Goal: Task Accomplishment & Management: Complete application form

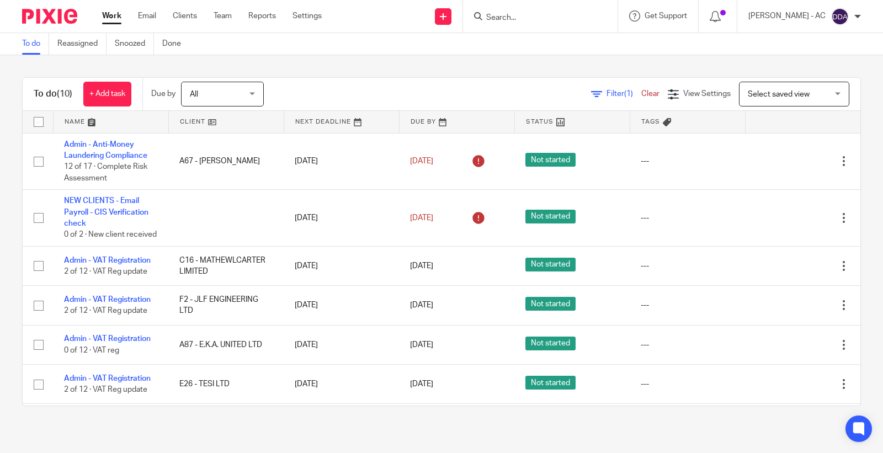
click at [536, 17] on input "Search" at bounding box center [534, 18] width 99 height 10
paste input "Matchstick"
type input "Matchstick"
drag, startPoint x: 544, startPoint y: 17, endPoint x: 443, endPoint y: 17, distance: 101.5
click at [462, 17] on div "Send new email Create task Add client Request signature Matchstick No results f…" at bounding box center [610, 16] width 544 height 33
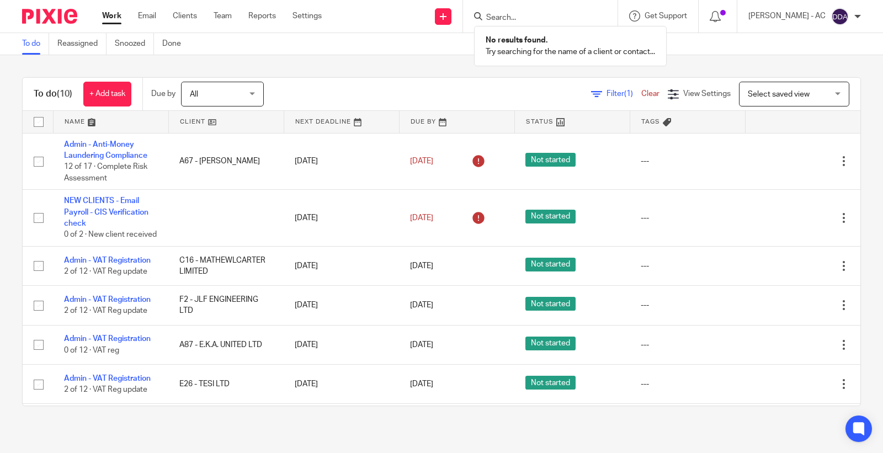
paste input "accounts@matchstick.com"
type input "accounts@matchstick.com"
click at [602, 18] on button "reset" at bounding box center [596, 14] width 11 height 11
click at [523, 14] on input "Search" at bounding box center [534, 18] width 99 height 10
paste input "mathewlcarter@gmail.com"
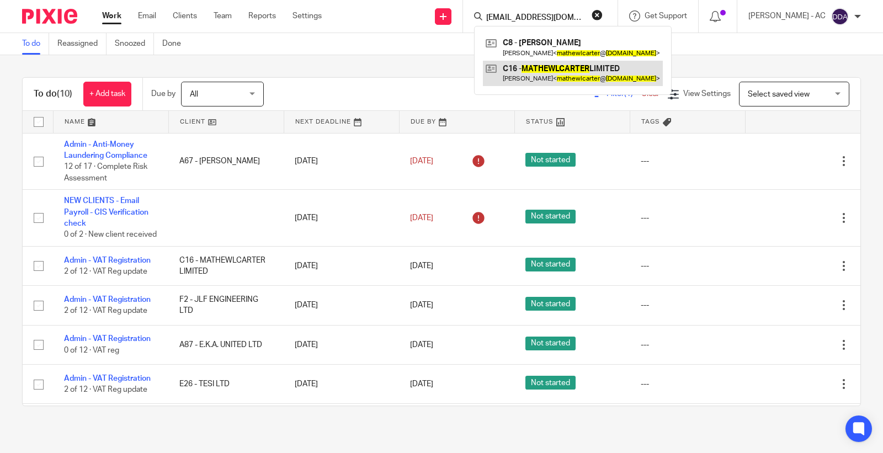
type input "mathewlcarter@gmail.com"
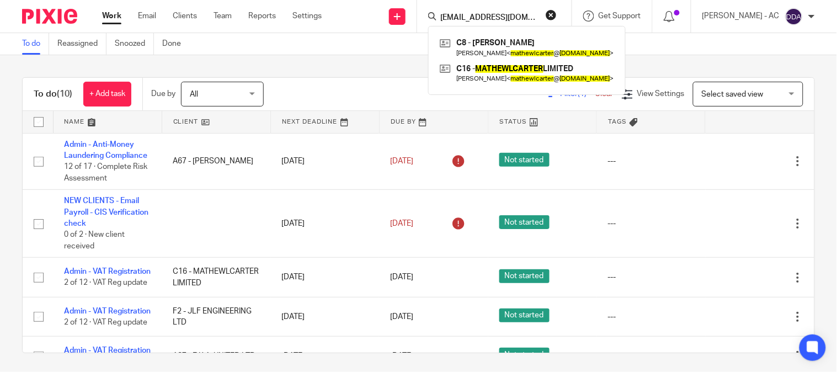
click at [557, 17] on button "reset" at bounding box center [551, 14] width 11 height 11
click at [490, 14] on input "Search" at bounding box center [488, 18] width 99 height 10
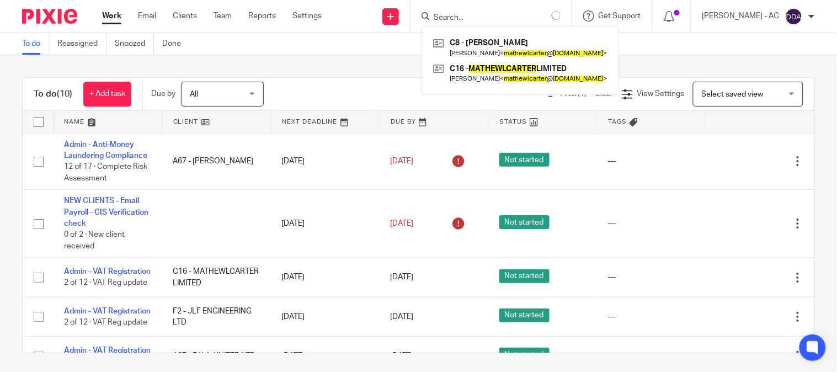
paste input "W12"
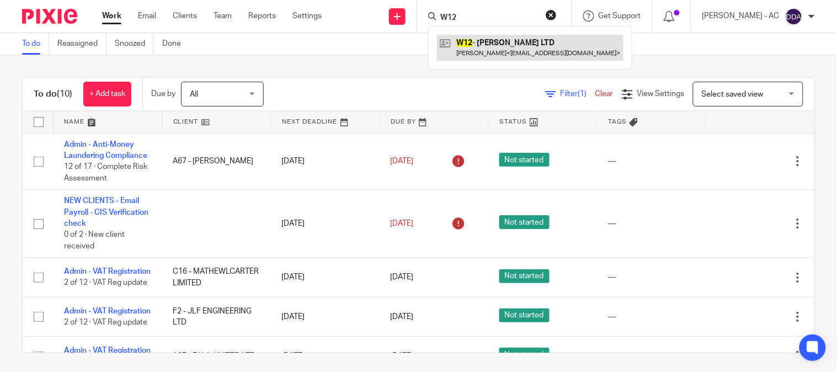
type input "W12"
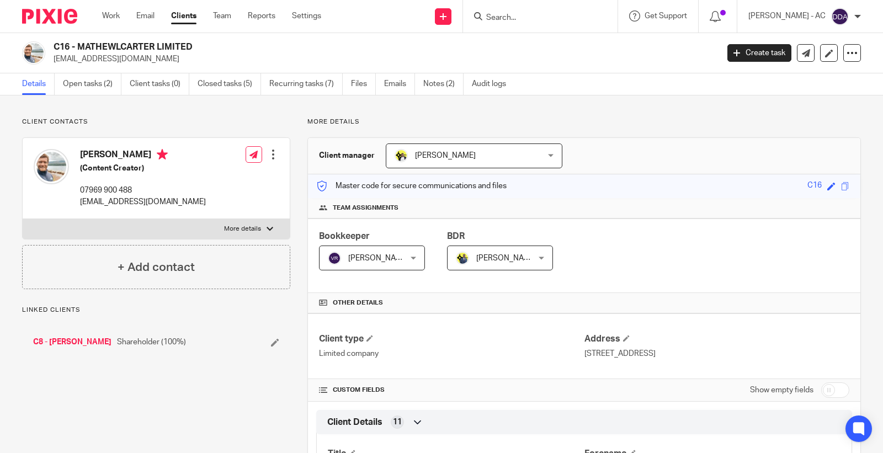
click at [52, 51] on div "C16 - MATHEWLCARTER LIMITED [EMAIL_ADDRESS][DOMAIN_NAME]" at bounding box center [366, 52] width 688 height 23
click at [531, 22] on input "Search" at bounding box center [534, 18] width 99 height 10
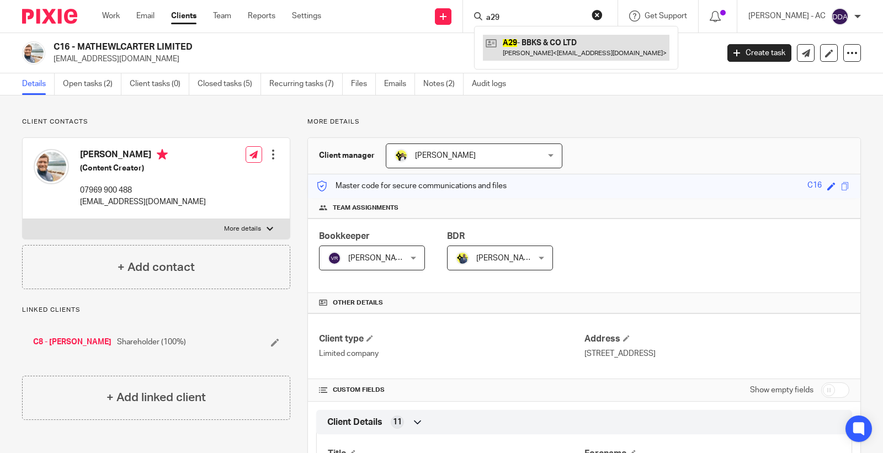
type input "a29"
drag, startPoint x: 557, startPoint y: 24, endPoint x: 493, endPoint y: 14, distance: 64.8
click at [493, 14] on div "a29 A29 - BBKS & CO LTD Benjamin Ajala < yemi@1stclassaccounts.co.uk >" at bounding box center [540, 16] width 154 height 33
click at [535, 18] on input "a29" at bounding box center [534, 18] width 99 height 10
drag, startPoint x: 536, startPoint y: 17, endPoint x: 462, endPoint y: 13, distance: 74.0
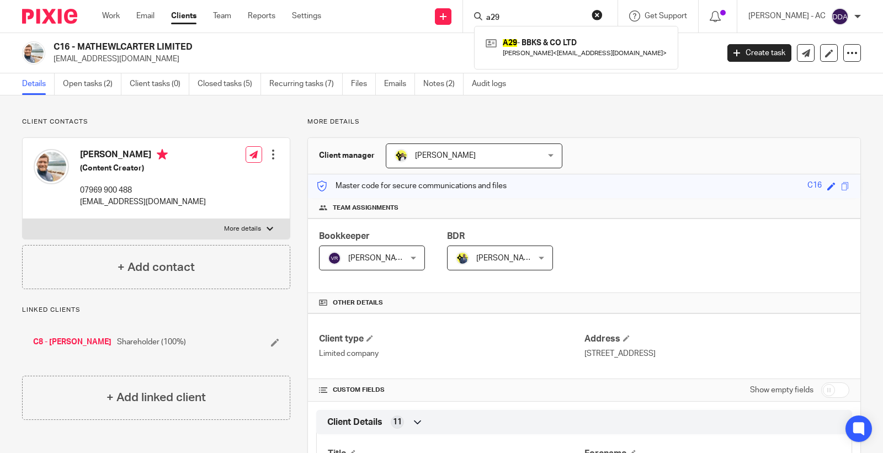
click at [462, 13] on div "Send new email Create task Add client Request signature a29 A29 - BBKS & CO LTD…" at bounding box center [610, 16] width 545 height 33
click at [522, 14] on input "Search" at bounding box center [534, 18] width 99 height 10
paste input "k.alexander@yukaeltd.com"
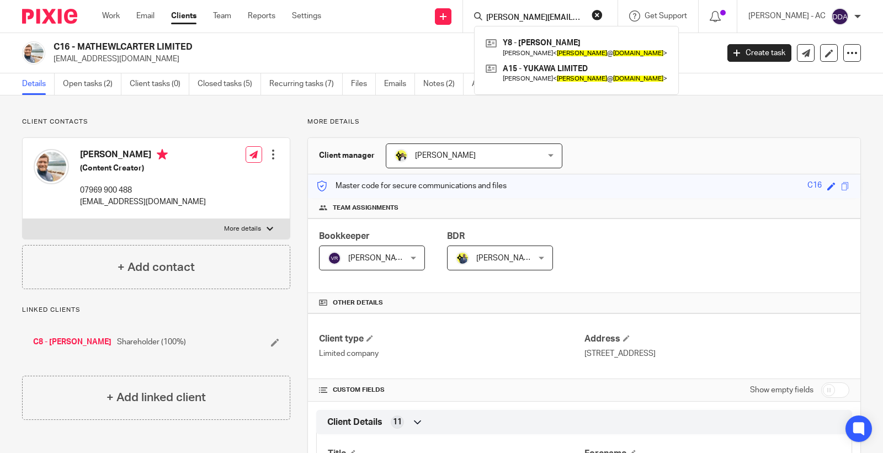
type input "k.alexander@yukaeltd.com"
click at [602, 17] on button "reset" at bounding box center [596, 14] width 11 height 11
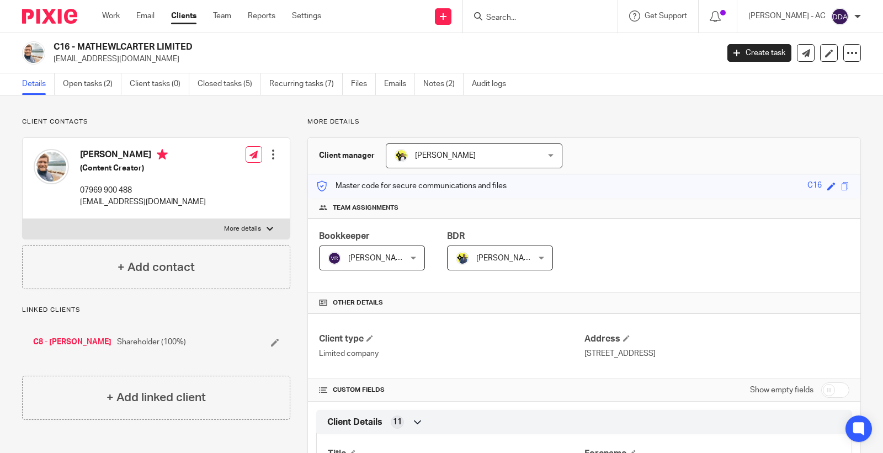
click at [563, 14] on input "Search" at bounding box center [534, 18] width 99 height 10
paste input "Ella Smith"
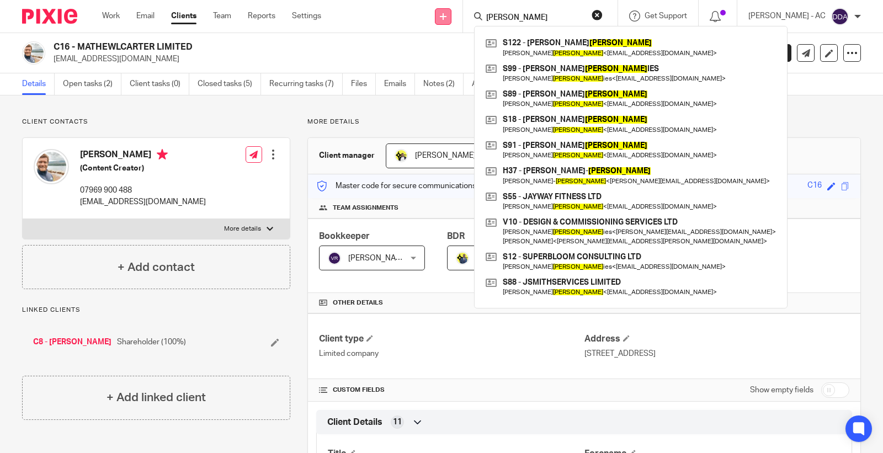
drag, startPoint x: 574, startPoint y: 17, endPoint x: 449, endPoint y: 8, distance: 125.0
click at [473, 11] on div "Ella Smith S122 - JAY SMITH Jay Smith < jayjohnathon2000@outlook.com > S99 - HA…" at bounding box center [540, 16] width 154 height 33
paste input "ellalydiasmith@gmail.com"
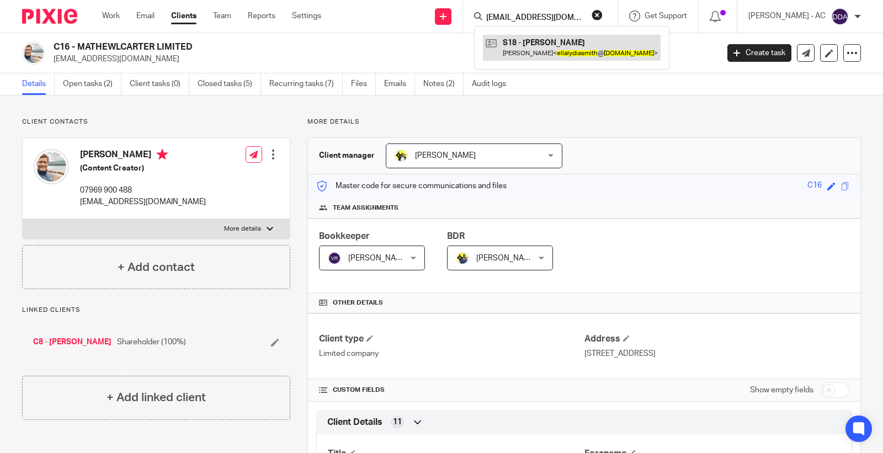
type input "ellalydiasmith@gmail.com"
click at [602, 14] on button "reset" at bounding box center [596, 14] width 11 height 11
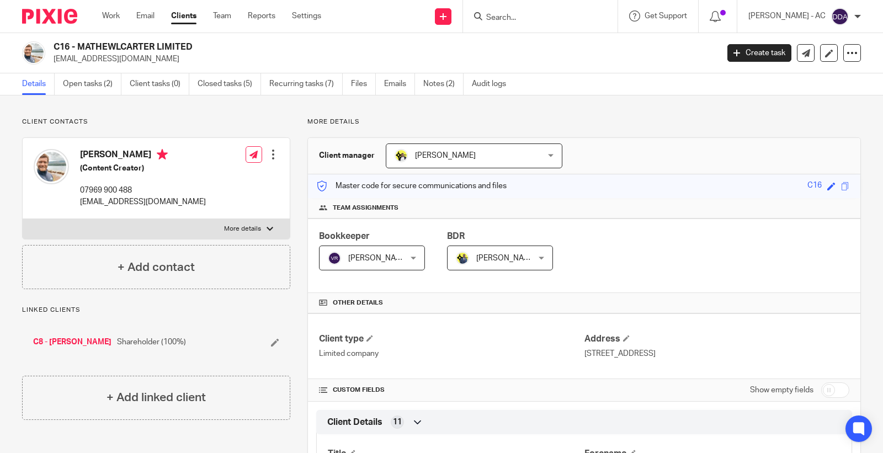
click at [528, 17] on input "Search" at bounding box center [534, 18] width 99 height 10
paste input "Sikha Nyatanga"
type input "Sikha Nyatanga"
drag, startPoint x: 565, startPoint y: 19, endPoint x: 429, endPoint y: 22, distance: 135.7
click at [432, 22] on div "Send new email Create task Add client Request signature Sikha Nyatanga No resul…" at bounding box center [610, 16] width 545 height 33
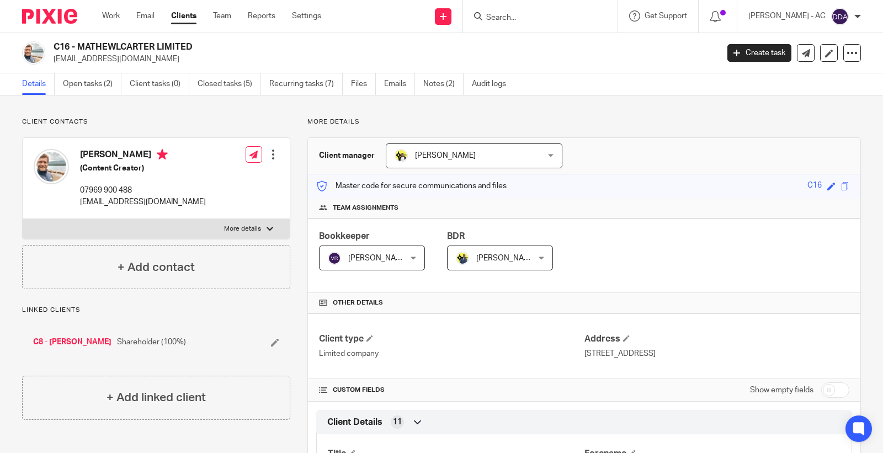
paste input "Sikhangeliwe.Nyatanga@NCTrust.co.uk"
type input "Sikhangeliwe.Nyatanga@NCTrust.co.uk"
click at [602, 14] on button "reset" at bounding box center [596, 14] width 11 height 11
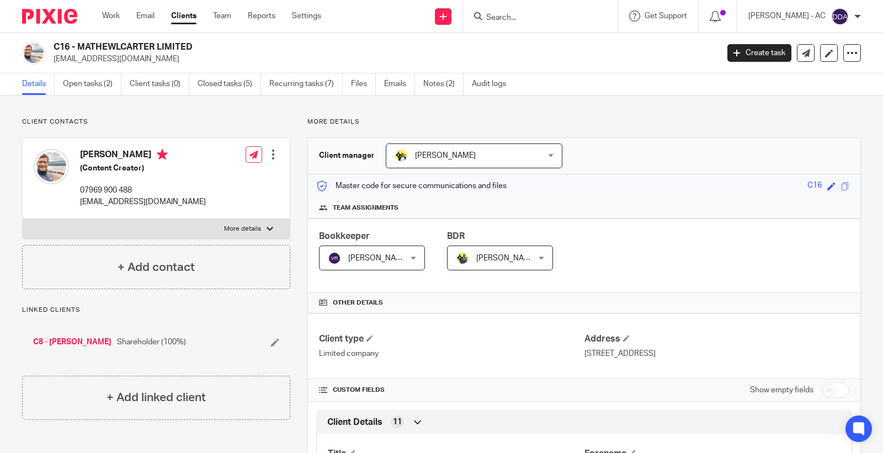
click at [557, 17] on input "Search" at bounding box center [534, 18] width 99 height 10
click at [544, 19] on input "Search" at bounding box center [534, 18] width 99 height 10
paste input "[DEMOGRAPHIC_DATA] Nyatanga"
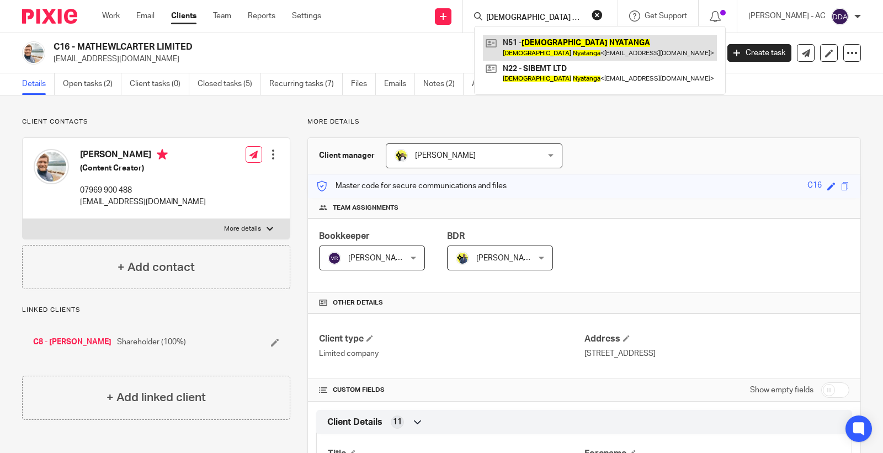
type input "[DEMOGRAPHIC_DATA] Nyatanga"
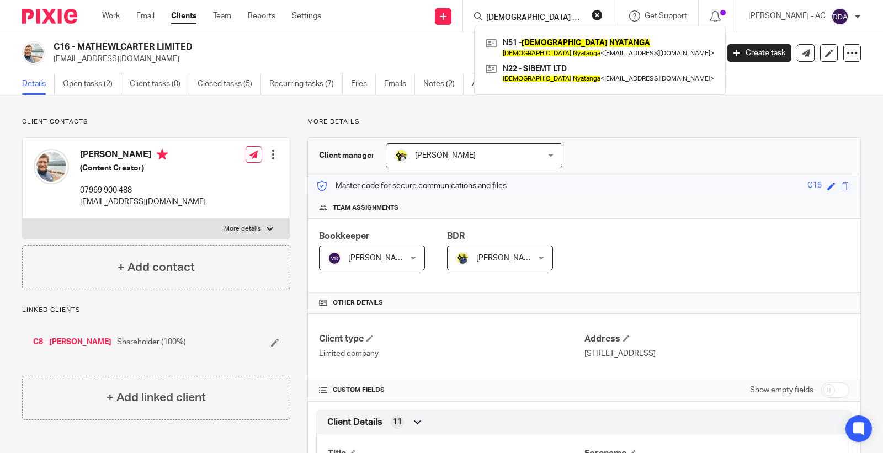
click at [602, 13] on button "reset" at bounding box center [596, 14] width 11 height 11
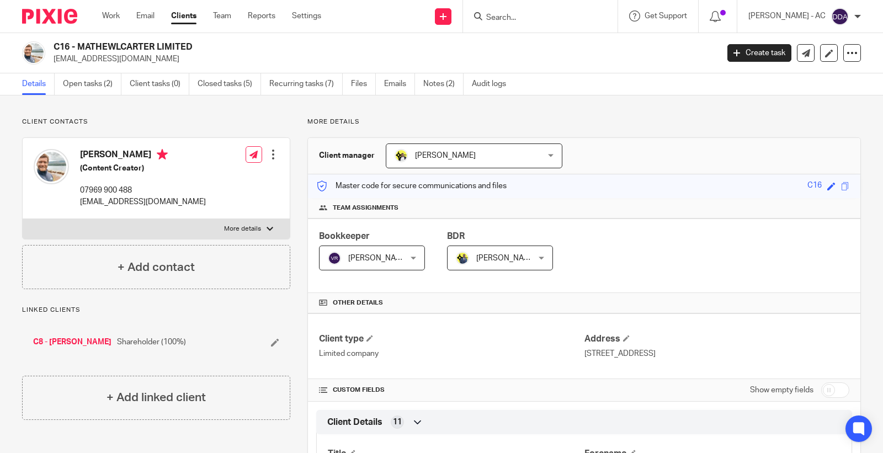
click at [557, 20] on input "Search" at bounding box center [534, 18] width 99 height 10
paste input "Sikha"
type input "Sikha"
drag, startPoint x: 537, startPoint y: 19, endPoint x: 448, endPoint y: 0, distance: 91.3
click at [456, 17] on div "Send new email Create task Add client Request signature Sikha Get Support Conta…" at bounding box center [610, 16] width 545 height 33
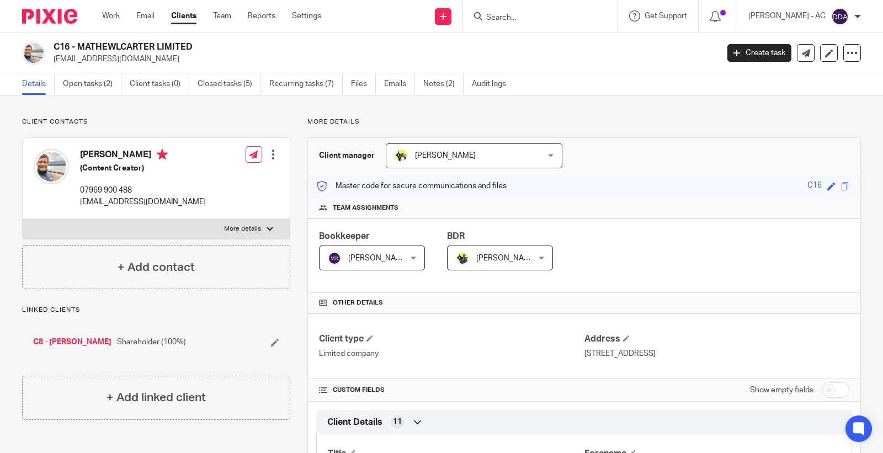
paste input "Sikha"
type input "Sikha"
drag, startPoint x: 519, startPoint y: 18, endPoint x: 448, endPoint y: 4, distance: 72.6
click at [437, 18] on div "Send new email Create task Add client Request signature Sikha No results found.…" at bounding box center [610, 16] width 545 height 33
type input "r"
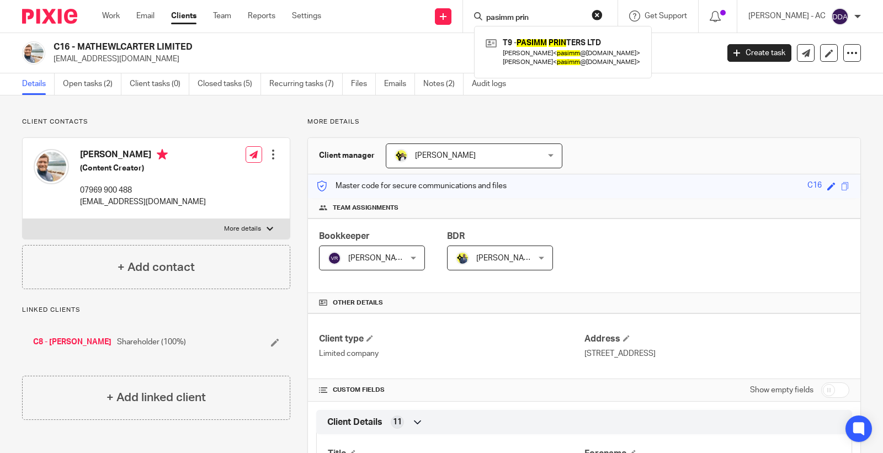
type input "pasimm prin"
drag, startPoint x: 571, startPoint y: 15, endPoint x: 352, endPoint y: 18, distance: 219.6
click at [389, 20] on div "Send new email Create task Add client Request signature pasimm prin T9 - PASIMM…" at bounding box center [610, 16] width 545 height 33
paste input "AS Colour UK"
type input "AS Colour UK"
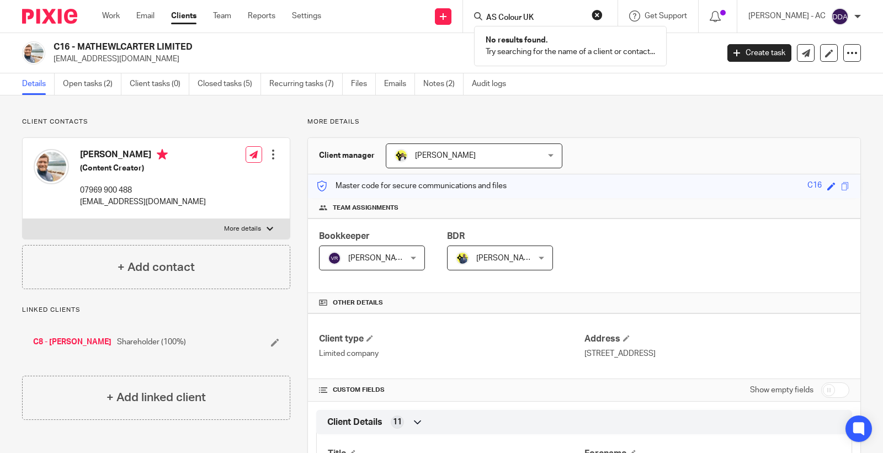
drag, startPoint x: 569, startPoint y: 15, endPoint x: 366, endPoint y: 12, distance: 203.0
click at [394, 23] on div "Send new email Create task Add client Request signature AS Colour UK No results…" at bounding box center [610, 16] width 545 height 33
paste input "Charterhouse"
type input "Charterhouse"
drag, startPoint x: 509, startPoint y: 24, endPoint x: 384, endPoint y: 22, distance: 125.2
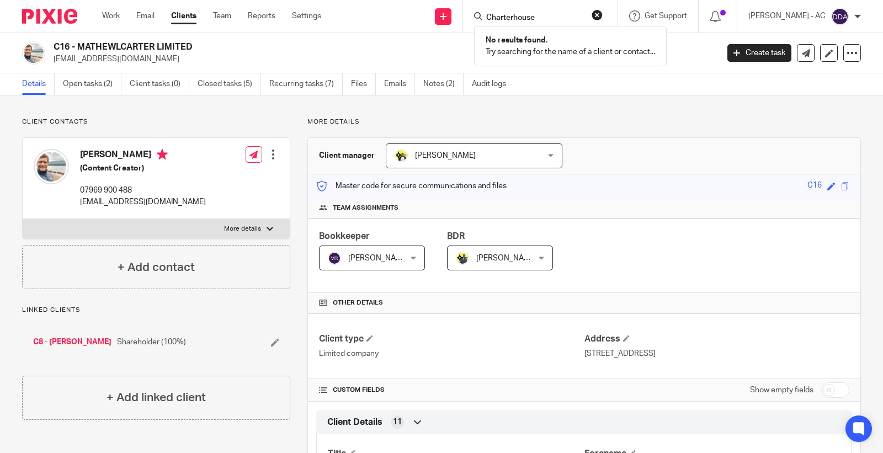
click at [385, 23] on div "Send new email Create task Add client Request signature Charterhouse No results…" at bounding box center [610, 16] width 545 height 33
paste input "Pasimm Sports"
type input "Pasimm Sports"
drag, startPoint x: 580, startPoint y: 12, endPoint x: 356, endPoint y: 19, distance: 224.6
click at [397, 19] on div "Send new email Create task Add client Request signature Pasimm Sports No result…" at bounding box center [610, 16] width 545 height 33
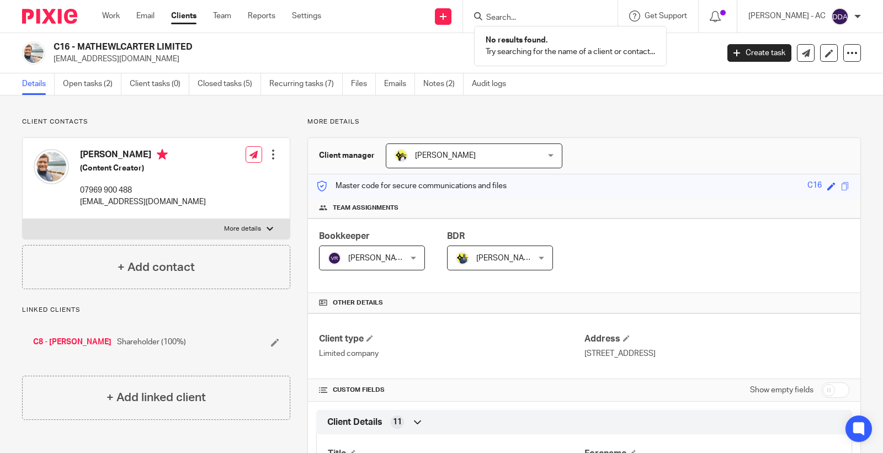
paste input "Patricia"
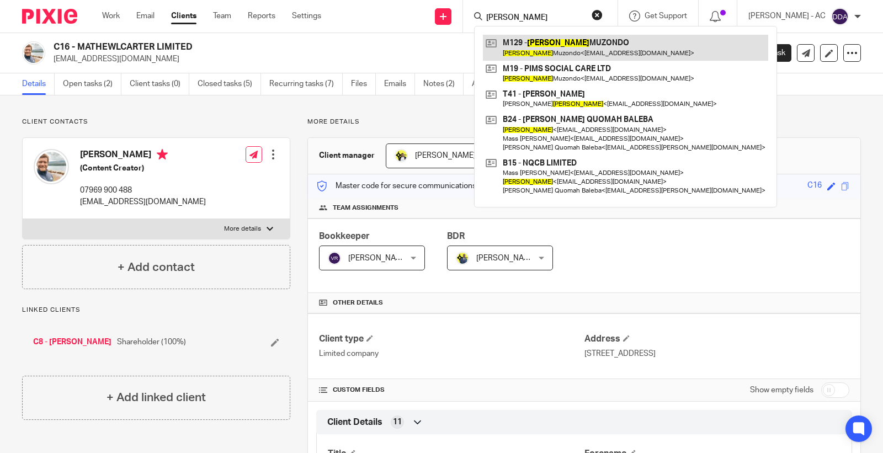
type input "Patricia"
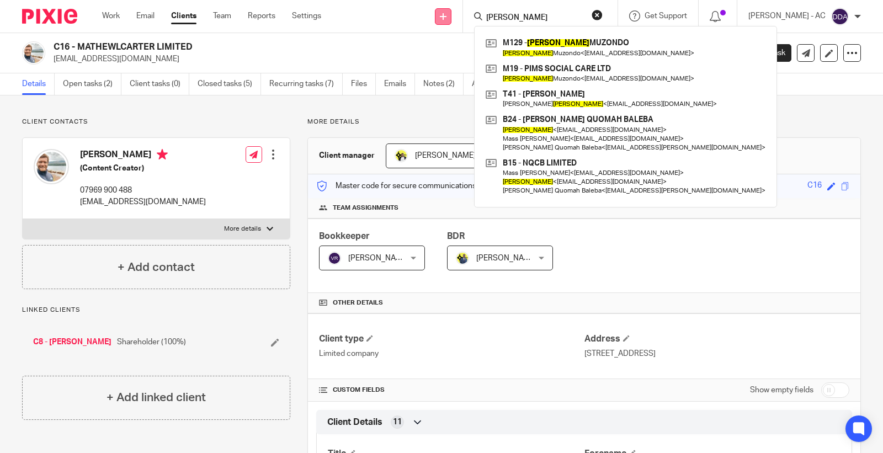
drag, startPoint x: 538, startPoint y: 21, endPoint x: 446, endPoint y: 22, distance: 92.1
click at [446, 22] on div "Send new email Create task Add client Request signature Patricia M129 - PATRICI…" at bounding box center [610, 16] width 545 height 33
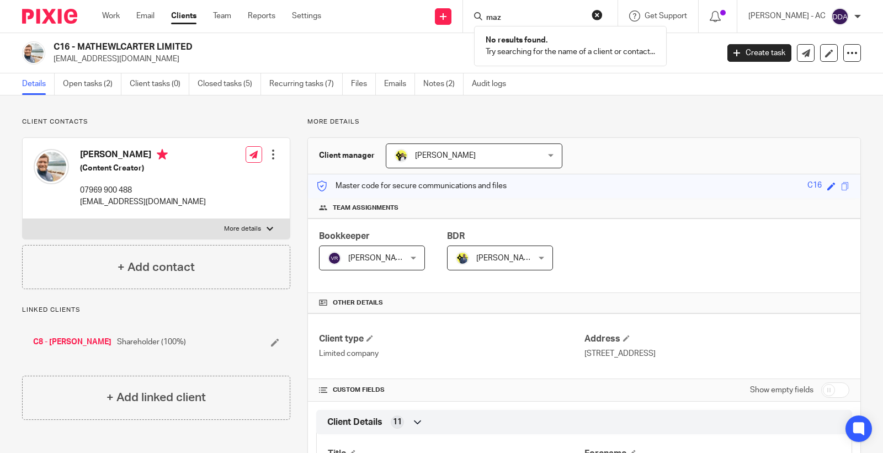
type input "maz"
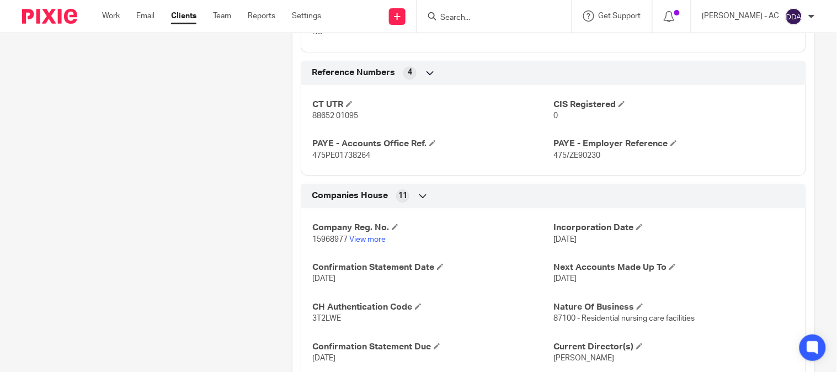
scroll to position [797, 0]
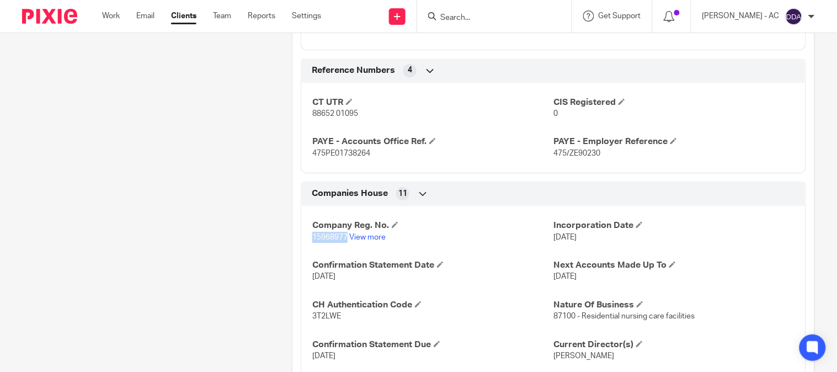
drag, startPoint x: 346, startPoint y: 243, endPoint x: 309, endPoint y: 249, distance: 37.5
click at [309, 249] on div "Company Reg. No. 15968977 View more Incorporation Date 20 Sep 2024 Confirmation…" at bounding box center [553, 326] width 505 height 258
copy span "15968977"
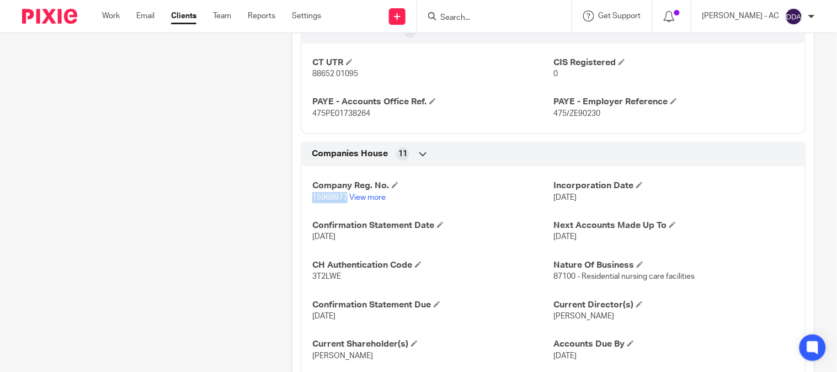
scroll to position [858, 0]
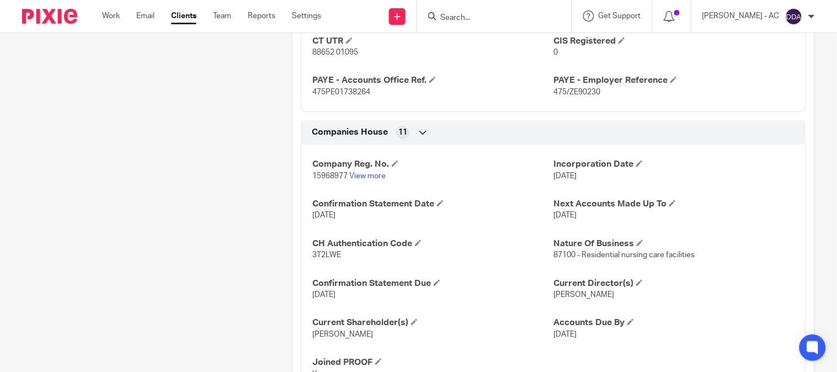
click at [323, 254] on span "3T2LWE" at bounding box center [326, 255] width 29 height 8
copy span "3T2LWE"
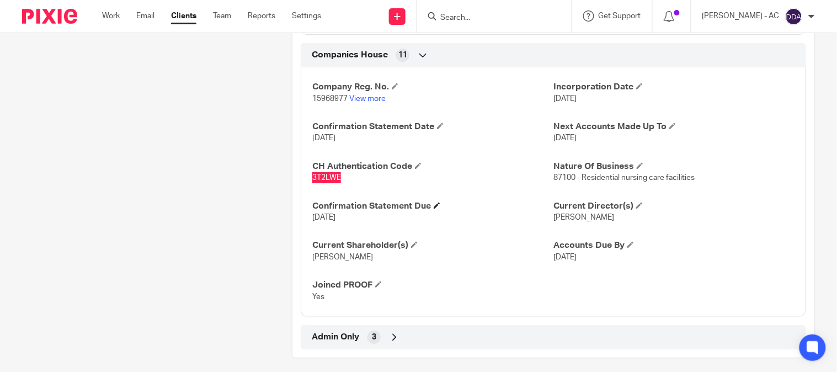
scroll to position [944, 0]
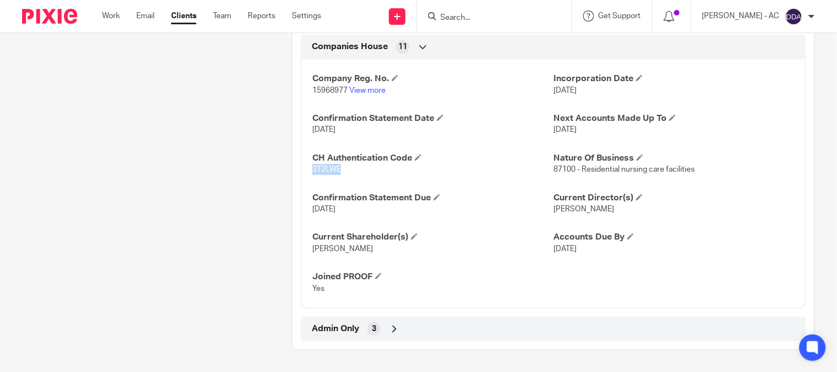
drag, startPoint x: 377, startPoint y: 253, endPoint x: 301, endPoint y: 262, distance: 76.7
click at [301, 262] on div "Company Reg. No. 15968977 View more Incorporation Date 20 Sep 2024 Confirmation…" at bounding box center [553, 180] width 505 height 258
drag, startPoint x: 173, startPoint y: 236, endPoint x: 156, endPoint y: 247, distance: 20.1
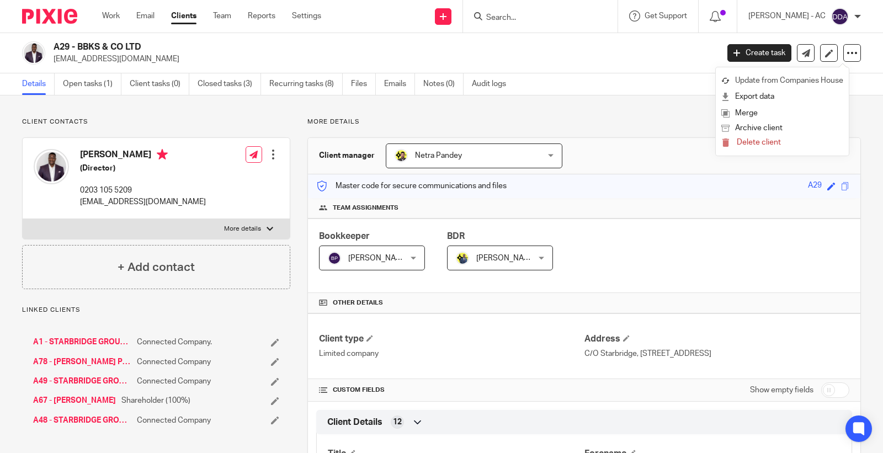
click at [756, 78] on link "Update from Companies House" at bounding box center [782, 81] width 122 height 16
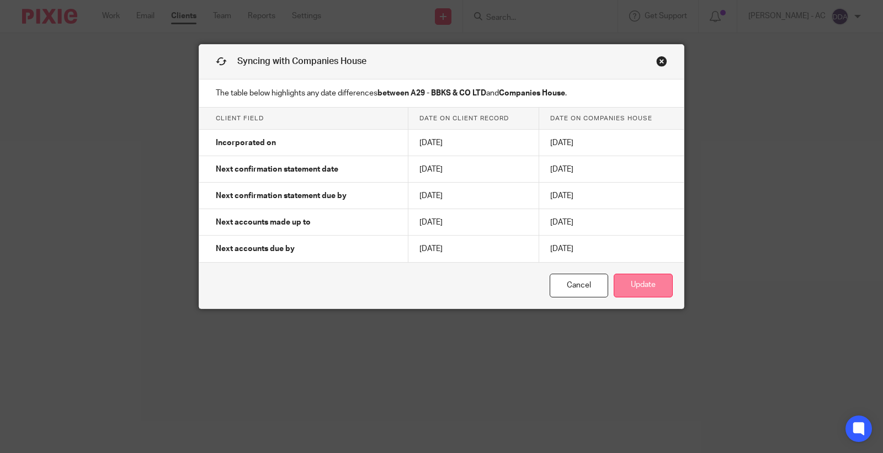
click at [633, 289] on button "Update" at bounding box center [642, 286] width 59 height 24
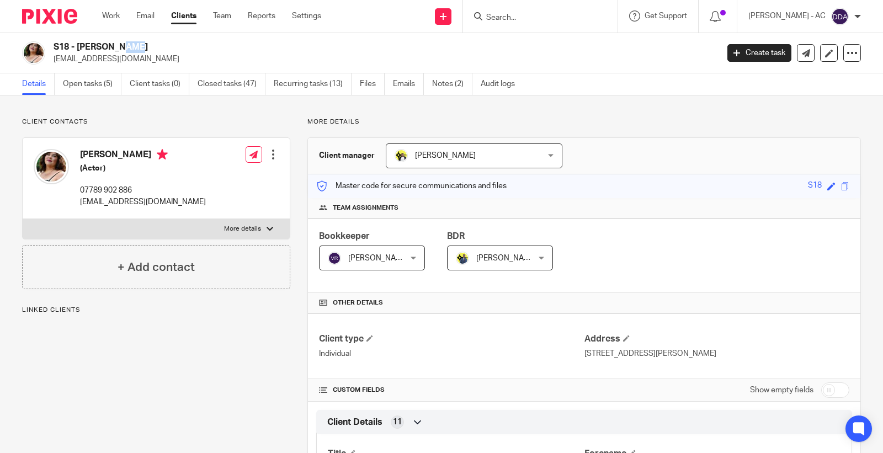
drag, startPoint x: 0, startPoint y: 0, endPoint x: 51, endPoint y: 42, distance: 66.6
click at [51, 42] on div "S18 - [PERSON_NAME] [EMAIL_ADDRESS][DOMAIN_NAME]" at bounding box center [366, 52] width 688 height 23
copy h2 "S18"
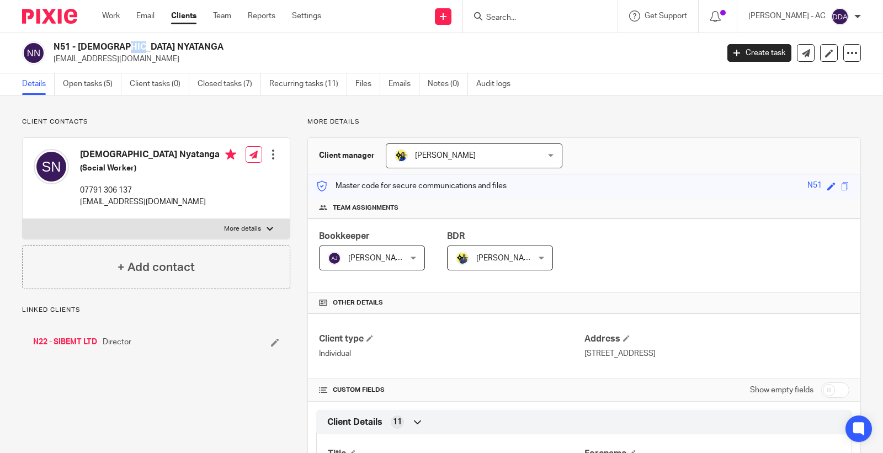
drag, startPoint x: 70, startPoint y: 44, endPoint x: 52, endPoint y: 41, distance: 17.9
click at [52, 41] on div "N51 - [DEMOGRAPHIC_DATA] NYATANGA [EMAIL_ADDRESS][DOMAIN_NAME]" at bounding box center [366, 52] width 688 height 23
copy h2 "N51"
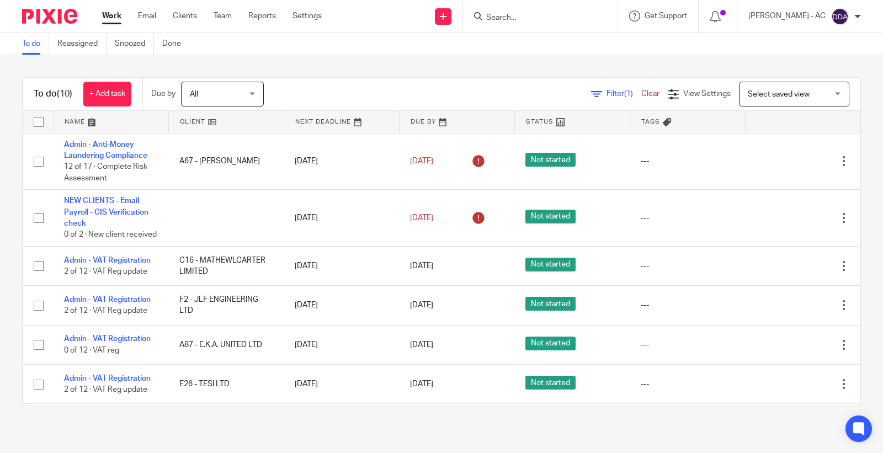
click at [517, 7] on div at bounding box center [540, 16] width 154 height 33
click at [526, 19] on input "Search" at bounding box center [534, 18] width 99 height 10
paste input "[PERSON_NAME]"
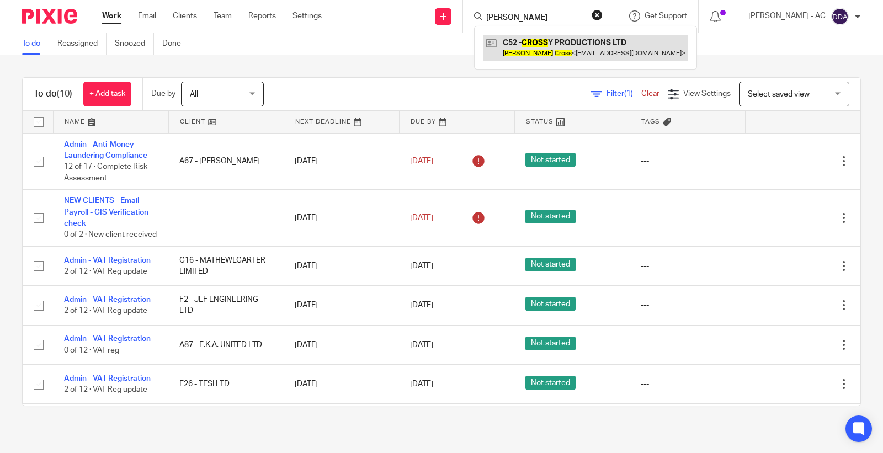
type input "THOMAS CROSS"
drag, startPoint x: 575, startPoint y: 22, endPoint x: 460, endPoint y: 2, distance: 116.5
click at [464, 2] on div "Send new email Create task Add client Request signature THOMAS CROSS C52 - CROS…" at bounding box center [610, 16] width 544 height 33
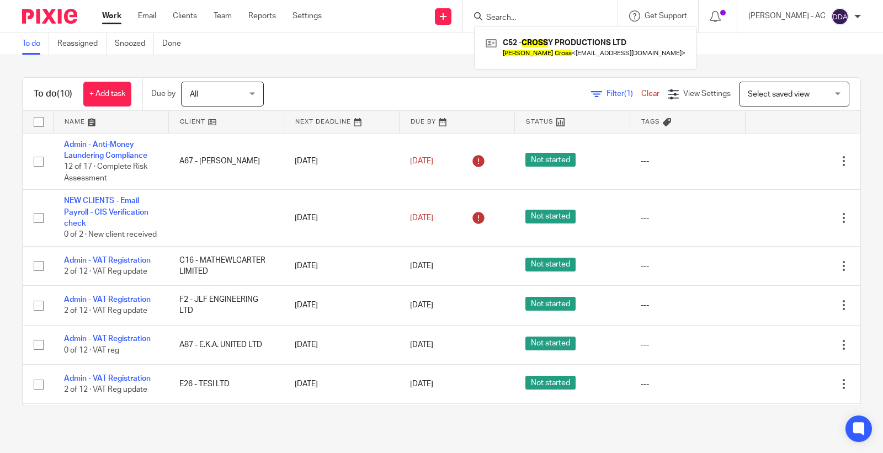
paste input "ROBERT COULSON"
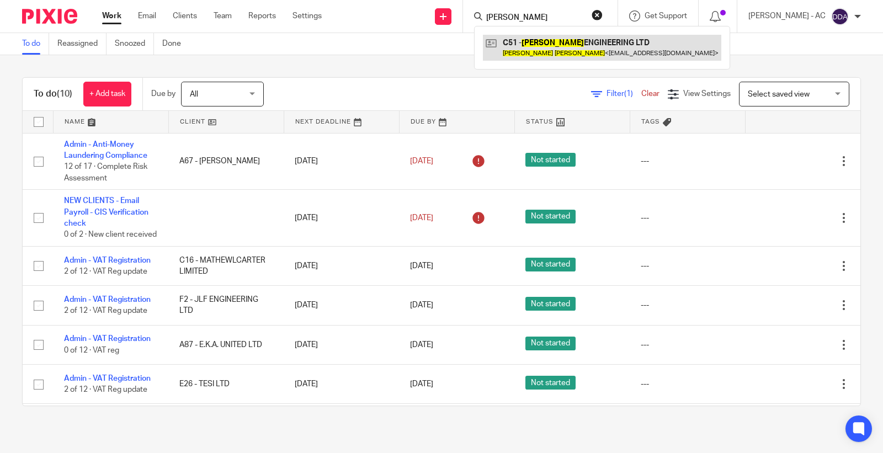
type input "ROBERT COULSON"
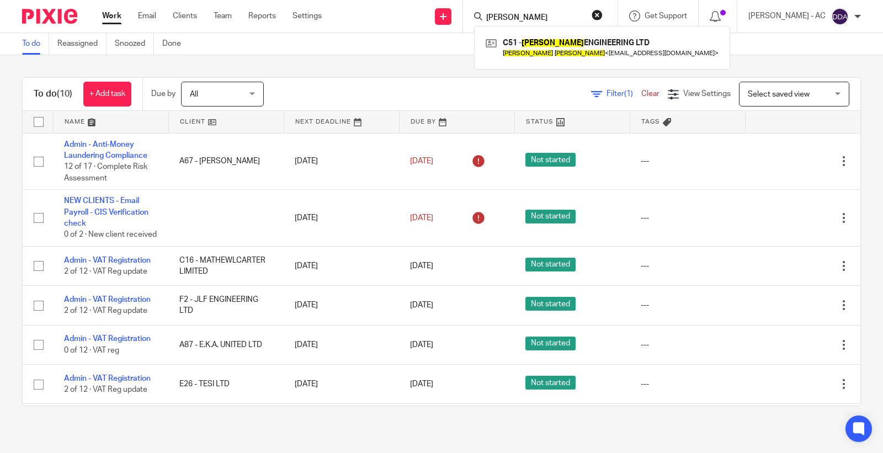
click at [602, 17] on button "reset" at bounding box center [596, 14] width 11 height 11
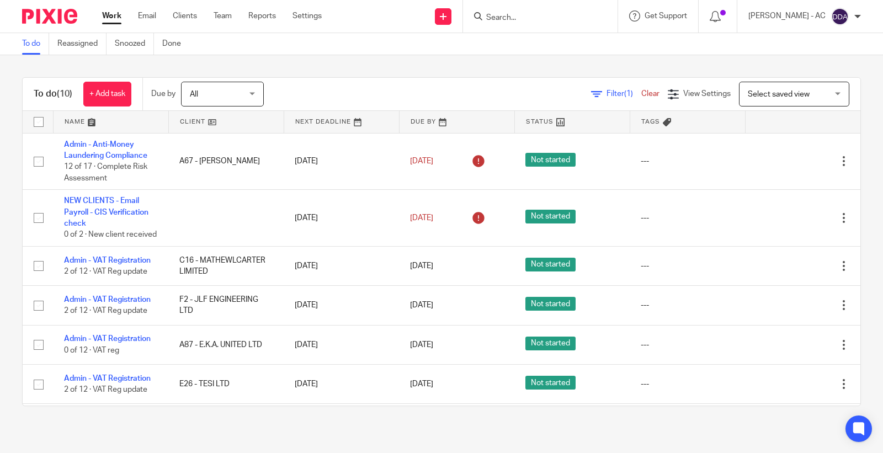
click at [565, 22] on input "Search" at bounding box center [534, 18] width 99 height 10
paste input "GARETH CULBERT"
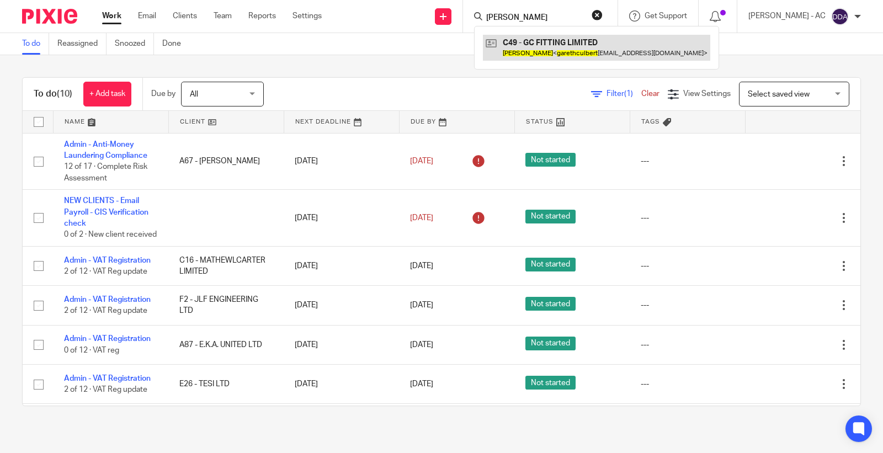
type input "GARETH CULBERT"
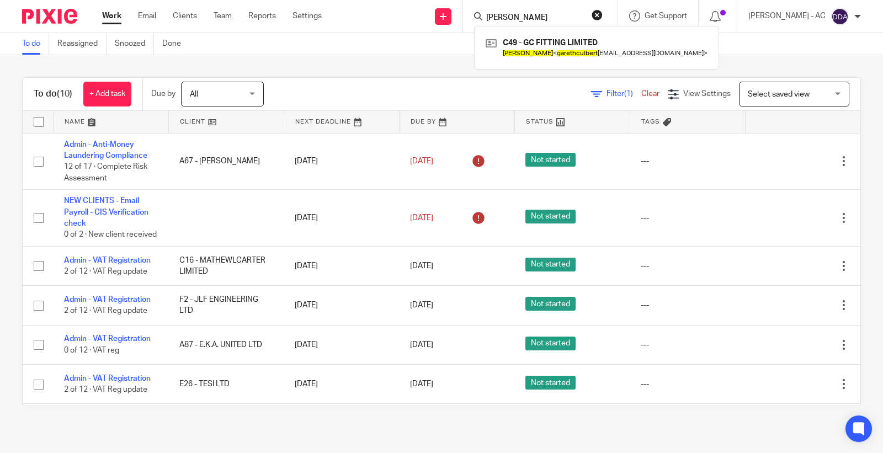
drag, startPoint x: 586, startPoint y: 19, endPoint x: 359, endPoint y: 26, distance: 227.9
click at [381, 26] on div "Send new email Create task Add client Request signature GARETH CULBERT C49 - GC…" at bounding box center [610, 16] width 544 height 33
paste input "ISAAC CARTER-ALLEN"
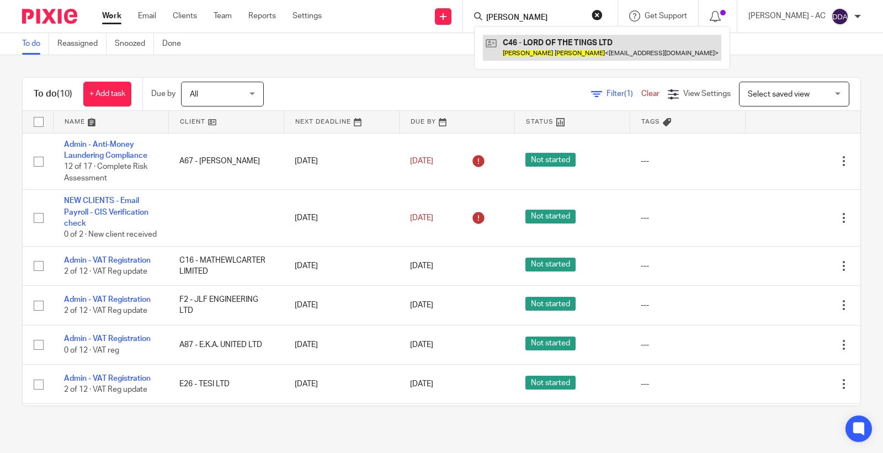
type input "ISAAC CARTER-ALLEN"
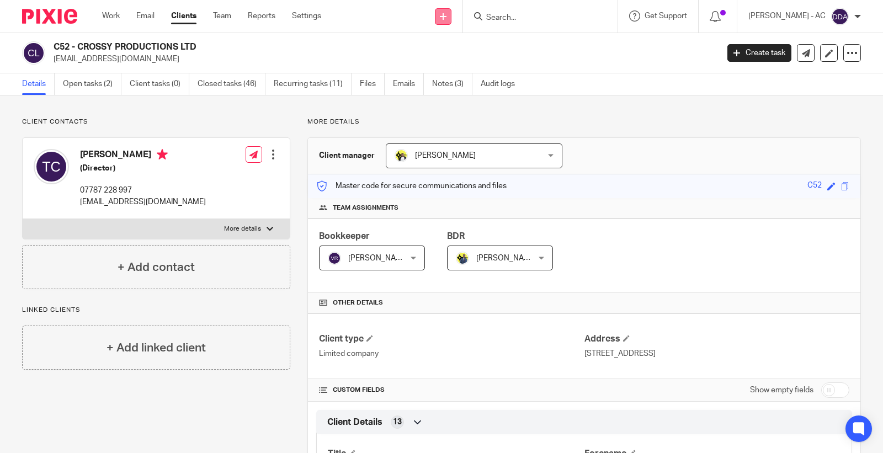
click at [446, 17] on icon at bounding box center [443, 16] width 7 height 7
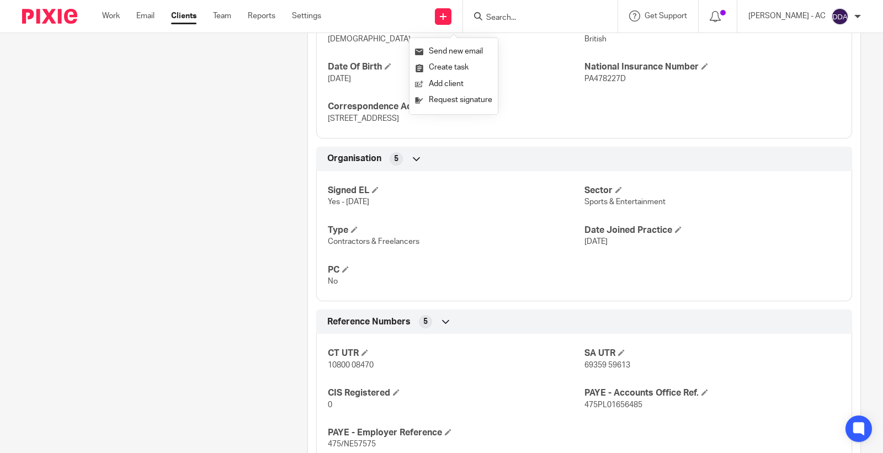
scroll to position [613, 0]
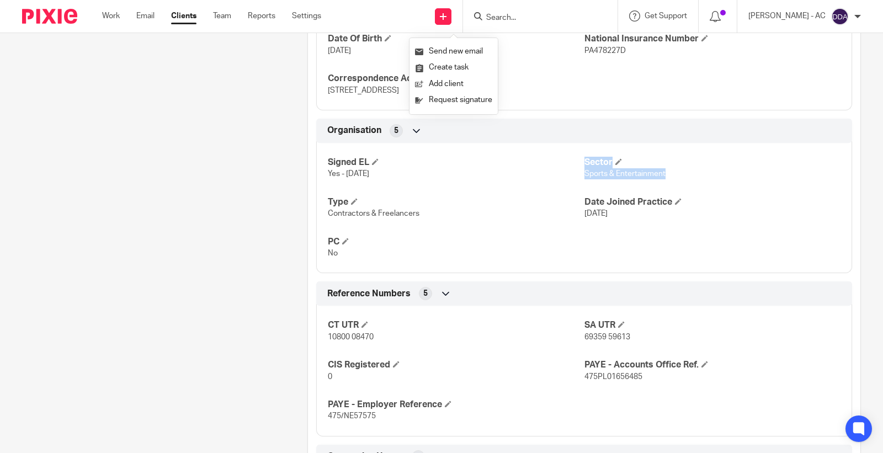
drag, startPoint x: 673, startPoint y: 188, endPoint x: 577, endPoint y: 181, distance: 96.2
click at [577, 181] on div "Signed EL Yes - 23-11-2022 Sector Sports & Entertainment Type Contractors & Fre…" at bounding box center [584, 204] width 536 height 138
copy div "Sector Sports & Entertainment"
click at [662, 175] on p "Sports & Entertainment" at bounding box center [712, 173] width 256 height 11
drag, startPoint x: 664, startPoint y: 179, endPoint x: 578, endPoint y: 179, distance: 86.1
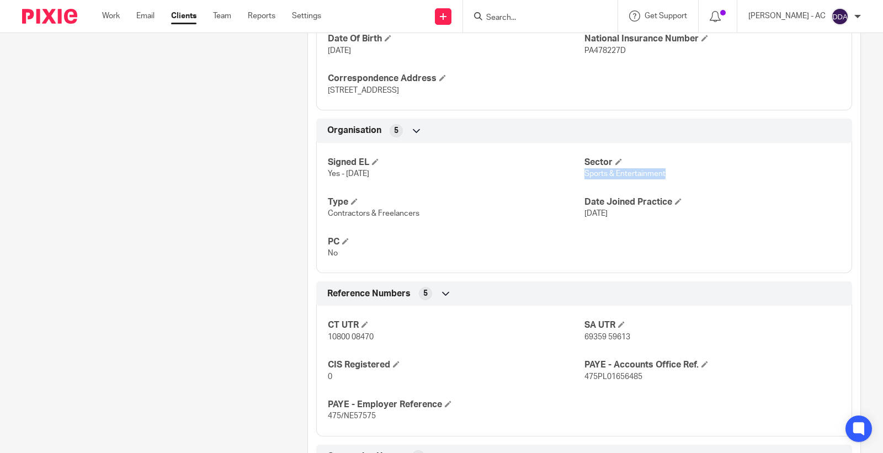
click at [584, 179] on p "Sports & Entertainment" at bounding box center [712, 173] width 256 height 11
copy span "Sports & Entertainment"
drag, startPoint x: 361, startPoint y: 225, endPoint x: 325, endPoint y: 224, distance: 35.9
click at [325, 224] on div "Signed EL Yes - 23-11-2022 Sector Sports & Entertainment Type Contractors & Fre…" at bounding box center [584, 204] width 536 height 138
copy span "Contractors & Freelancers"
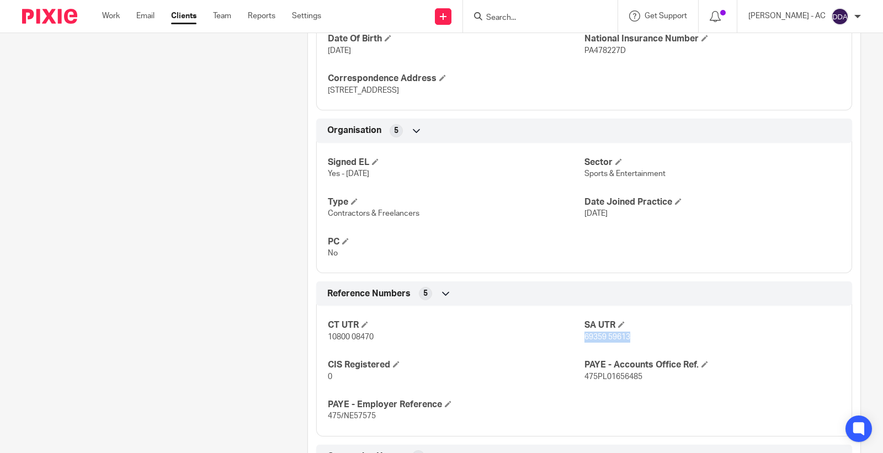
copy span "69359 59613"
drag, startPoint x: 630, startPoint y: 338, endPoint x: 578, endPoint y: 335, distance: 53.1
click at [584, 335] on p "69359 59613" at bounding box center [712, 337] width 256 height 11
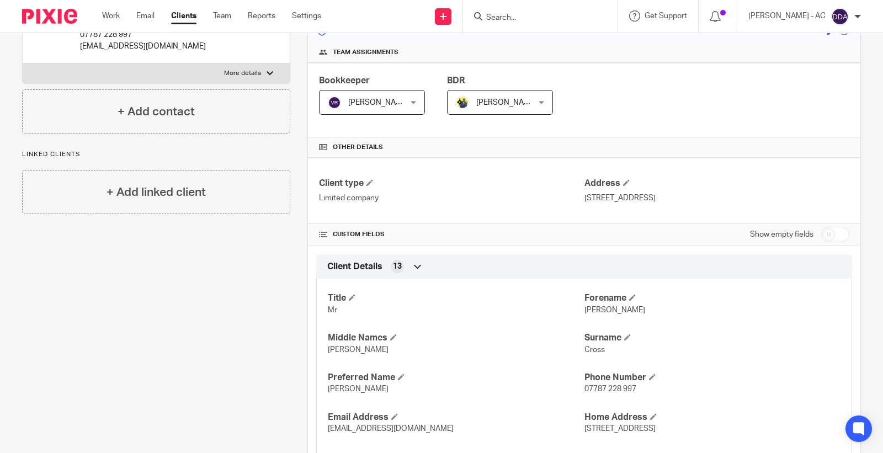
scroll to position [0, 0]
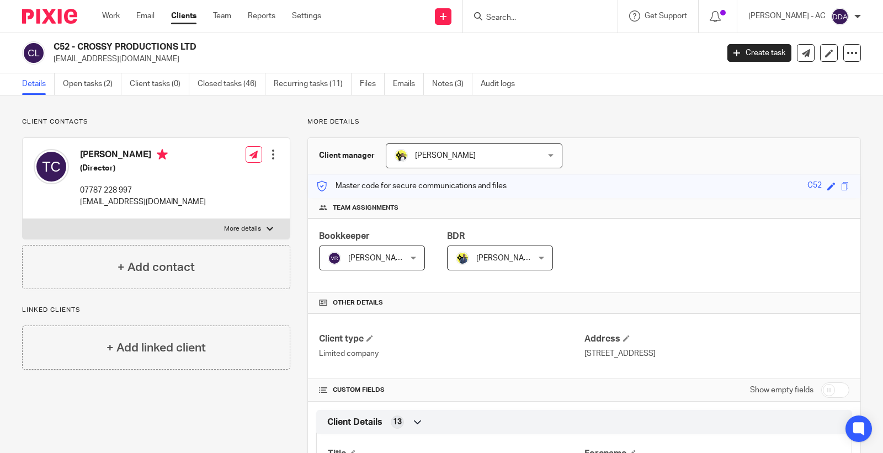
click at [271, 158] on div at bounding box center [273, 154] width 11 height 11
click at [224, 182] on link "Edit contact" at bounding box center [220, 179] width 105 height 16
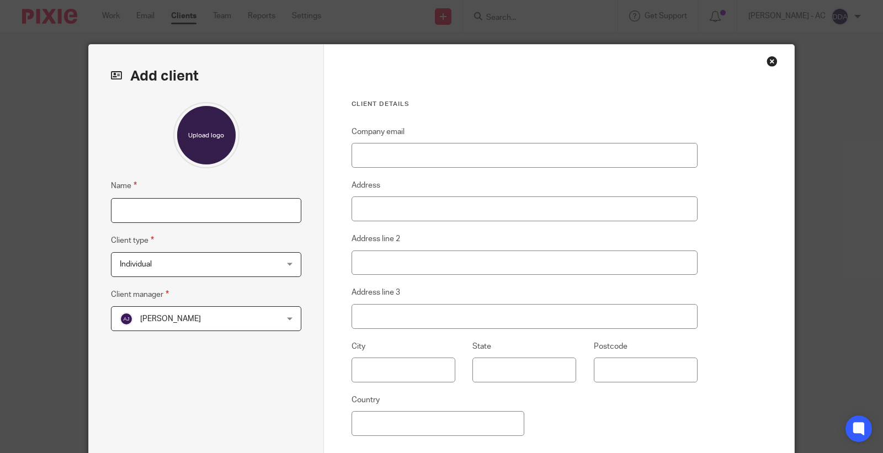
click at [231, 211] on input "Name" at bounding box center [206, 210] width 190 height 25
paste input "C108 - [PERSON_NAME]"
type input "C108 - [PERSON_NAME]"
click at [175, 323] on span "[PERSON_NAME]" at bounding box center [192, 318] width 145 height 23
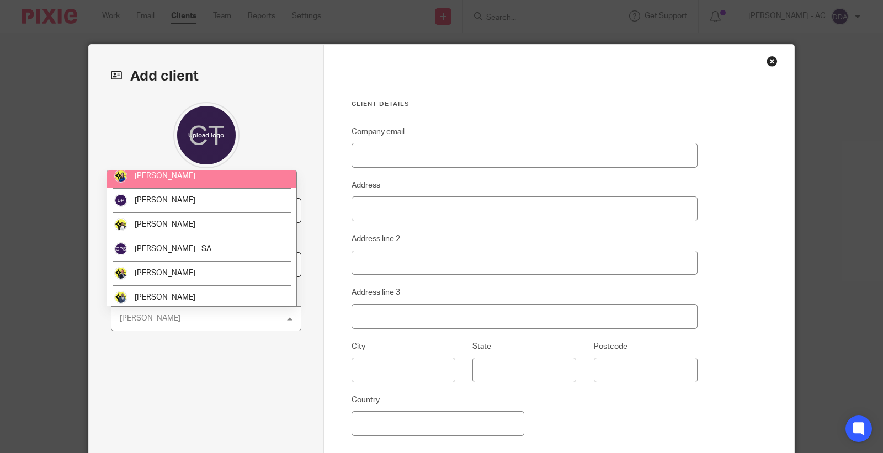
scroll to position [122, 0]
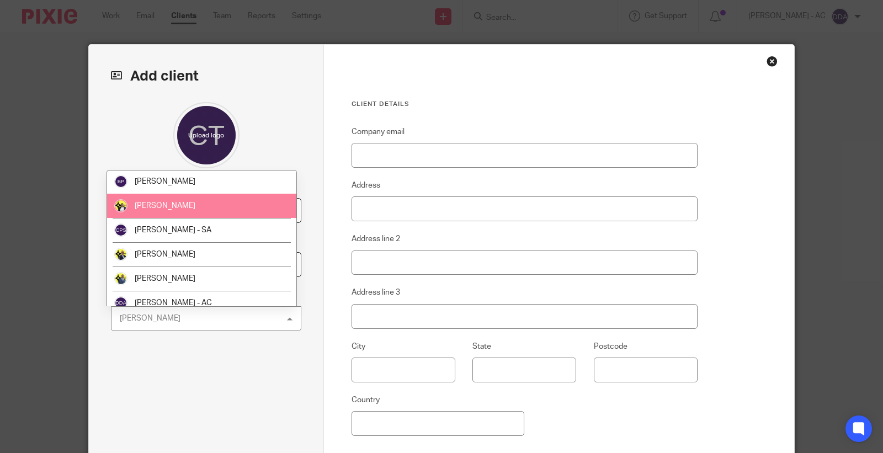
click at [200, 201] on li "[PERSON_NAME]" at bounding box center [201, 206] width 189 height 24
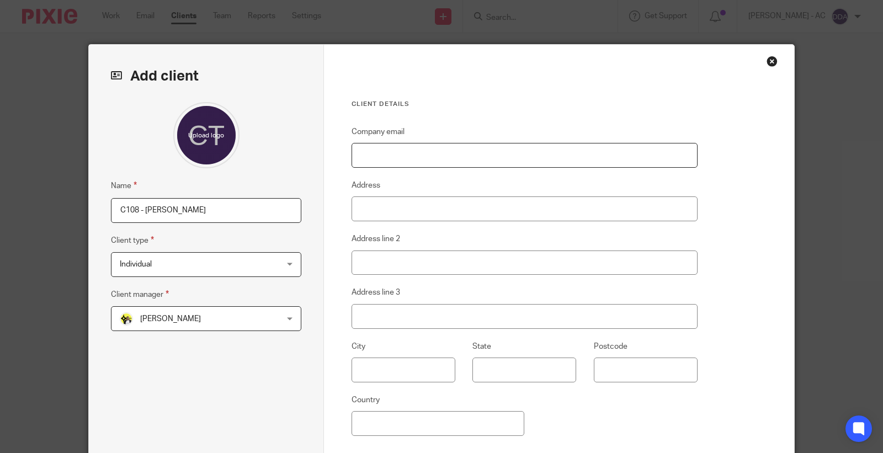
click at [500, 153] on input "Company email" at bounding box center [524, 155] width 346 height 25
paste input "[EMAIL_ADDRESS][DOMAIN_NAME]"
type input "[EMAIL_ADDRESS][DOMAIN_NAME]"
click at [405, 204] on input "Address" at bounding box center [524, 208] width 346 height 25
paste input "[STREET_ADDRESS]"
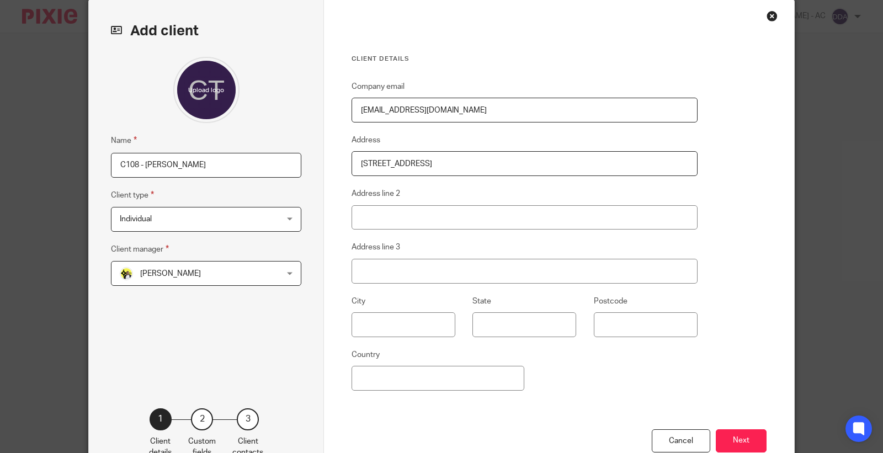
scroll to position [118, 0]
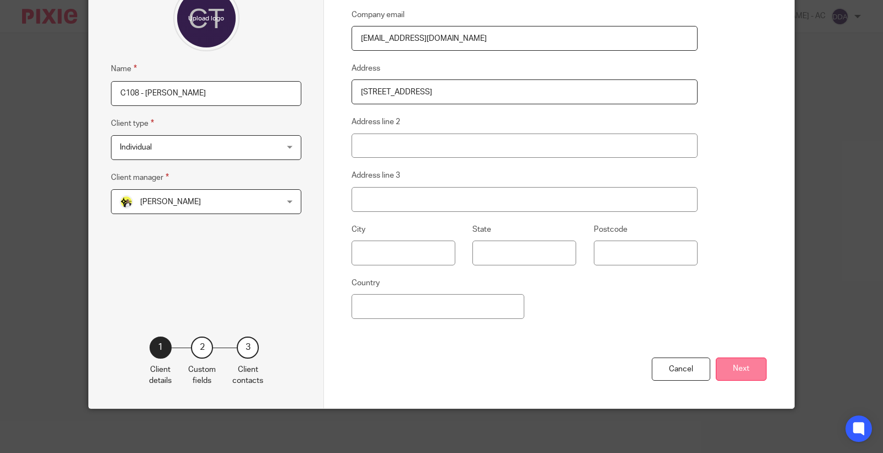
type input "[STREET_ADDRESS]"
click at [720, 357] on button "Next" at bounding box center [740, 369] width 51 height 24
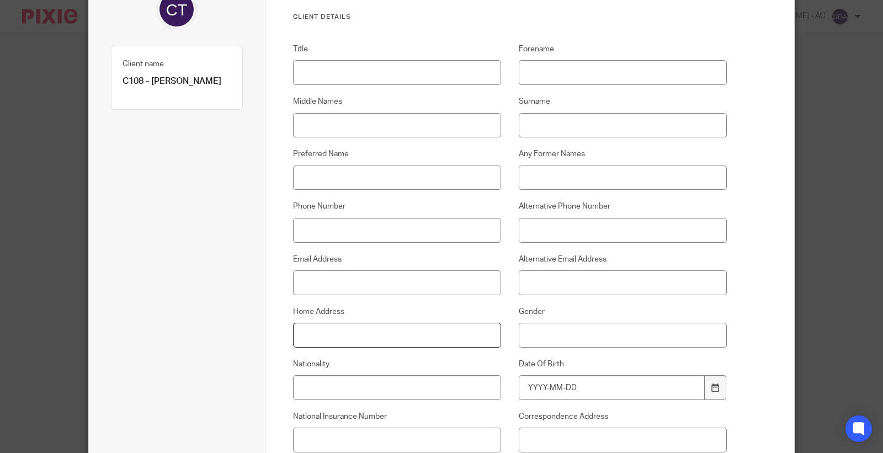
click at [325, 344] on input "Home Address" at bounding box center [397, 335] width 209 height 25
paste input "[STREET_ADDRESS]"
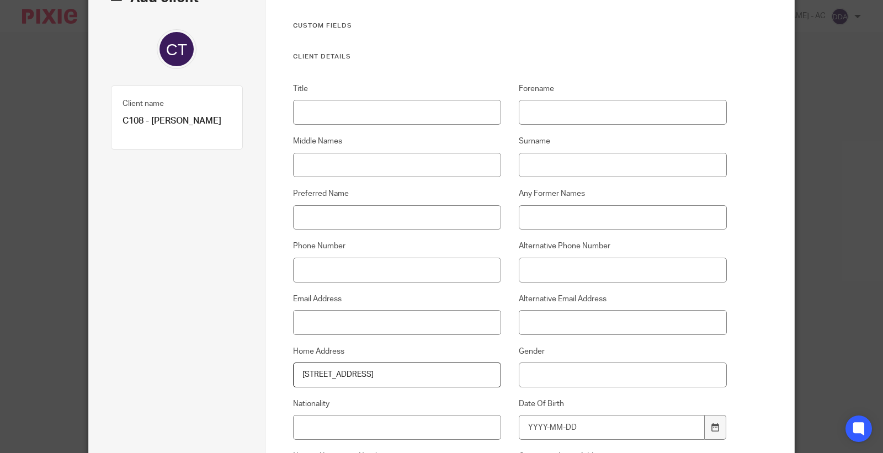
scroll to position [57, 0]
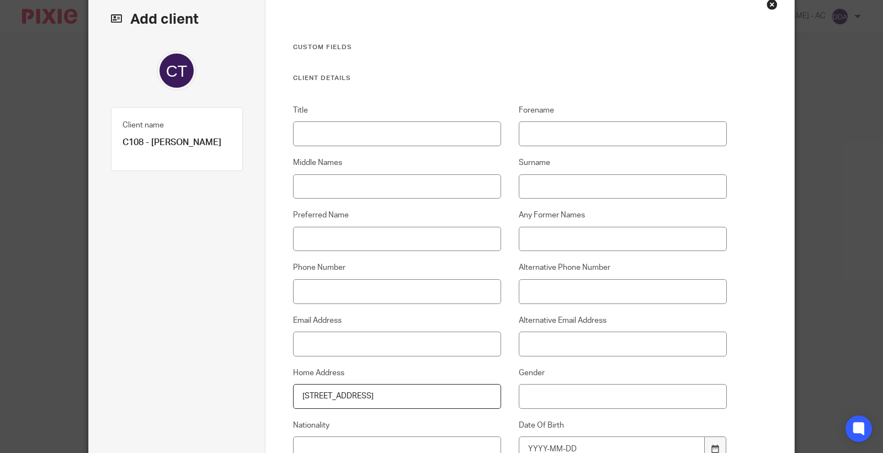
type input "[STREET_ADDRESS]"
click at [388, 135] on input "Title" at bounding box center [397, 133] width 209 height 25
paste input "Mr"
type input "Mr"
click at [643, 131] on input "Forename" at bounding box center [623, 133] width 209 height 25
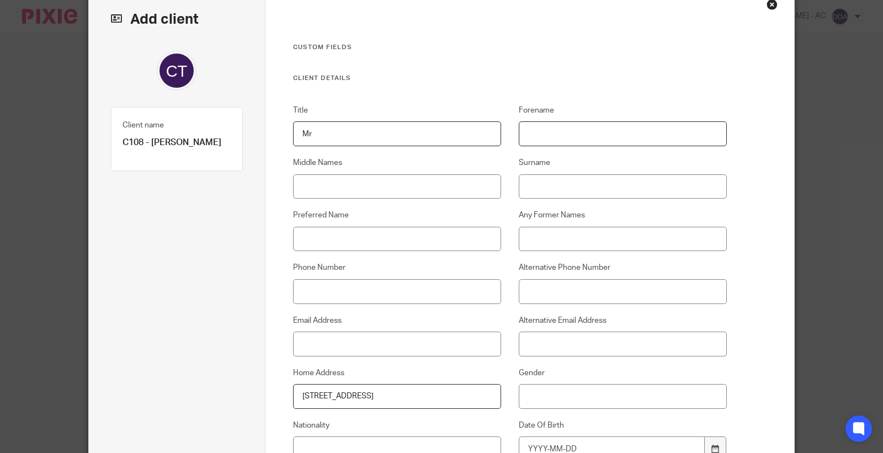
paste input "[PERSON_NAME]"
type input "[PERSON_NAME]"
click at [420, 184] on input "Middle Names" at bounding box center [397, 186] width 209 height 25
paste input "[PERSON_NAME]"
type input "[PERSON_NAME]"
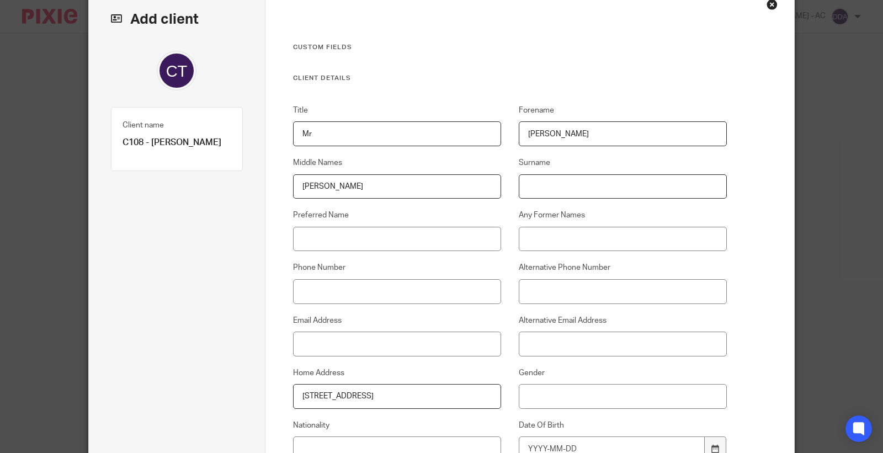
click at [635, 190] on input "Surname" at bounding box center [623, 186] width 209 height 25
paste input "Cross"
type input "Cross"
click at [420, 235] on input "Preferred Name" at bounding box center [397, 239] width 209 height 25
paste input "[PERSON_NAME]"
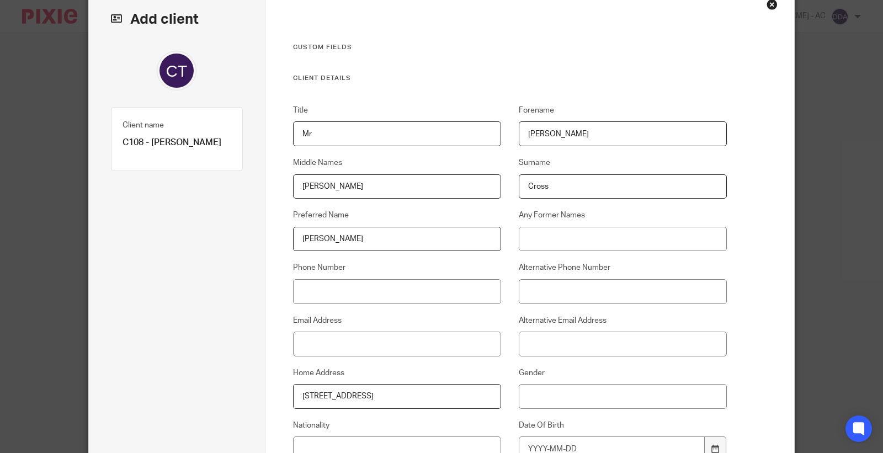
type input "[PERSON_NAME]"
click at [366, 294] on input "Phone Number" at bounding box center [397, 291] width 209 height 25
paste input "07787 228 997"
type input "07787 228 997"
click at [400, 348] on input "Email Address" at bounding box center [397, 344] width 209 height 25
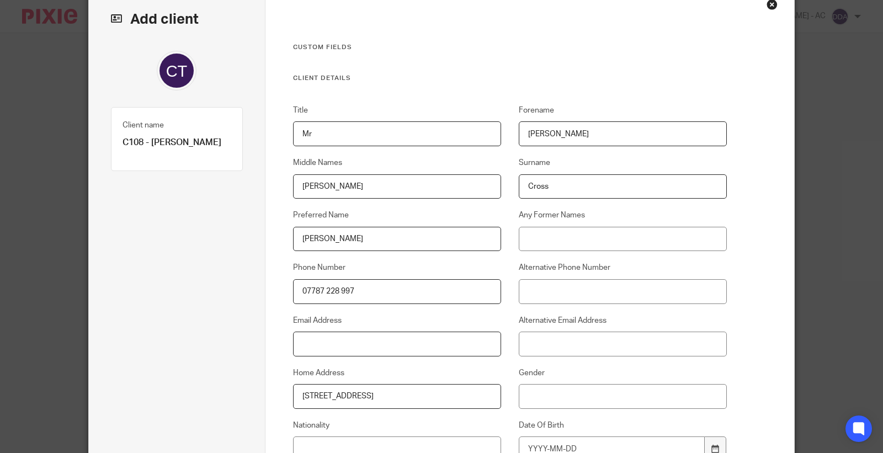
paste input "[EMAIL_ADDRESS][DOMAIN_NAME]"
type input "[EMAIL_ADDRESS][DOMAIN_NAME]"
click at [601, 389] on input "Gender" at bounding box center [623, 396] width 209 height 25
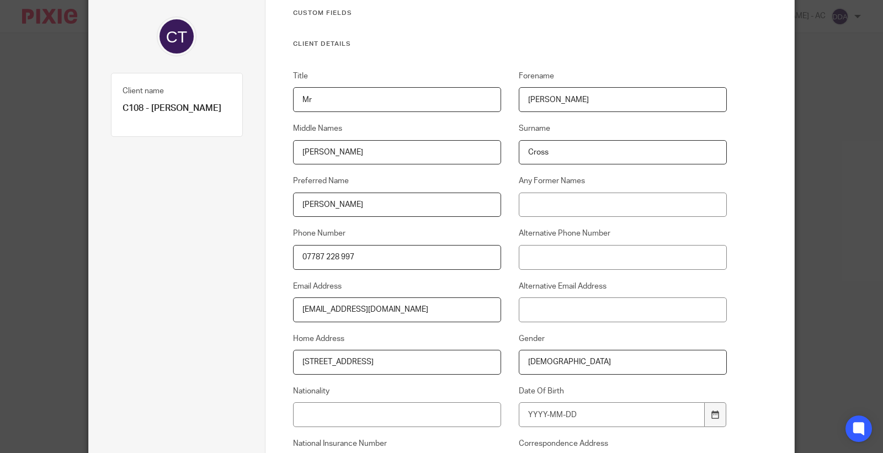
scroll to position [118, 0]
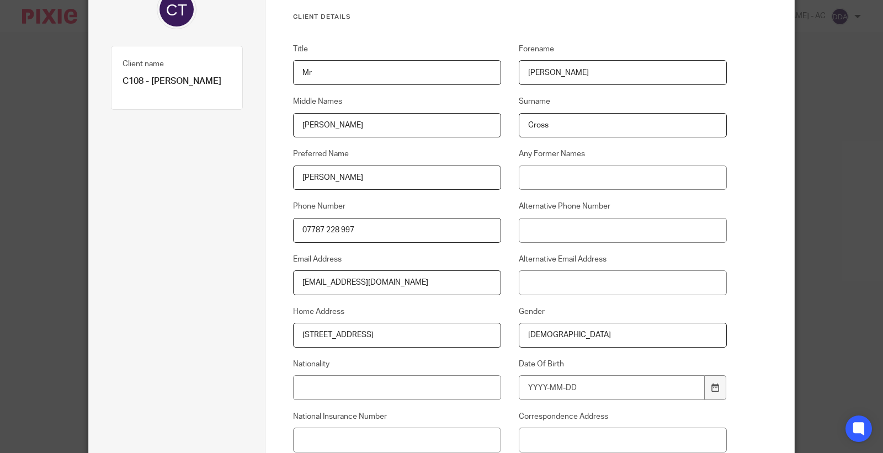
type input "[DEMOGRAPHIC_DATA]"
click at [423, 389] on input "Nationality" at bounding box center [397, 387] width 209 height 25
paste input "British"
type input "British"
click at [663, 388] on input "Date Of Birth" at bounding box center [612, 387] width 186 height 25
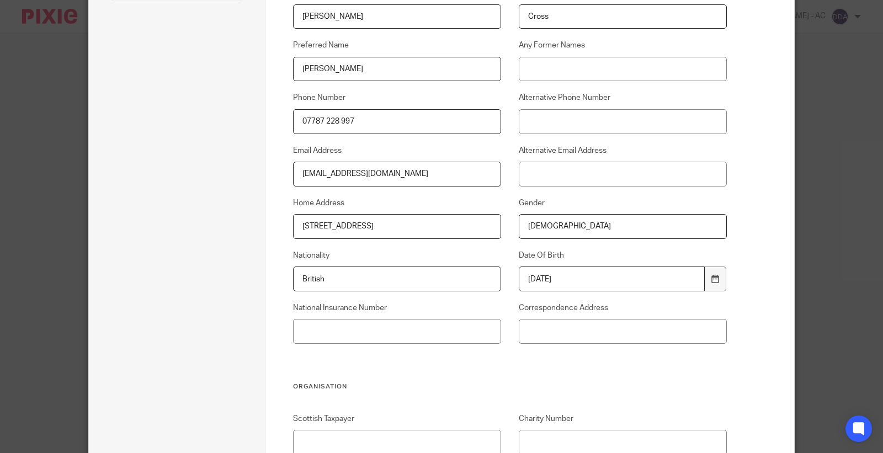
scroll to position [241, 0]
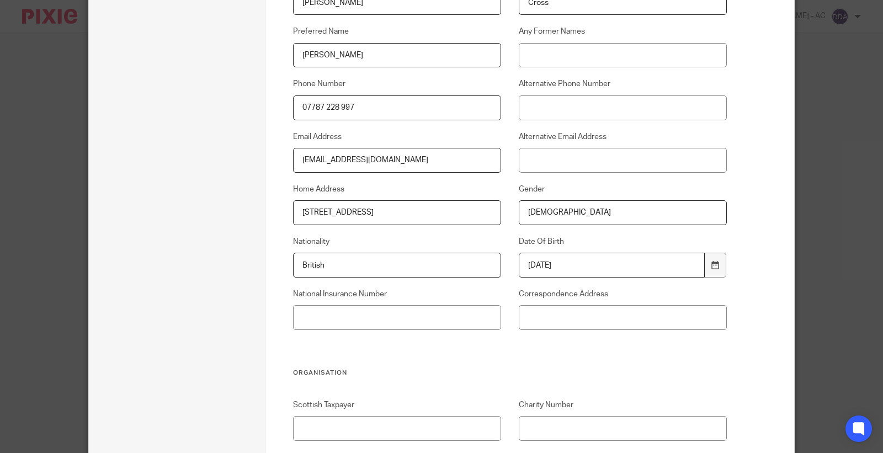
type input "1995-09-30"
click at [401, 312] on input "National Insurance Number" at bounding box center [397, 317] width 209 height 25
paste input "PA478227D"
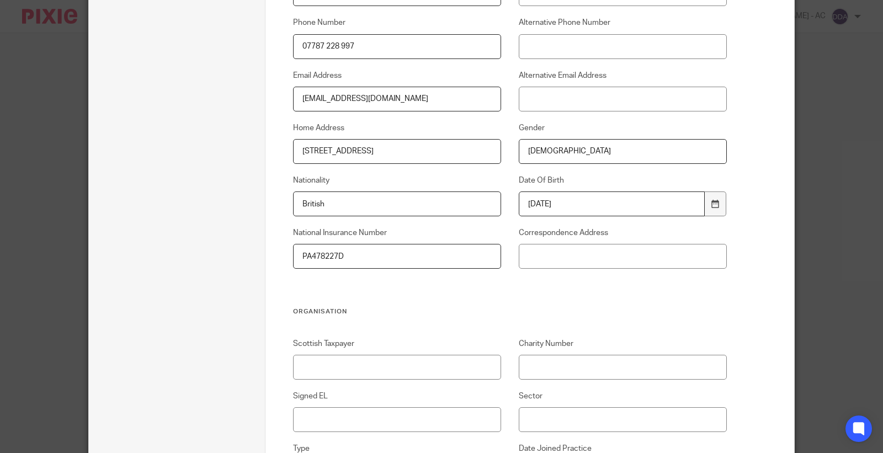
type input "PA478227D"
click at [346, 421] on input "Signed EL" at bounding box center [397, 419] width 209 height 25
type input "N/A"
click at [559, 426] on input "Sector" at bounding box center [623, 419] width 209 height 25
paste input "Sports & Entertainment"
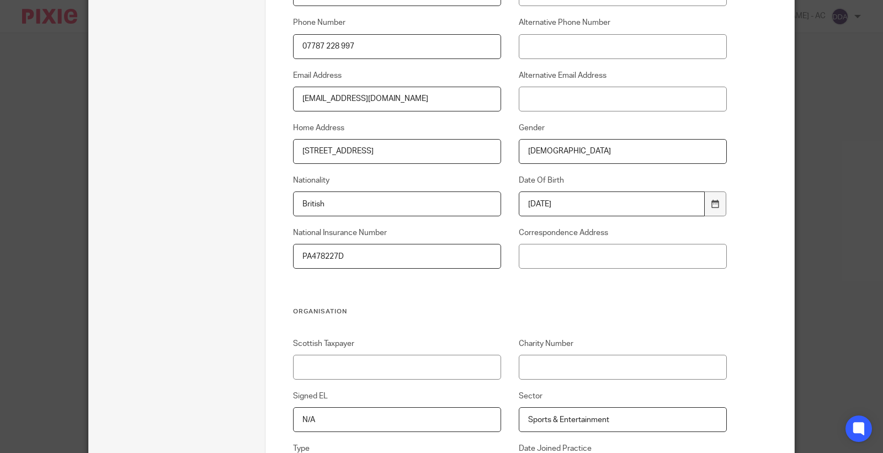
type input "Sports & Entertainment"
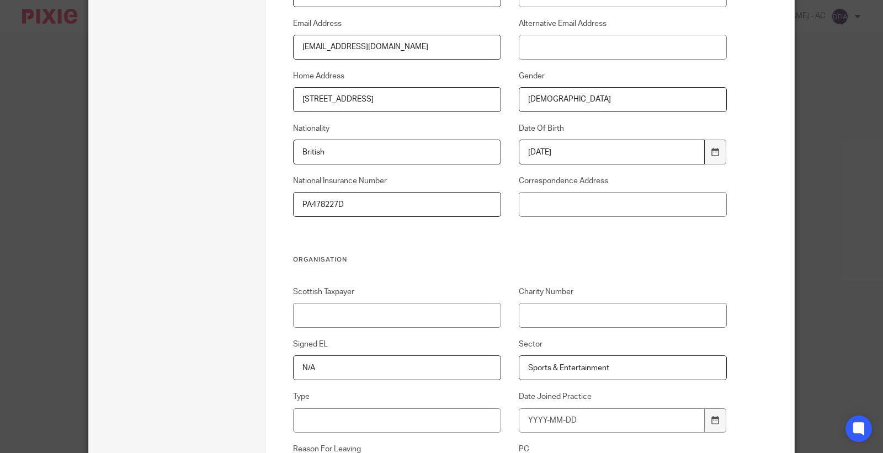
scroll to position [425, 0]
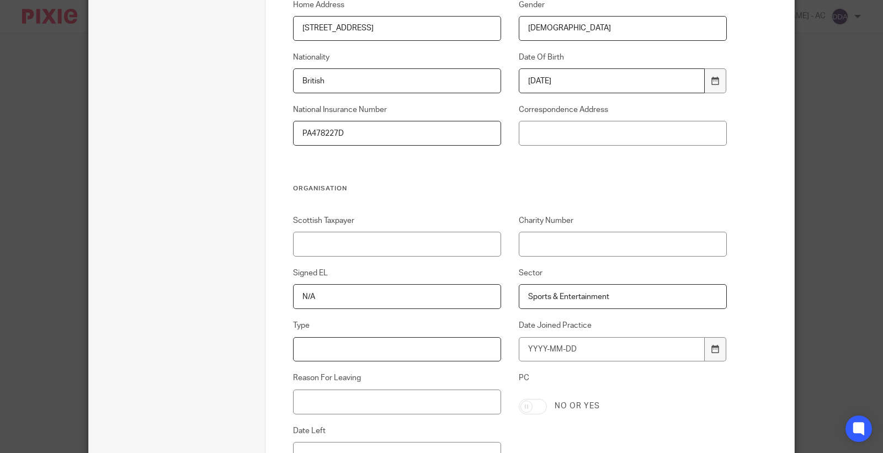
click at [406, 356] on input "Type" at bounding box center [397, 349] width 209 height 25
paste input "Contractors & Freelancers"
type input "Contractors & Freelancers"
click at [596, 350] on input "Date Joined Practice" at bounding box center [612, 349] width 186 height 25
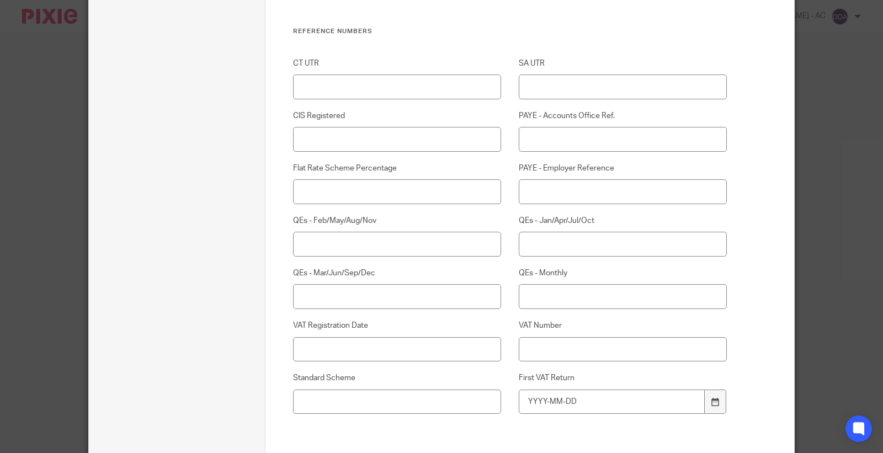
scroll to position [915, 0]
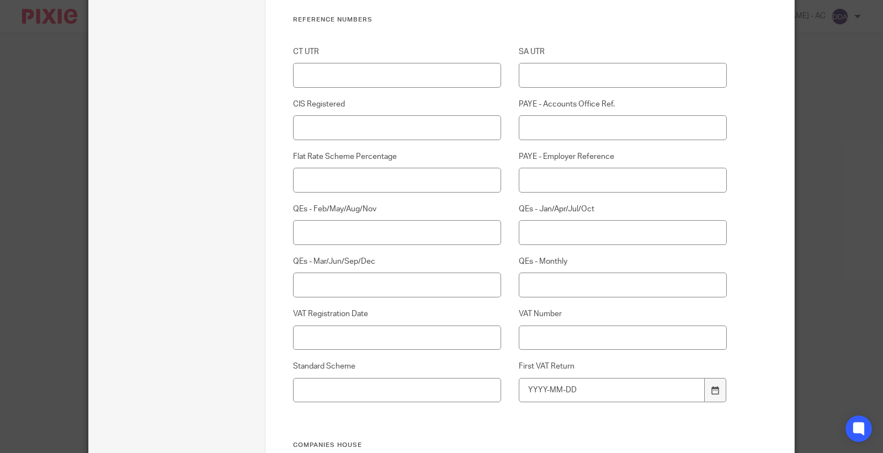
type input "2025-09-15"
click at [538, 72] on input "SA UTR" at bounding box center [623, 75] width 209 height 25
paste input "69359 59613"
type input "69359 59613"
drag, startPoint x: 585, startPoint y: 76, endPoint x: 437, endPoint y: 52, distance: 149.6
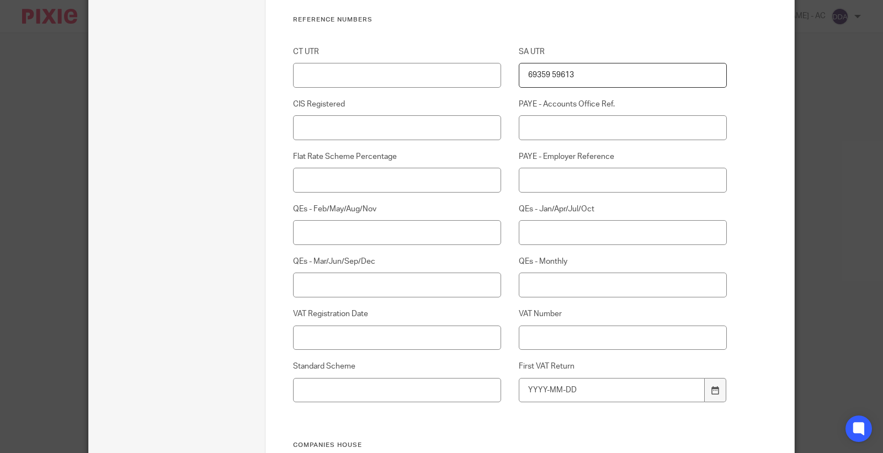
click at [439, 54] on div "CT UTR SA UTR 69359 59613 CIS Registered PAYE - Accounts Office Ref. Flat Rate …" at bounding box center [500, 243] width 451 height 395
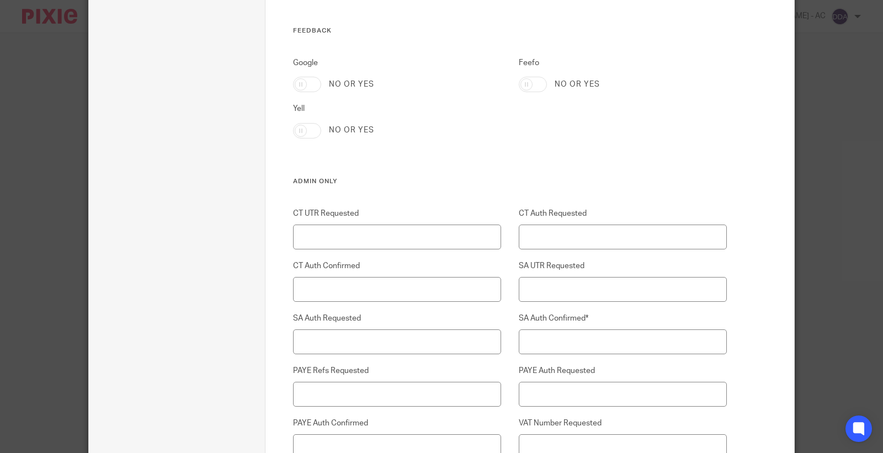
scroll to position [2386, 0]
click at [560, 295] on input "SA UTR Requested" at bounding box center [623, 287] width 209 height 25
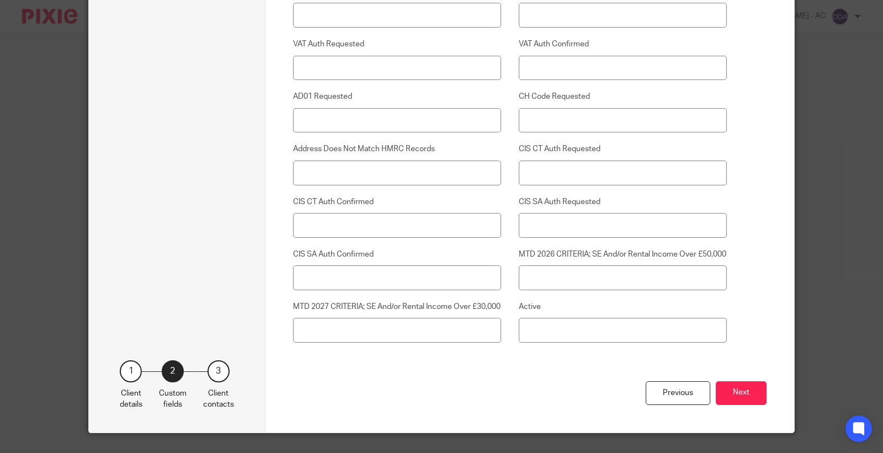
scroll to position [2861, 0]
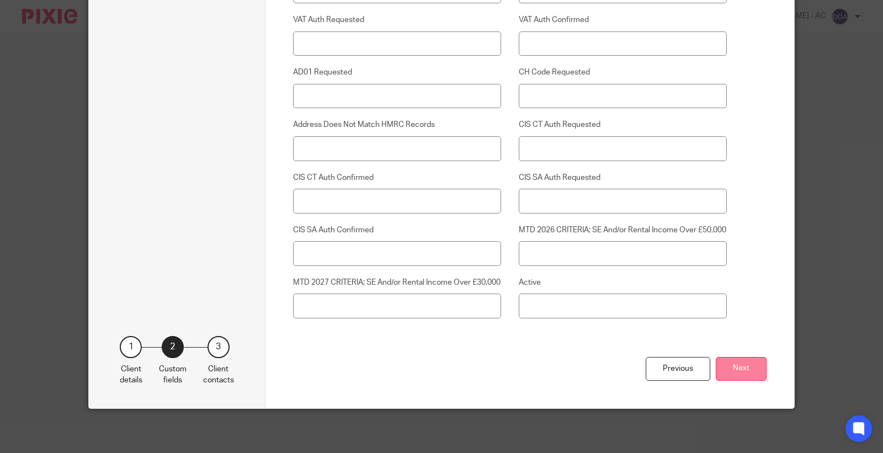
type input "Yes"
click at [724, 371] on button "Next" at bounding box center [740, 369] width 51 height 24
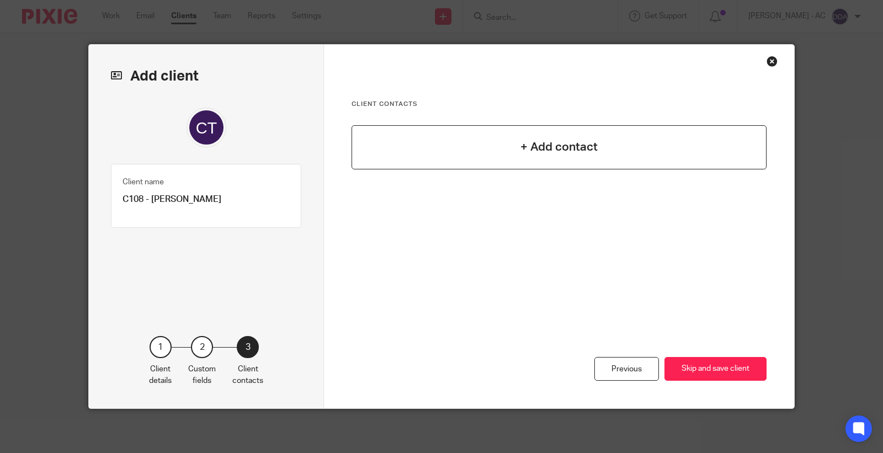
click at [600, 127] on div "+ Add contact" at bounding box center [558, 147] width 415 height 44
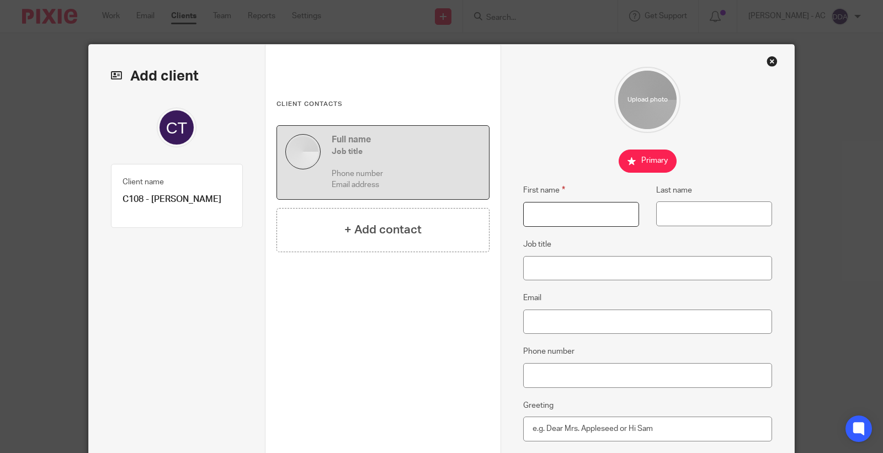
click at [549, 216] on input "First name" at bounding box center [581, 214] width 116 height 25
paste input "Thomas"
type input "[PERSON_NAME]"
click at [715, 218] on input "Last name" at bounding box center [714, 213] width 116 height 25
paste input "Cross"
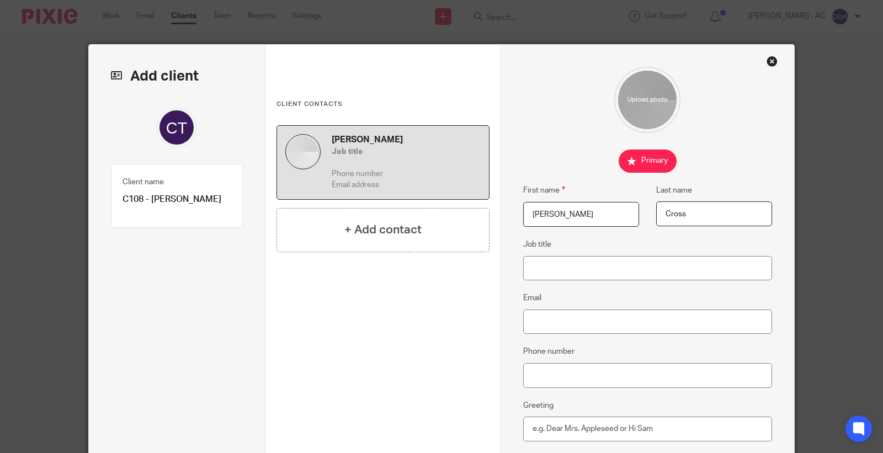
type input "Cross"
click at [549, 259] on input "Job title" at bounding box center [647, 268] width 249 height 25
paste input "Director"
type input "Director"
click at [560, 322] on input "Email" at bounding box center [647, 321] width 249 height 25
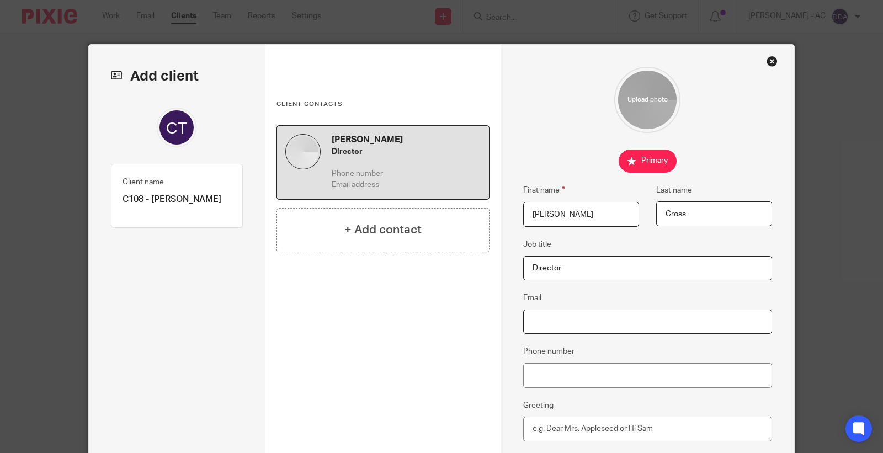
paste input "[EMAIL_ADDRESS][DOMAIN_NAME]"
type input "[EMAIL_ADDRESS][DOMAIN_NAME]"
click at [642, 380] on input "Phone number" at bounding box center [647, 375] width 249 height 25
paste input "07787 228 997"
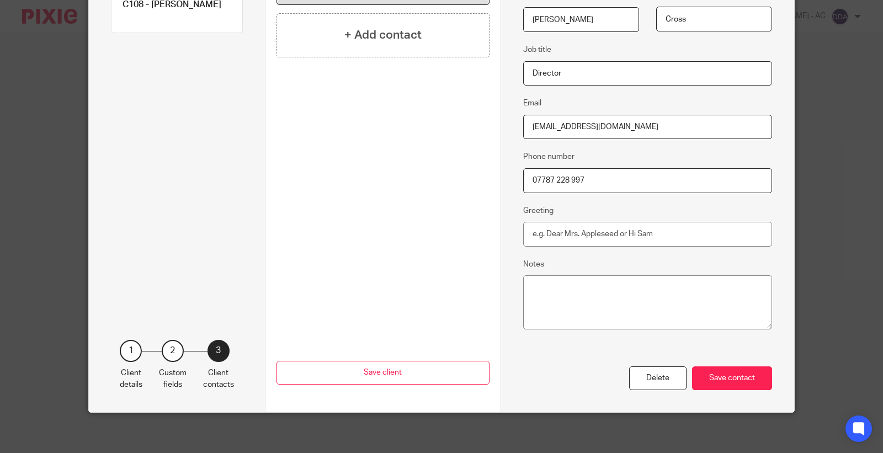
scroll to position [199, 0]
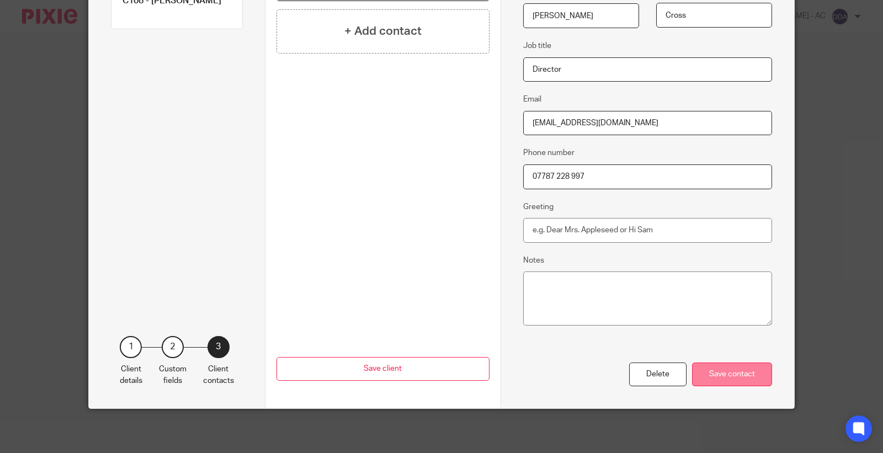
type input "07787 228 997"
click at [741, 374] on div "Save contact" at bounding box center [732, 374] width 80 height 24
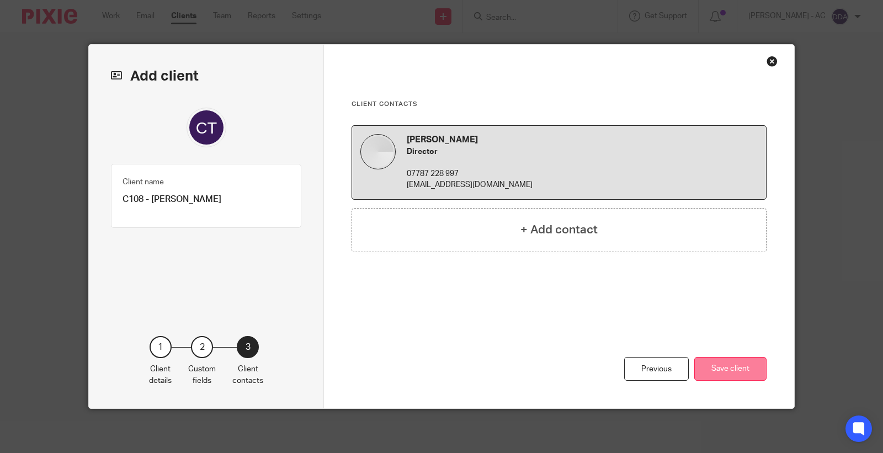
click at [715, 368] on button "Save client" at bounding box center [730, 369] width 72 height 24
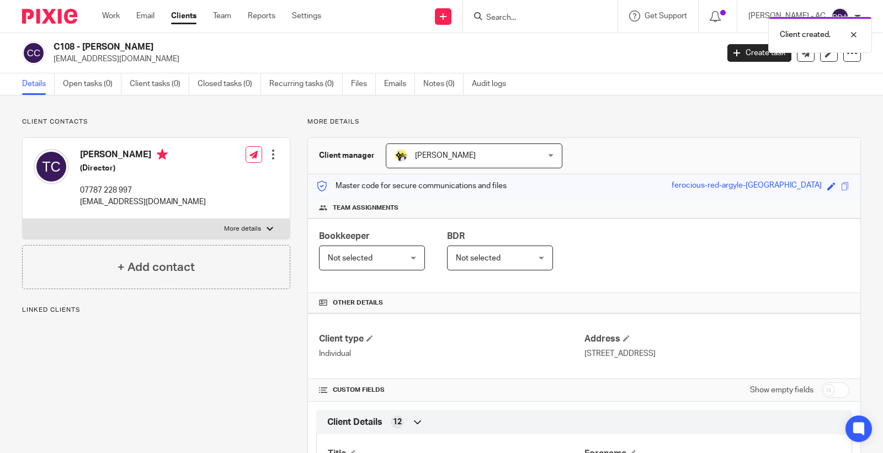
drag, startPoint x: 366, startPoint y: 247, endPoint x: 357, endPoint y: 249, distance: 9.2
click at [366, 247] on span "Not selected" at bounding box center [366, 257] width 77 height 23
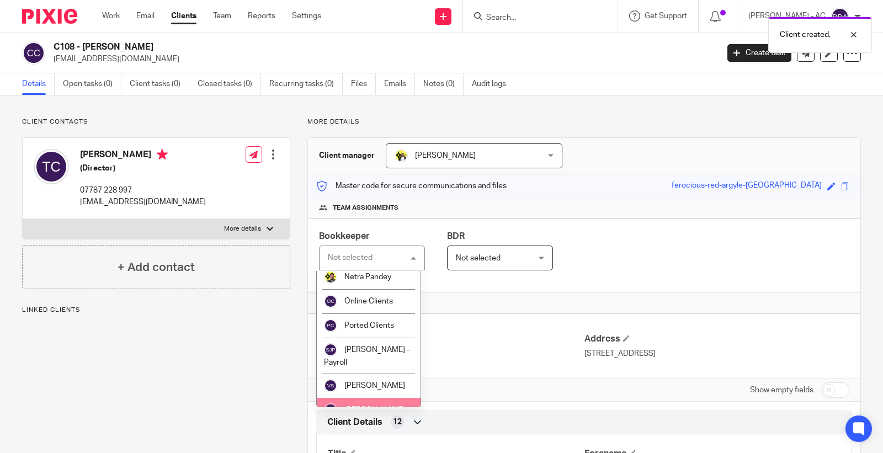
scroll to position [574, 0]
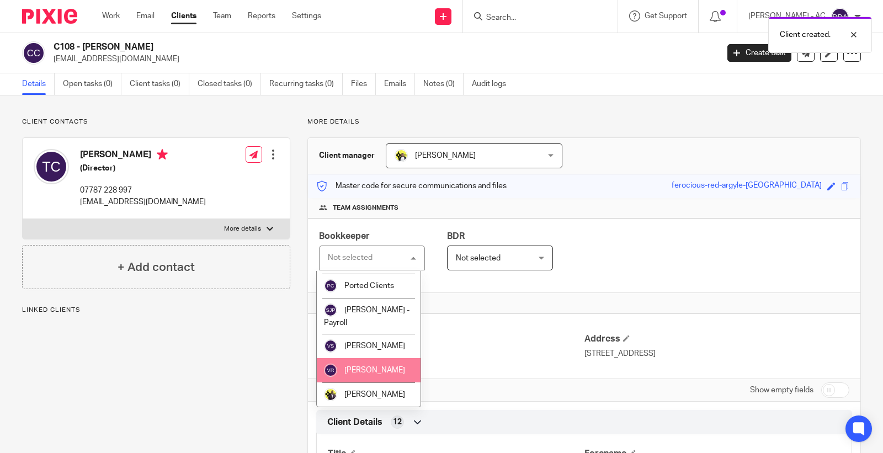
click at [368, 364] on li "[PERSON_NAME]" at bounding box center [369, 370] width 104 height 24
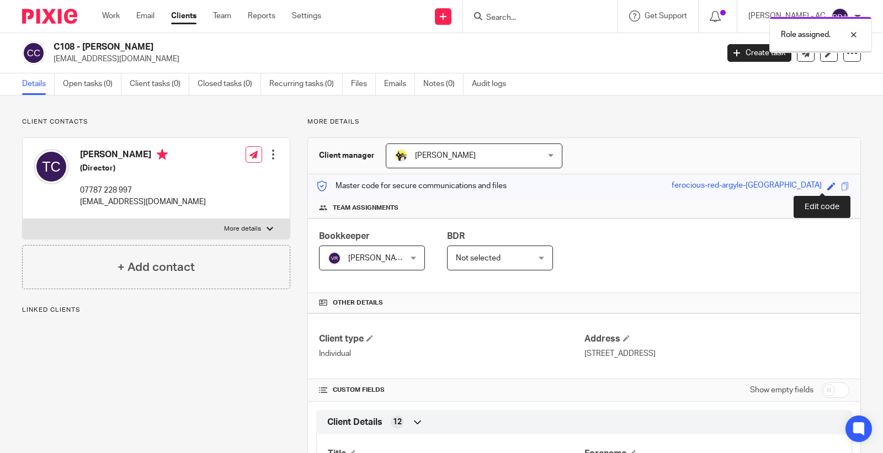
click at [827, 185] on span at bounding box center [831, 186] width 8 height 8
paste input "C108"
type input "C108"
click at [808, 186] on link "Save" at bounding box center [811, 185] width 17 height 11
type input "C108"
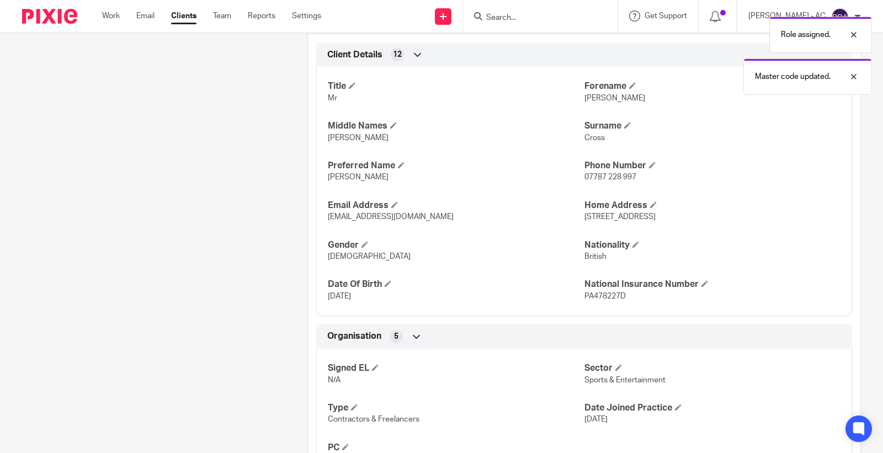
scroll to position [542, 0]
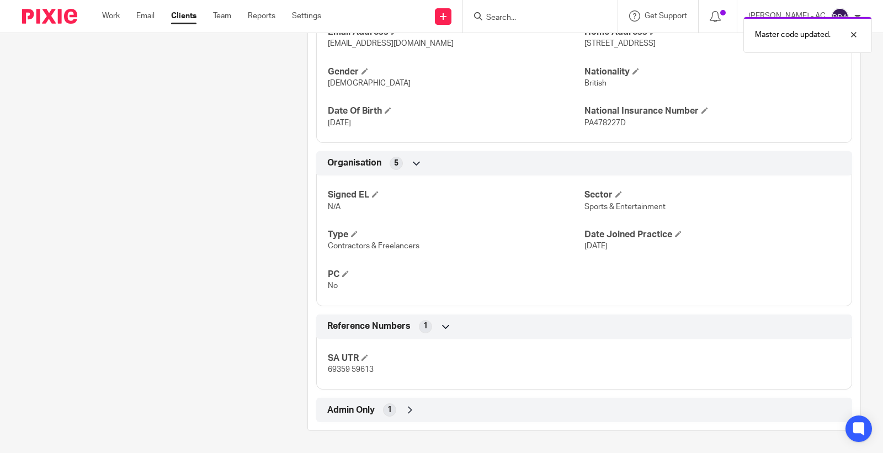
click at [365, 411] on span "Admin Only" at bounding box center [350, 410] width 47 height 12
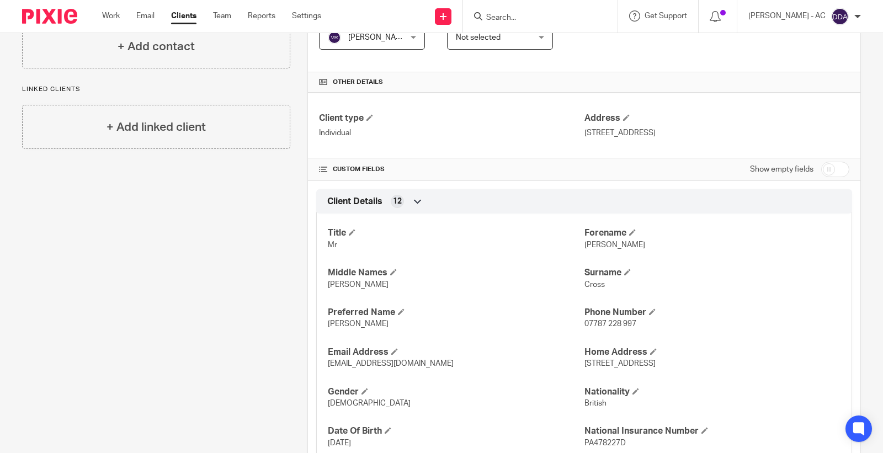
scroll to position [0, 0]
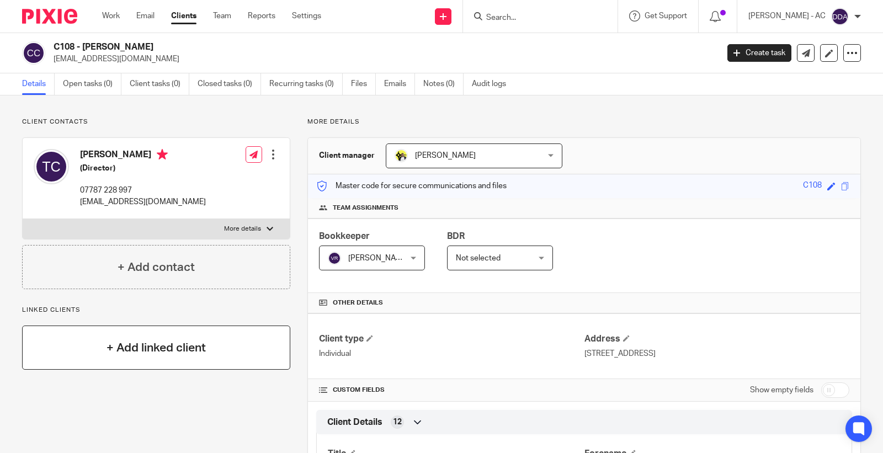
click at [138, 348] on h4 "+ Add linked client" at bounding box center [155, 347] width 99 height 17
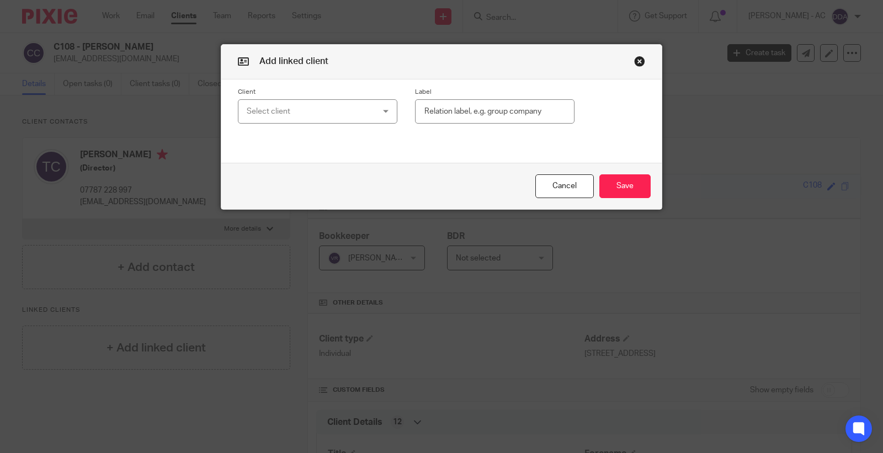
click at [249, 116] on div "Select client" at bounding box center [307, 111] width 120 height 23
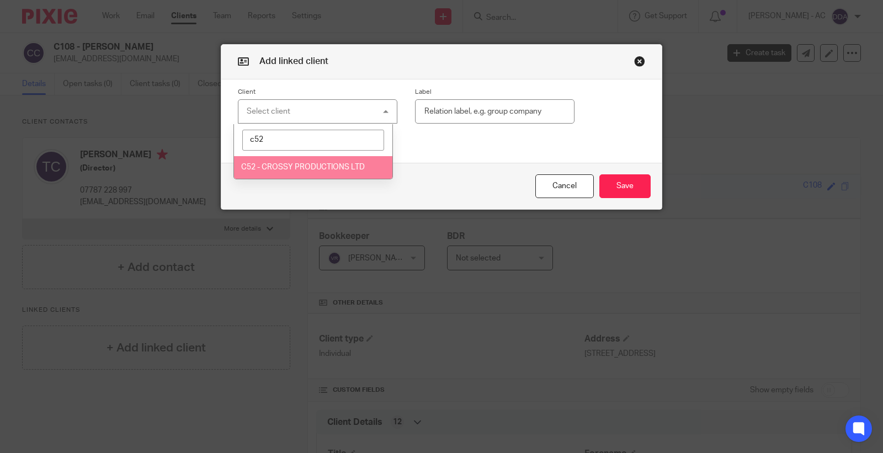
type input "c52"
click at [275, 167] on span "C52 - CROSSY PRODUCTIONS LTD" at bounding box center [303, 167] width 124 height 8
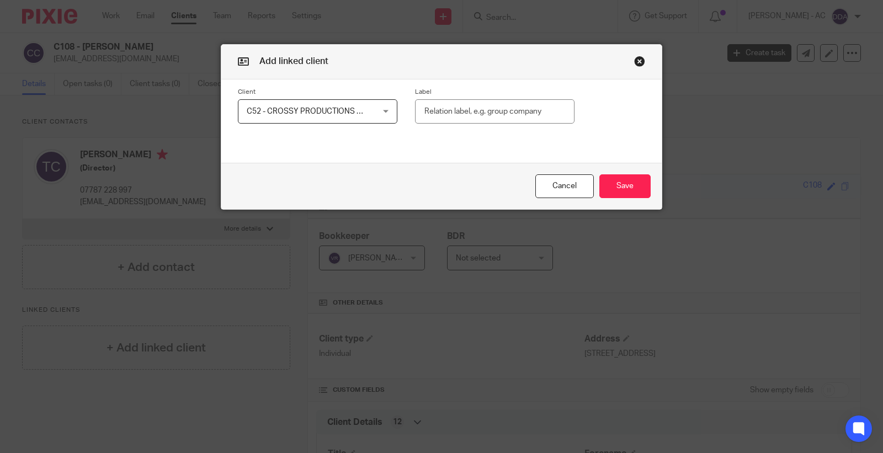
click at [465, 110] on input "text" at bounding box center [494, 111] width 159 height 25
paste input "Shareholder (100%)"
type input "Shareholder (100%)"
click at [616, 185] on button "Save" at bounding box center [624, 186] width 51 height 24
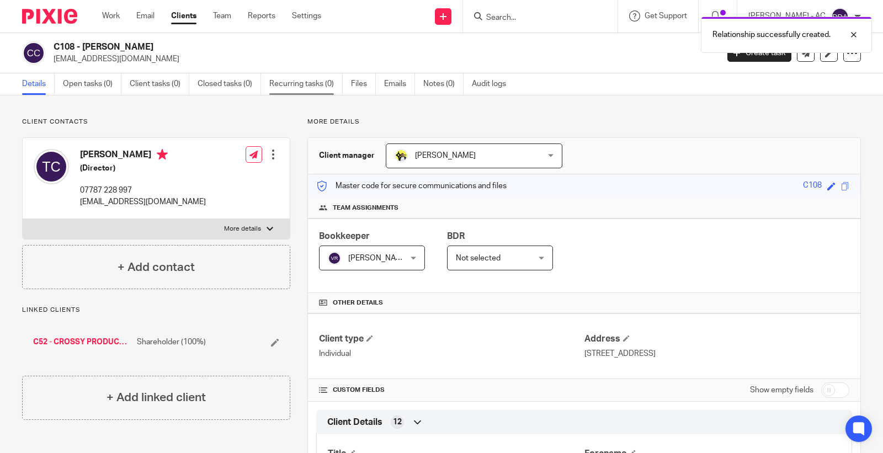
click at [317, 78] on link "Recurring tasks (0)" at bounding box center [305, 84] width 73 height 22
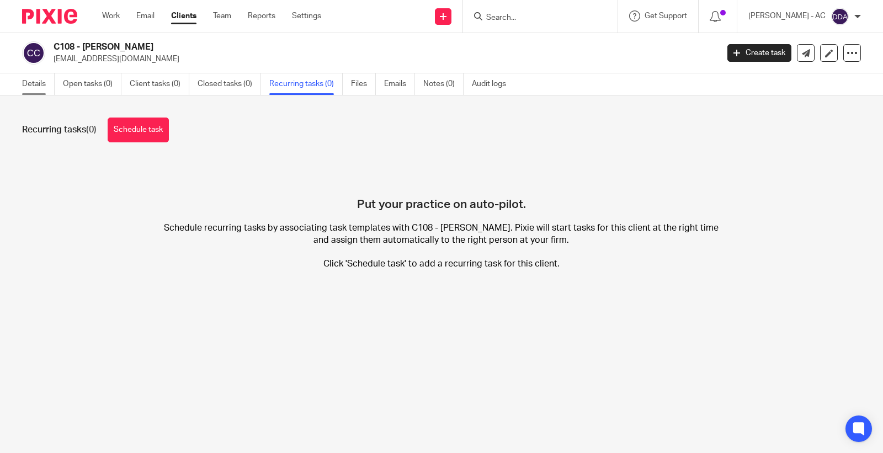
click at [45, 79] on link "Details" at bounding box center [38, 84] width 33 height 22
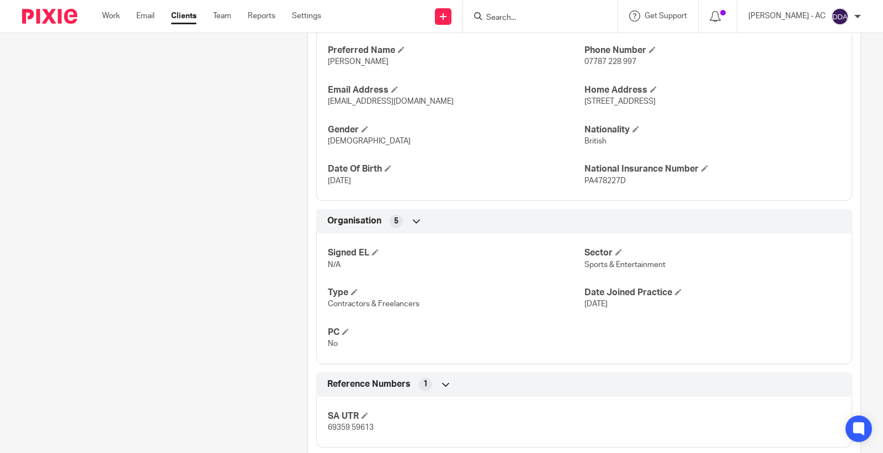
scroll to position [490, 0]
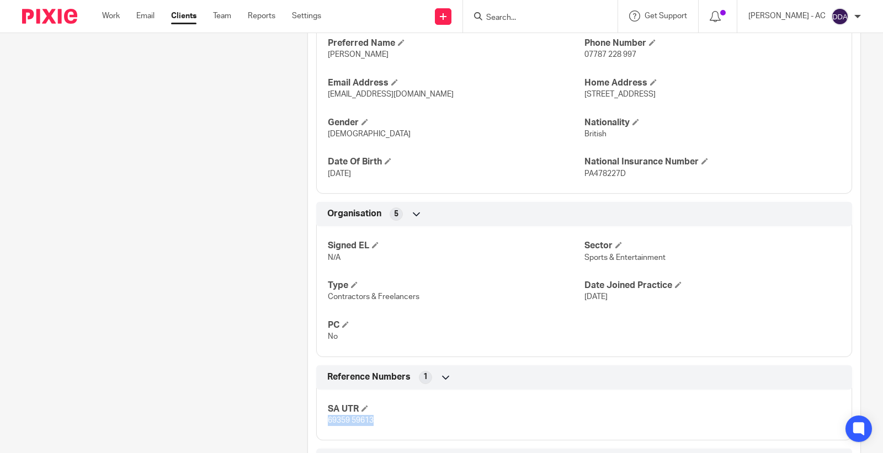
drag, startPoint x: 376, startPoint y: 425, endPoint x: 322, endPoint y: 420, distance: 53.7
click at [322, 420] on div "SA UTR 69359 59613" at bounding box center [584, 411] width 536 height 60
copy span "69359 59613"
click at [151, 345] on div "Client contacts [PERSON_NAME] (Director) 07787 228 997 [EMAIL_ADDRESS][DOMAIN_N…" at bounding box center [147, 55] width 285 height 854
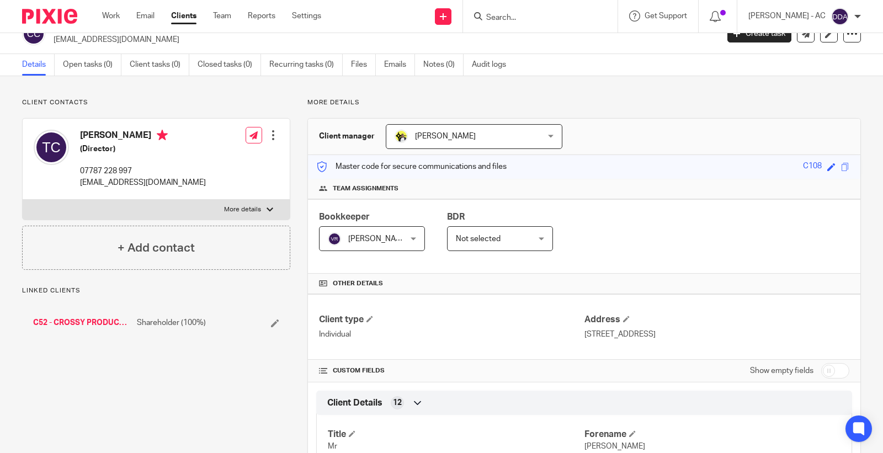
scroll to position [0, 0]
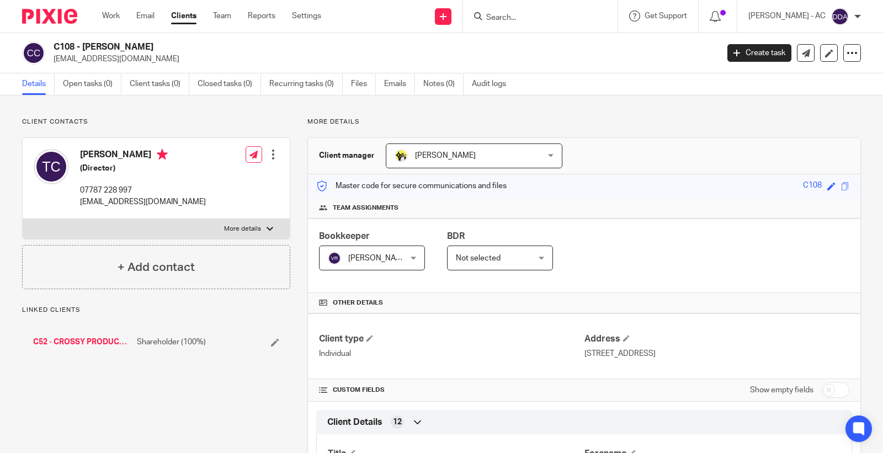
click at [269, 159] on div at bounding box center [273, 154] width 11 height 11
click at [247, 175] on link "Edit contact" at bounding box center [220, 179] width 105 height 16
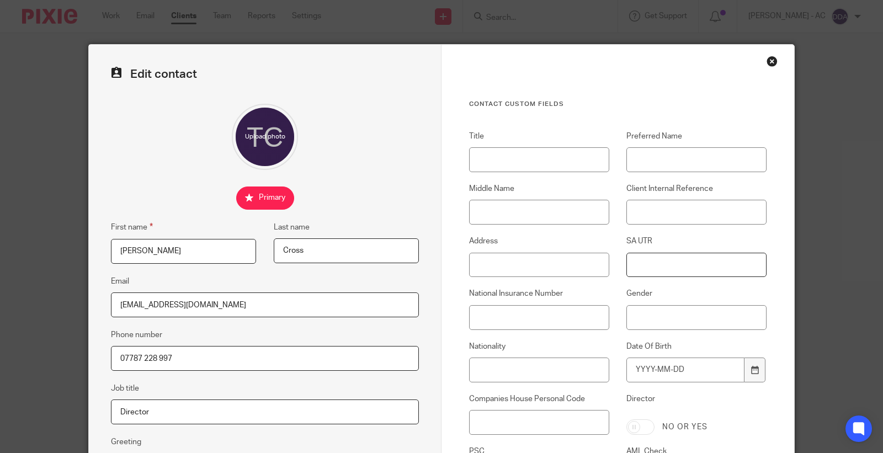
click at [651, 265] on input "SA UTR" at bounding box center [696, 265] width 140 height 25
paste input "69359 59613"
type input "69359 59613"
click at [494, 151] on input "Title" at bounding box center [539, 159] width 140 height 25
paste input "Mr"
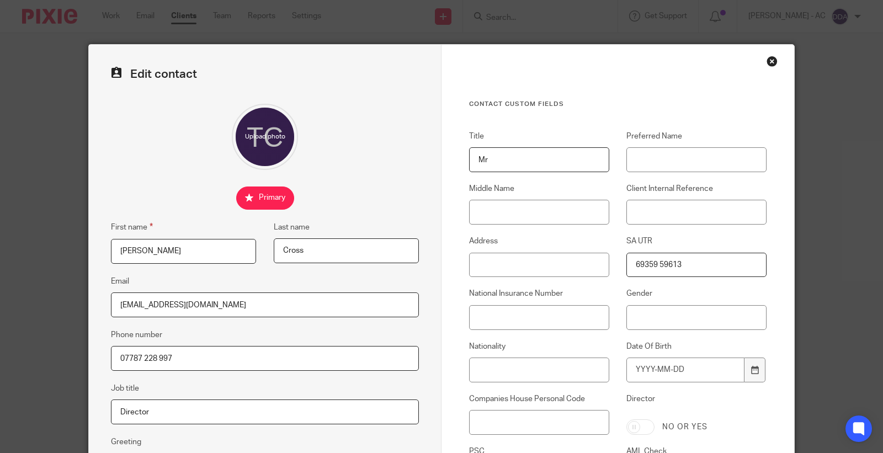
type input "Mr"
click at [533, 215] on input "Middle Name" at bounding box center [539, 212] width 140 height 25
paste input "[PERSON_NAME]"
type input "[PERSON_NAME]"
click at [693, 167] on input "Preferred Name" at bounding box center [696, 159] width 140 height 25
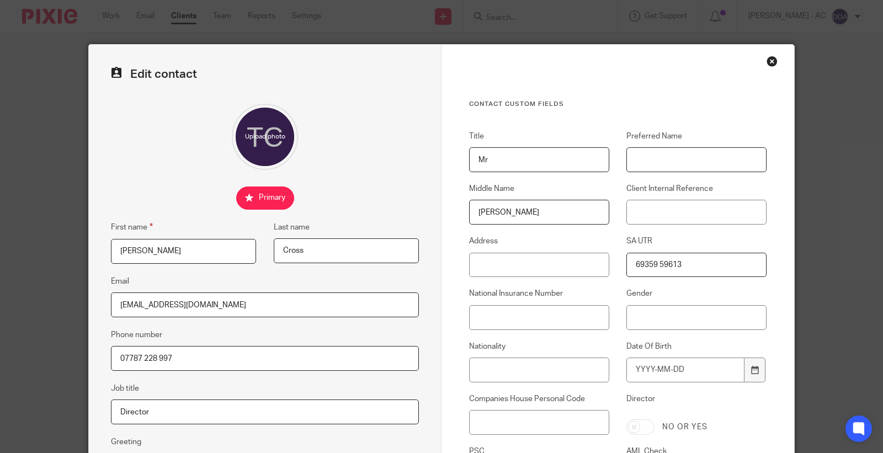
paste input "[PERSON_NAME]"
type input "[PERSON_NAME]"
click at [669, 213] on input "Client Internal Reference" at bounding box center [696, 212] width 140 height 25
paste input "C108"
type input "C108"
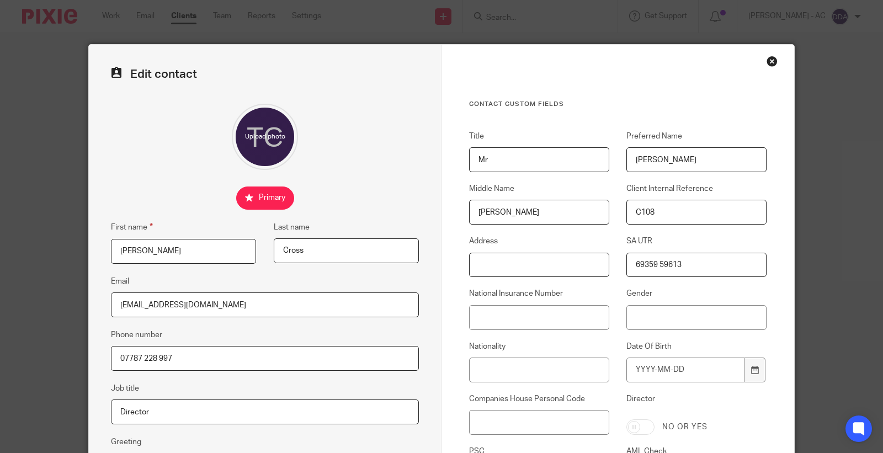
click at [553, 265] on input "Address" at bounding box center [539, 265] width 140 height 25
paste input "[STREET_ADDRESS]"
type input "[STREET_ADDRESS]"
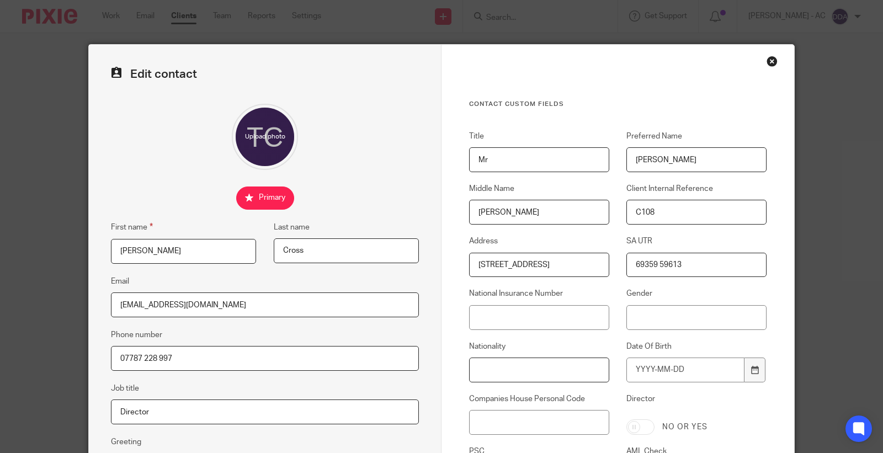
click at [521, 371] on input "Nationality" at bounding box center [539, 369] width 140 height 25
click at [526, 328] on input "National Insurance Number" at bounding box center [539, 317] width 140 height 25
paste input "PA478227D"
type input "PA478227D"
click at [559, 374] on input "Nationality" at bounding box center [539, 369] width 140 height 25
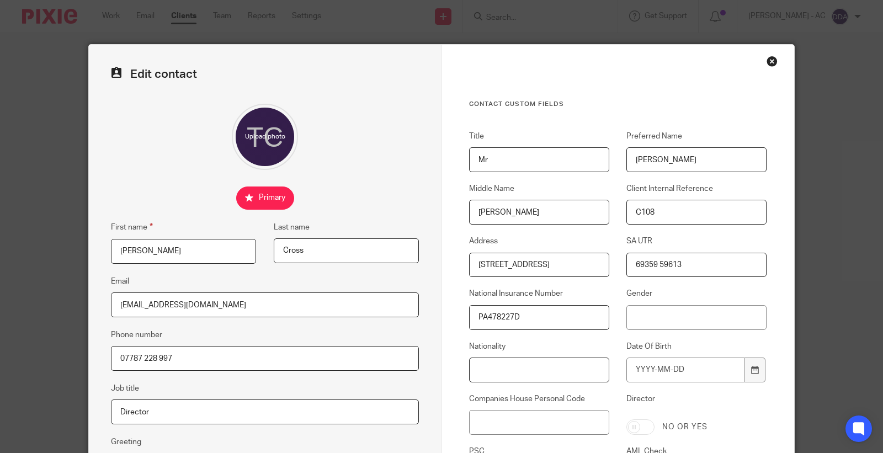
paste input "British"
type input "British"
click at [699, 318] on input "Gender" at bounding box center [696, 317] width 140 height 25
type input "[DEMOGRAPHIC_DATA]"
click at [648, 365] on input "Date Of Birth" at bounding box center [685, 369] width 118 height 25
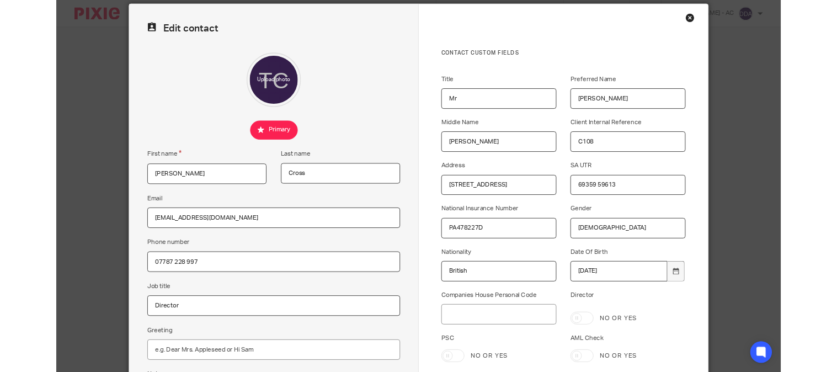
scroll to position [61, 0]
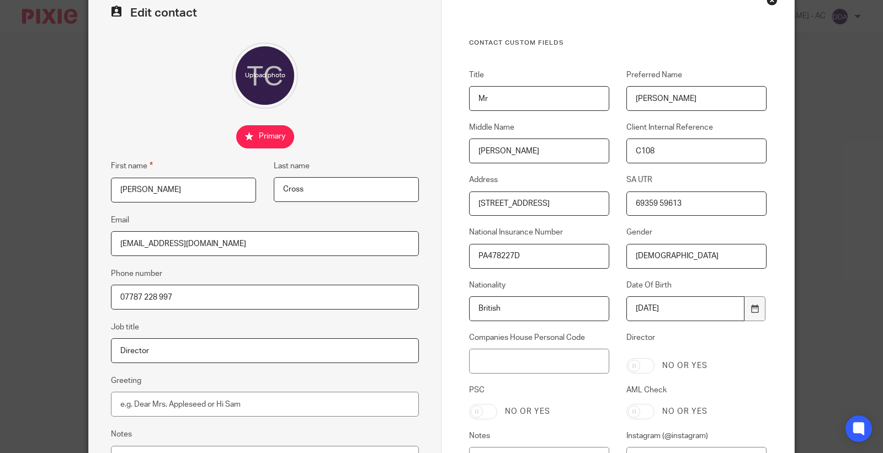
type input "1995-09-30"
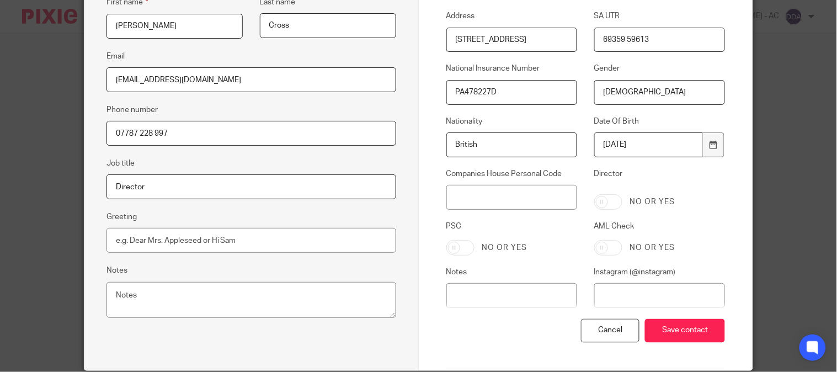
scroll to position [245, 0]
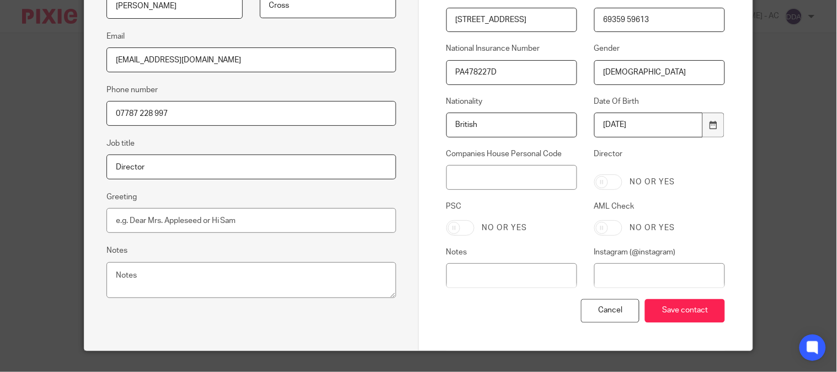
click at [607, 225] on input "AML Check" at bounding box center [608, 227] width 28 height 15
checkbox input "true"
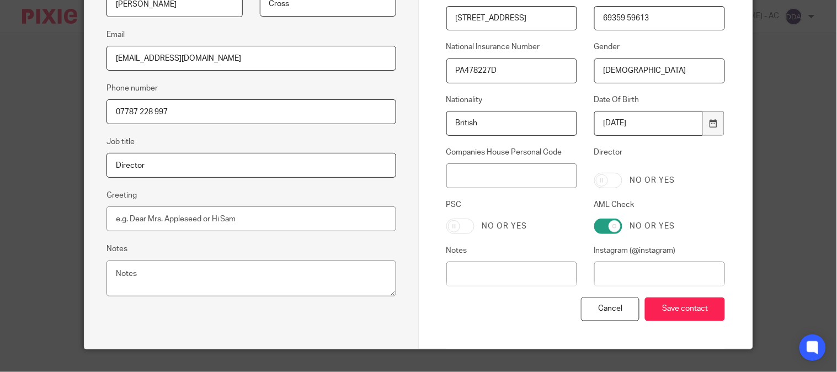
scroll to position [268, 0]
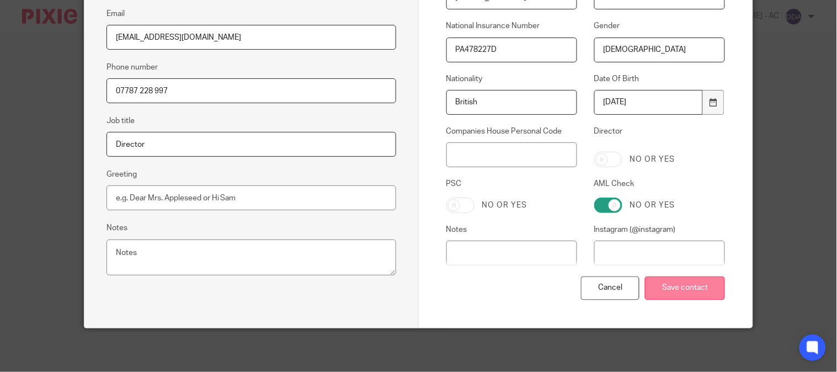
click at [675, 281] on input "Save contact" at bounding box center [685, 288] width 80 height 24
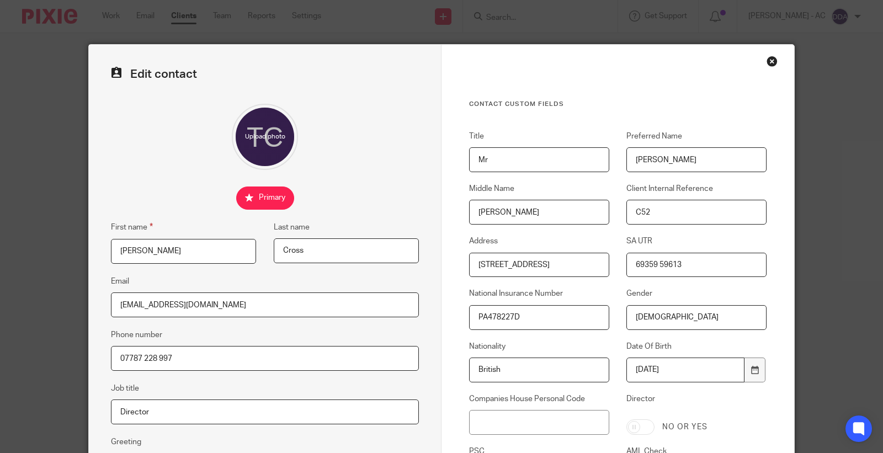
drag, startPoint x: 690, startPoint y: 269, endPoint x: 490, endPoint y: 301, distance: 202.9
click at [490, 301] on div "Title Mr Preferred Name [PERSON_NAME] Middle Name [PERSON_NAME] Client Internal…" at bounding box center [609, 337] width 314 height 413
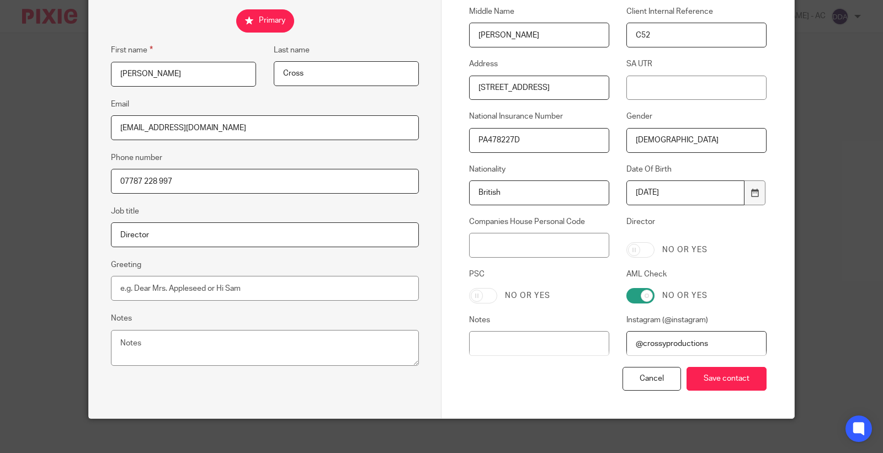
scroll to position [186, 0]
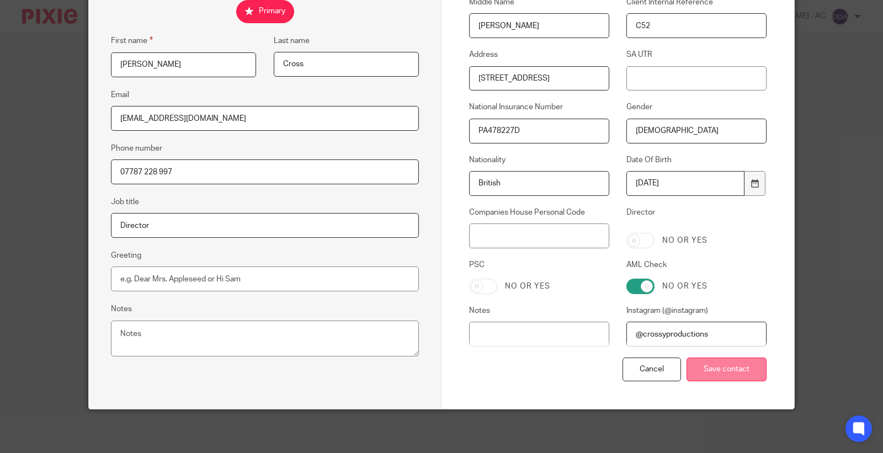
click at [726, 368] on input "Save contact" at bounding box center [726, 369] width 80 height 24
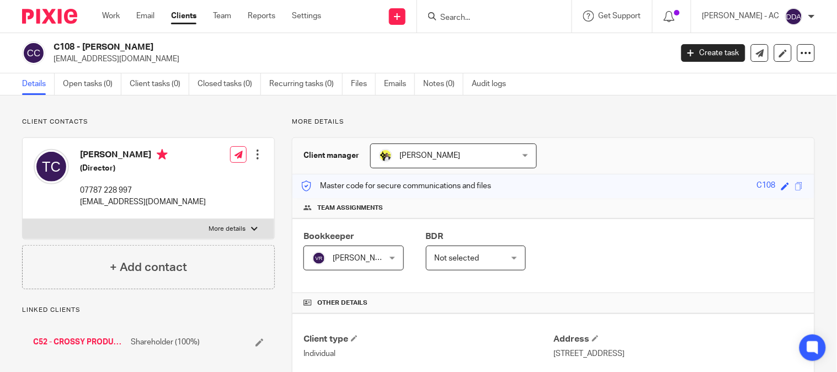
click at [254, 157] on div at bounding box center [257, 154] width 11 height 11
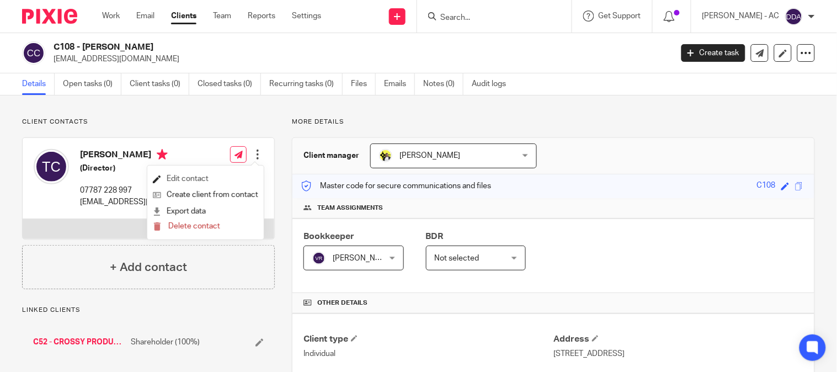
click at [217, 175] on link "Edit contact" at bounding box center [205, 179] width 105 height 16
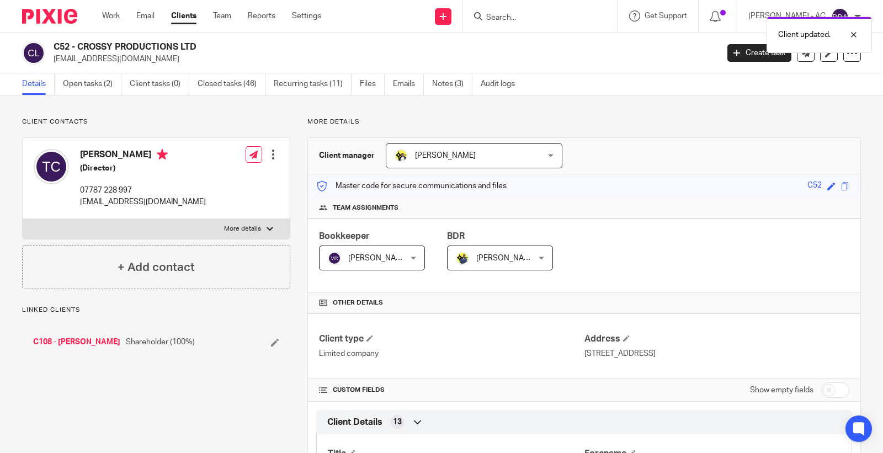
click at [269, 158] on div at bounding box center [273, 154] width 11 height 11
click at [221, 174] on link "Edit contact" at bounding box center [220, 179] width 105 height 16
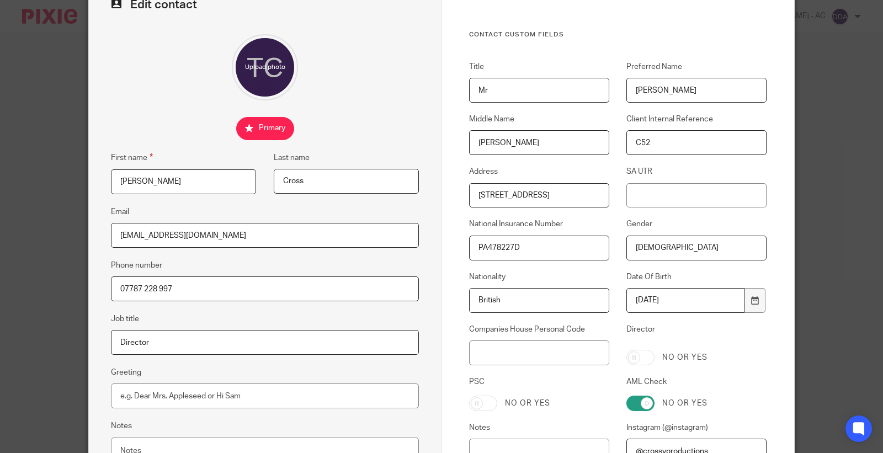
scroll to position [184, 0]
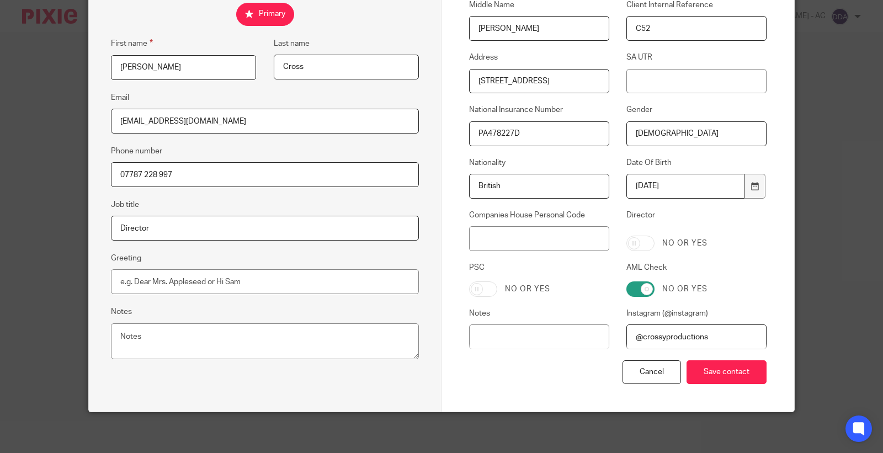
drag, startPoint x: 704, startPoint y: 335, endPoint x: 585, endPoint y: 337, distance: 119.2
click at [585, 337] on div "Title Mr Preferred Name Tom Middle Name Oswald Michael Client Internal Referenc…" at bounding box center [609, 153] width 314 height 413
click at [735, 253] on div "Title Mr Preferred Name Tom Middle Name Oswald Michael Client Internal Referenc…" at bounding box center [609, 153] width 314 height 413
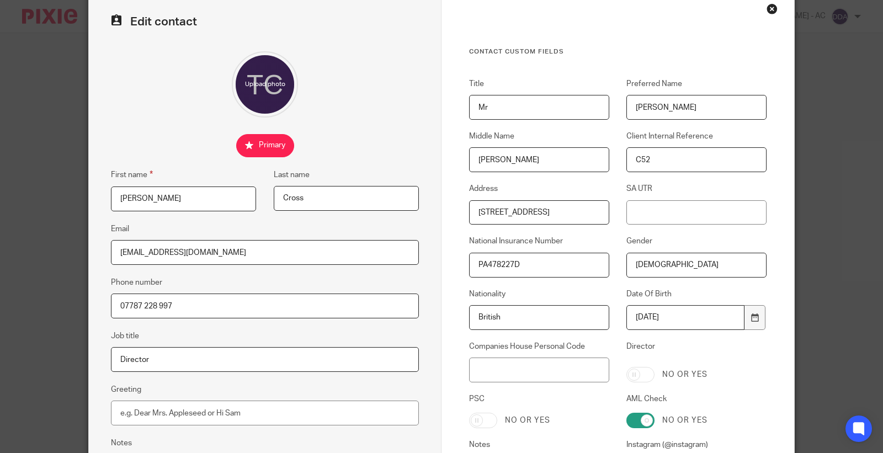
scroll to position [0, 0]
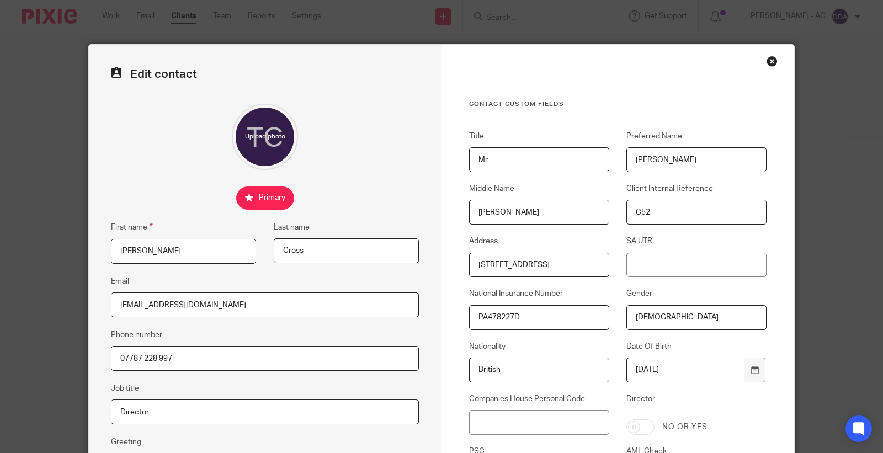
click at [766, 63] on div "Close this dialog window" at bounding box center [771, 61] width 11 height 11
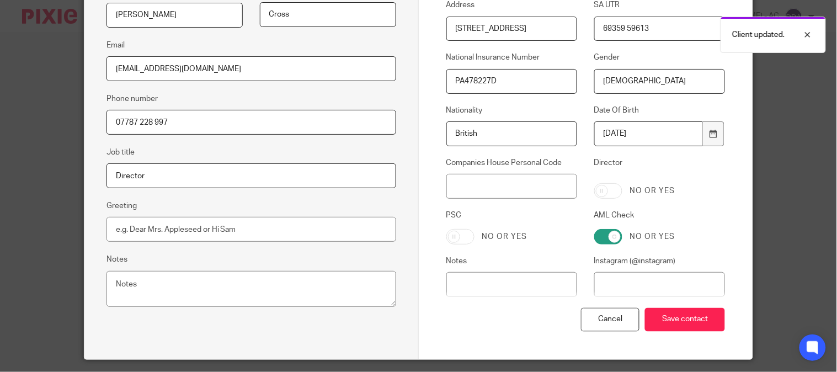
scroll to position [245, 0]
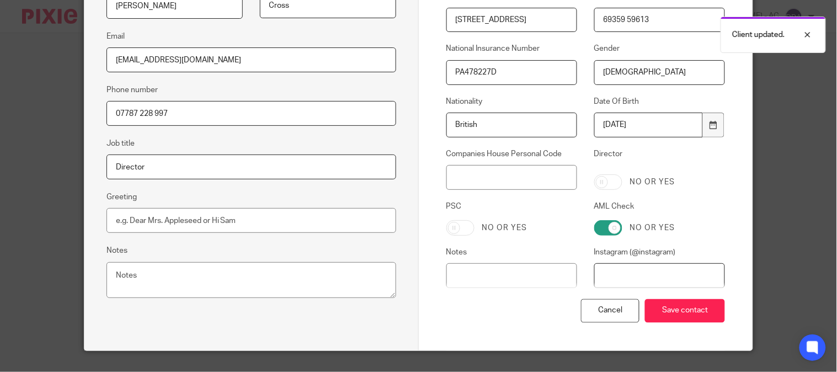
click at [626, 281] on input "Instagram (@instagram)" at bounding box center [659, 275] width 131 height 25
paste input "@crossyproductions"
type input "@crossyproductions"
click at [655, 313] on input "Save contact" at bounding box center [685, 311] width 80 height 24
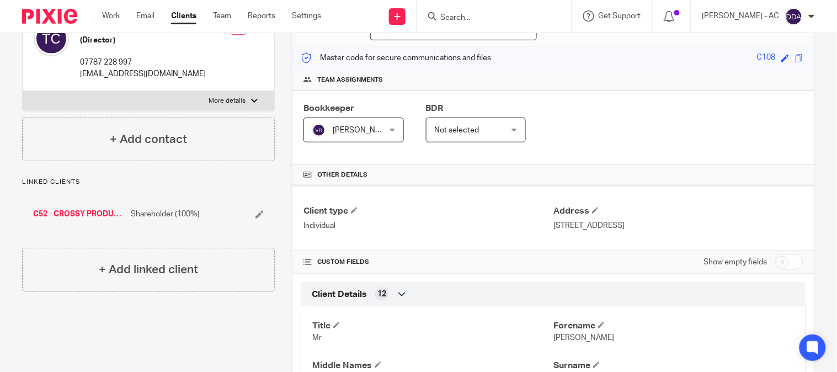
scroll to position [245, 0]
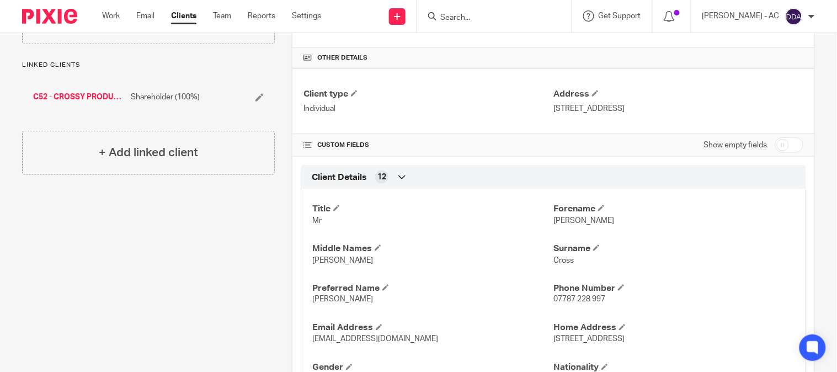
click at [778, 142] on input "checkbox" at bounding box center [789, 144] width 28 height 15
checkbox input "true"
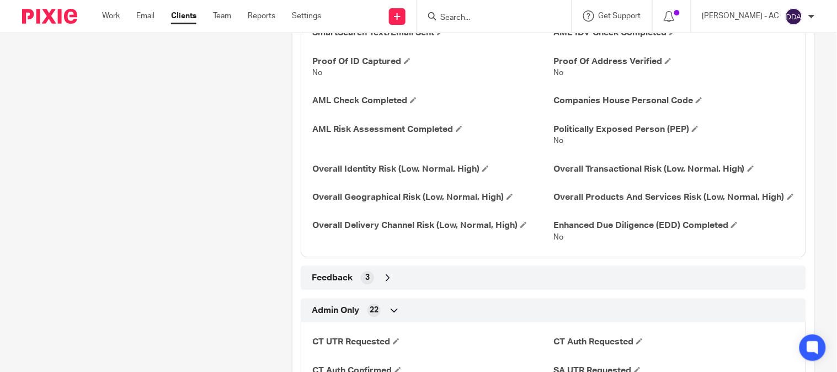
scroll to position [1839, 0]
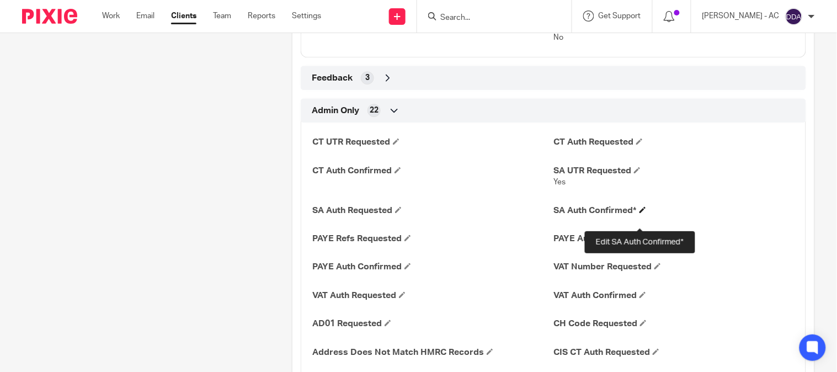
click at [640, 213] on span at bounding box center [642, 209] width 7 height 7
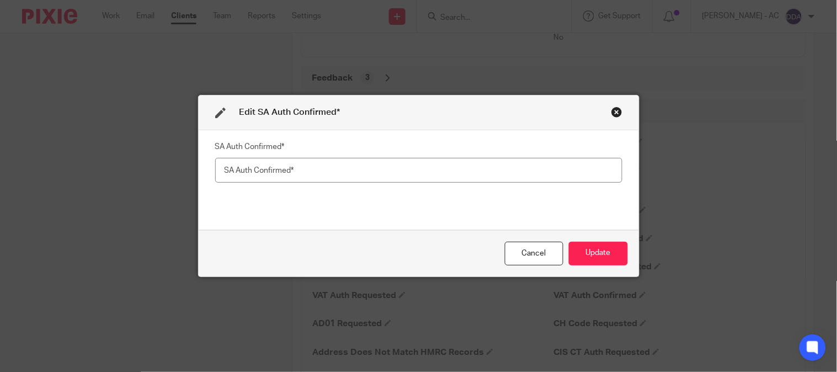
click at [274, 163] on input "text" at bounding box center [418, 170] width 407 height 25
type input "Yes"
click at [585, 252] on button "Update" at bounding box center [598, 254] width 59 height 24
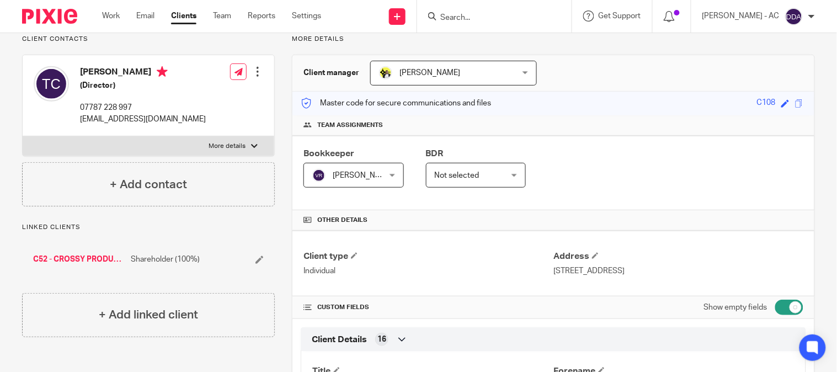
scroll to position [0, 0]
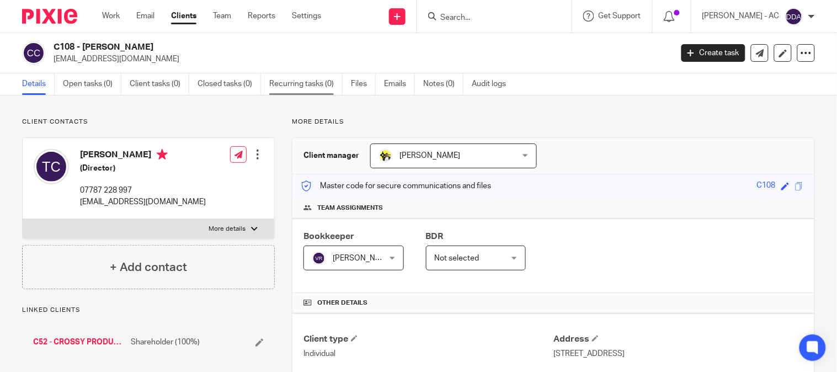
click at [289, 90] on link "Recurring tasks (0)" at bounding box center [305, 84] width 73 height 22
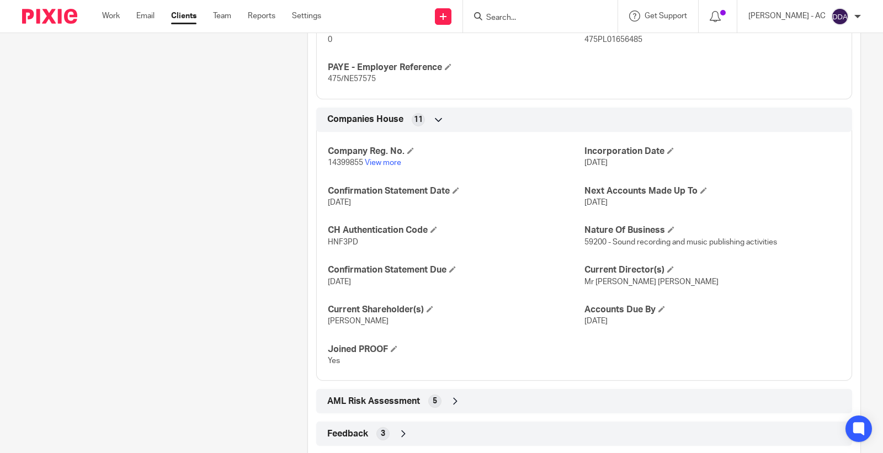
scroll to position [1007, 0]
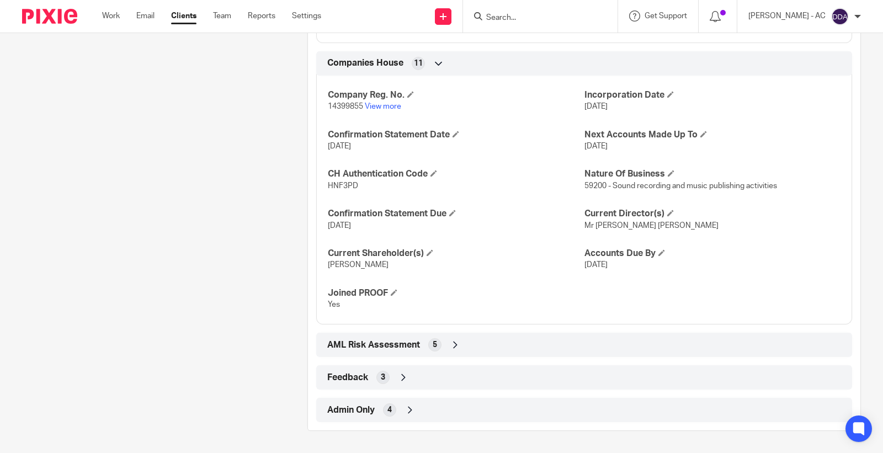
click at [357, 409] on span "Admin Only" at bounding box center [350, 410] width 47 height 12
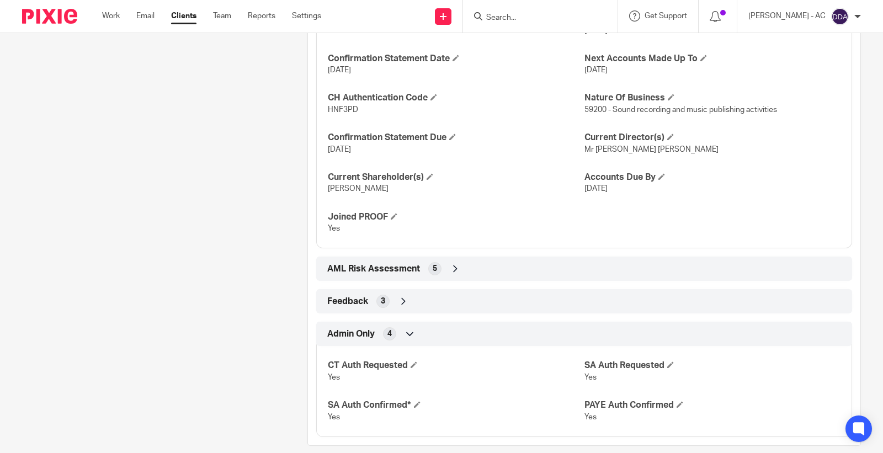
scroll to position [1098, 0]
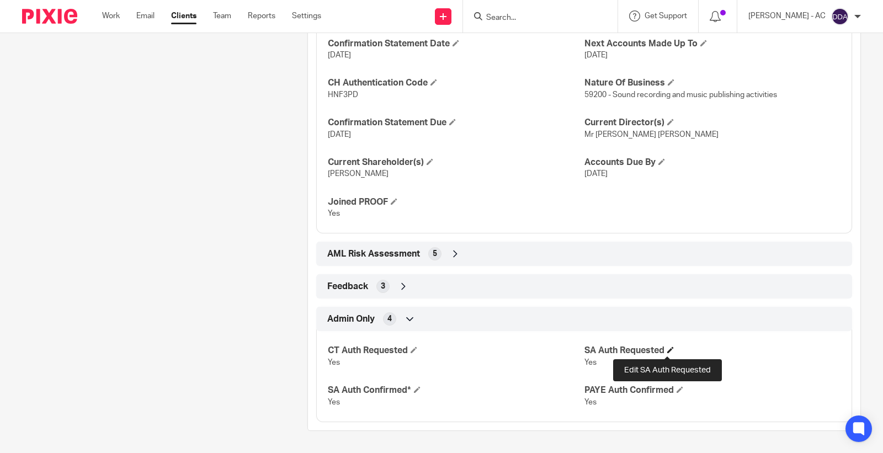
click at [667, 349] on span at bounding box center [670, 349] width 7 height 7
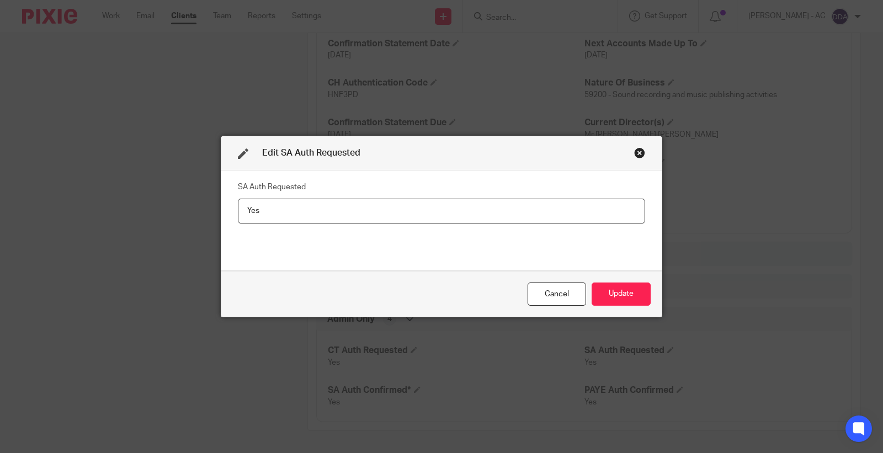
drag, startPoint x: 282, startPoint y: 199, endPoint x: 78, endPoint y: 218, distance: 205.1
click at [81, 217] on div "Edit SA Auth Requested SA Auth Requested Yes Cancel Update" at bounding box center [441, 226] width 883 height 453
click at [618, 287] on button "Update" at bounding box center [620, 294] width 59 height 24
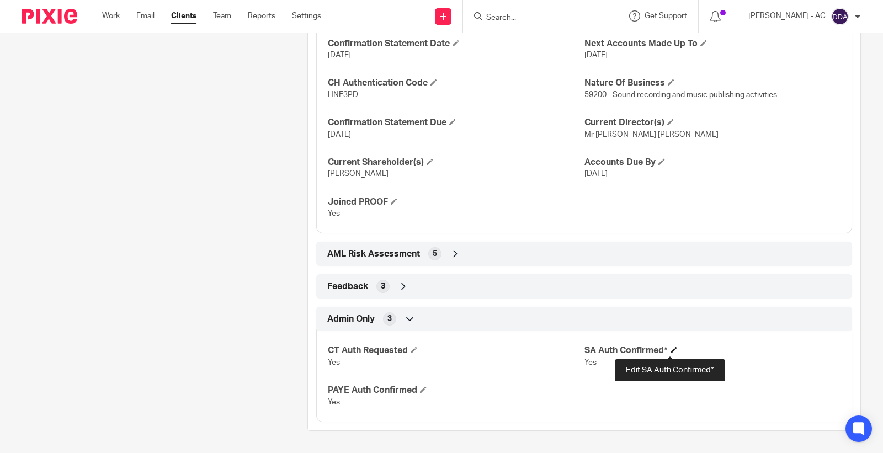
click at [670, 349] on span at bounding box center [673, 349] width 7 height 7
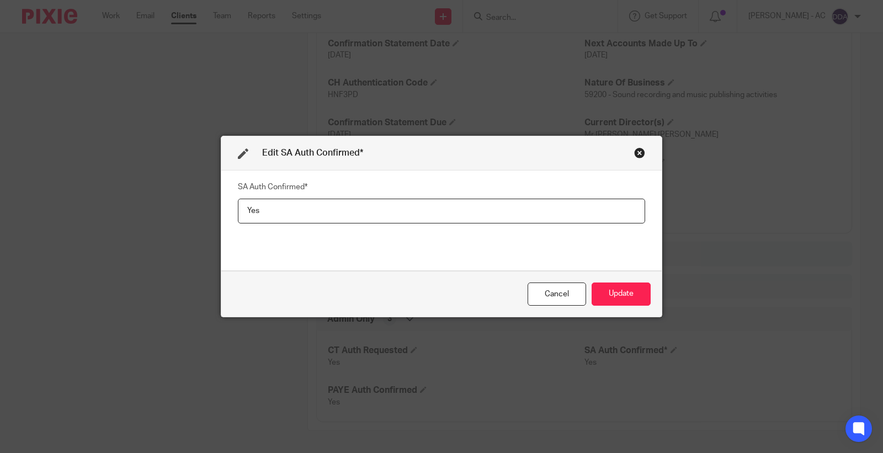
drag, startPoint x: 101, startPoint y: 199, endPoint x: 9, endPoint y: 172, distance: 95.8
click at [22, 183] on div "Edit SA Auth Confirmed* SA Auth Confirmed* Yes Cancel Update" at bounding box center [441, 226] width 883 height 453
click at [618, 297] on button "Update" at bounding box center [620, 294] width 59 height 24
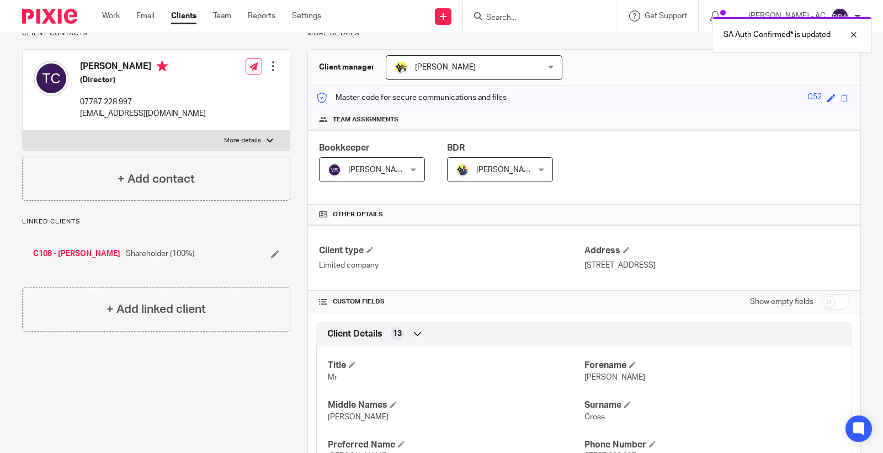
scroll to position [0, 0]
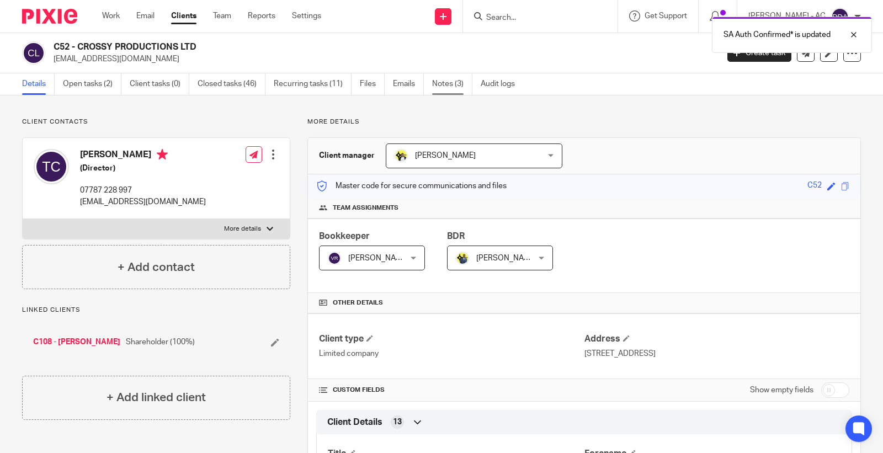
click at [452, 79] on link "Notes (3)" at bounding box center [452, 84] width 40 height 22
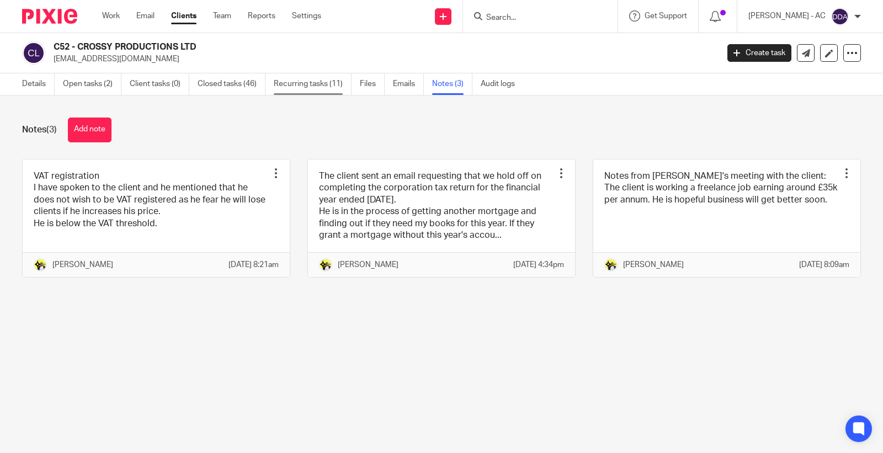
click at [304, 92] on link "Recurring tasks (11)" at bounding box center [313, 84] width 78 height 22
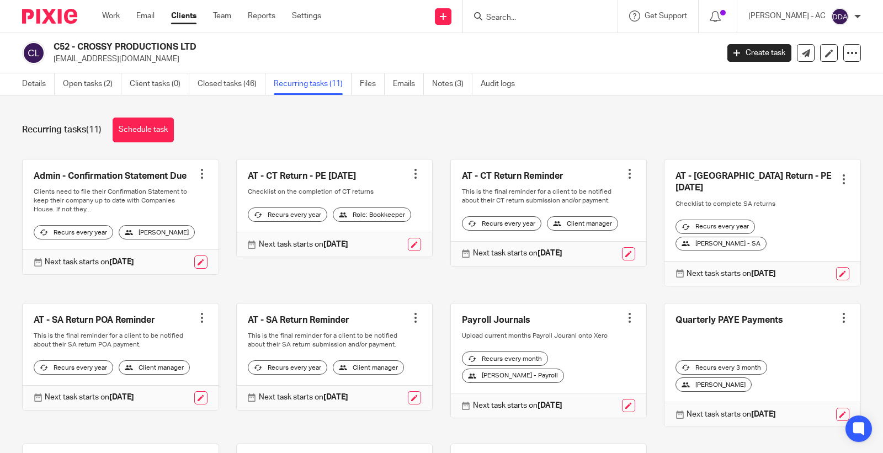
click at [196, 312] on div at bounding box center [201, 317] width 11 height 11
click at [175, 382] on span "Cancel schedule" at bounding box center [156, 385] width 58 height 8
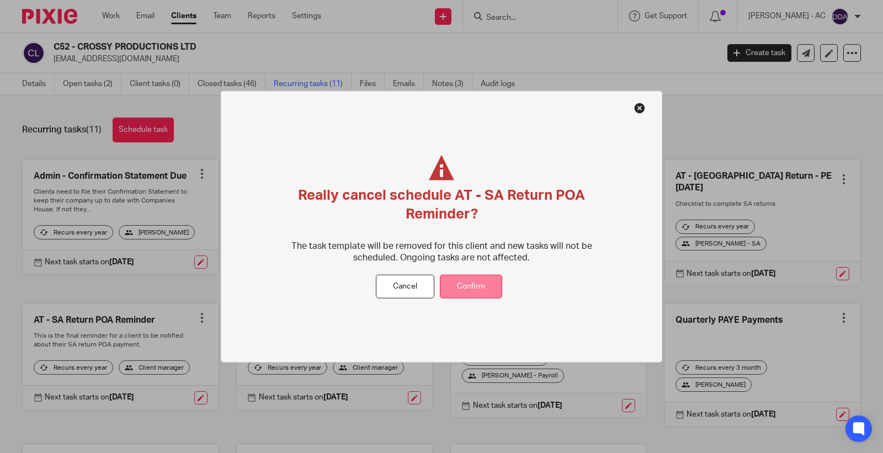
click at [475, 280] on button "Confirm" at bounding box center [471, 287] width 62 height 24
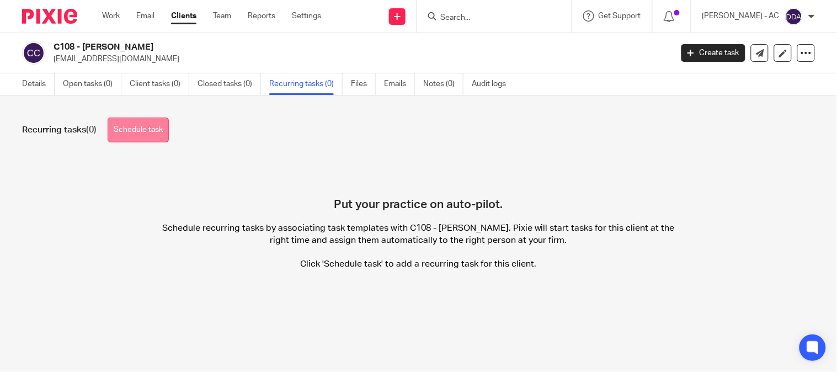
click at [166, 131] on link "Schedule task" at bounding box center [138, 129] width 61 height 25
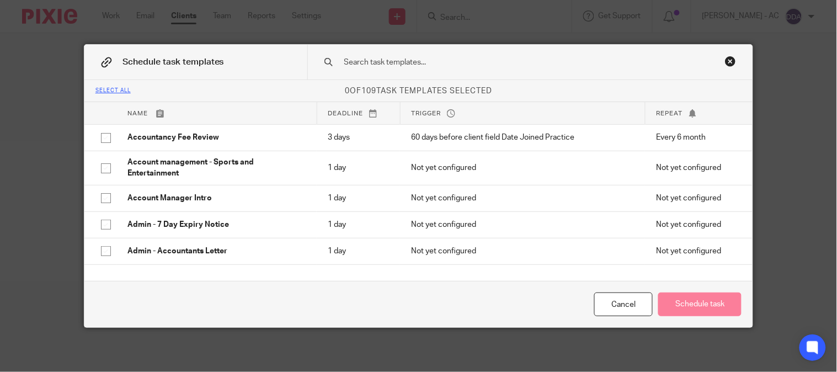
click at [376, 58] on input "text" at bounding box center [514, 62] width 343 height 12
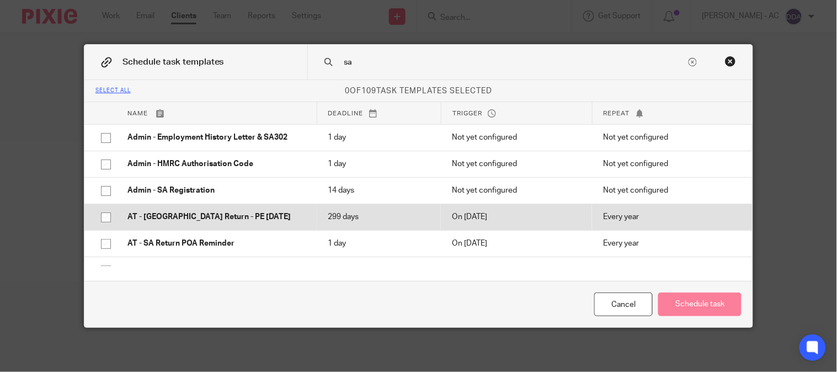
type input "sa"
click at [196, 216] on p "AT - [GEOGRAPHIC_DATA] Return - PE [DATE]" at bounding box center [216, 216] width 178 height 11
checkbox input "true"
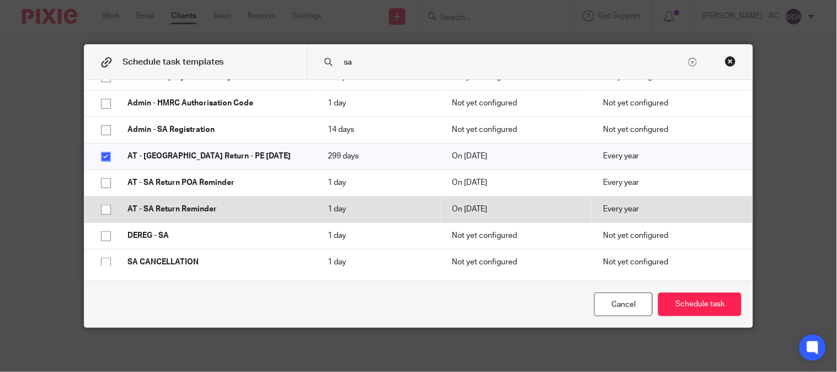
scroll to position [61, 0]
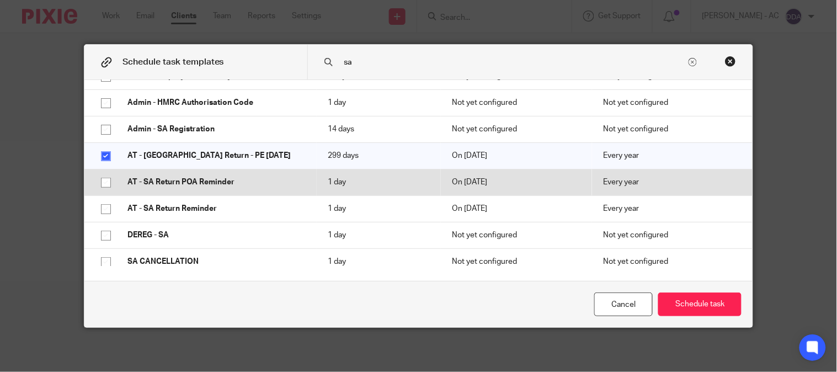
click at [199, 179] on p "AT - SA Return POA Reminder" at bounding box center [216, 182] width 178 height 11
checkbox input "true"
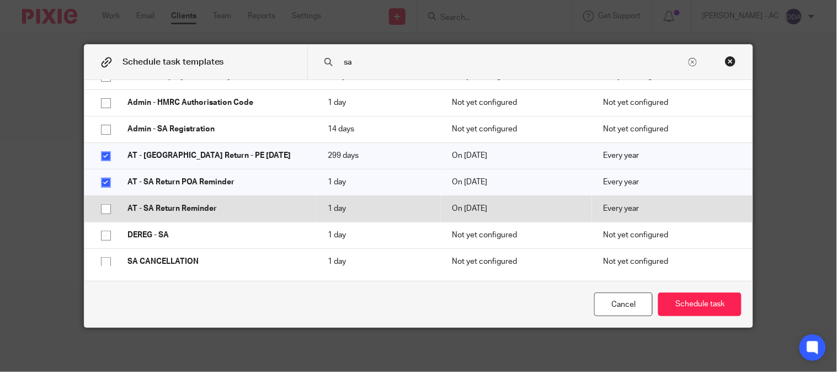
click at [209, 203] on p "AT - SA Return Reminder" at bounding box center [216, 208] width 178 height 11
checkbox input "true"
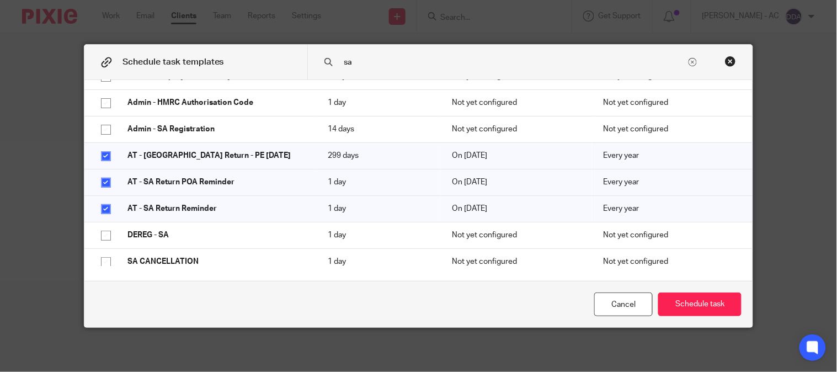
drag, startPoint x: 349, startPoint y: 66, endPoint x: 297, endPoint y: 71, distance: 52.6
click at [299, 71] on div "Schedule task templates sa" at bounding box center [418, 62] width 669 height 35
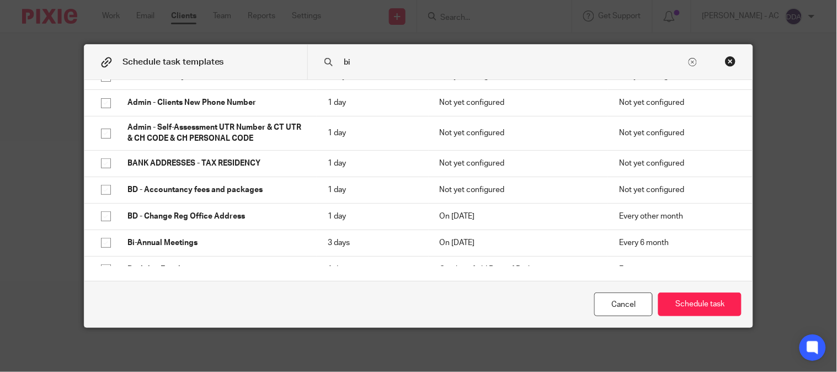
scroll to position [0, 0]
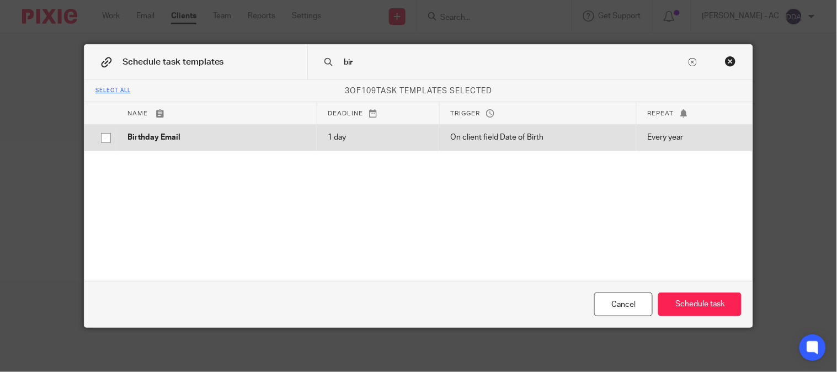
type input "bir"
click at [259, 127] on td "Birthday Email" at bounding box center [216, 137] width 200 height 26
checkbox input "true"
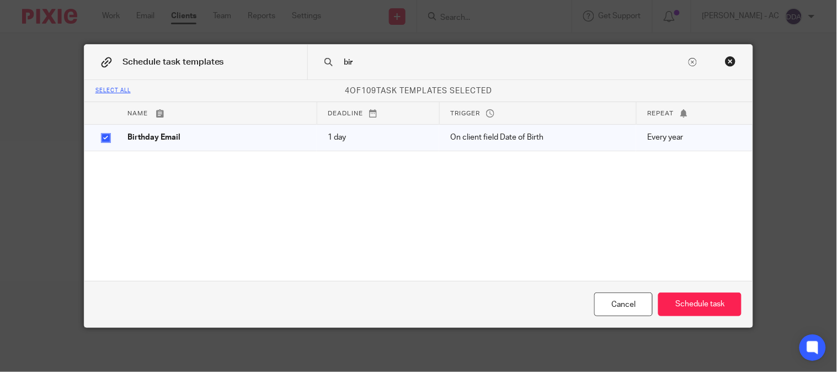
drag, startPoint x: 367, startPoint y: 62, endPoint x: 279, endPoint y: 68, distance: 88.0
click at [279, 68] on div "Schedule task templates bir" at bounding box center [418, 62] width 669 height 35
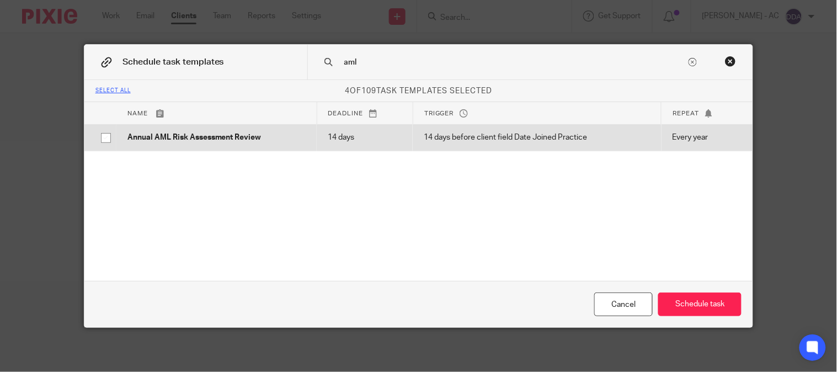
type input "aml"
click at [240, 137] on p "Annual AML Risk Assessment Review" at bounding box center [216, 137] width 178 height 11
checkbox input "true"
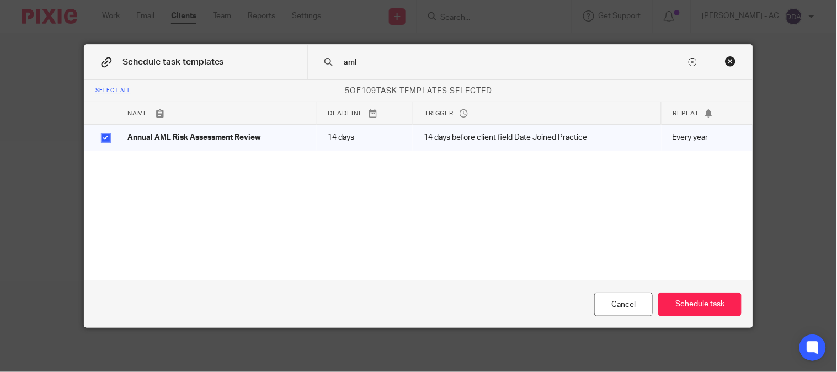
drag, startPoint x: 382, startPoint y: 65, endPoint x: 277, endPoint y: 68, distance: 104.3
click at [279, 68] on div "Schedule task templates aml" at bounding box center [418, 62] width 669 height 35
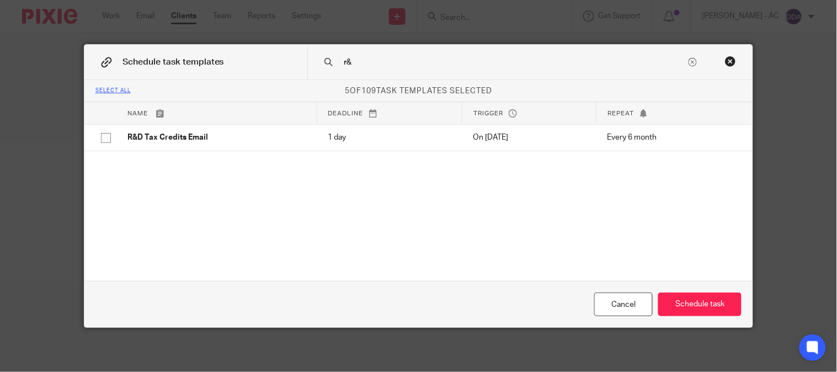
type input "r&"
click at [223, 119] on th "Name" at bounding box center [216, 113] width 200 height 22
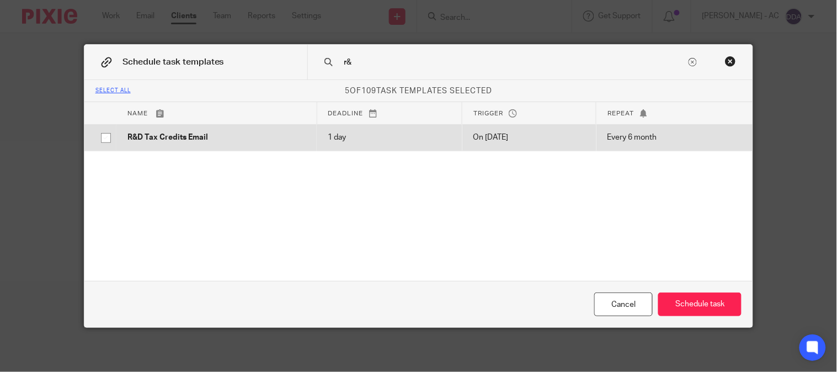
click at [208, 128] on td "R&D Tax Credits Email" at bounding box center [216, 137] width 200 height 26
checkbox input "true"
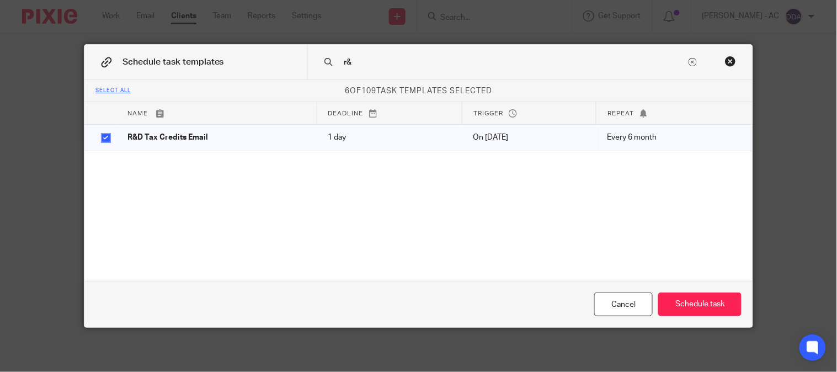
drag, startPoint x: 384, startPoint y: 57, endPoint x: 239, endPoint y: 61, distance: 145.7
click at [242, 62] on div "Schedule task templates r&" at bounding box center [418, 62] width 669 height 35
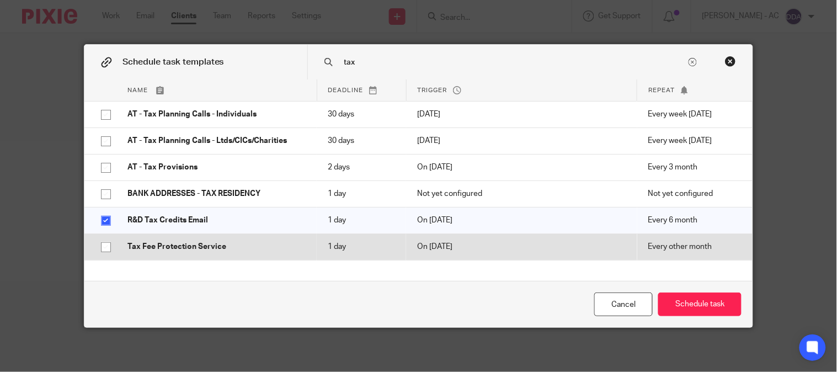
scroll to position [43, 0]
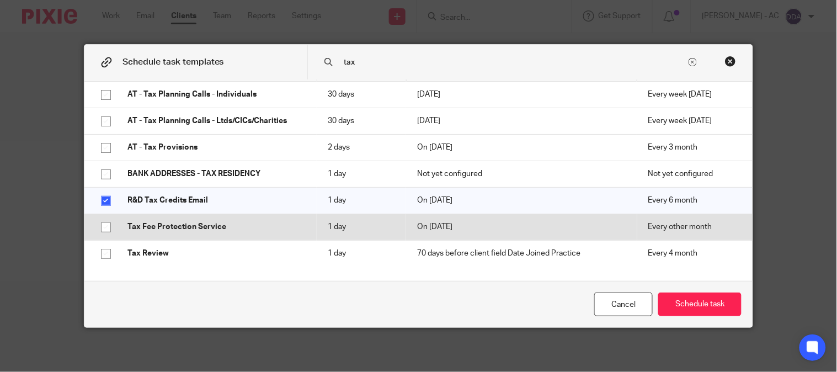
type input "tax"
click at [191, 228] on p "Tax Fee Protection Service" at bounding box center [216, 226] width 178 height 11
checkbox input "true"
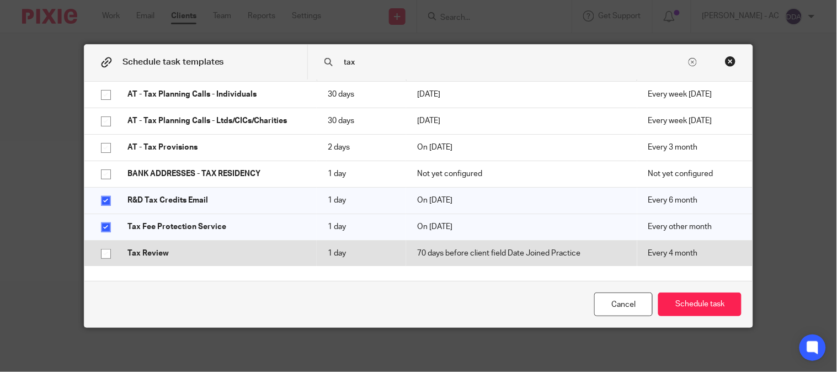
click at [164, 248] on p "Tax Review" at bounding box center [216, 253] width 178 height 11
checkbox input "true"
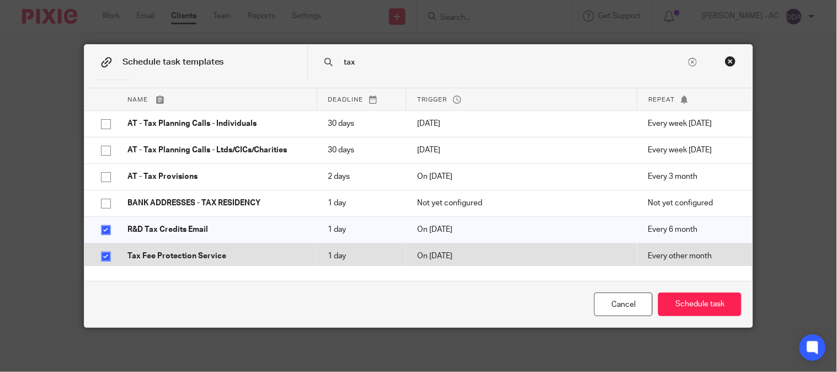
scroll to position [0, 0]
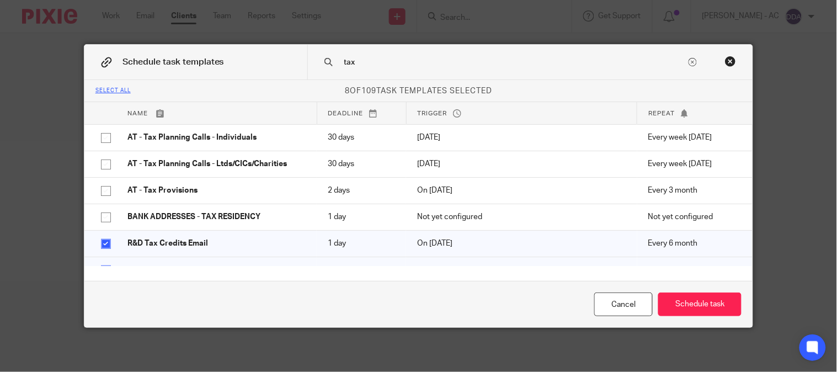
drag, startPoint x: 365, startPoint y: 57, endPoint x: 291, endPoint y: 67, distance: 74.7
click at [291, 67] on div "Schedule task templates tax" at bounding box center [418, 62] width 669 height 35
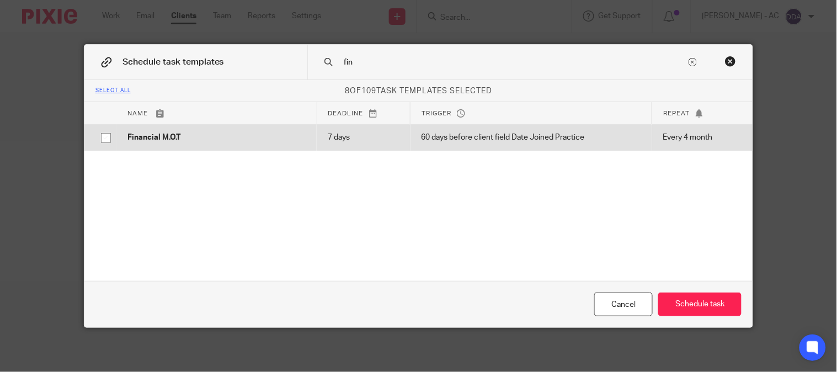
type input "fin"
click at [214, 138] on p "Financial M.O.T" at bounding box center [216, 137] width 178 height 11
checkbox input "true"
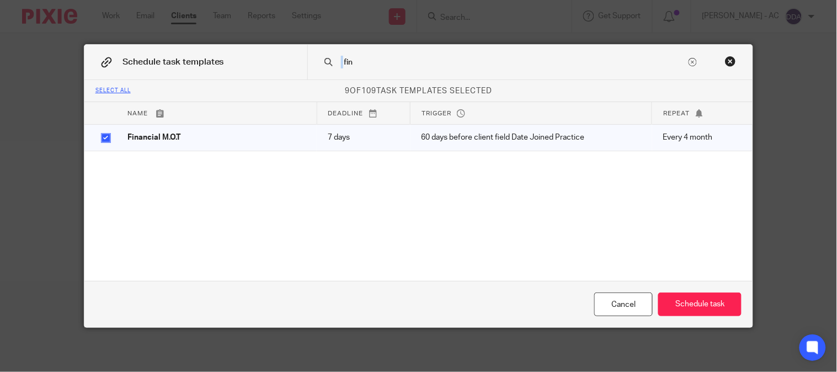
drag, startPoint x: 371, startPoint y: 55, endPoint x: 282, endPoint y: 65, distance: 88.8
click at [283, 63] on div "Schedule task templates fin" at bounding box center [418, 62] width 669 height 35
drag, startPoint x: 364, startPoint y: 56, endPoint x: 271, endPoint y: 65, distance: 93.6
click at [274, 65] on div "Schedule task templates fin" at bounding box center [418, 62] width 669 height 35
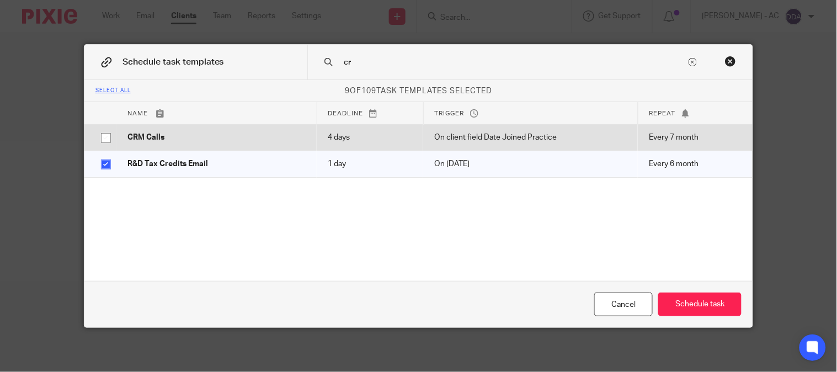
type input "cr"
click at [158, 134] on p "CRM Calls" at bounding box center [216, 137] width 178 height 11
checkbox input "true"
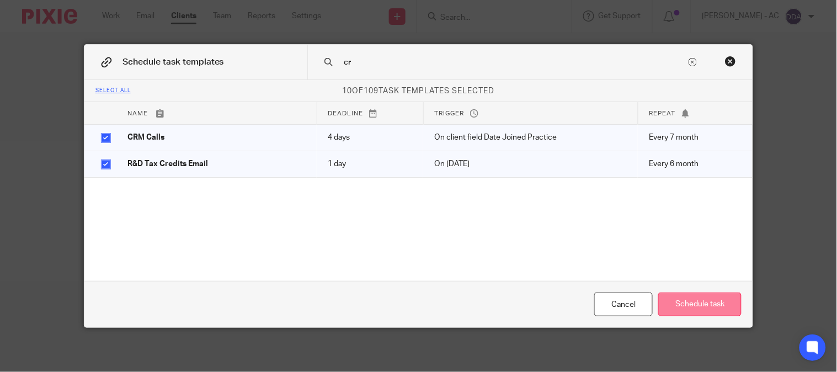
click at [690, 306] on button "Schedule task" at bounding box center [699, 304] width 83 height 24
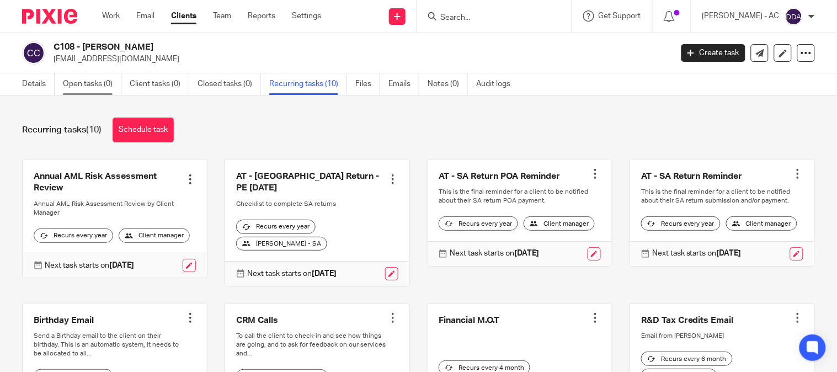
click at [100, 83] on link "Open tasks (0)" at bounding box center [92, 84] width 58 height 22
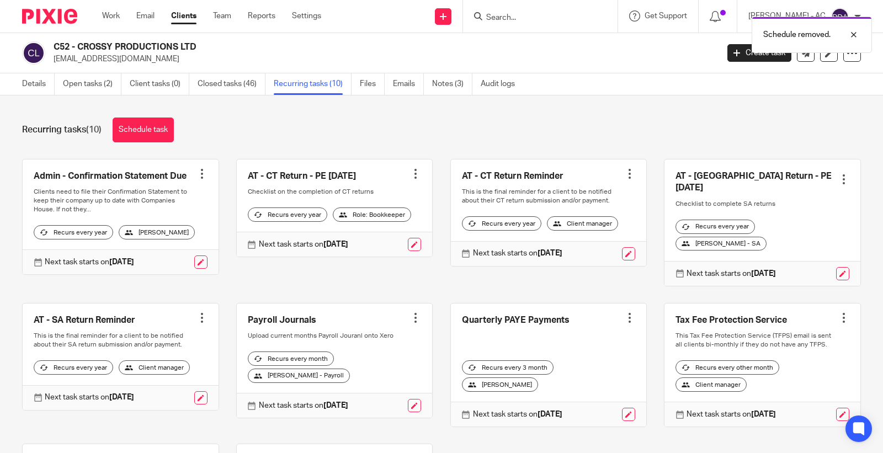
click at [197, 316] on div at bounding box center [201, 317] width 11 height 11
click at [153, 390] on button "Cancel schedule" at bounding box center [156, 385] width 88 height 14
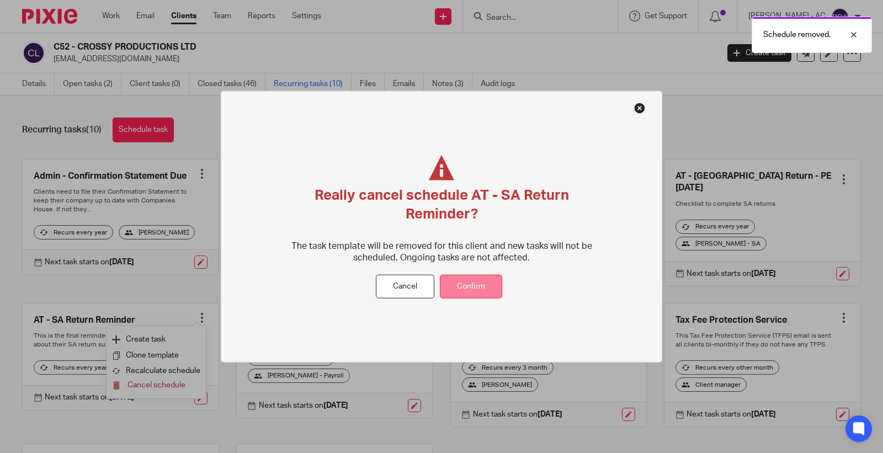
click at [473, 293] on button "Confirm" at bounding box center [471, 287] width 62 height 24
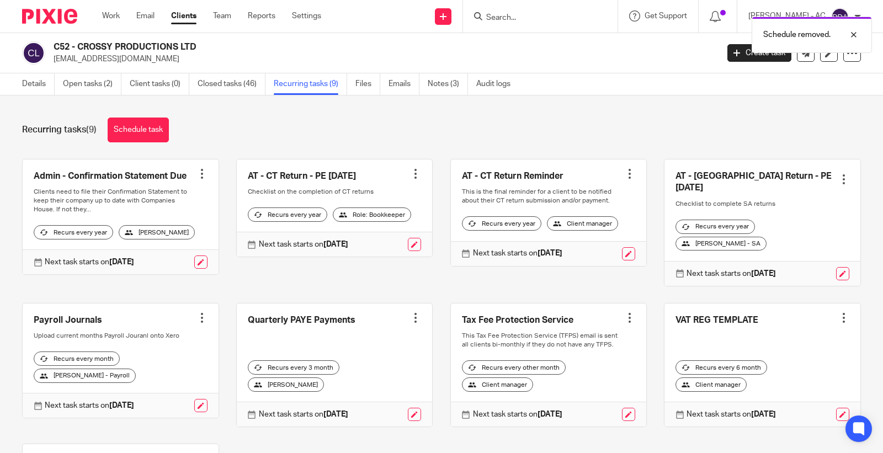
click at [829, 167] on link at bounding box center [762, 222] width 196 height 126
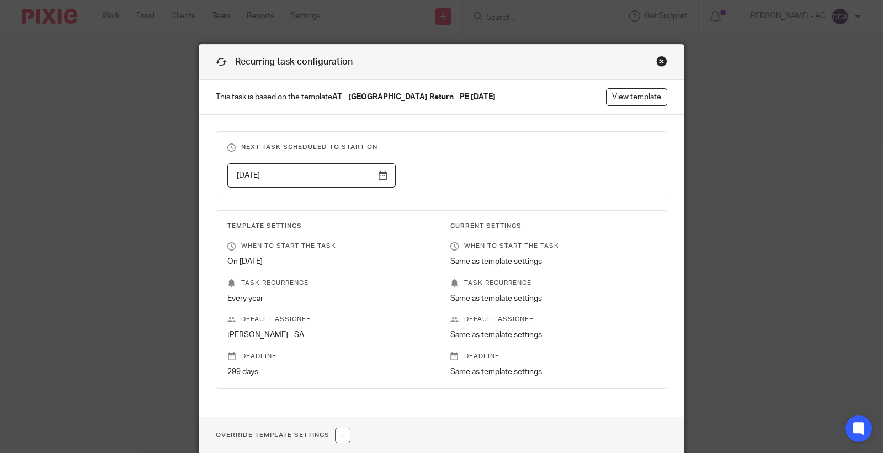
click at [822, 174] on main "Recurring task configuration This task is based on the template AT - SA Return …" at bounding box center [441, 226] width 883 height 453
click at [659, 58] on div "Close this dialog window" at bounding box center [661, 61] width 11 height 11
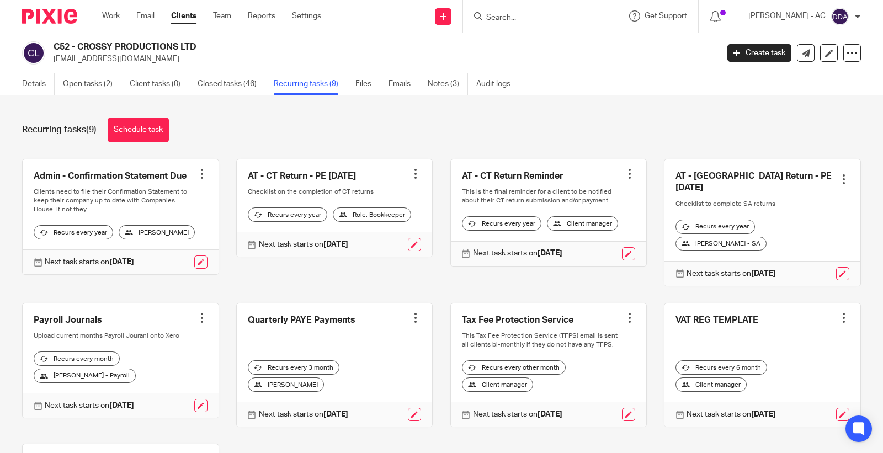
click at [838, 174] on div at bounding box center [843, 179] width 11 height 11
click at [776, 240] on span "Cancel schedule" at bounding box center [785, 244] width 58 height 8
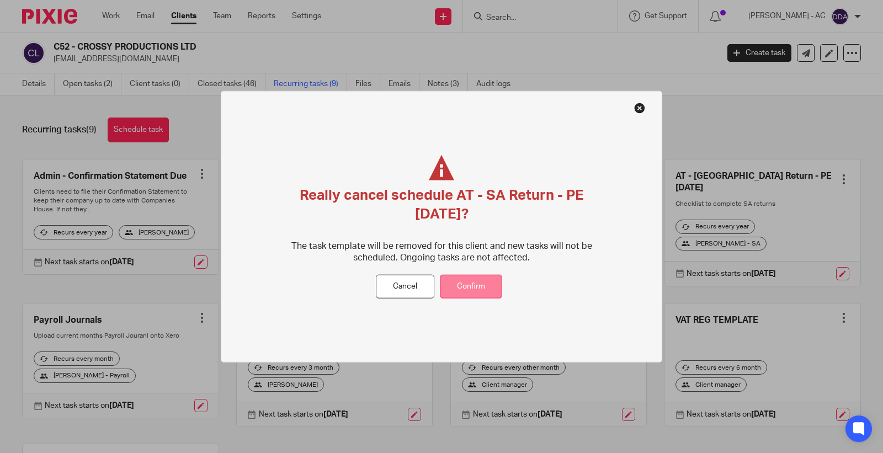
click at [482, 282] on button "Confirm" at bounding box center [471, 287] width 62 height 24
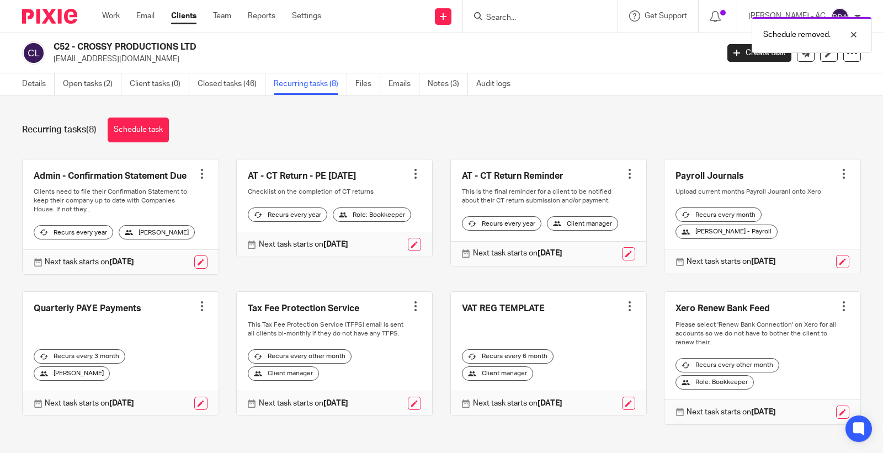
click at [98, 95] on div "Details Open tasks (2) Client tasks (0) Closed tasks (46) Recurring tasks (8) F…" at bounding box center [441, 84] width 883 height 22
click at [103, 80] on link "Open tasks (2)" at bounding box center [92, 84] width 58 height 22
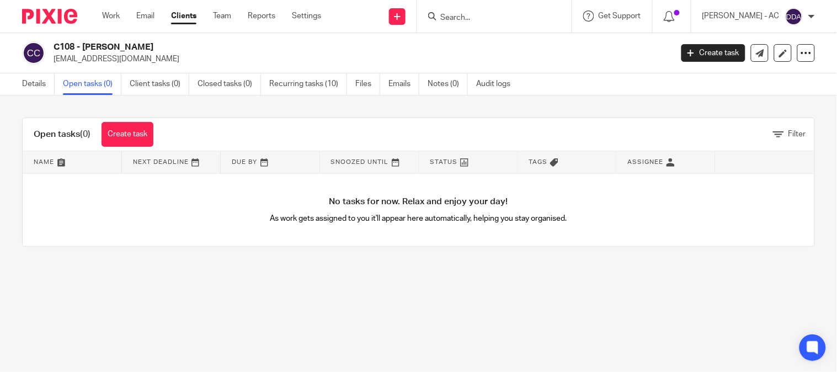
click at [97, 84] on link "Open tasks (0)" at bounding box center [92, 84] width 58 height 22
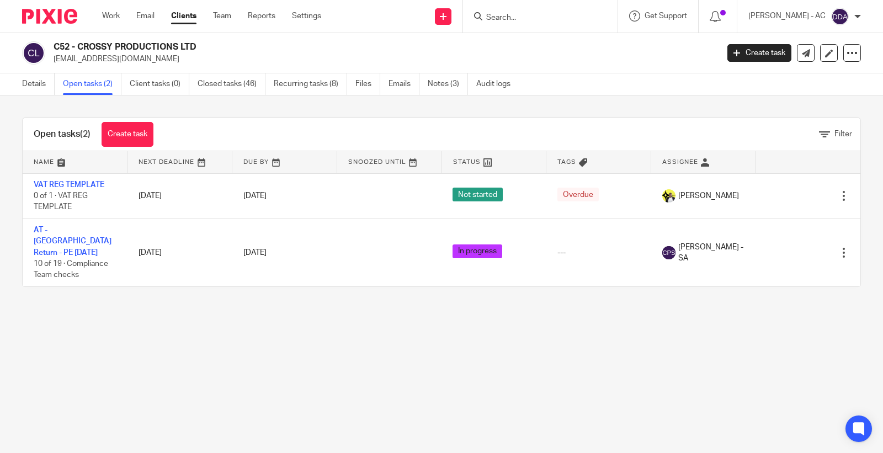
click at [104, 82] on link "Open tasks (2)" at bounding box center [92, 84] width 58 height 22
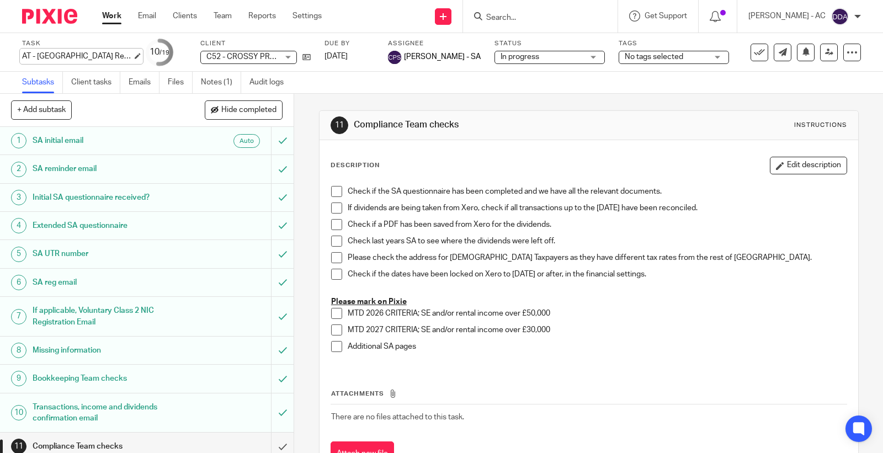
click at [45, 52] on div "AT - SA Return - PE 05-04-2025 Save AT - SA Return - PE 05-04-2025" at bounding box center [77, 56] width 110 height 11
click at [222, 79] on link "Notes (1)" at bounding box center [221, 83] width 40 height 22
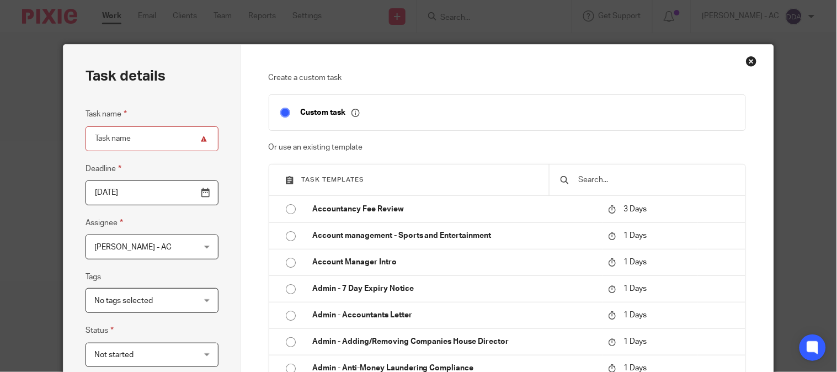
click at [638, 188] on div at bounding box center [647, 179] width 196 height 31
click at [635, 185] on input "text" at bounding box center [655, 180] width 157 height 12
paste input "AT - [GEOGRAPHIC_DATA] Return - PE [DATE]"
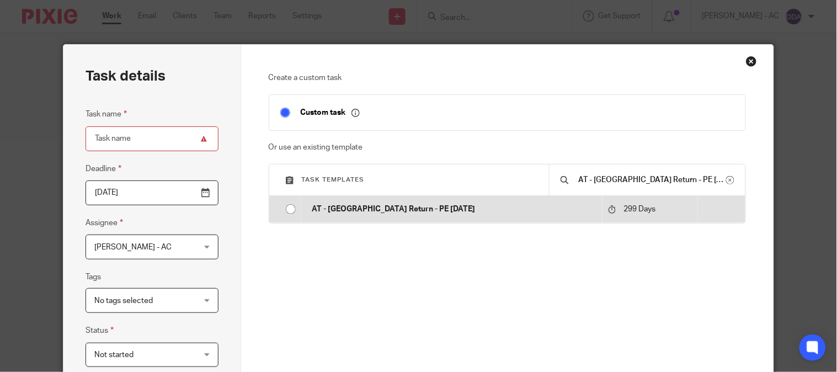
type input "AT - [GEOGRAPHIC_DATA] Return - PE [DATE]"
click at [424, 222] on td "AT - [GEOGRAPHIC_DATA] Return - PE [DATE]" at bounding box center [452, 209] width 302 height 26
type input "2026-07-10"
type input "AT - [GEOGRAPHIC_DATA] Return - PE [DATE]"
checkbox input "false"
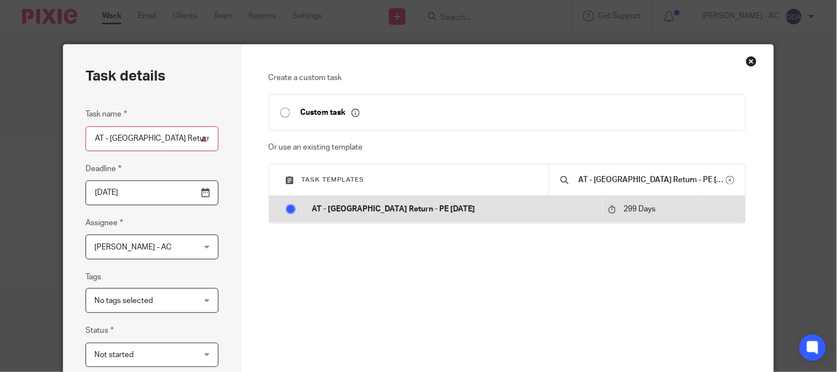
radio input "true"
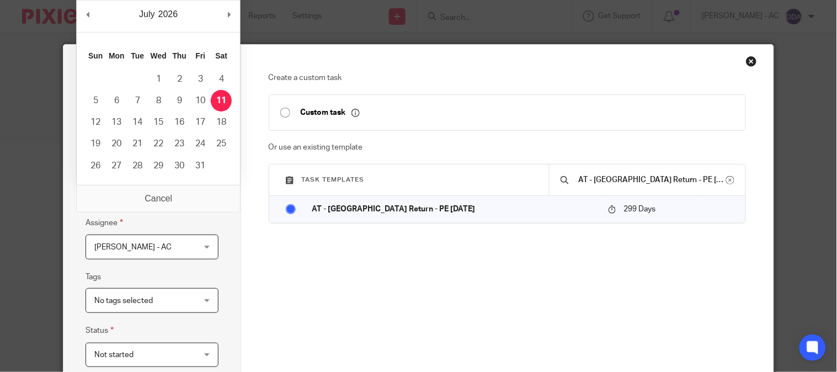
click at [147, 191] on input "2026-07-10" at bounding box center [152, 192] width 133 height 25
type input "2026-01-29"
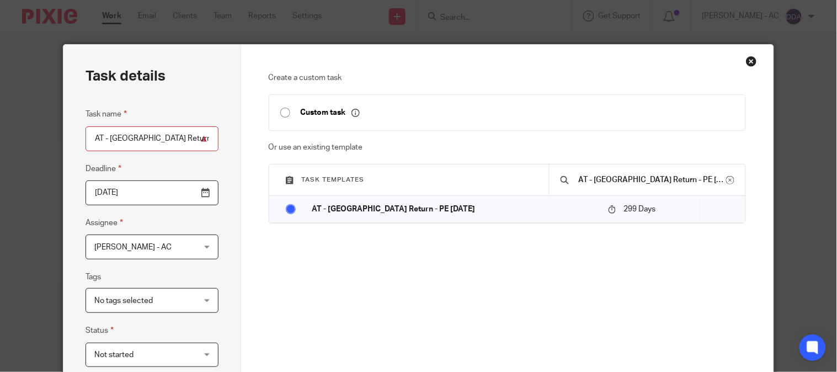
click at [163, 246] on span "[PERSON_NAME] - AC" at bounding box center [143, 246] width 99 height 23
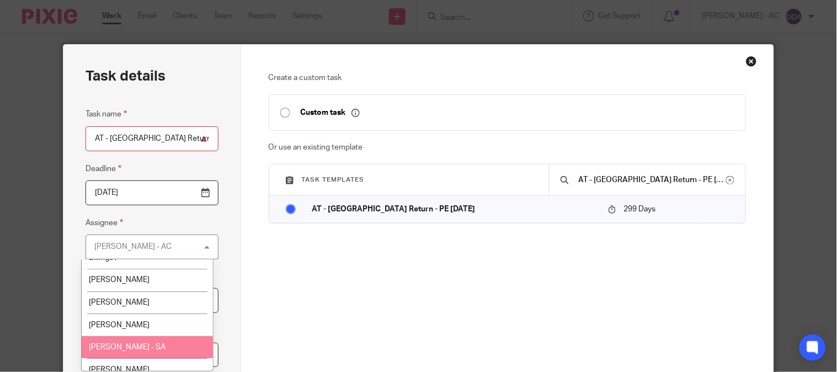
scroll to position [122, 0]
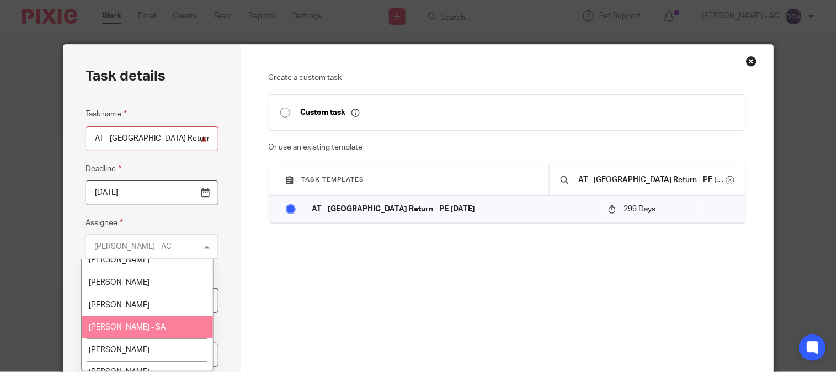
click at [141, 324] on li "[PERSON_NAME] - SA" at bounding box center [148, 327] width 132 height 23
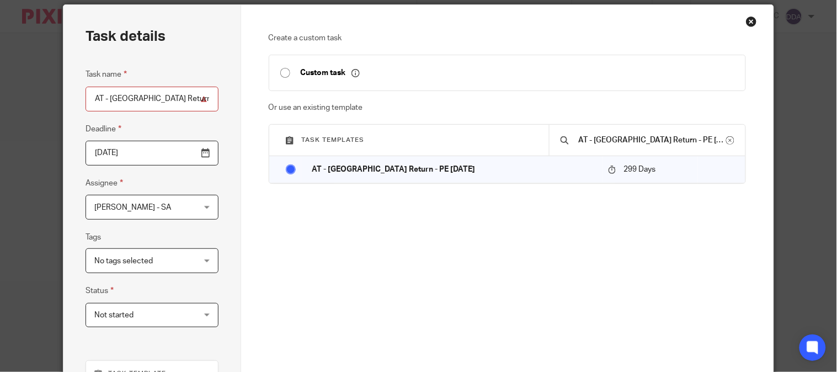
scroll to position [61, 0]
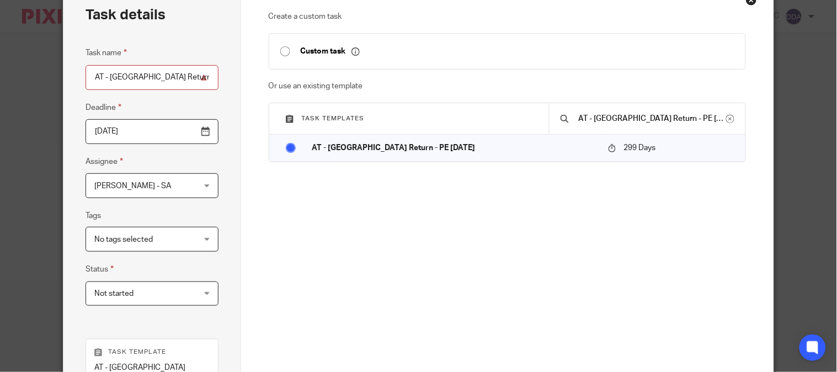
click at [89, 307] on div "Task name AT - SA Return - PE 05-04-2025 Deadline 2026-01-29 Assignee Chirag Pa…" at bounding box center [152, 181] width 133 height 270
click at [129, 286] on span "Not started" at bounding box center [143, 293] width 99 height 23
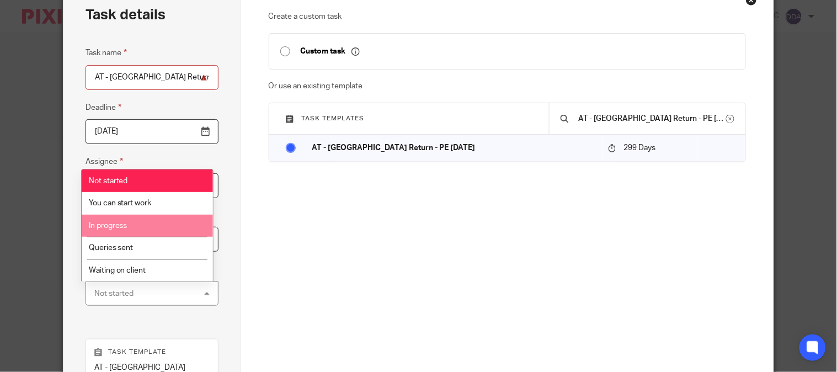
click at [125, 226] on span "In progress" at bounding box center [108, 226] width 39 height 8
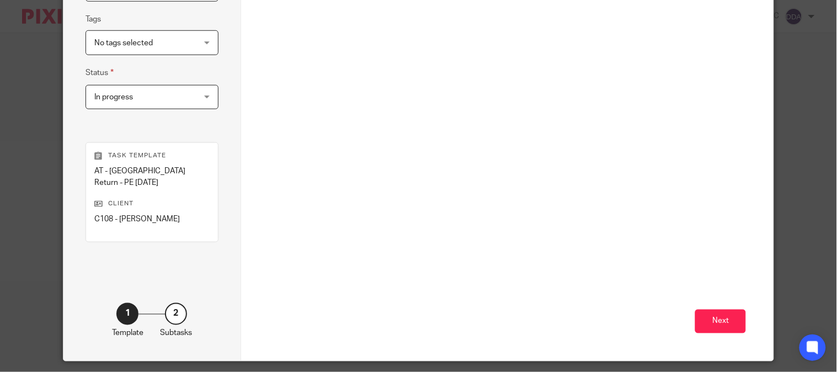
scroll to position [280, 0]
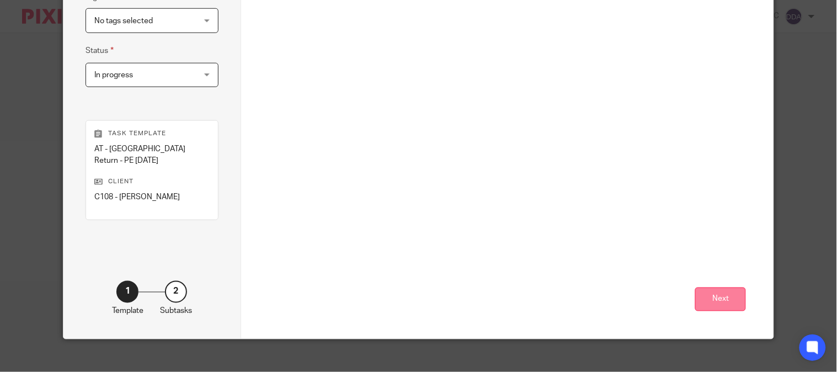
click at [710, 287] on button "Next" at bounding box center [720, 299] width 51 height 24
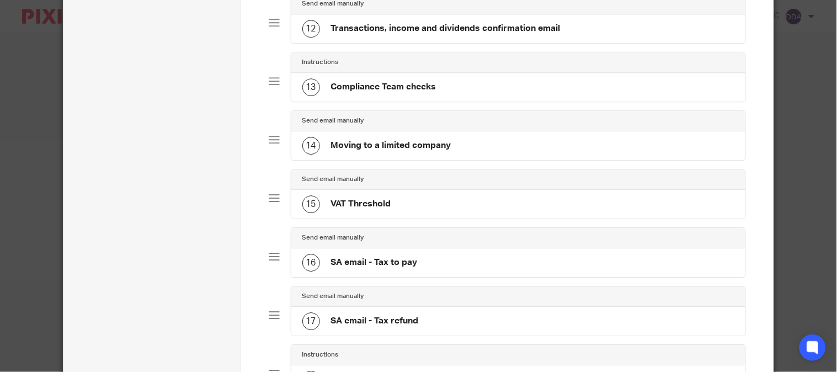
scroll to position [1071, 0]
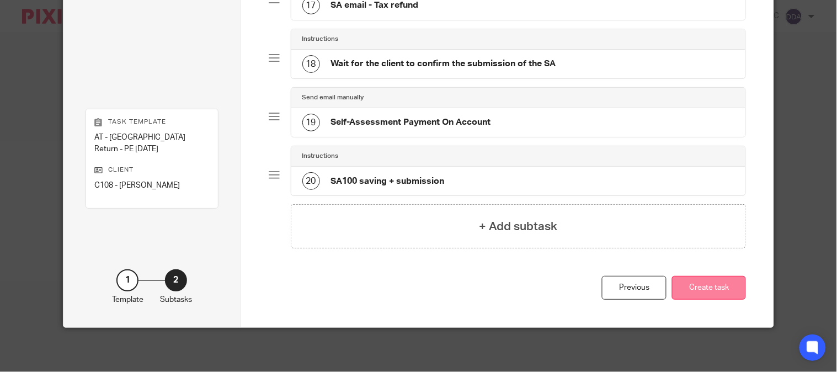
click at [672, 280] on button "Create task" at bounding box center [709, 288] width 74 height 24
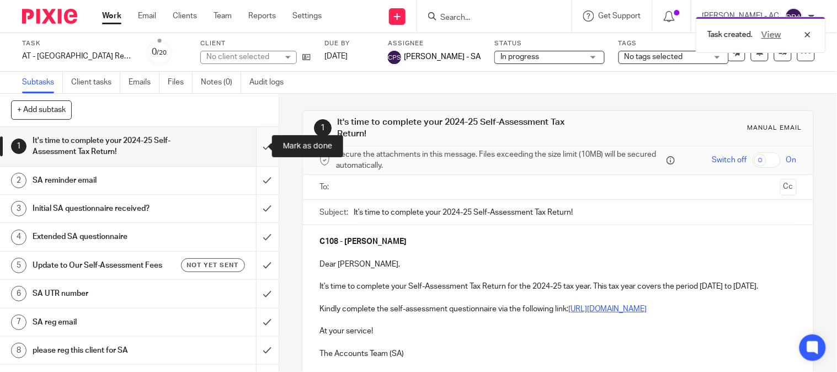
click at [246, 151] on input "submit" at bounding box center [139, 146] width 279 height 39
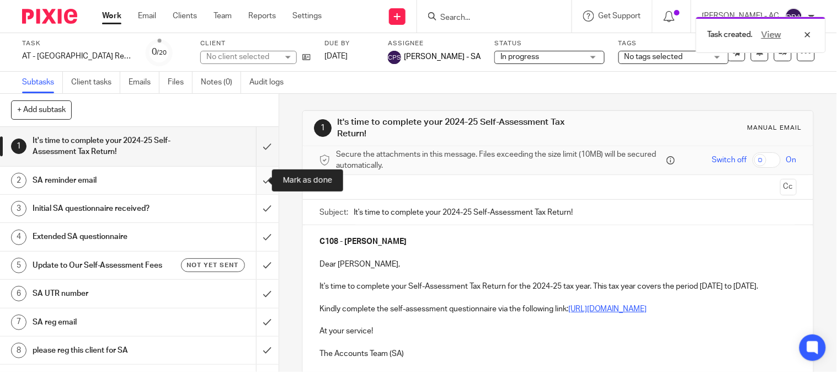
click at [253, 189] on input "submit" at bounding box center [139, 181] width 279 height 28
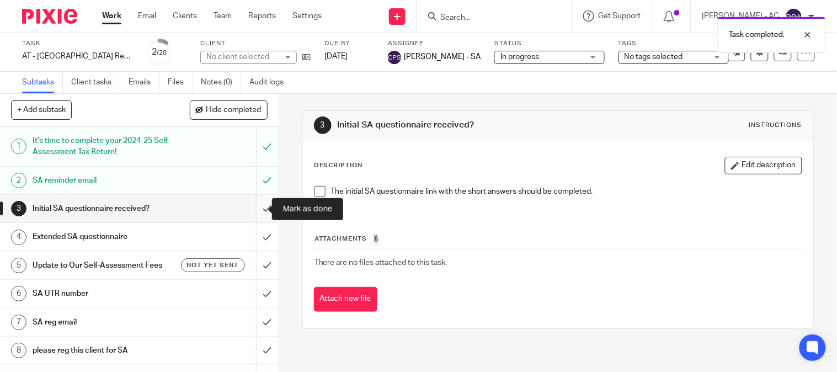
click at [254, 207] on input "submit" at bounding box center [139, 209] width 279 height 28
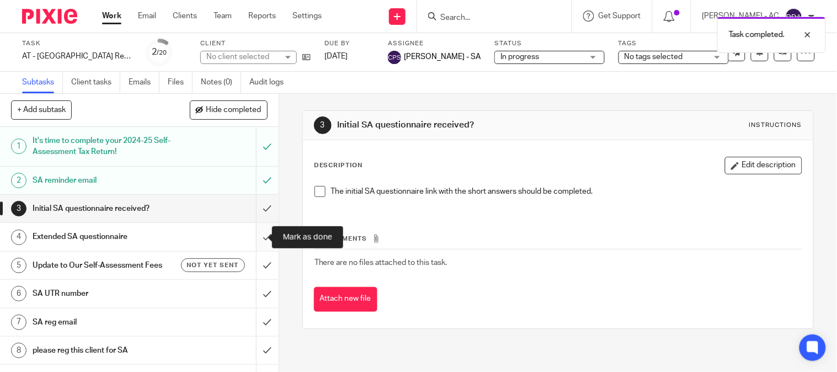
click at [255, 239] on input "submit" at bounding box center [139, 237] width 279 height 28
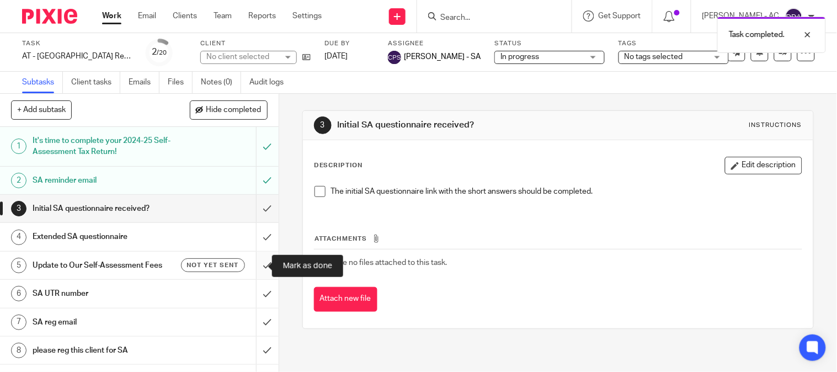
click at [254, 268] on input "submit" at bounding box center [139, 266] width 279 height 28
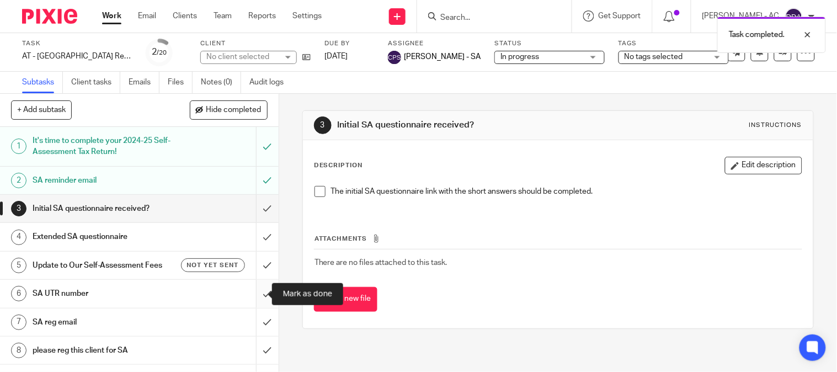
click at [251, 298] on input "submit" at bounding box center [139, 294] width 279 height 28
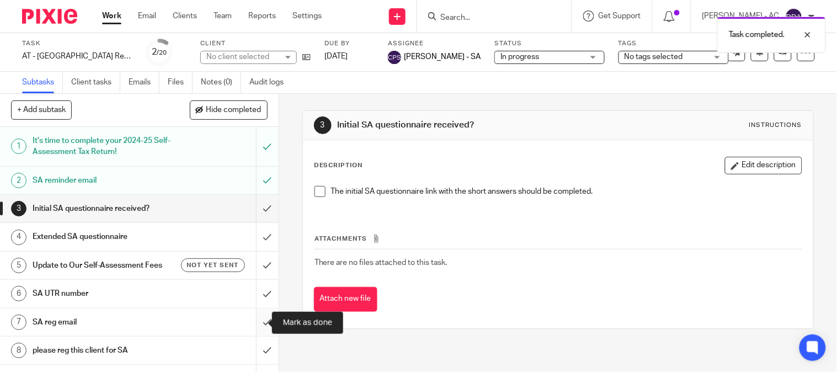
click at [253, 323] on input "submit" at bounding box center [139, 322] width 279 height 28
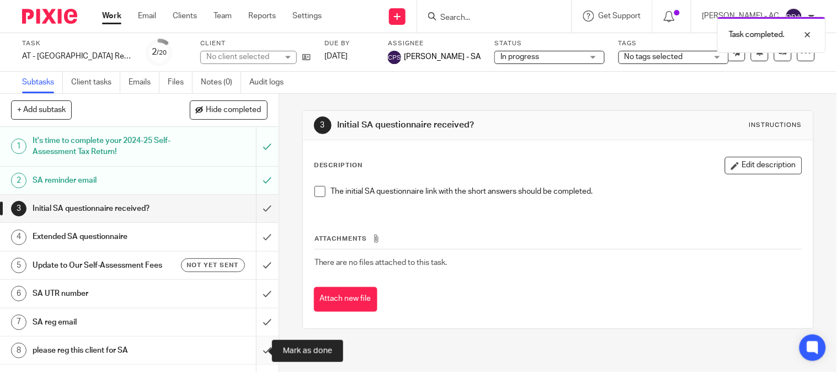
click at [257, 362] on input "submit" at bounding box center [139, 350] width 279 height 28
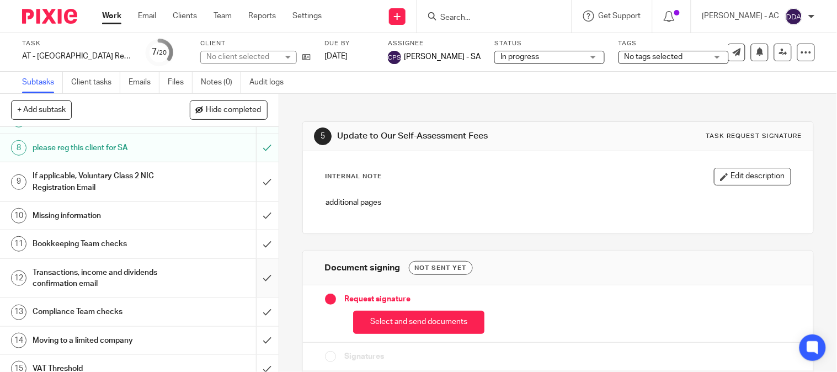
scroll to position [184, 0]
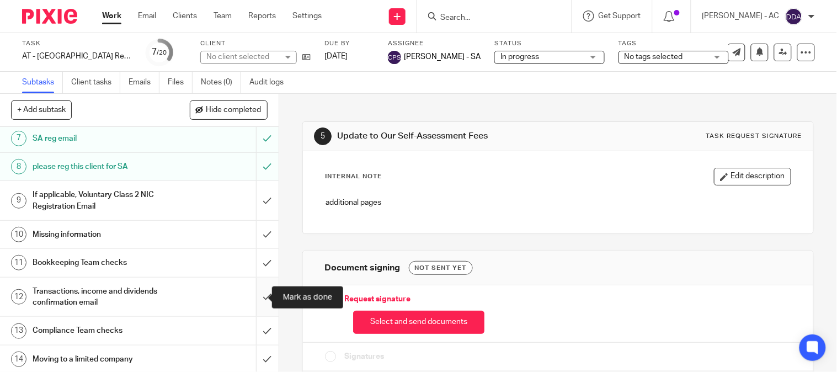
click at [255, 295] on input "submit" at bounding box center [139, 296] width 279 height 39
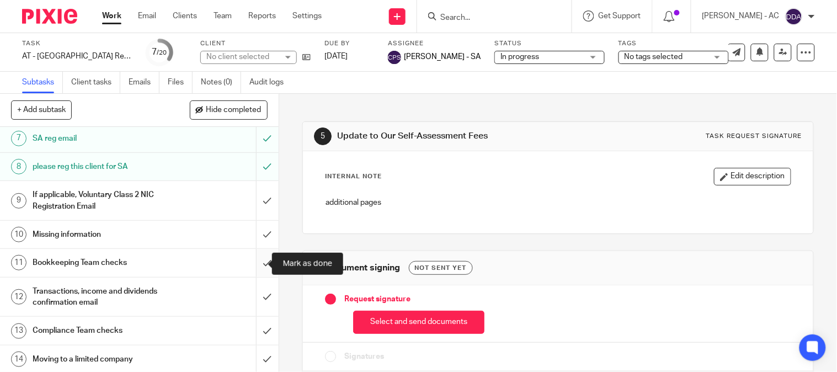
click at [254, 266] on input "submit" at bounding box center [139, 263] width 279 height 28
click at [253, 229] on input "submit" at bounding box center [139, 235] width 279 height 28
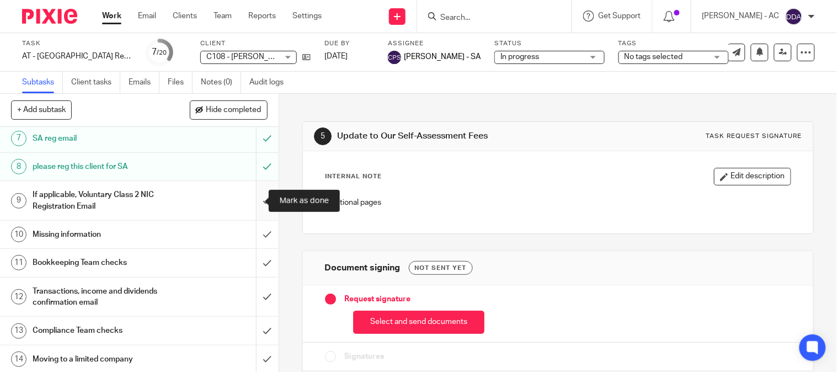
click at [258, 201] on input "submit" at bounding box center [139, 200] width 279 height 39
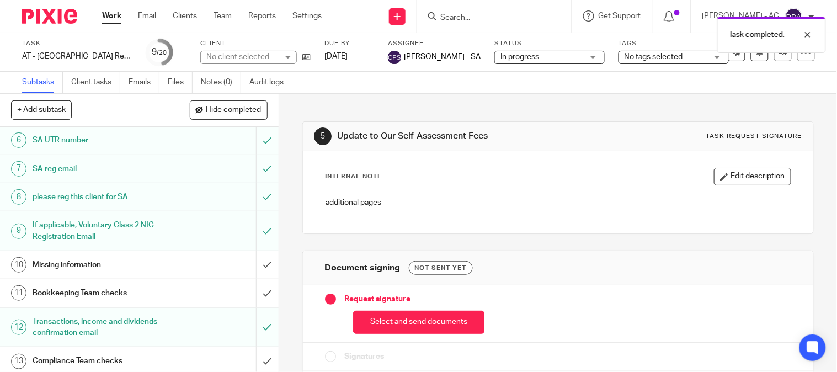
scroll to position [184, 0]
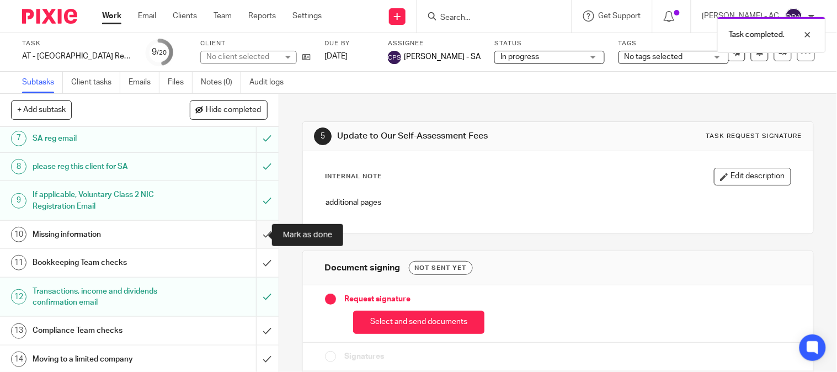
click at [253, 236] on input "submit" at bounding box center [139, 235] width 279 height 28
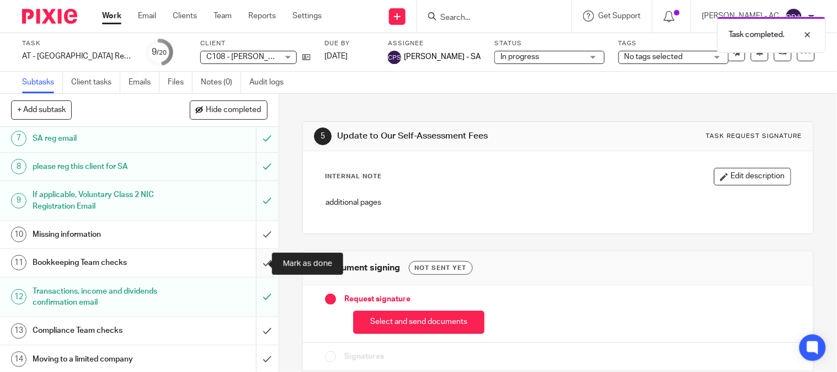
click at [254, 266] on input "submit" at bounding box center [139, 263] width 279 height 28
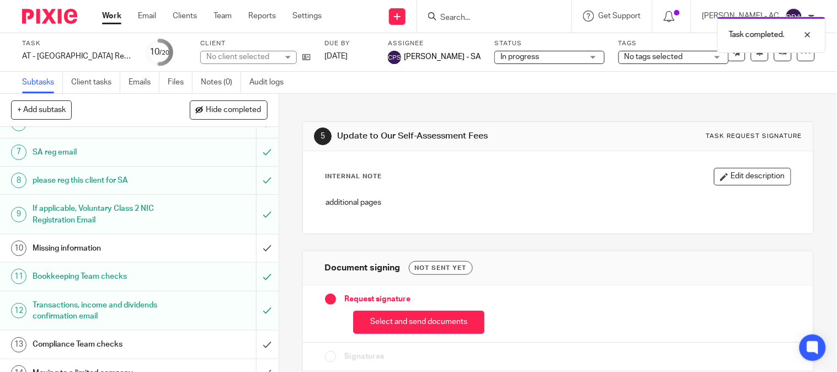
scroll to position [122, 0]
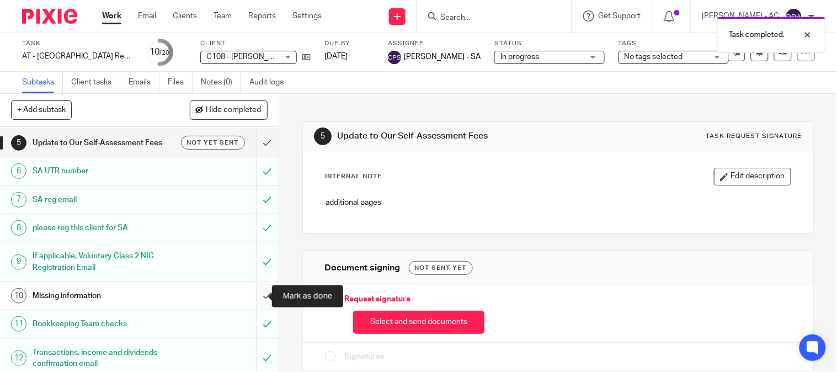
click at [257, 295] on input "submit" at bounding box center [139, 296] width 279 height 28
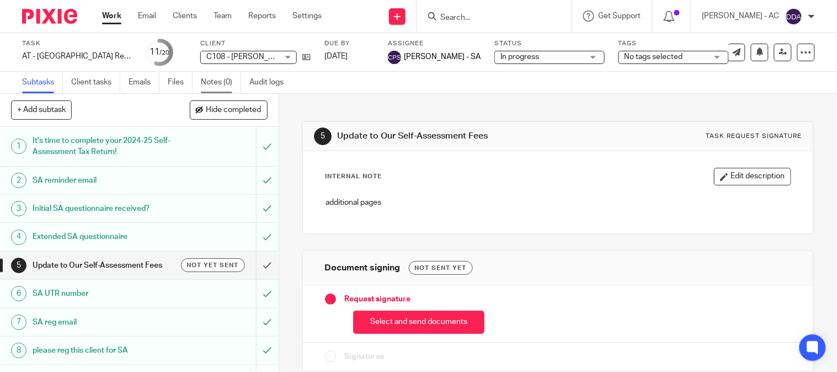
click at [220, 85] on link "Notes (0)" at bounding box center [221, 83] width 40 height 22
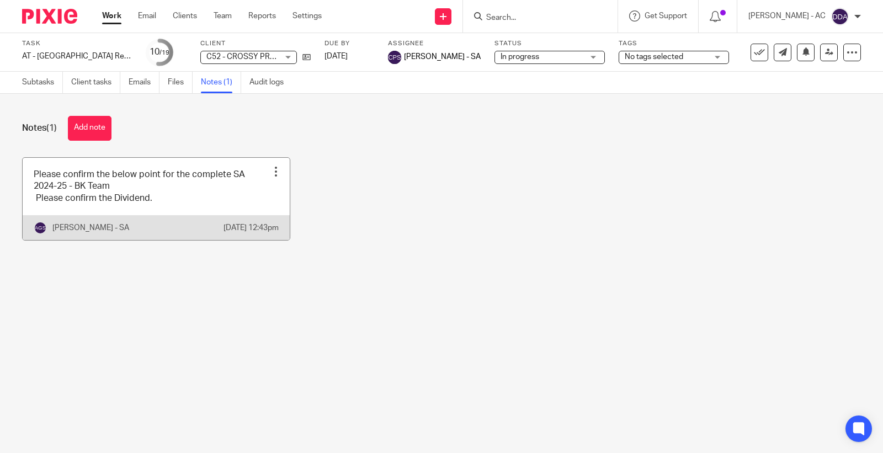
click at [197, 205] on link at bounding box center [156, 199] width 267 height 82
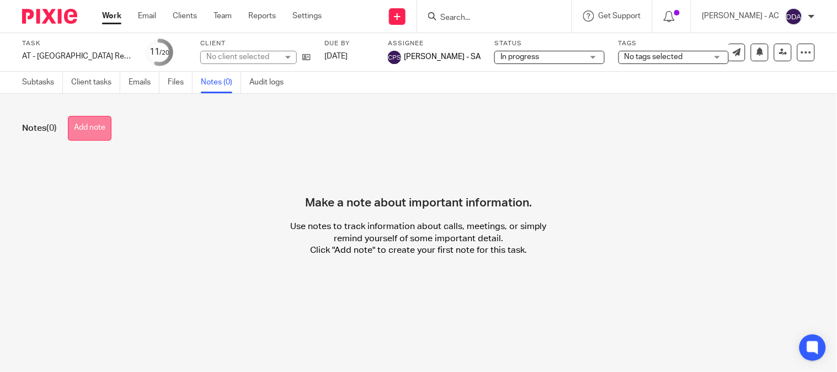
click at [84, 135] on button "Add note" at bounding box center [90, 128] width 44 height 25
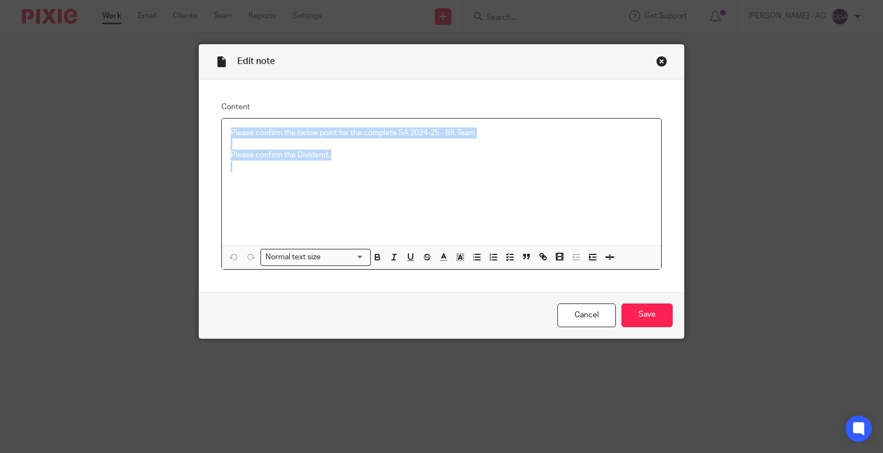
drag, startPoint x: 361, startPoint y: 166, endPoint x: 163, endPoint y: 86, distance: 213.8
click at [163, 86] on div "Edit note Content Please confirm the below point for the complete SA 2024-25 - …" at bounding box center [441, 226] width 883 height 453
copy div "Please confirm the below point for the complete SA 2024-25 - BK Team Please con…"
click at [656, 59] on div "Close this dialog window" at bounding box center [661, 61] width 11 height 11
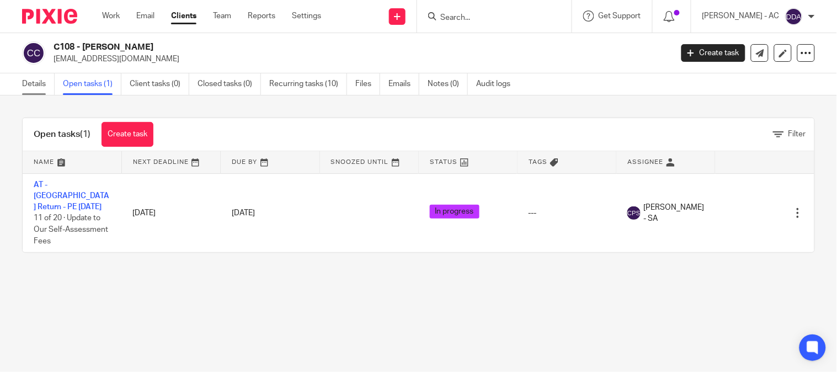
click at [39, 88] on link "Details" at bounding box center [38, 84] width 33 height 22
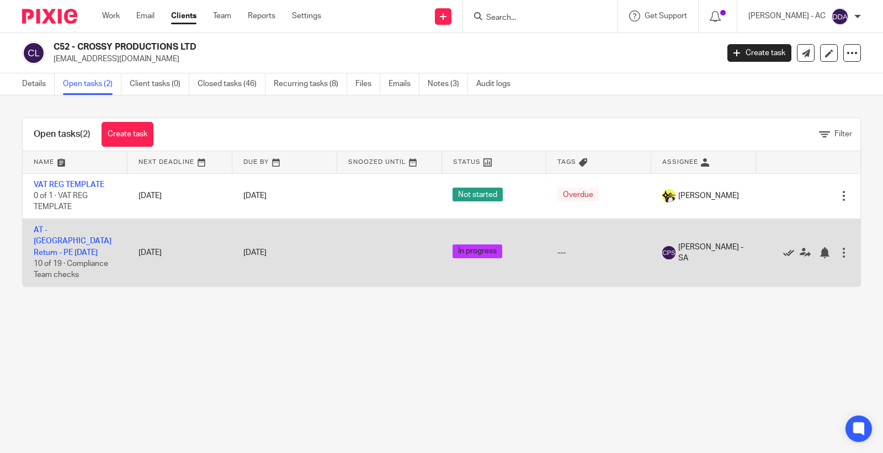
click at [783, 249] on icon at bounding box center [788, 252] width 11 height 11
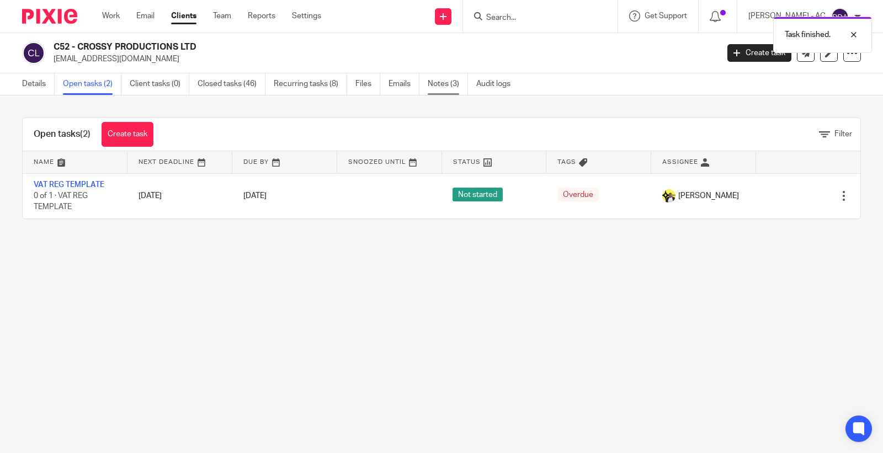
click at [432, 89] on link "Notes (3)" at bounding box center [448, 84] width 40 height 22
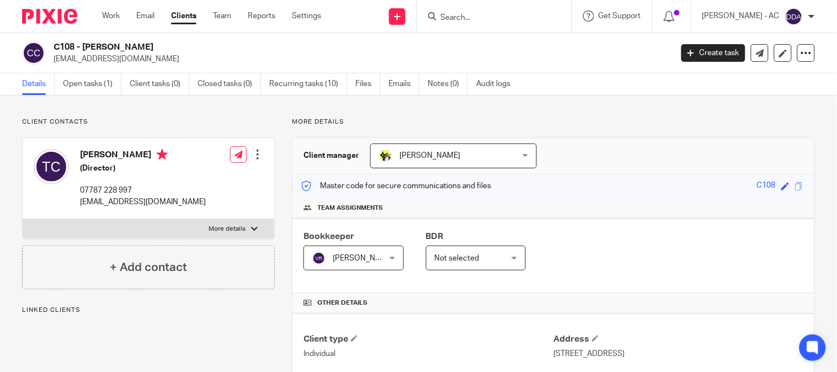
click at [259, 153] on div at bounding box center [257, 154] width 11 height 11
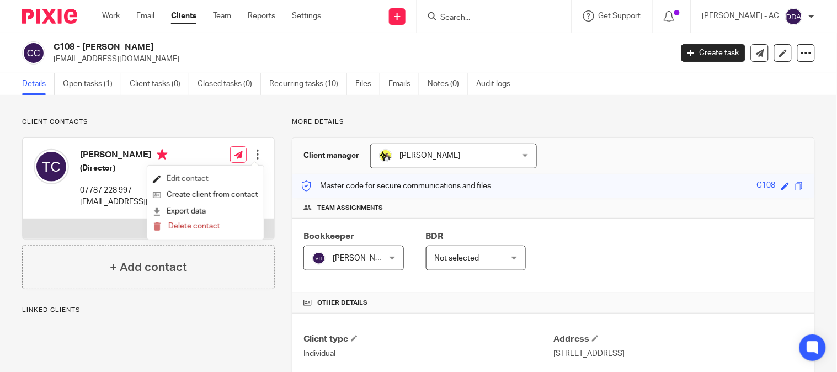
click at [191, 178] on link "Edit contact" at bounding box center [205, 179] width 105 height 16
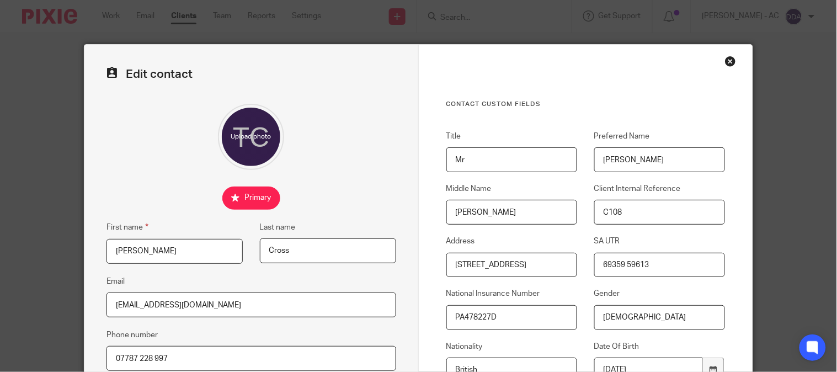
click at [726, 61] on div "Close this dialog window" at bounding box center [730, 61] width 11 height 11
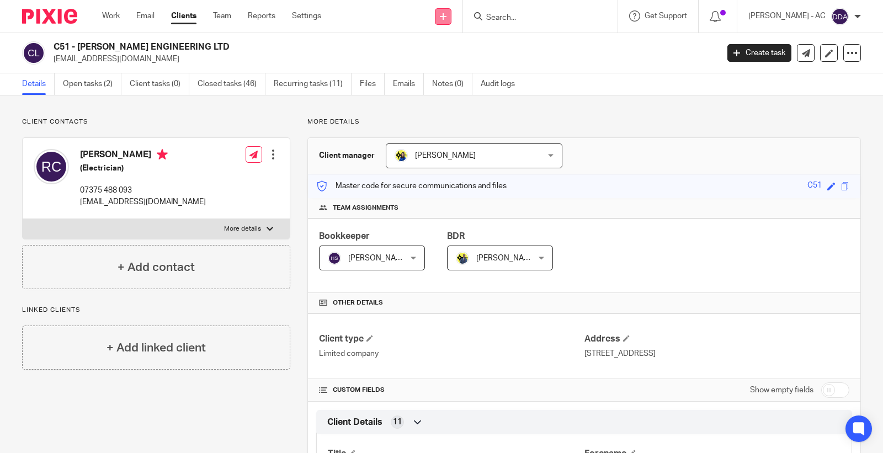
click at [449, 17] on link at bounding box center [443, 16] width 17 height 17
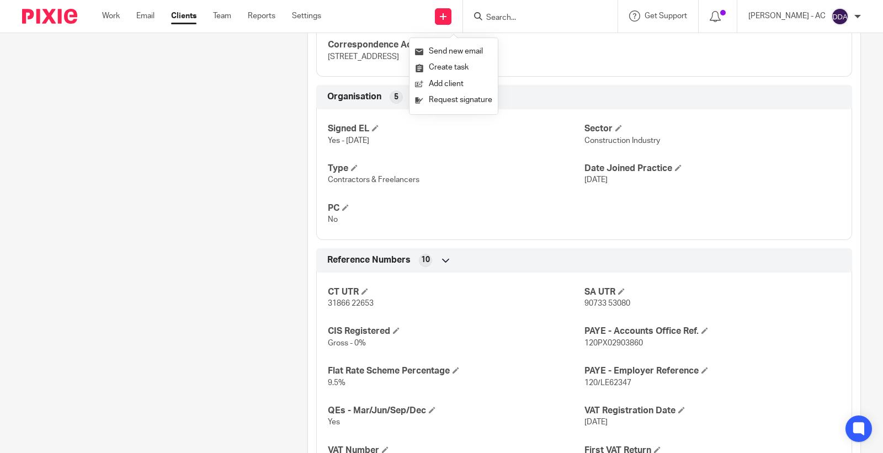
scroll to position [613, 0]
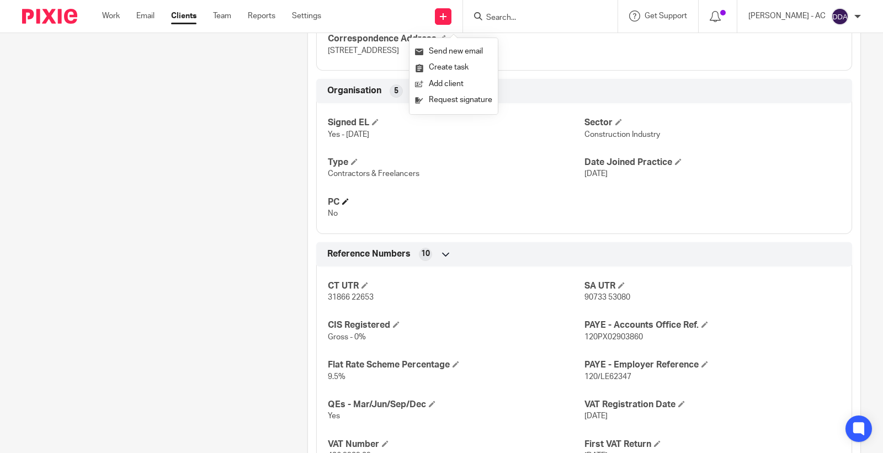
click at [499, 199] on h4 "PC" at bounding box center [456, 202] width 256 height 12
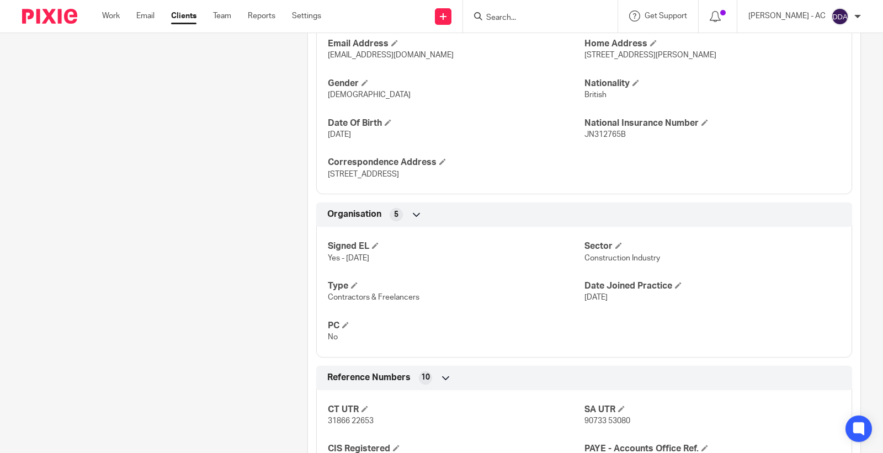
scroll to position [490, 0]
drag, startPoint x: 662, startPoint y: 263, endPoint x: 578, endPoint y: 258, distance: 84.5
click at [578, 258] on div "Signed EL Yes - 21-03-2023 Sector Construction Industry Type Contractors & Free…" at bounding box center [584, 287] width 536 height 138
copy span "Construction Industry"
drag, startPoint x: 419, startPoint y: 300, endPoint x: 322, endPoint y: 298, distance: 97.1
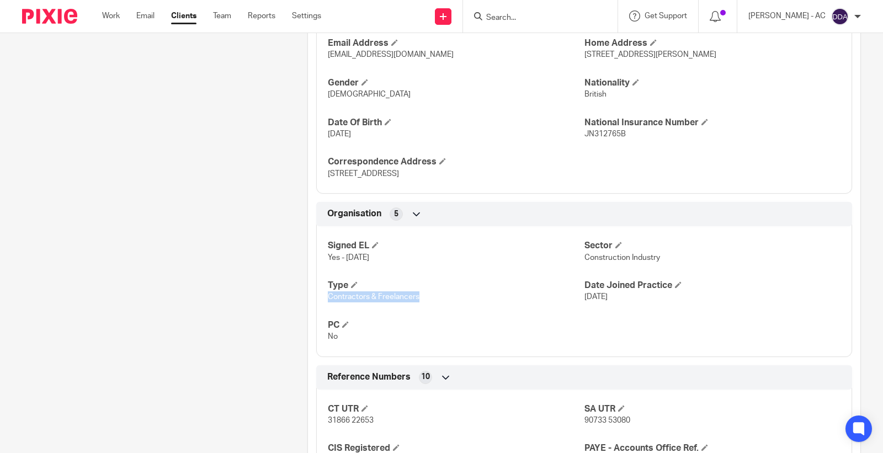
click at [322, 298] on div "Signed EL Yes - 21-03-2023 Sector Construction Industry Type Contractors & Free…" at bounding box center [584, 287] width 536 height 138
copy span "Contractors & Freelancers"
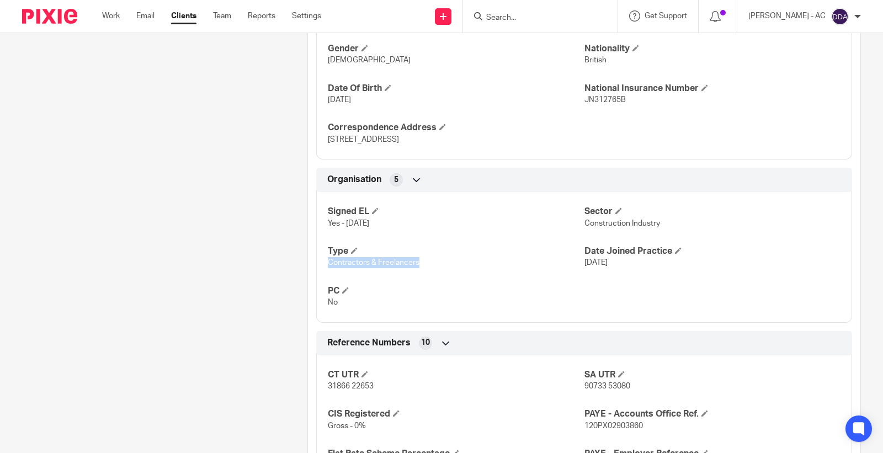
scroll to position [552, 0]
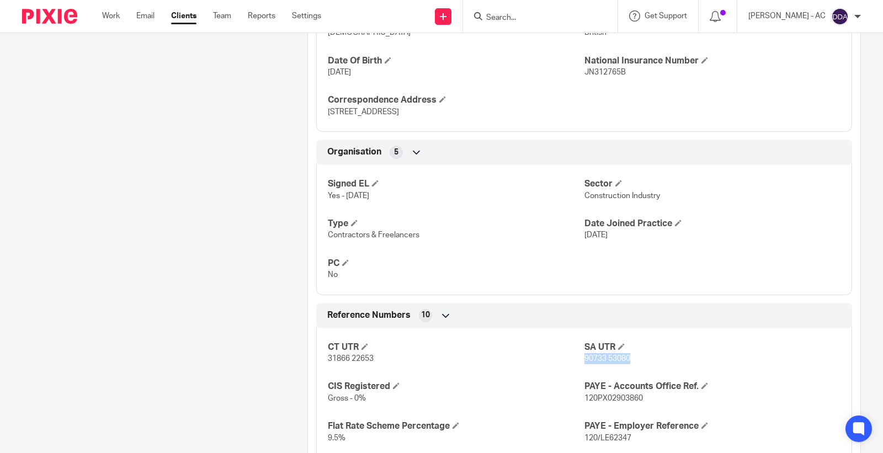
drag, startPoint x: 629, startPoint y: 359, endPoint x: 578, endPoint y: 368, distance: 51.6
click at [578, 368] on div "CT UTR 31866 22653 SA UTR 90733 53080 CIS Registered Gross - 0% PAYE - Accounts…" at bounding box center [584, 428] width 536 height 218
copy span "90733 53080"
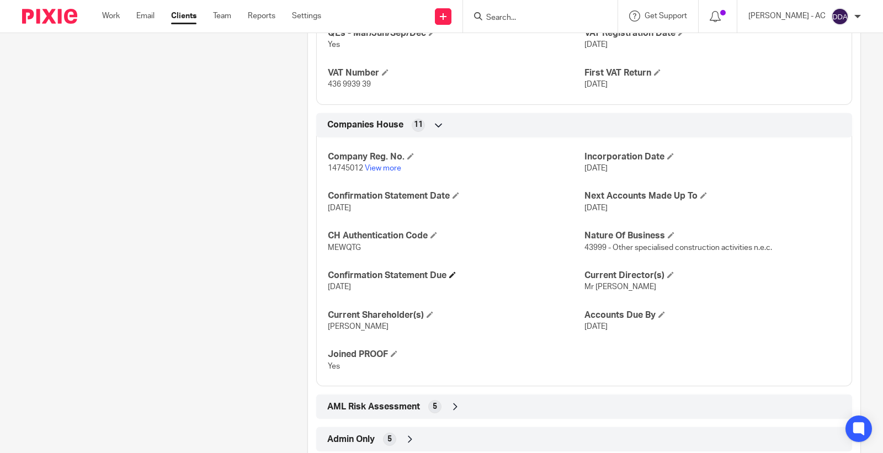
scroll to position [1014, 0]
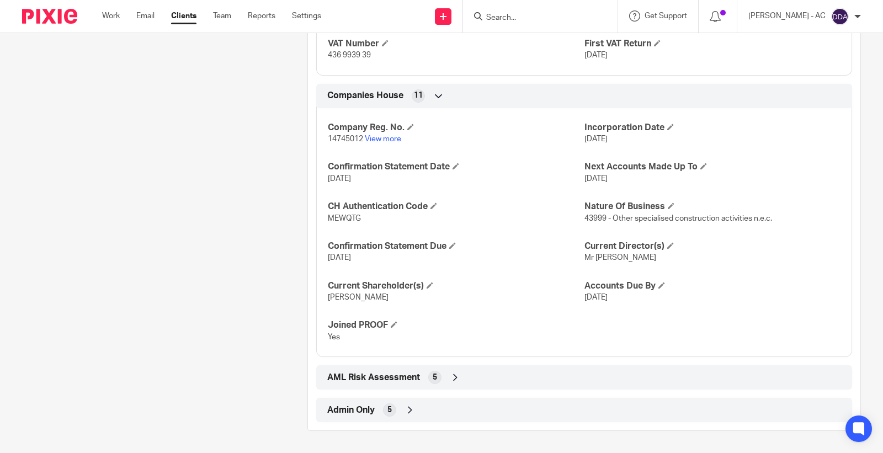
click at [377, 403] on div "Admin Only 5" at bounding box center [583, 409] width 519 height 19
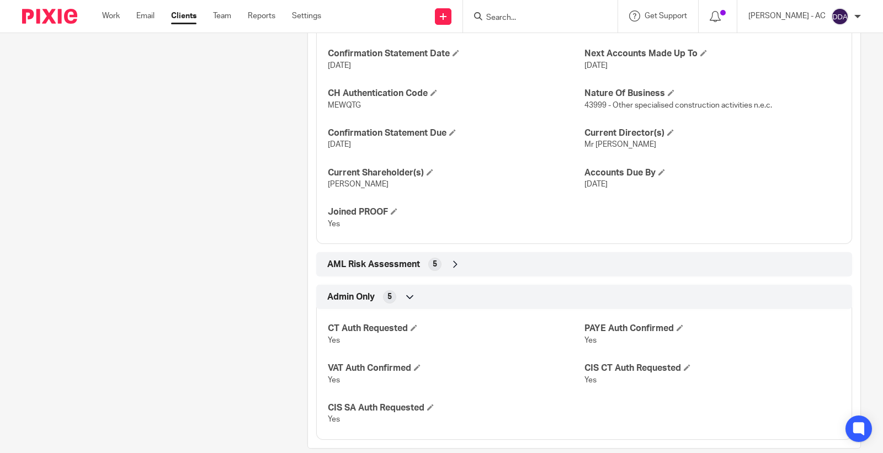
scroll to position [1145, 0]
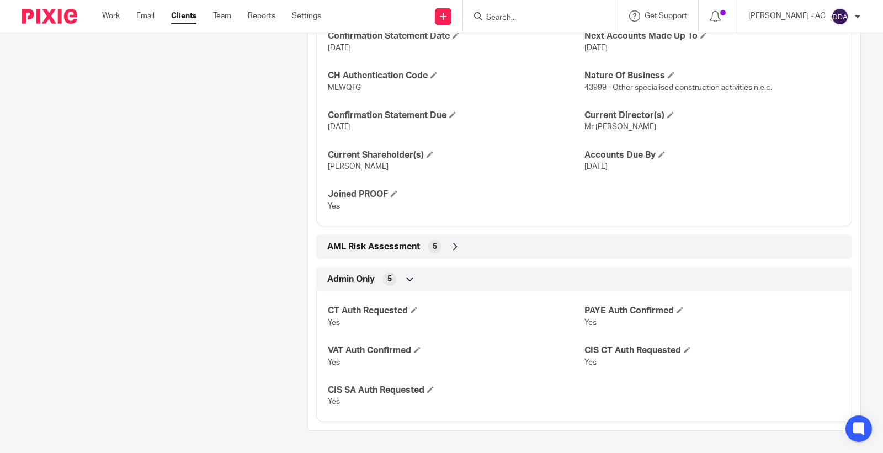
click at [337, 400] on p "Yes" at bounding box center [456, 401] width 256 height 11
copy span "Yes"
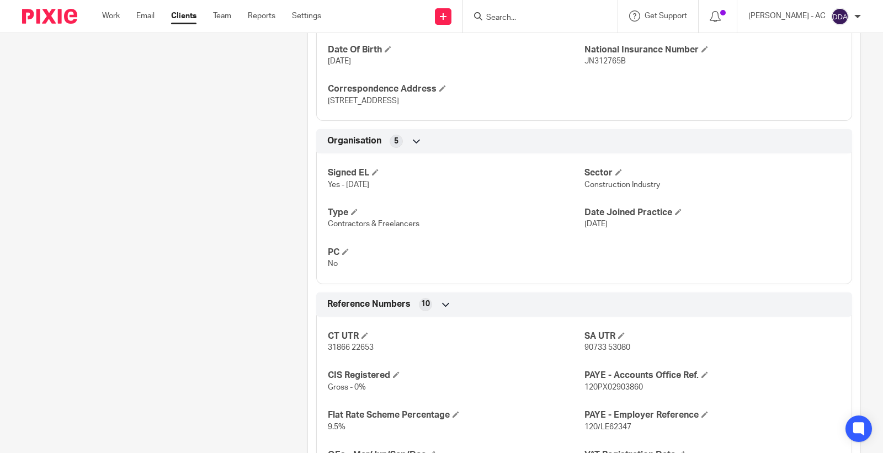
scroll to position [654, 0]
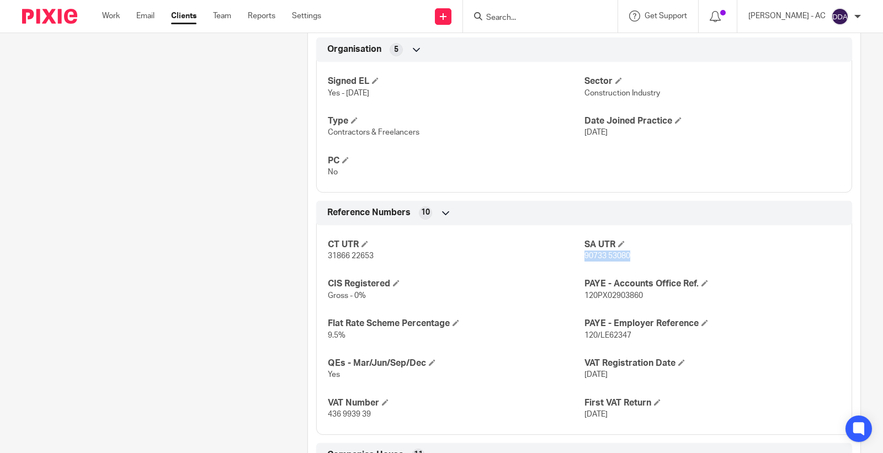
drag, startPoint x: 626, startPoint y: 259, endPoint x: 578, endPoint y: 261, distance: 48.0
click at [584, 261] on p "90733 53080" at bounding box center [712, 255] width 256 height 11
copy span "90733 53080"
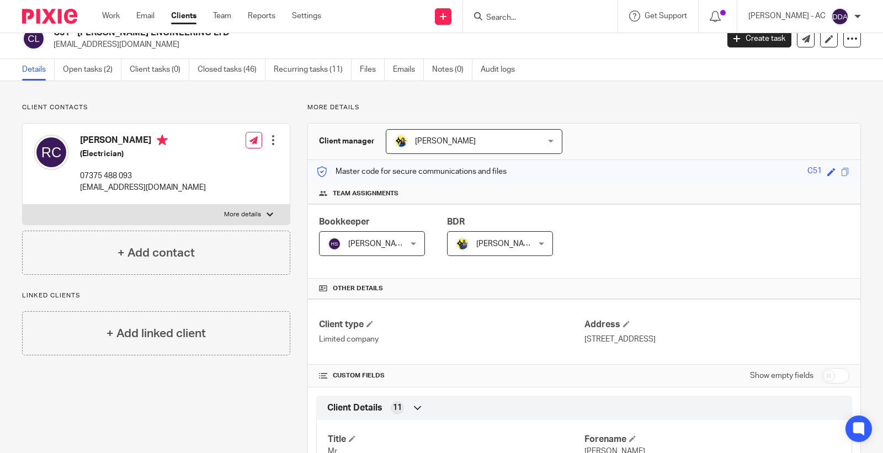
scroll to position [0, 0]
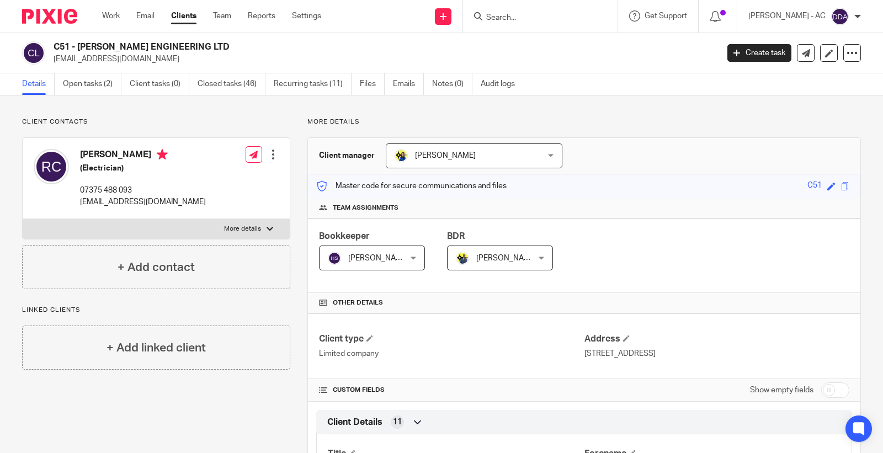
click at [274, 153] on div at bounding box center [273, 154] width 11 height 11
click at [238, 179] on link "Edit contact" at bounding box center [220, 179] width 105 height 16
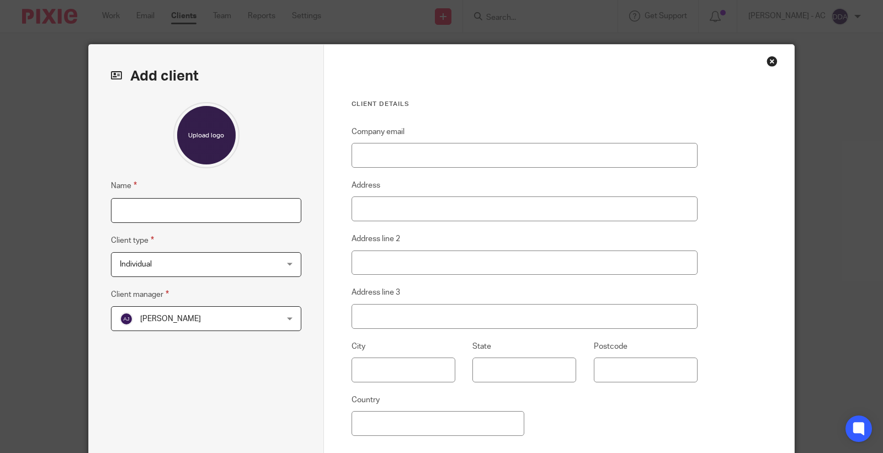
click at [260, 204] on input "Name" at bounding box center [206, 210] width 190 height 25
paste input "C107 - [PERSON_NAME]"
type input "C107 - [PERSON_NAME]"
click at [177, 324] on span "[PERSON_NAME]" at bounding box center [192, 318] width 145 height 23
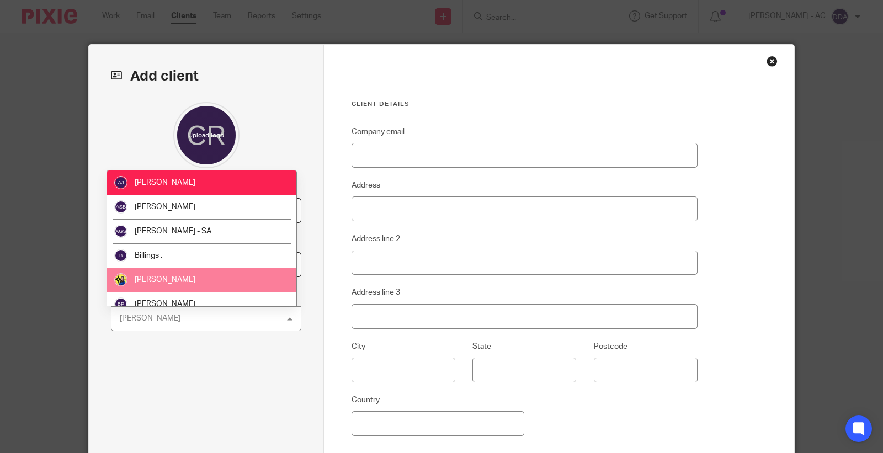
click at [180, 279] on li "[PERSON_NAME]" at bounding box center [201, 280] width 189 height 24
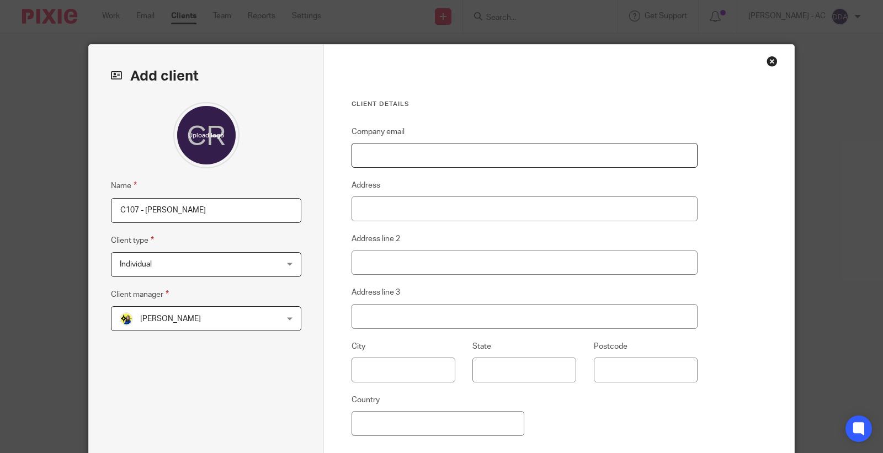
click at [417, 161] on input "Company email" at bounding box center [524, 155] width 346 height 25
paste input "[EMAIL_ADDRESS][DOMAIN_NAME]"
type input "[EMAIL_ADDRESS][DOMAIN_NAME]"
click at [398, 201] on input "Address" at bounding box center [524, 208] width 346 height 25
paste input "[STREET_ADDRESS][PERSON_NAME]"
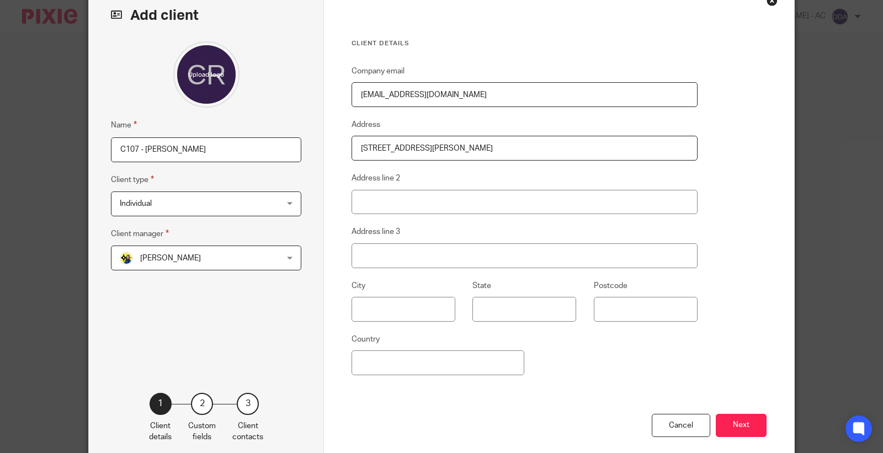
scroll to position [118, 0]
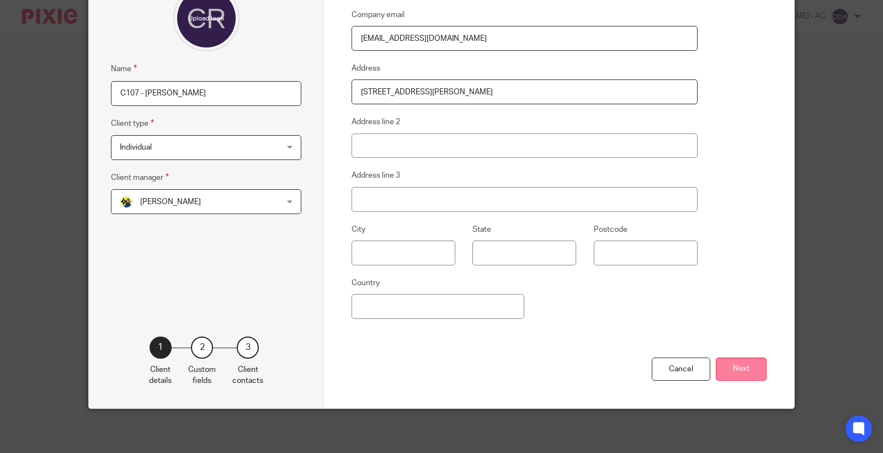
type input "[STREET_ADDRESS][PERSON_NAME]"
click at [742, 365] on button "Next" at bounding box center [740, 369] width 51 height 24
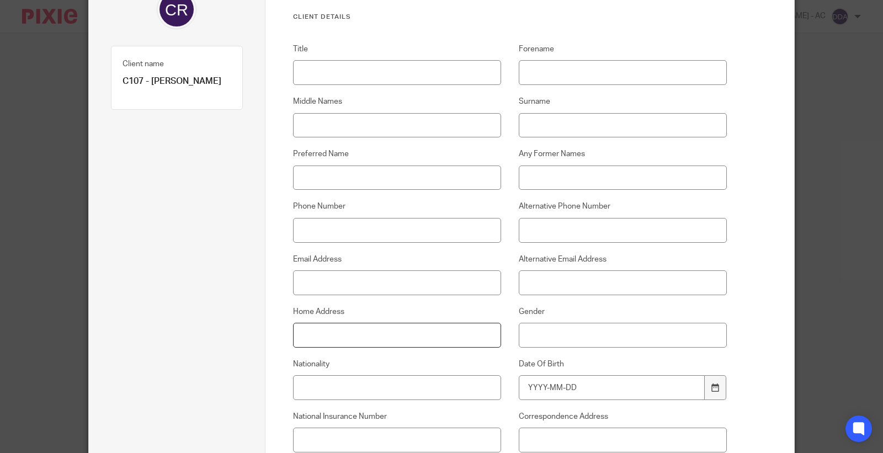
click at [334, 323] on input "Home Address" at bounding box center [397, 335] width 209 height 25
paste input "[STREET_ADDRESS][PERSON_NAME]"
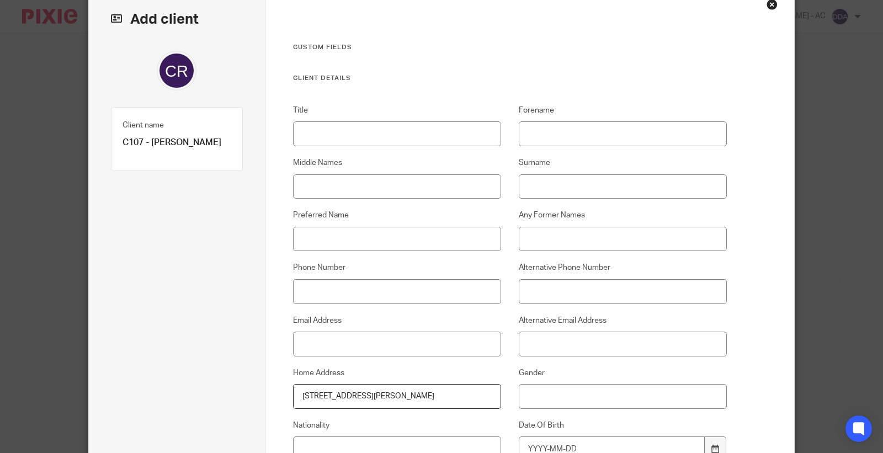
type input "[STREET_ADDRESS][PERSON_NAME]"
click at [411, 127] on input "Title" at bounding box center [397, 133] width 209 height 25
paste input "Mr"
type input "Mr"
click at [603, 135] on input "Forename" at bounding box center [623, 133] width 209 height 25
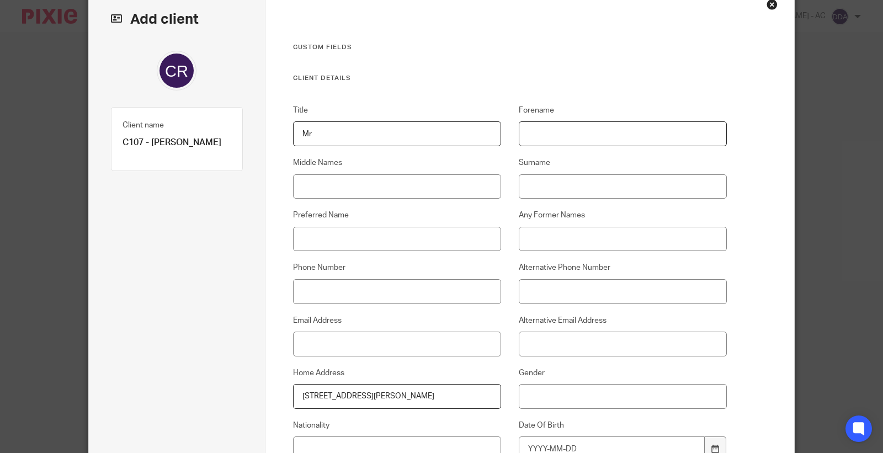
paste input "[PERSON_NAME]"
type input "[PERSON_NAME]"
click at [599, 189] on input "Surname" at bounding box center [623, 186] width 209 height 25
paste input "[PERSON_NAME]"
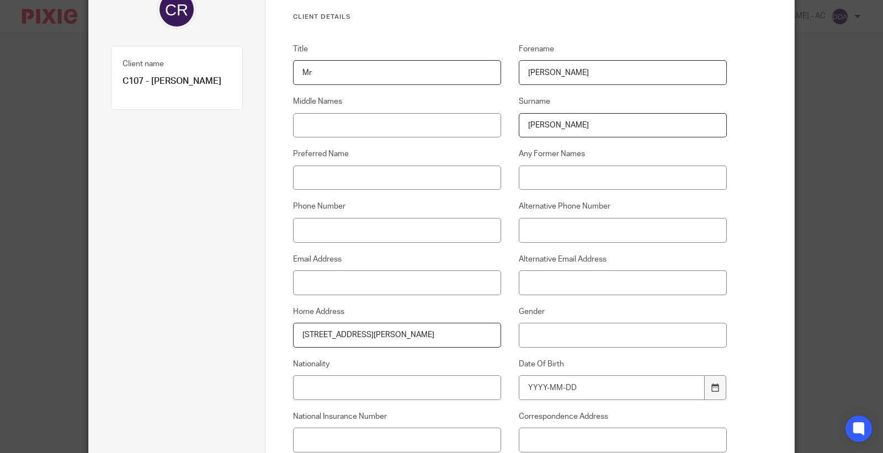
type input "[PERSON_NAME]"
click at [334, 221] on input "Phone Number" at bounding box center [397, 230] width 209 height 25
paste input "07375 488 093"
type input "07375 488 093"
click at [412, 285] on input "Email Address" at bounding box center [397, 282] width 209 height 25
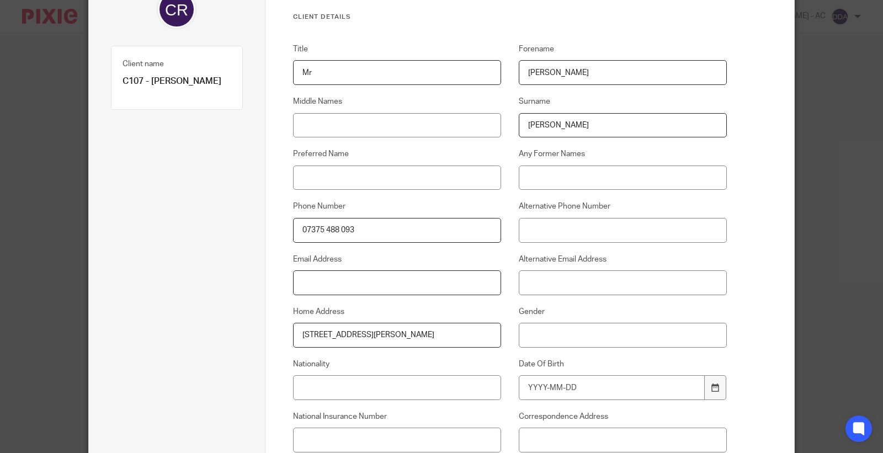
paste input "[EMAIL_ADDRESS][DOMAIN_NAME]"
type input "[EMAIL_ADDRESS][DOMAIN_NAME]"
click at [589, 329] on input "Gender" at bounding box center [623, 335] width 209 height 25
type input "[DEMOGRAPHIC_DATA]"
click at [345, 392] on input "Nationality" at bounding box center [397, 387] width 209 height 25
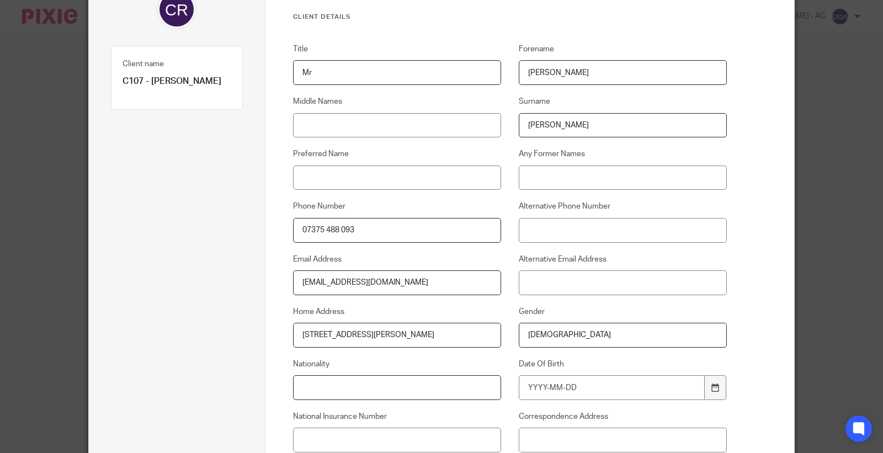
paste input "British"
type input "British"
click at [412, 429] on input "National Insurance Number" at bounding box center [397, 440] width 209 height 25
paste input "JN312765B"
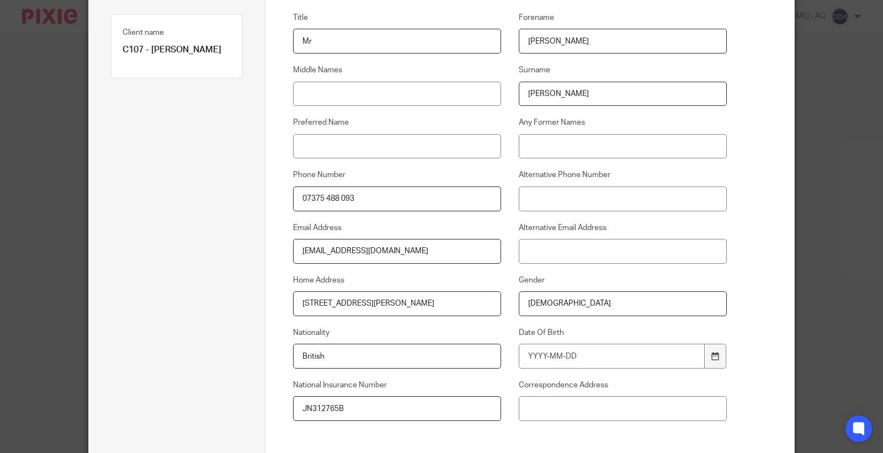
scroll to position [179, 0]
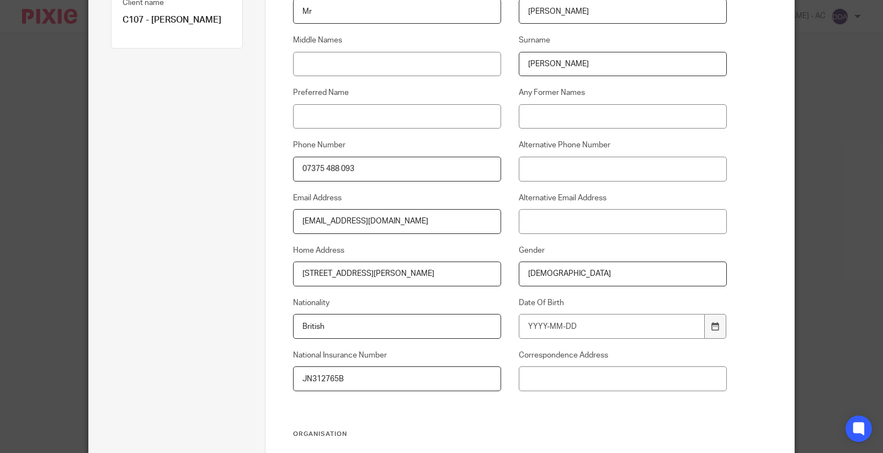
type input "JN312765B"
click at [569, 334] on input "Date Of Birth" at bounding box center [612, 326] width 186 height 25
click at [534, 317] on input "Date Of Birth" at bounding box center [612, 326] width 186 height 25
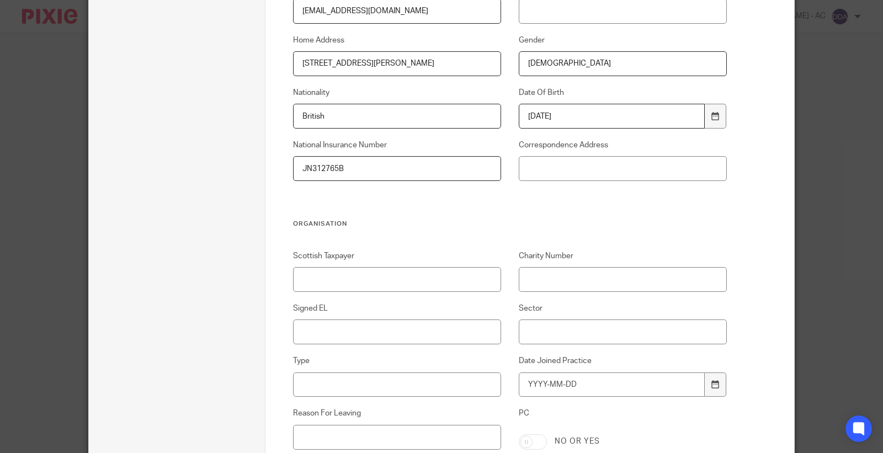
scroll to position [425, 0]
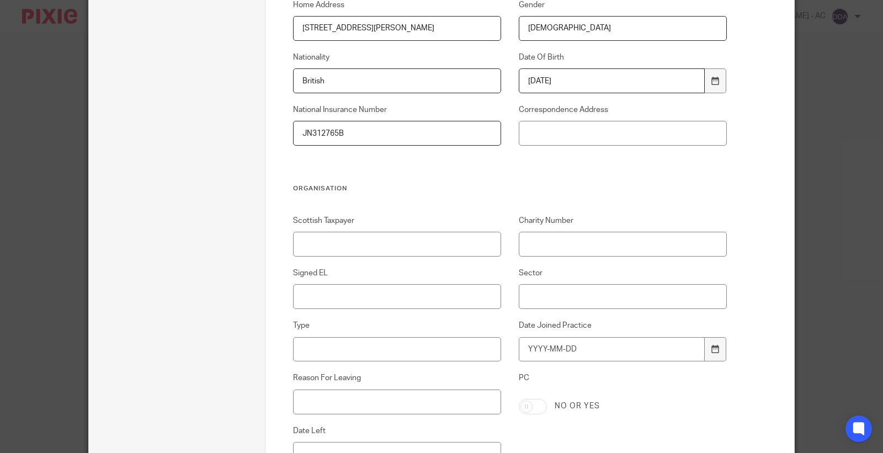
type input "1985-10-01"
click at [380, 293] on input "Signed EL" at bounding box center [397, 296] width 209 height 25
type input "N/A"
click at [564, 294] on input "Sector" at bounding box center [623, 296] width 209 height 25
paste input "Construction Industry"
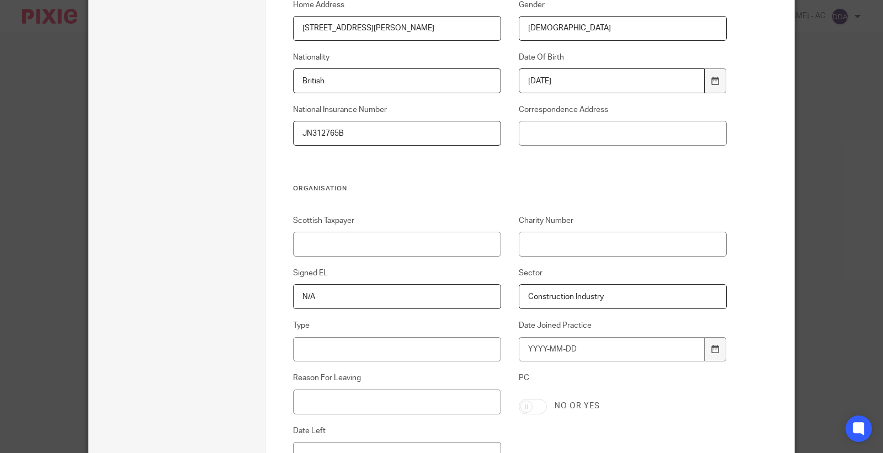
type input "Construction Industry"
click at [418, 351] on input "Type" at bounding box center [397, 349] width 209 height 25
paste input "Contractors & Freelancers"
type input "Contractors & Freelancers"
click at [559, 349] on input "Date Joined Practice" at bounding box center [612, 349] width 186 height 25
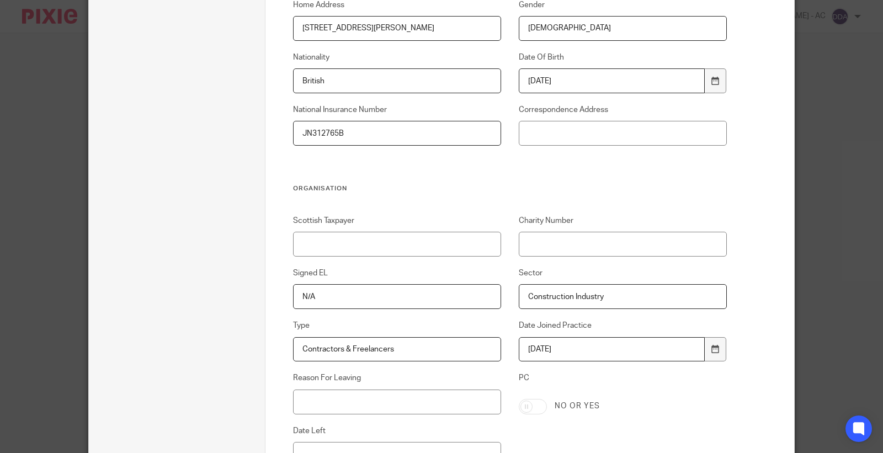
type input "2025-09-15"
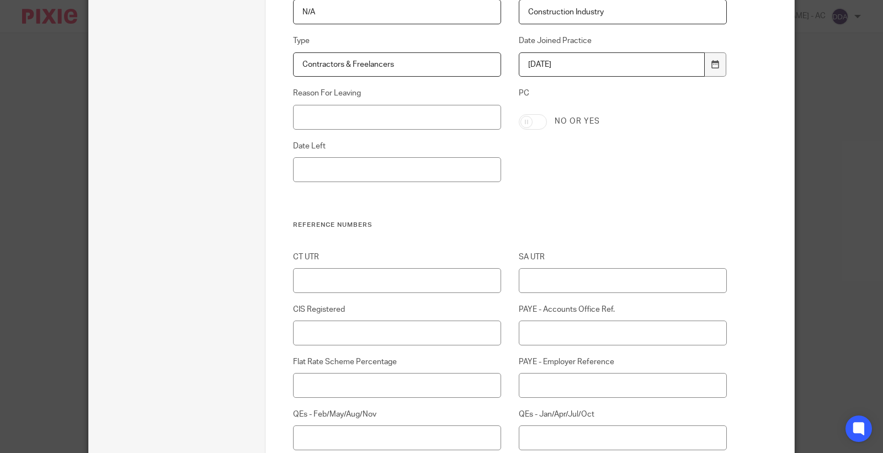
scroll to position [731, 0]
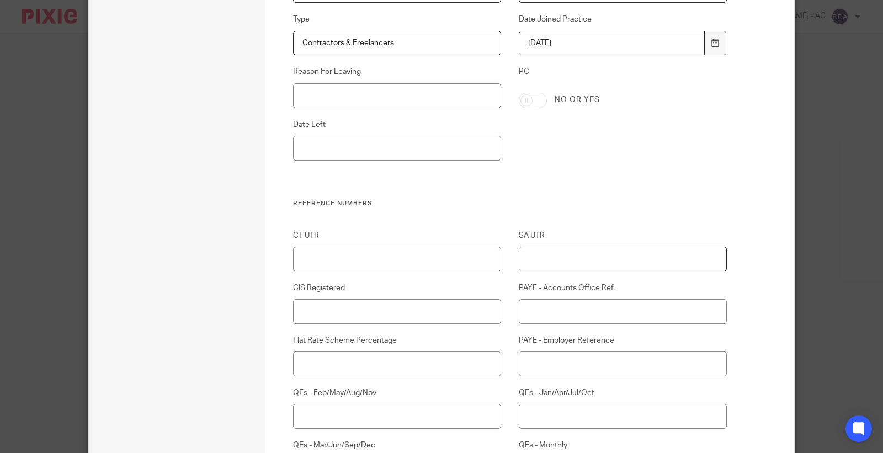
click at [546, 260] on input "SA UTR" at bounding box center [623, 259] width 209 height 25
paste input "90733 53080"
type input "90733 53080"
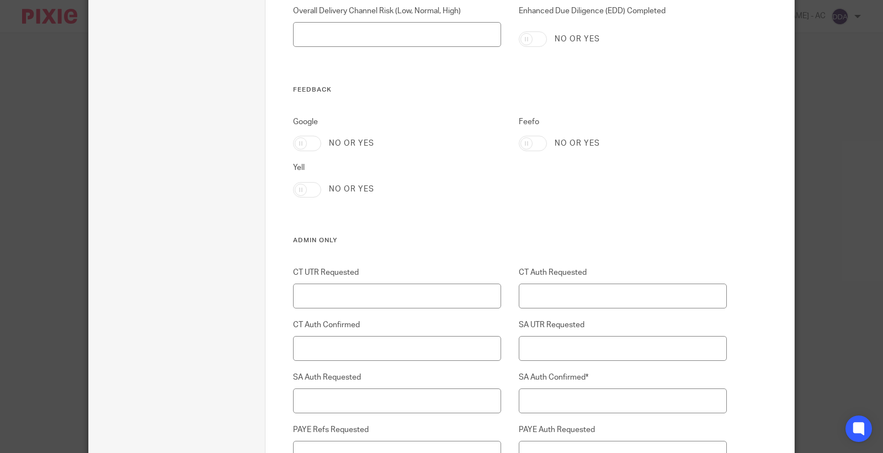
scroll to position [2386, 0]
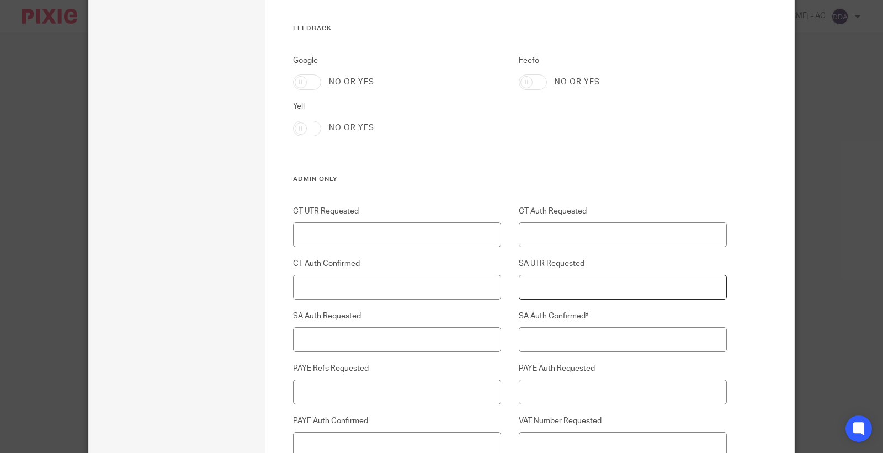
drag, startPoint x: 584, startPoint y: 291, endPoint x: 586, endPoint y: 306, distance: 14.5
click at [585, 296] on input "SA UTR Requested" at bounding box center [623, 287] width 209 height 25
type input "Yes"
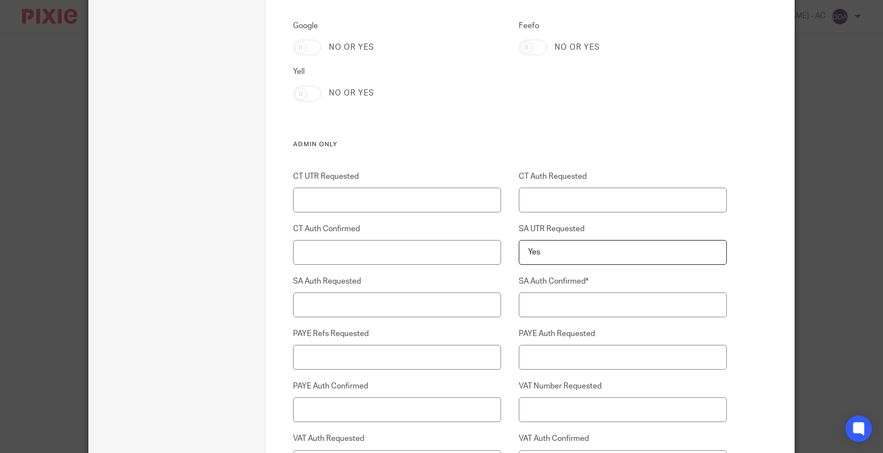
scroll to position [2508, 0]
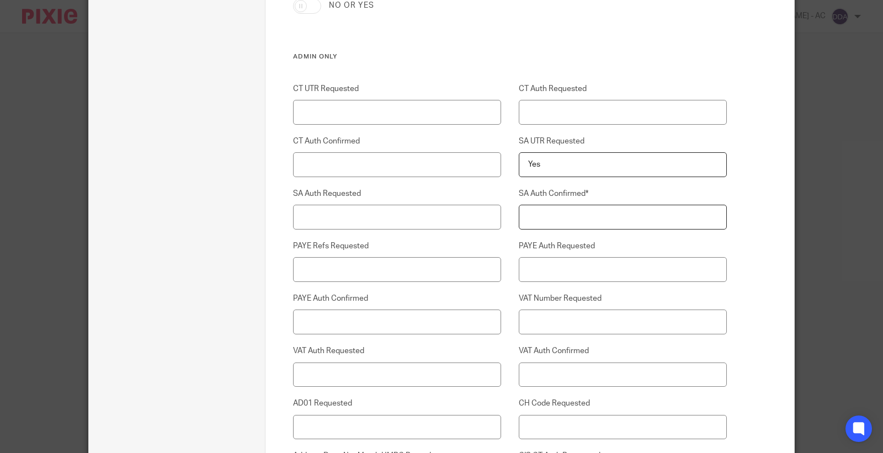
click at [568, 206] on input "SA Auth Confirmed*" at bounding box center [623, 217] width 209 height 25
paste input "Yes"
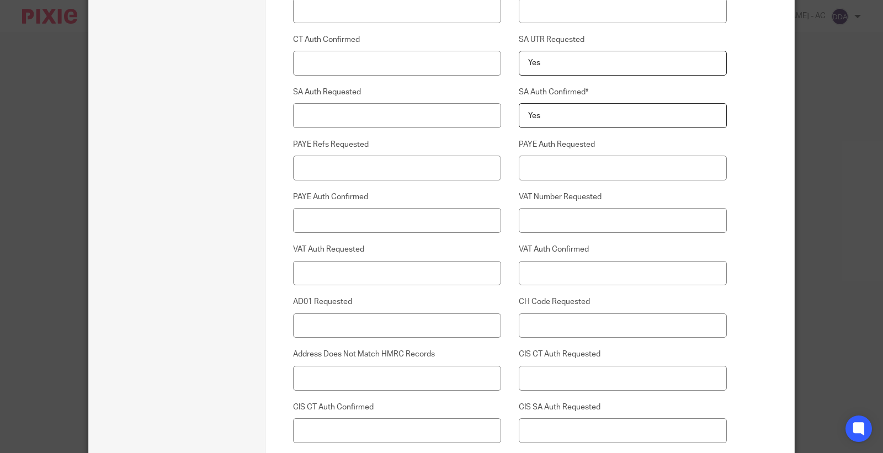
scroll to position [2631, 0]
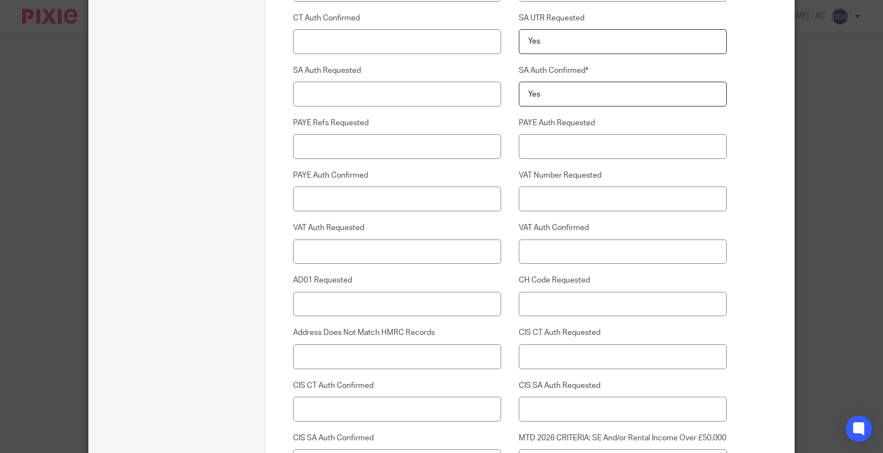
type input "Yes"
click at [581, 418] on input "CIS SA Auth Requested" at bounding box center [623, 409] width 209 height 25
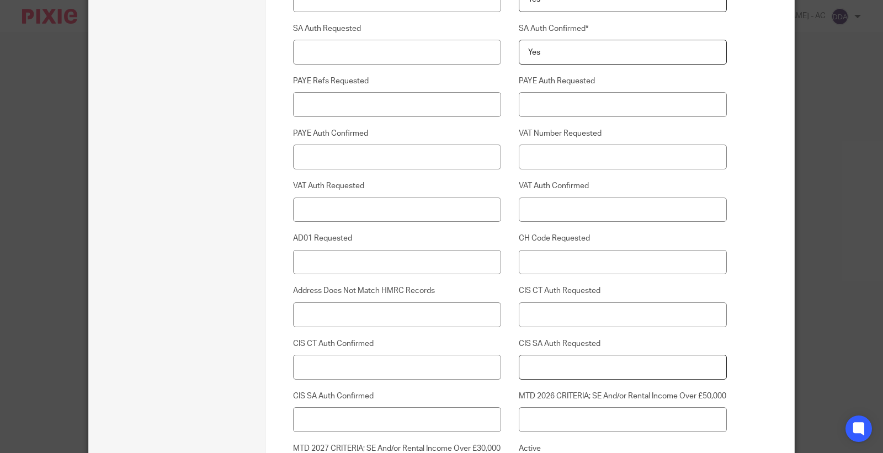
scroll to position [2692, 0]
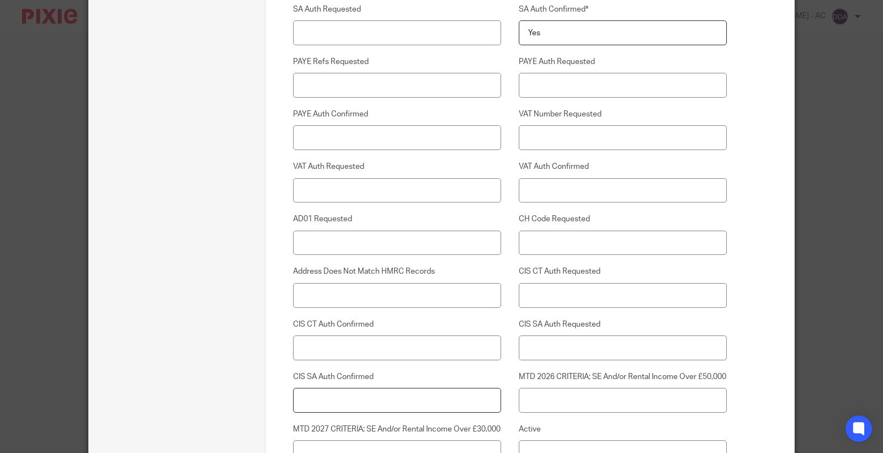
click at [391, 413] on input "CIS SA Auth Confirmed" at bounding box center [397, 400] width 209 height 25
paste input "Yes"
type input "Yes"
drag, startPoint x: 271, startPoint y: 400, endPoint x: 239, endPoint y: 391, distance: 33.0
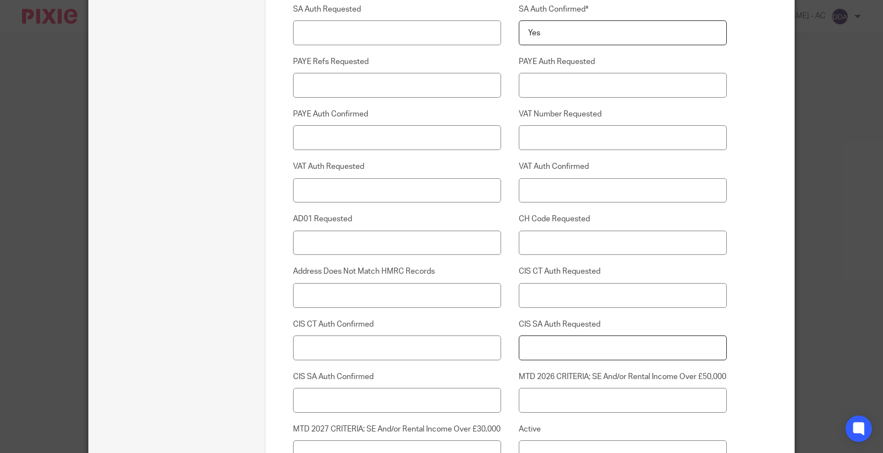
paste input "Yes"
click at [565, 346] on input "CIS SA Auth Requested" at bounding box center [623, 347] width 209 height 25
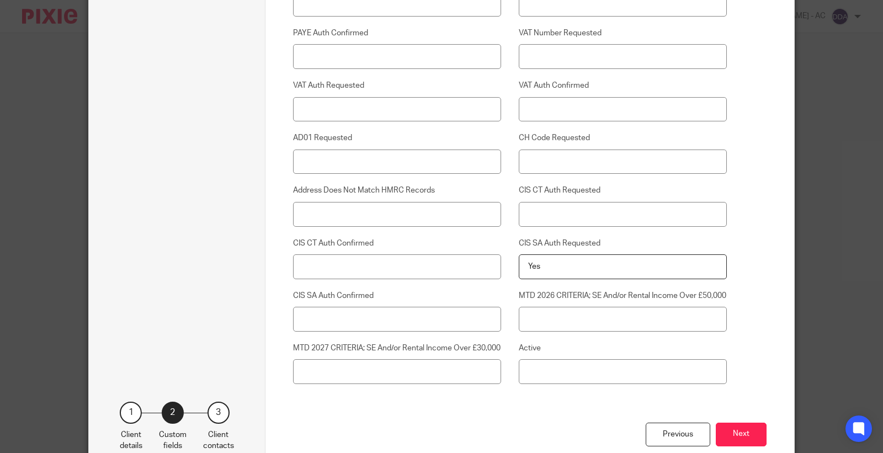
scroll to position [2861, 0]
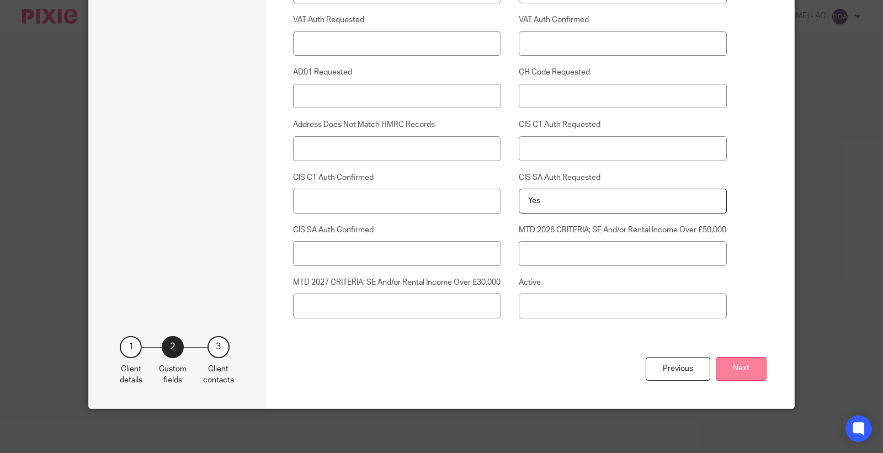
type input "Yes"
click at [725, 368] on button "Next" at bounding box center [740, 369] width 51 height 24
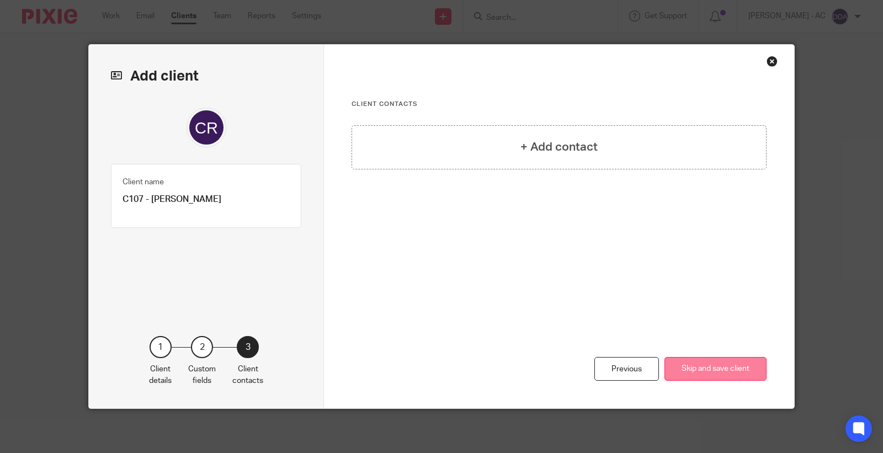
scroll to position [0, 0]
click at [564, 144] on h4 "+ Add contact" at bounding box center [558, 146] width 77 height 17
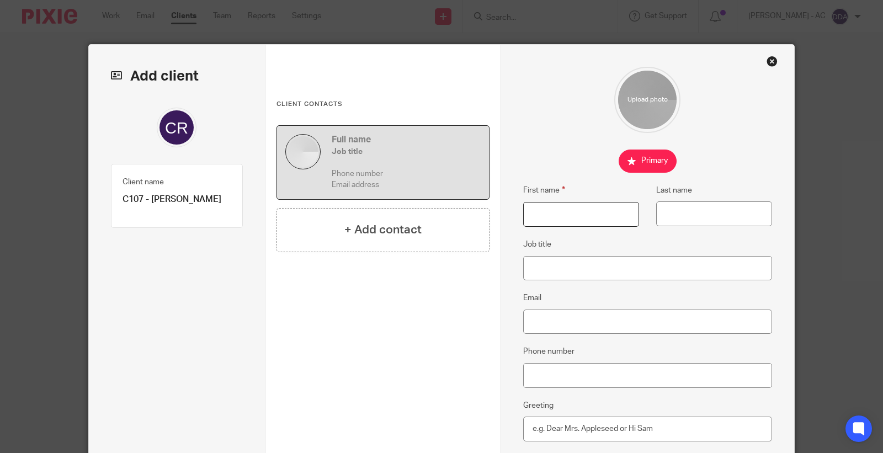
click at [582, 216] on input "First name" at bounding box center [581, 214] width 116 height 25
paste input "Robert"
type input "Robert"
click at [682, 206] on input "Last name" at bounding box center [714, 213] width 116 height 25
paste input "Coulson"
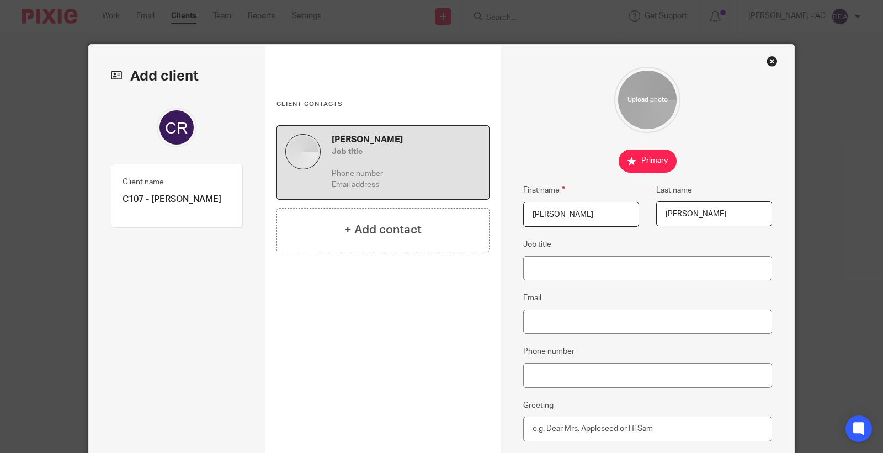
type input "Coulson"
click at [564, 368] on input "Phone number" at bounding box center [647, 375] width 249 height 25
paste input "07375 488 093"
type input "07375 488 093"
click at [557, 261] on input "Job title" at bounding box center [647, 268] width 249 height 25
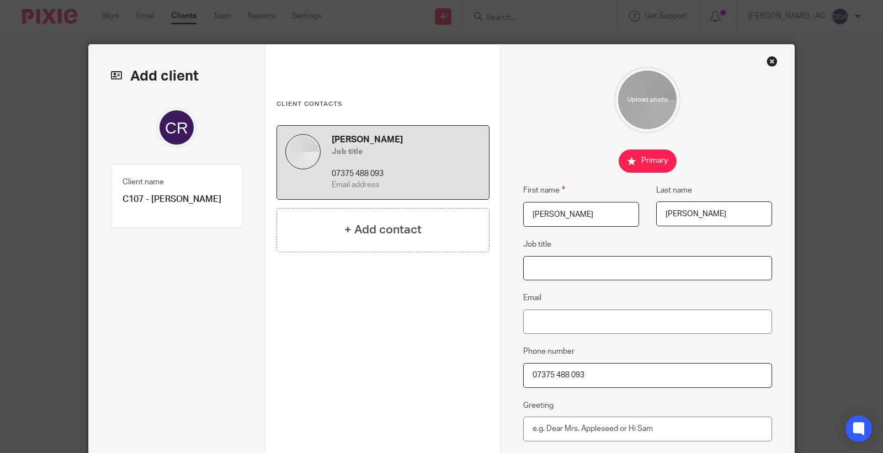
paste input "Electrician"
type input "Electrician"
click at [562, 332] on input "Email" at bounding box center [647, 321] width 249 height 25
paste input "[EMAIL_ADDRESS][DOMAIN_NAME]"
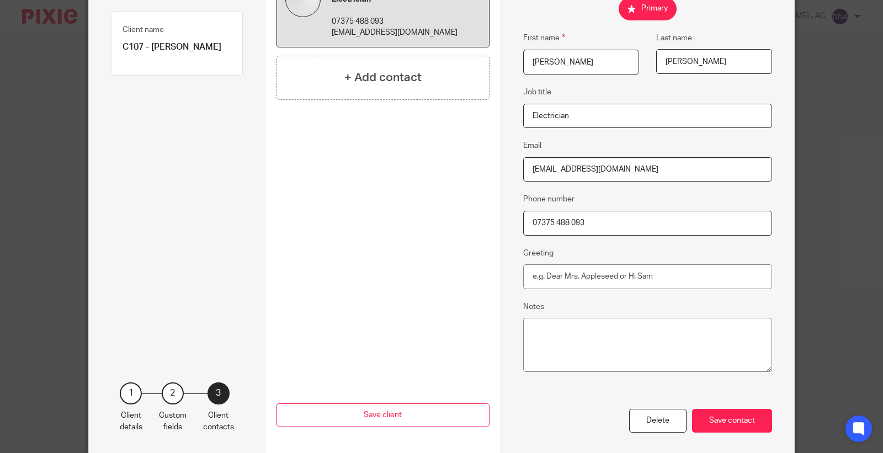
scroll to position [199, 0]
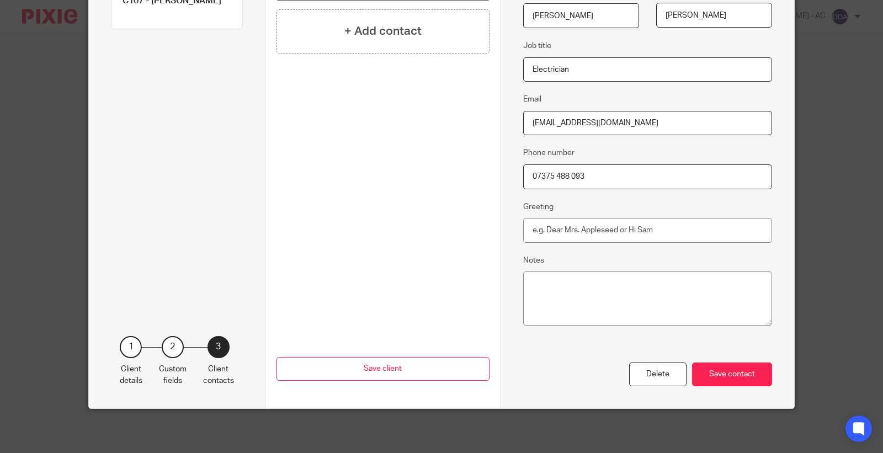
type input "[EMAIL_ADDRESS][DOMAIN_NAME]"
click at [721, 362] on div "Delete Save contact" at bounding box center [647, 374] width 249 height 24
click at [721, 372] on div "Save contact" at bounding box center [732, 374] width 80 height 24
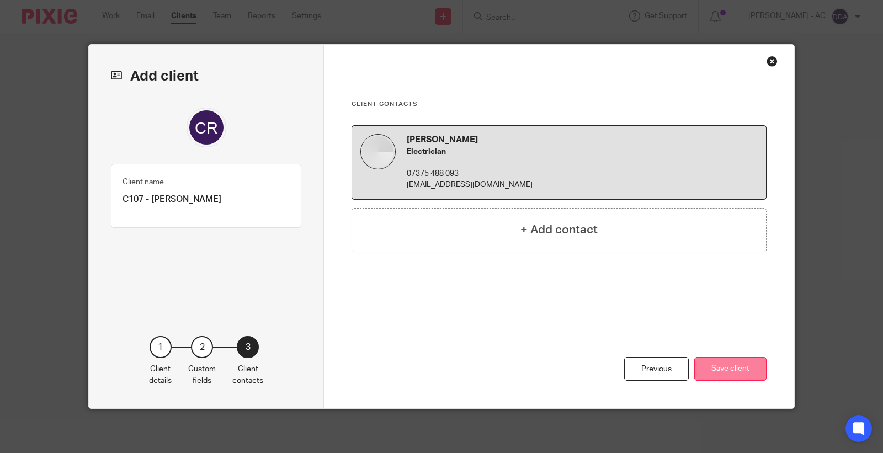
click at [714, 370] on button "Save client" at bounding box center [730, 369] width 72 height 24
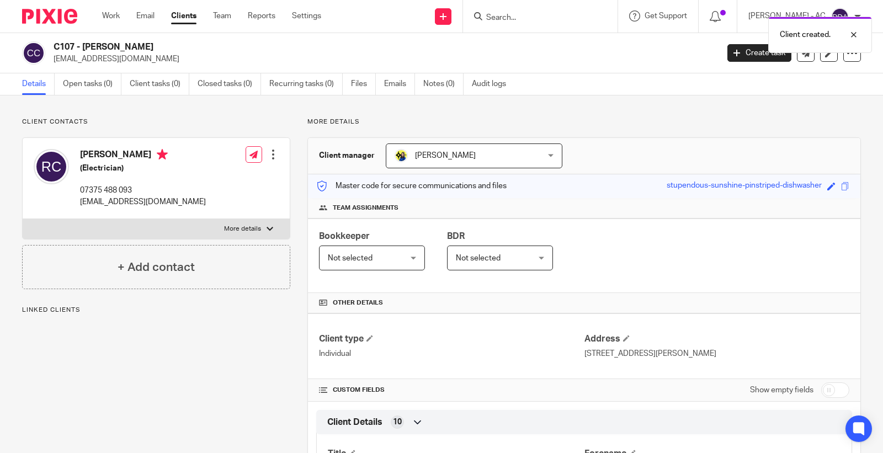
click at [348, 261] on span "Not selected" at bounding box center [366, 257] width 77 height 23
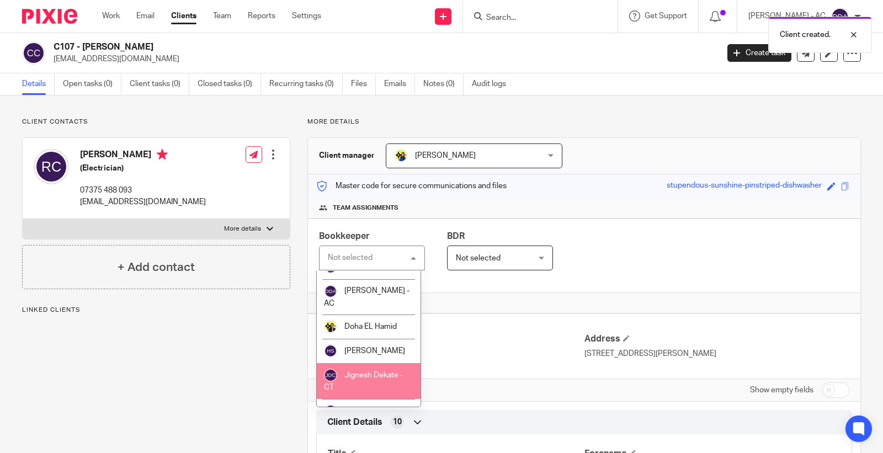
scroll to position [306, 0]
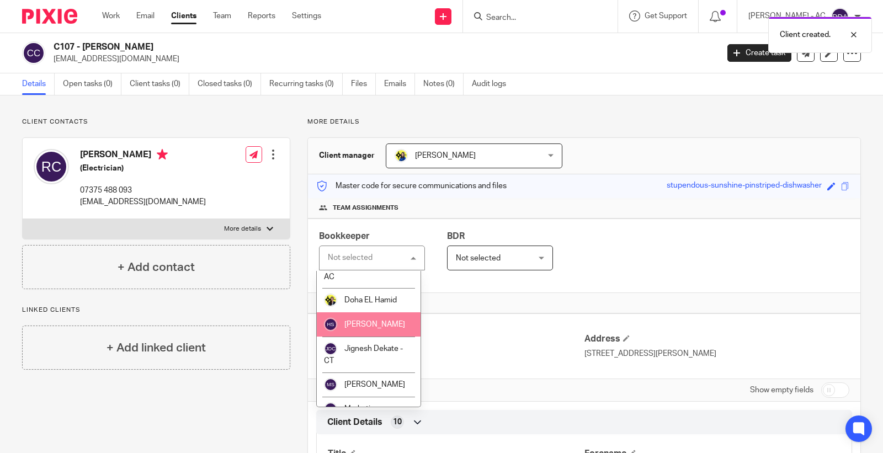
click at [367, 328] on span "[PERSON_NAME]" at bounding box center [374, 324] width 61 height 8
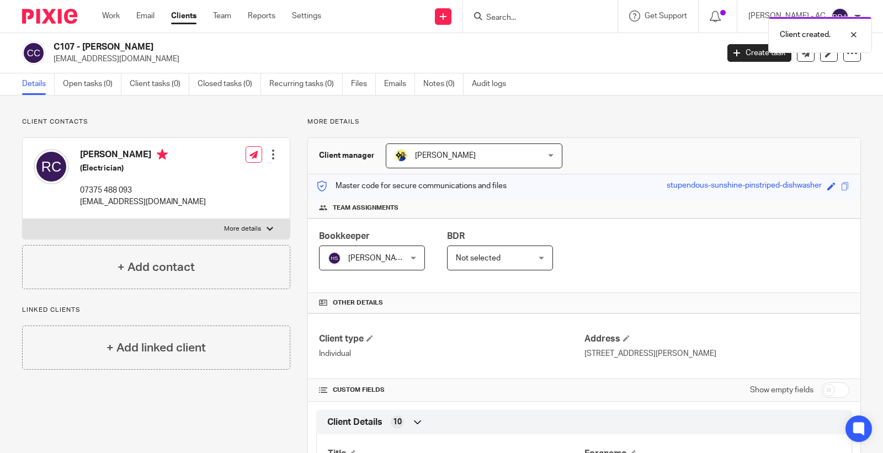
click at [456, 258] on span "Not selected" at bounding box center [478, 258] width 45 height 8
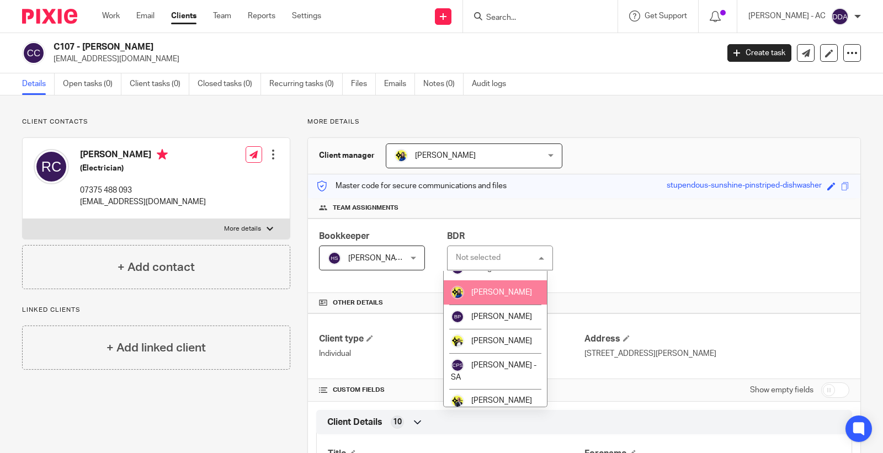
scroll to position [122, 0]
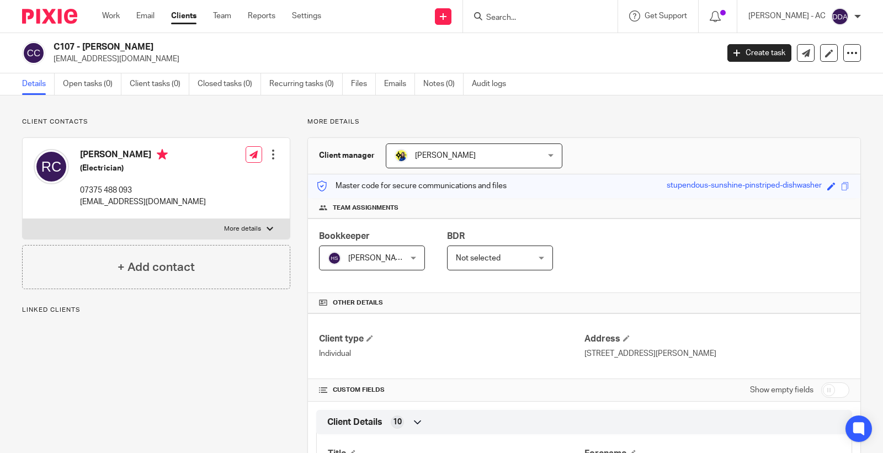
scroll to position [61, 0]
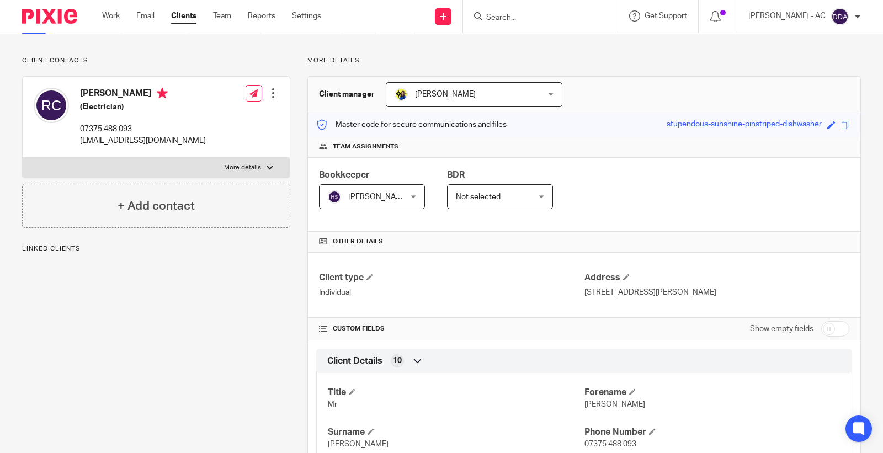
click at [493, 196] on span "Not selected" at bounding box center [478, 197] width 45 height 8
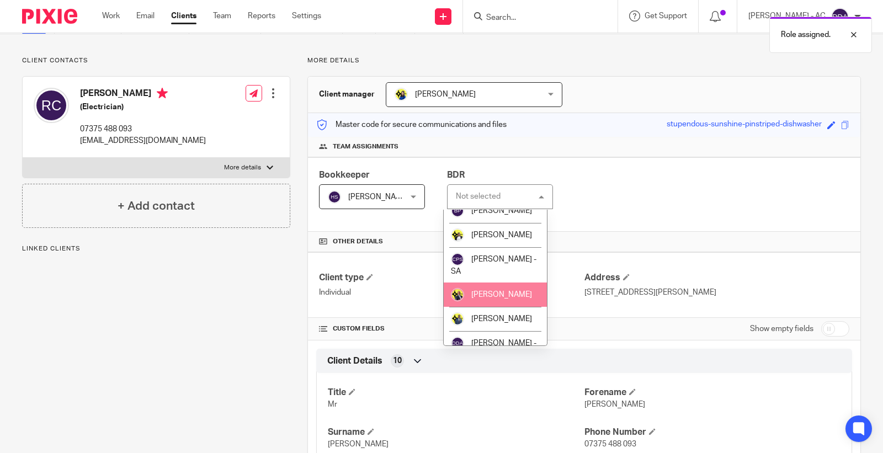
scroll to position [184, 0]
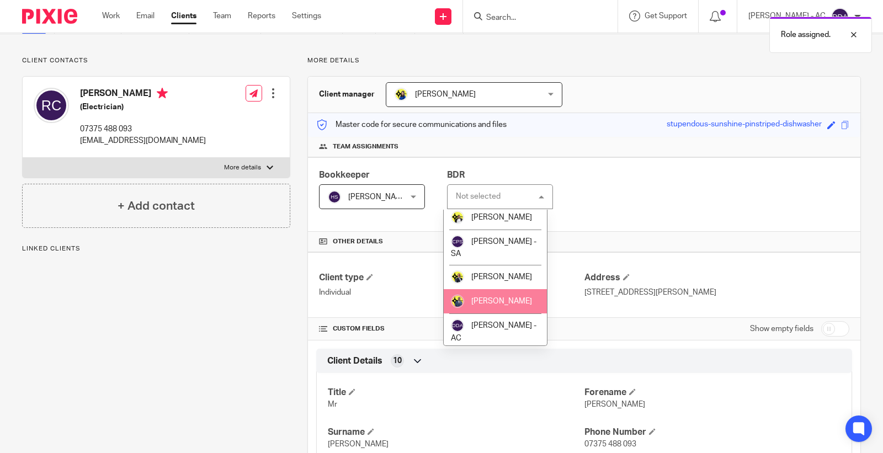
click at [485, 305] on span "Dennis Roehr" at bounding box center [501, 301] width 61 height 8
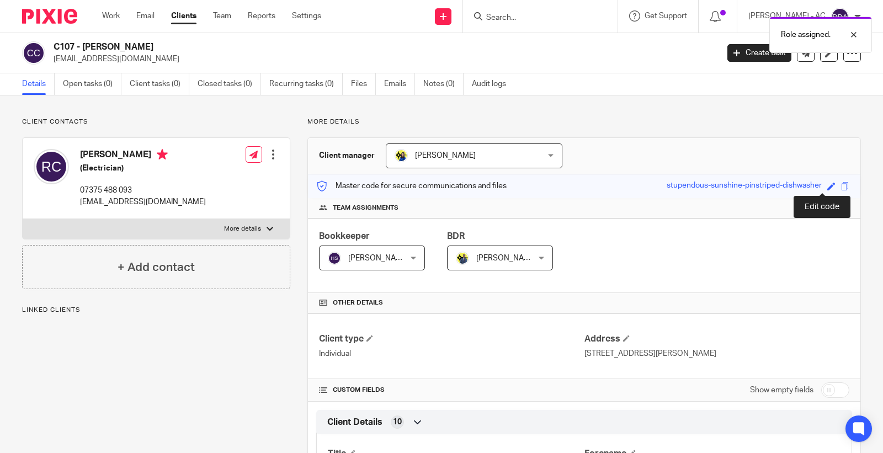
click at [827, 185] on span at bounding box center [831, 186] width 8 height 8
paste input "C107"
type input "C107"
click at [803, 186] on link "Save" at bounding box center [811, 185] width 17 height 11
type input "C107"
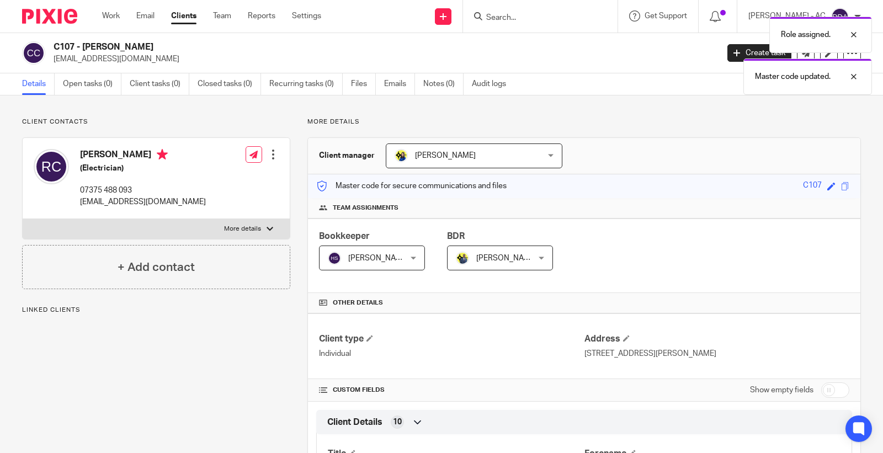
click at [268, 157] on div at bounding box center [273, 154] width 11 height 11
click at [244, 183] on link "Edit contact" at bounding box center [220, 179] width 105 height 16
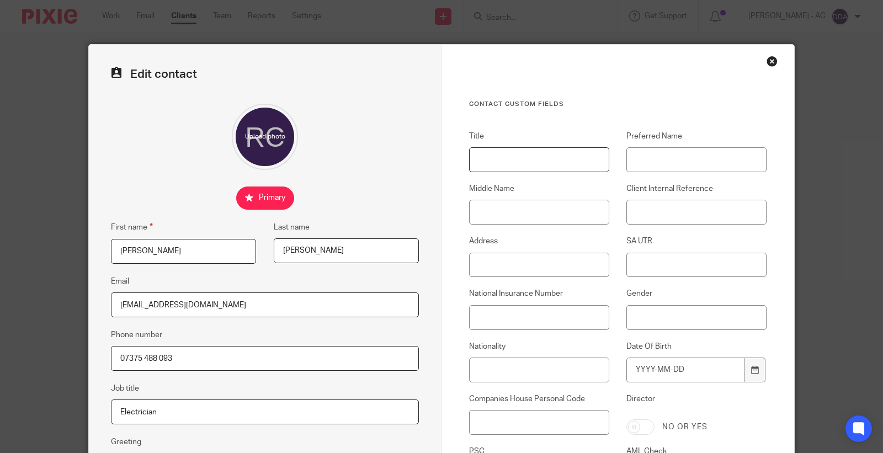
click at [532, 158] on input "Title" at bounding box center [539, 159] width 140 height 25
paste input "Mr"
type input "Mr"
click at [643, 222] on input "Client Internal Reference" at bounding box center [696, 212] width 140 height 25
paste input "C107"
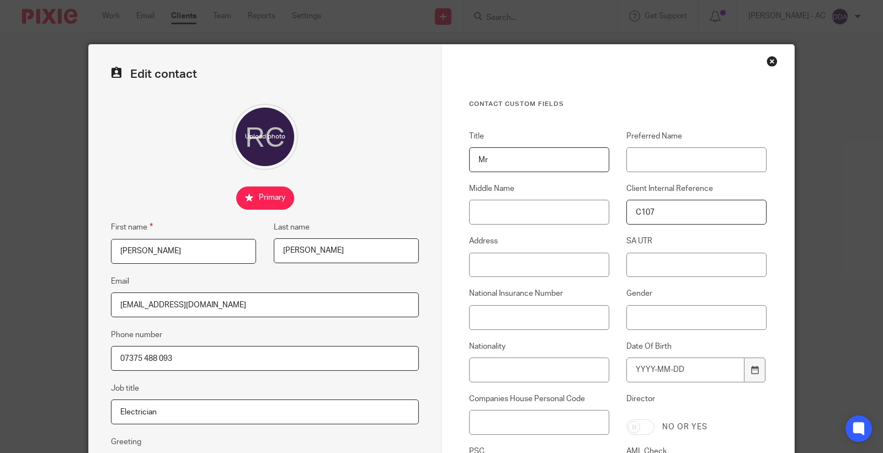
type input "C107"
click at [563, 261] on input "Address" at bounding box center [539, 265] width 140 height 25
paste input "[STREET_ADDRESS][PERSON_NAME]"
type input "[STREET_ADDRESS][PERSON_NAME]"
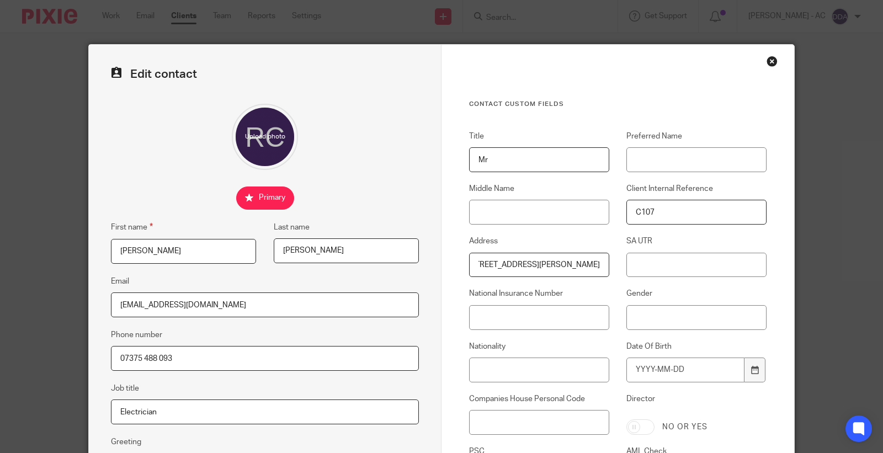
scroll to position [0, 0]
click at [555, 312] on input "National Insurance Number" at bounding box center [539, 317] width 140 height 25
paste input "JN312765B"
type input "JN312765B"
click at [710, 324] on input "Gender" at bounding box center [696, 317] width 140 height 25
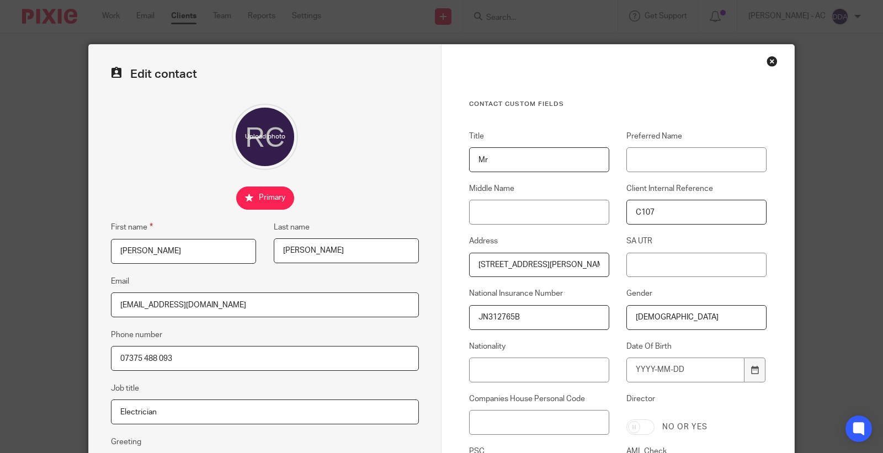
type input "[DEMOGRAPHIC_DATA]"
click at [560, 374] on input "Nationality" at bounding box center [539, 369] width 140 height 25
paste input "British"
type input "British"
click at [638, 370] on input "Date Of Birth" at bounding box center [685, 369] width 118 height 25
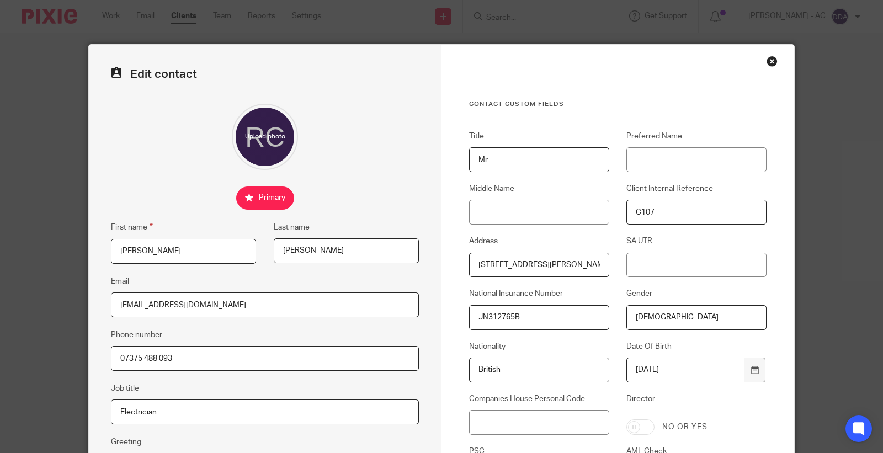
type input "1985-10-01"
click at [660, 266] on input "SA UTR" at bounding box center [696, 265] width 140 height 25
paste input "90733 53080"
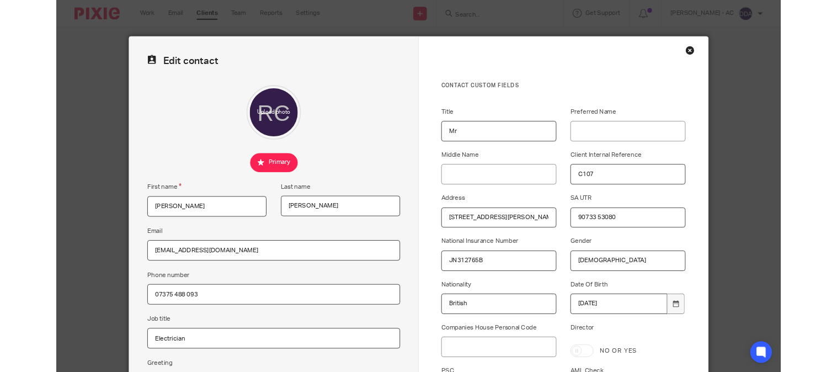
scroll to position [61, 0]
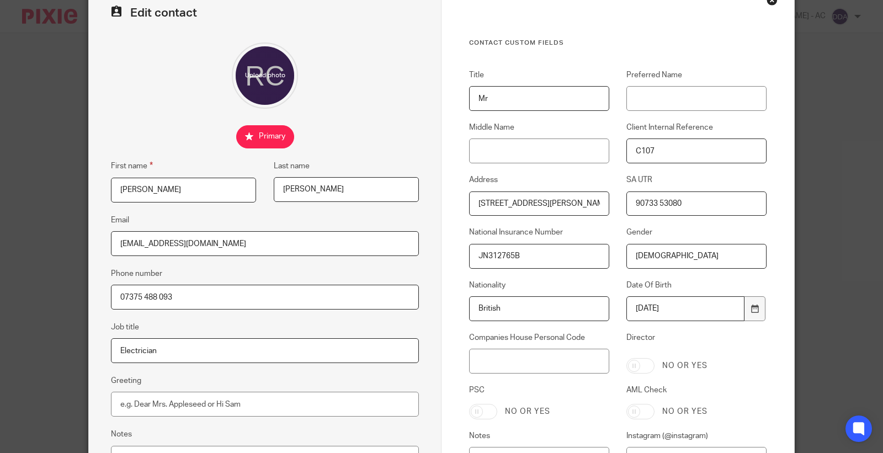
type input "90733 53080"
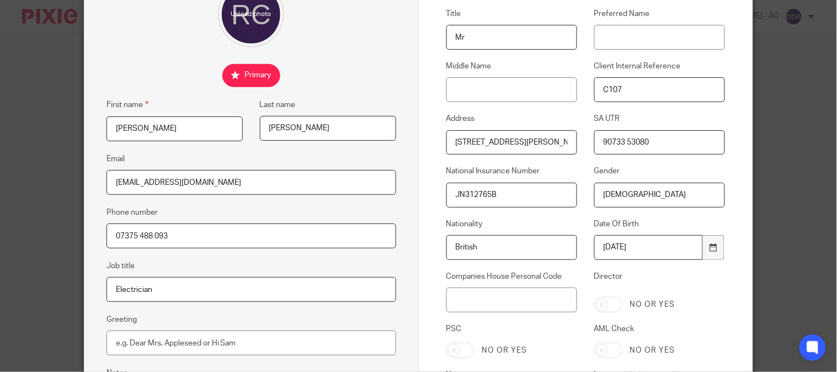
scroll to position [184, 0]
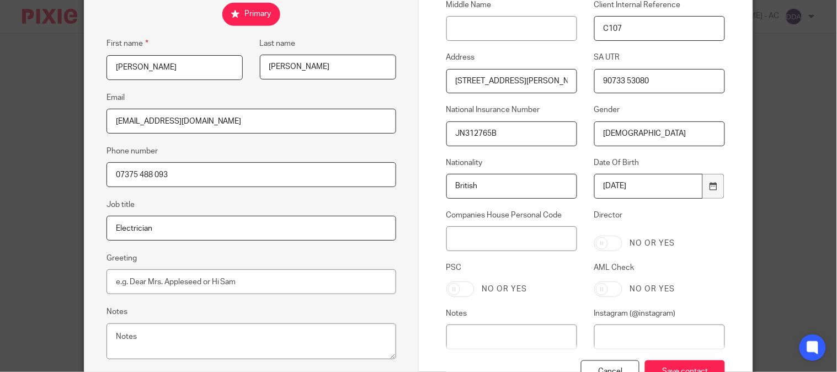
click at [600, 293] on input "AML Check" at bounding box center [608, 288] width 28 height 15
checkbox input "true"
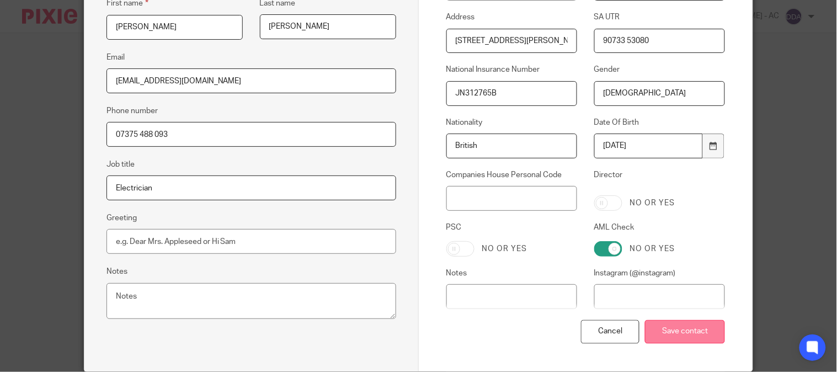
scroll to position [245, 0]
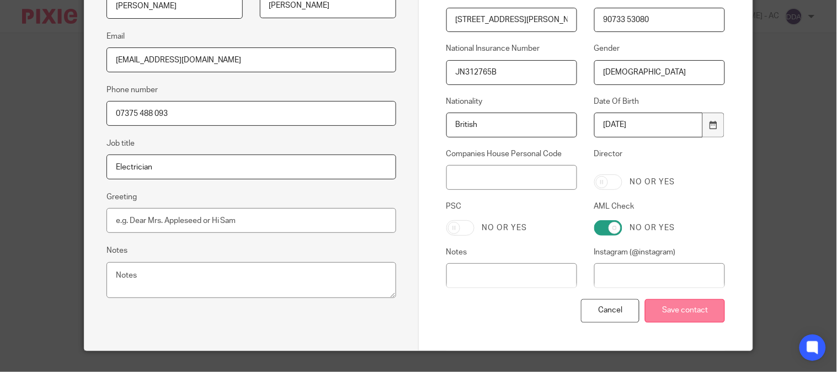
click at [665, 307] on input "Save contact" at bounding box center [685, 311] width 80 height 24
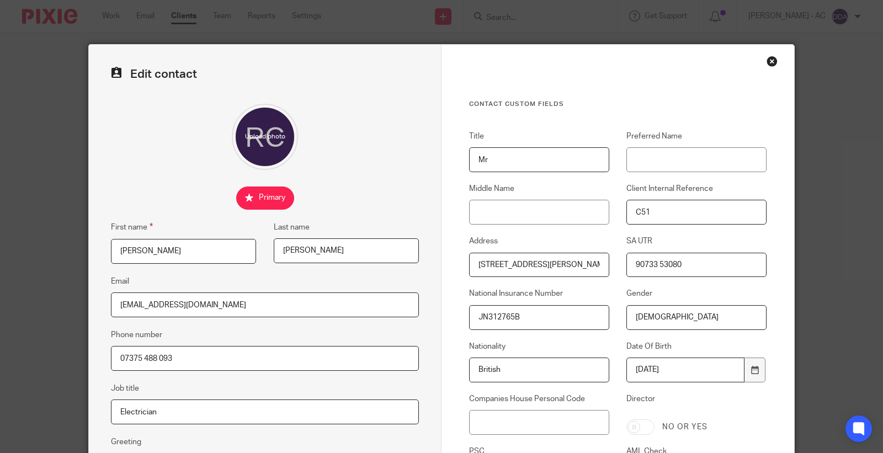
scroll to position [122, 0]
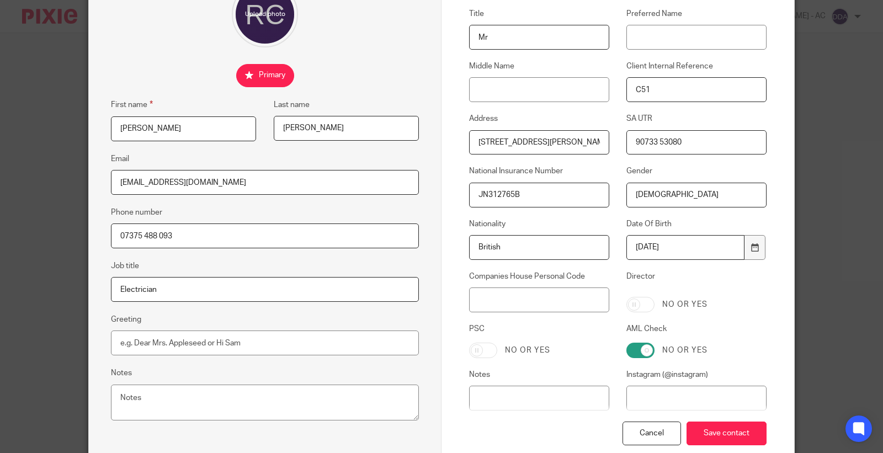
drag, startPoint x: 668, startPoint y: 133, endPoint x: 405, endPoint y: 111, distance: 263.5
click at [405, 111] on form "Edit contact First name Robert Last name Coulson Email robcoulson@live.co.uk Ph…" at bounding box center [441, 197] width 705 height 551
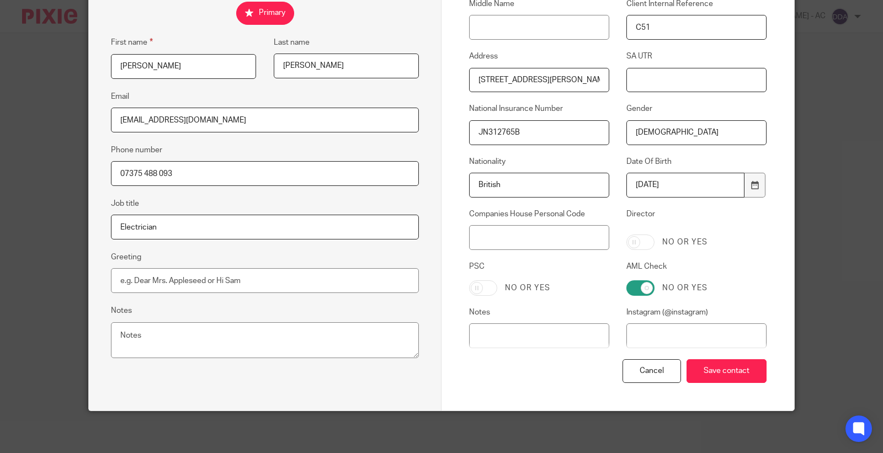
scroll to position [186, 0]
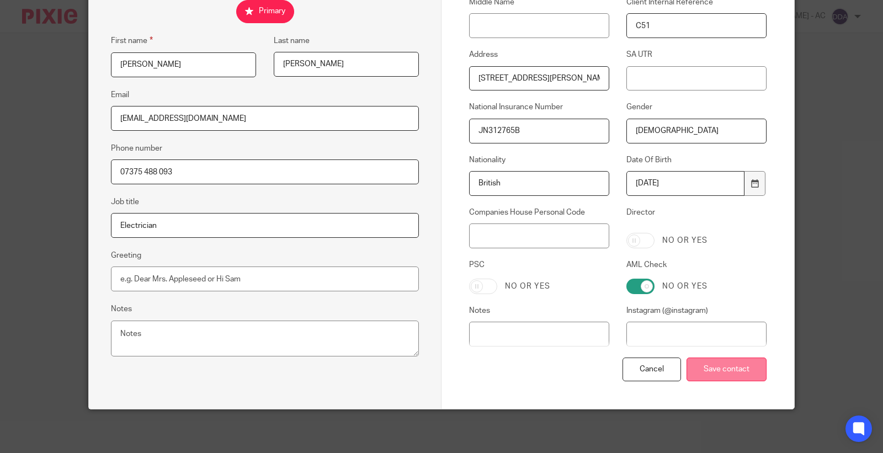
click at [718, 370] on input "Save contact" at bounding box center [726, 369] width 80 height 24
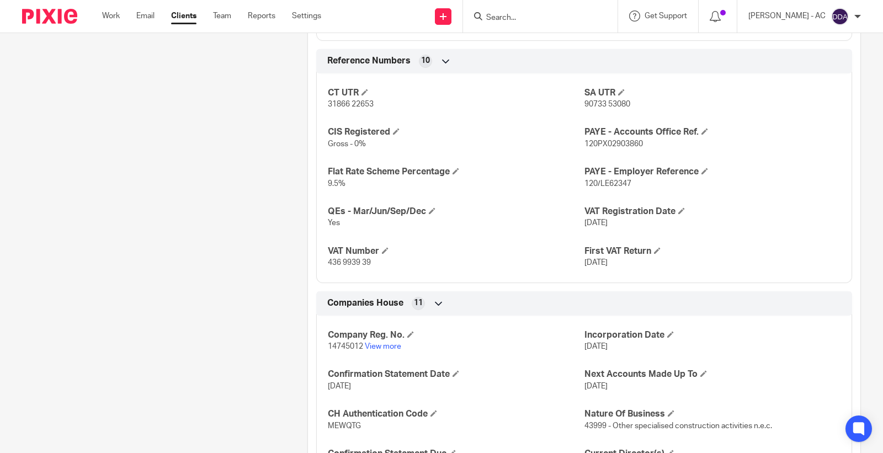
scroll to position [1014, 0]
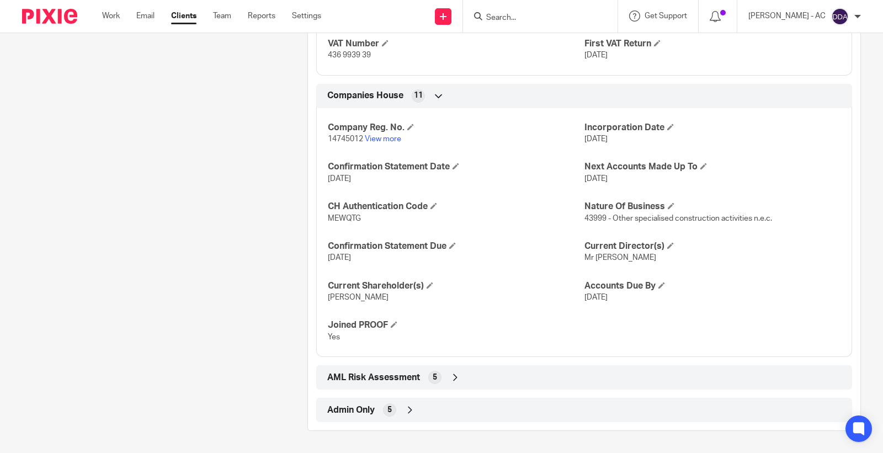
click at [393, 414] on div "Admin Only 5" at bounding box center [583, 409] width 519 height 19
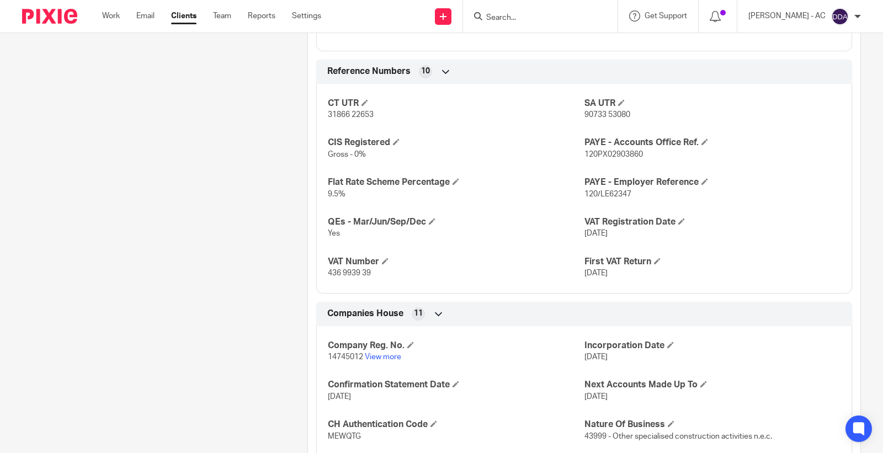
scroll to position [777, 0]
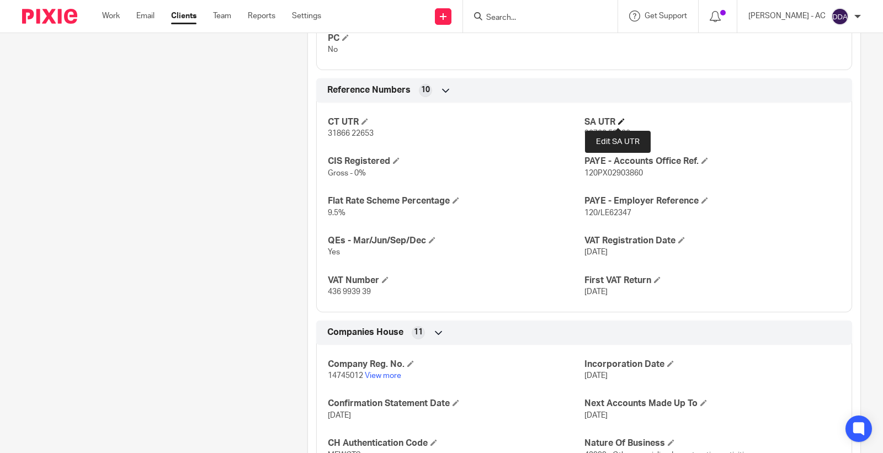
click at [618, 122] on span at bounding box center [621, 121] width 7 height 7
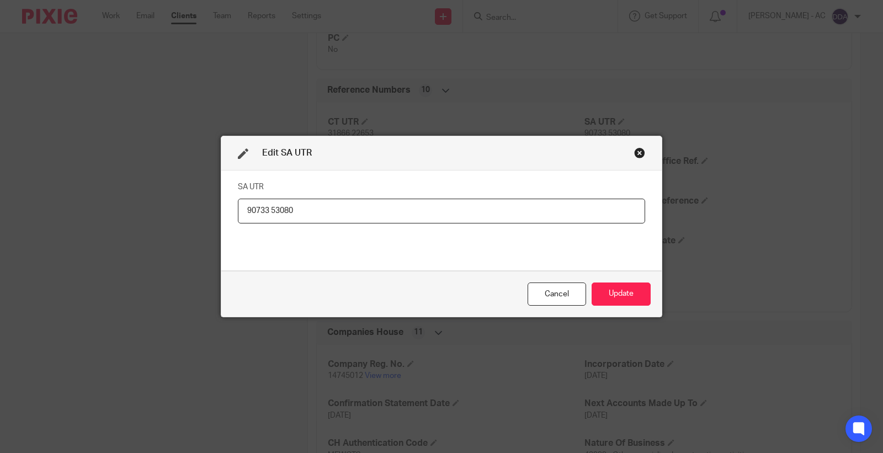
drag, startPoint x: 281, startPoint y: 217, endPoint x: 25, endPoint y: 217, distance: 256.5
click at [55, 217] on div "Edit SA UTR SA UTR 90733 53080 Cancel Update" at bounding box center [441, 226] width 883 height 453
click at [611, 307] on div "Cancel Update" at bounding box center [441, 294] width 440 height 46
click at [612, 293] on button "Update" at bounding box center [620, 294] width 59 height 24
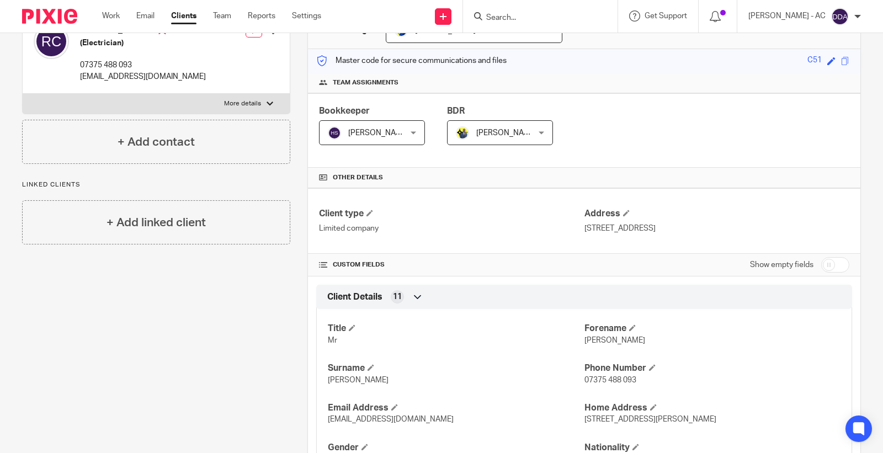
scroll to position [0, 0]
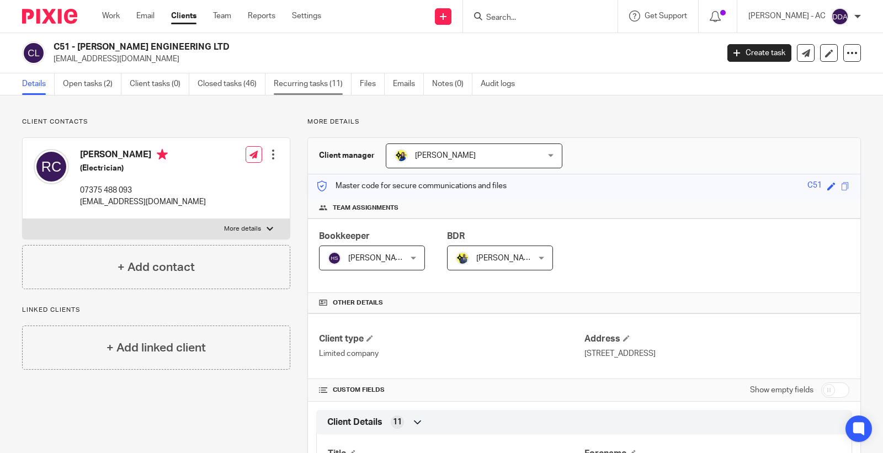
click at [316, 81] on link "Recurring tasks (11)" at bounding box center [313, 84] width 78 height 22
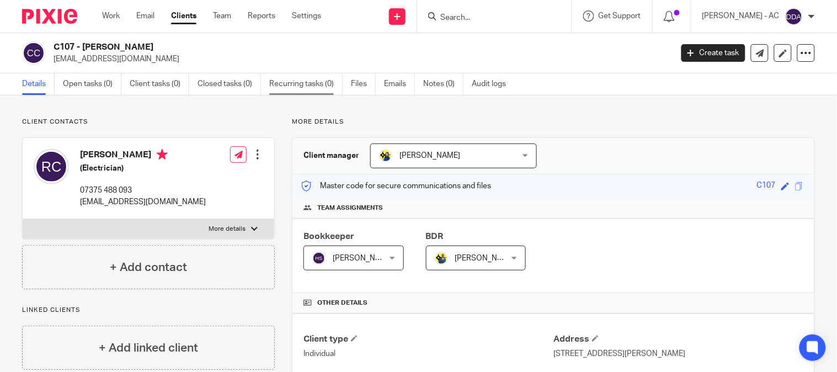
click at [282, 74] on link "Recurring tasks (0)" at bounding box center [305, 84] width 73 height 22
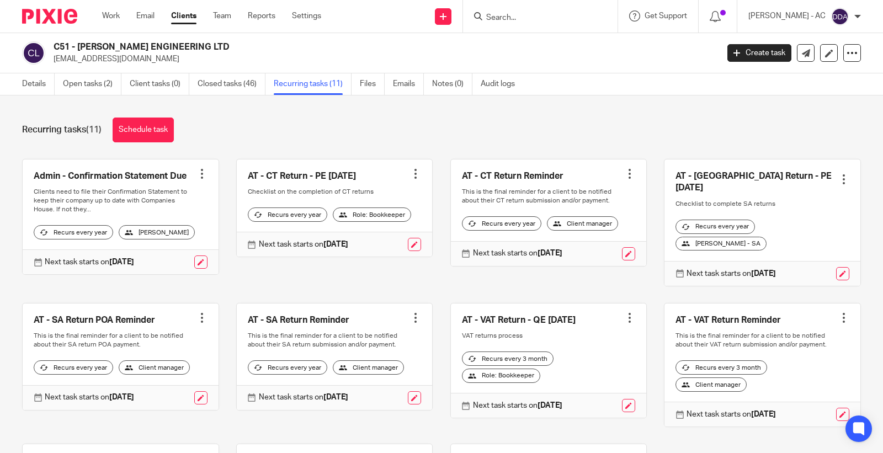
click at [838, 177] on div at bounding box center [843, 179] width 11 height 11
click at [762, 248] on button "Cancel schedule" at bounding box center [784, 244] width 88 height 14
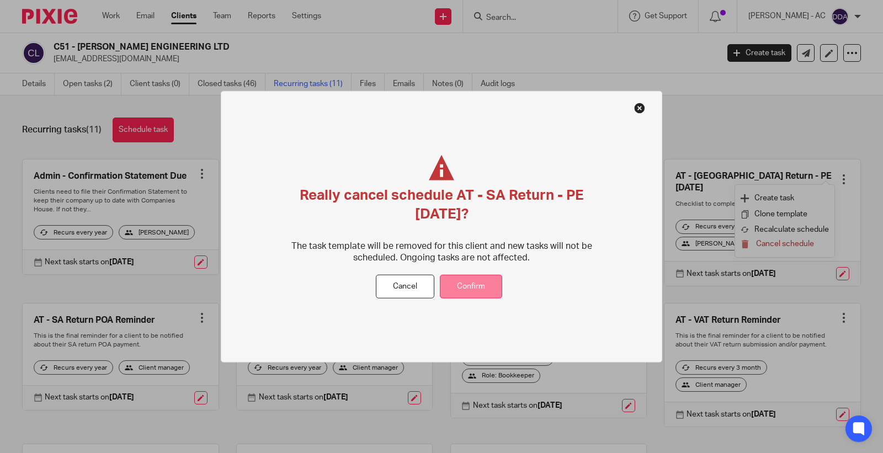
click at [472, 298] on button "Confirm" at bounding box center [471, 287] width 62 height 24
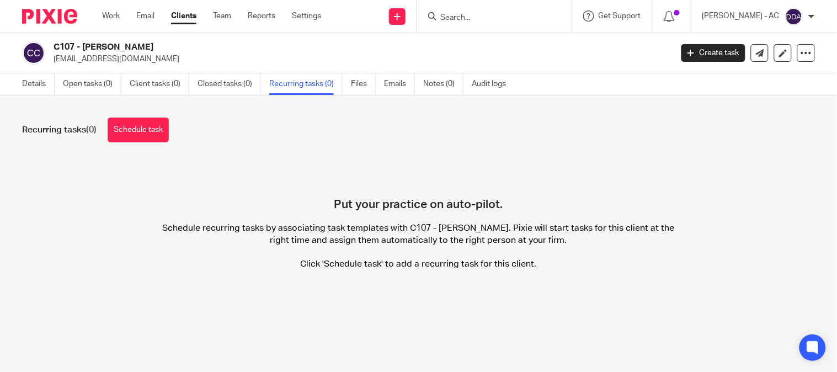
click at [141, 146] on div "Recurring tasks (0) Schedule task Put your practice on auto-pilot. Schedule rec…" at bounding box center [418, 201] width 837 height 213
click at [141, 131] on link "Schedule task" at bounding box center [138, 129] width 61 height 25
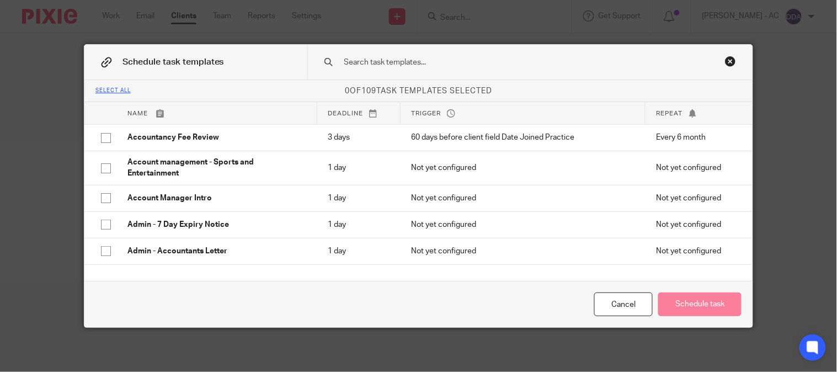
click at [354, 58] on input "text" at bounding box center [514, 62] width 343 height 12
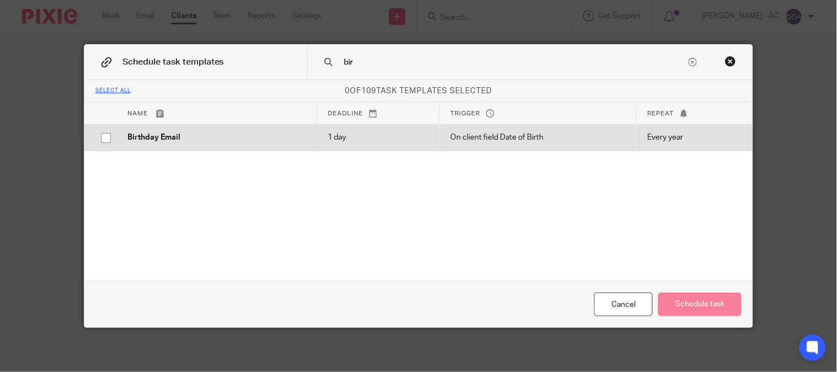
type input "bir"
click at [322, 126] on td "1 day" at bounding box center [378, 137] width 122 height 26
checkbox input "true"
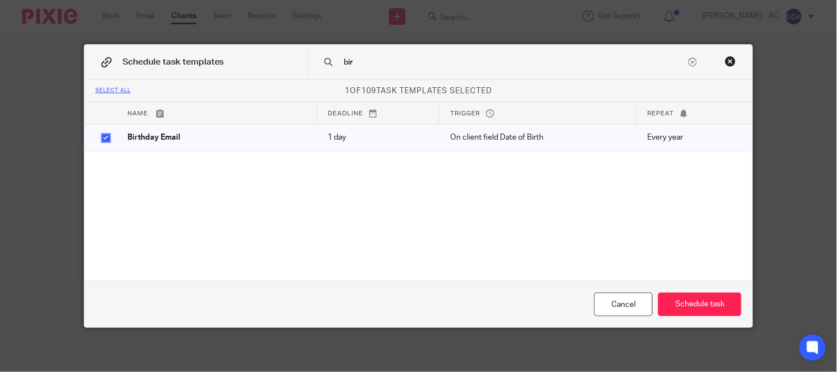
drag, startPoint x: 357, startPoint y: 59, endPoint x: 304, endPoint y: 52, distance: 52.9
click at [307, 52] on div "bir" at bounding box center [530, 62] width 446 height 35
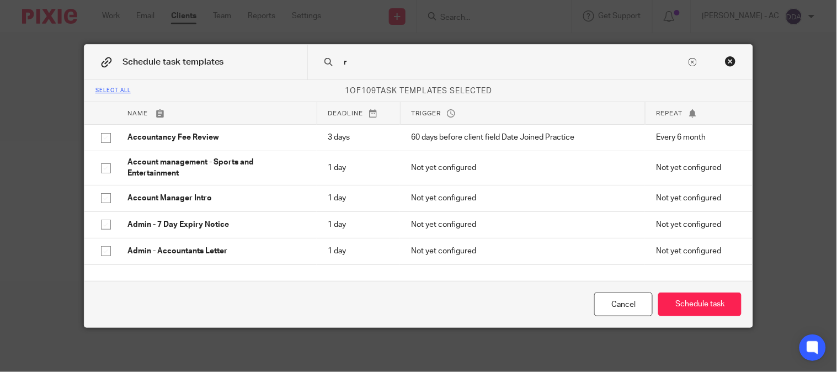
drag, startPoint x: 349, startPoint y: 64, endPoint x: 291, endPoint y: 56, distance: 58.5
click at [292, 56] on div "Schedule task templates r" at bounding box center [418, 62] width 669 height 35
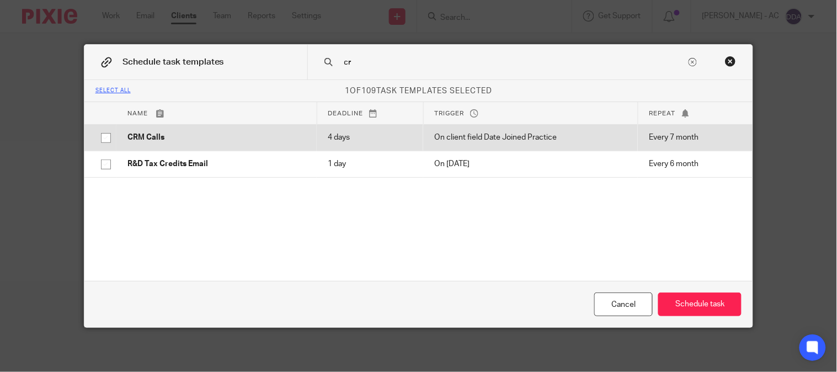
type input "cr"
click at [214, 137] on p "CRM Calls" at bounding box center [216, 137] width 178 height 11
checkbox input "true"
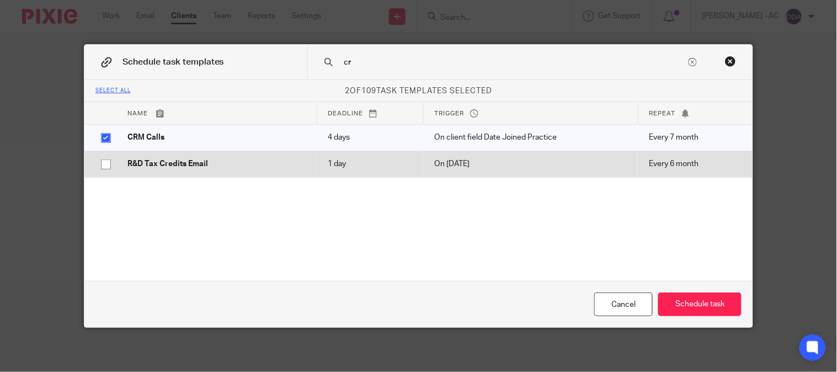
click at [211, 156] on td "R&D Tax Credits Email" at bounding box center [216, 164] width 200 height 26
checkbox input "true"
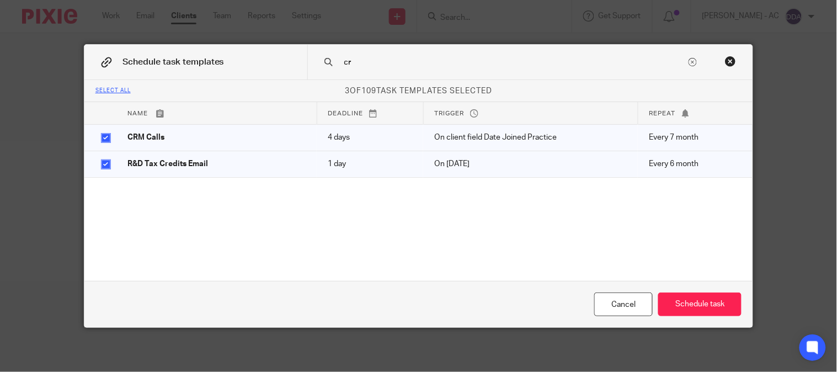
drag, startPoint x: 355, startPoint y: 62, endPoint x: 294, endPoint y: 58, distance: 60.8
click at [294, 58] on div "Schedule task templates cr" at bounding box center [418, 62] width 669 height 35
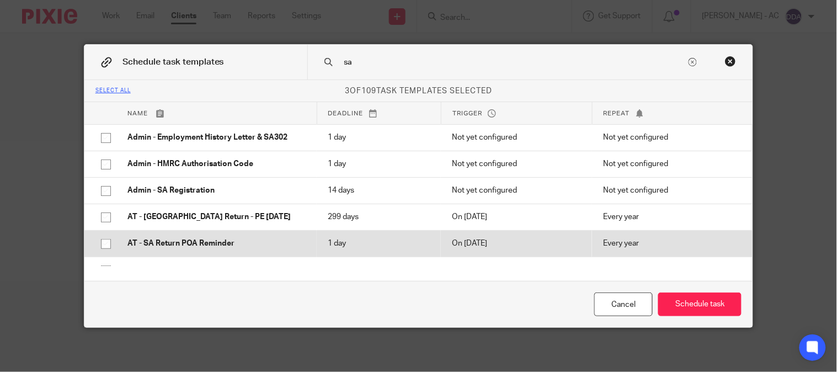
scroll to position [61, 0]
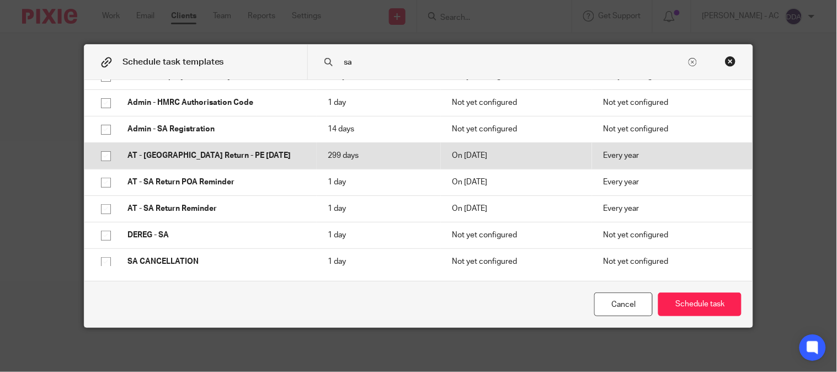
type input "sa"
click at [233, 155] on p "AT - SA Return - PE 05-04-2025" at bounding box center [216, 155] width 178 height 11
checkbox input "true"
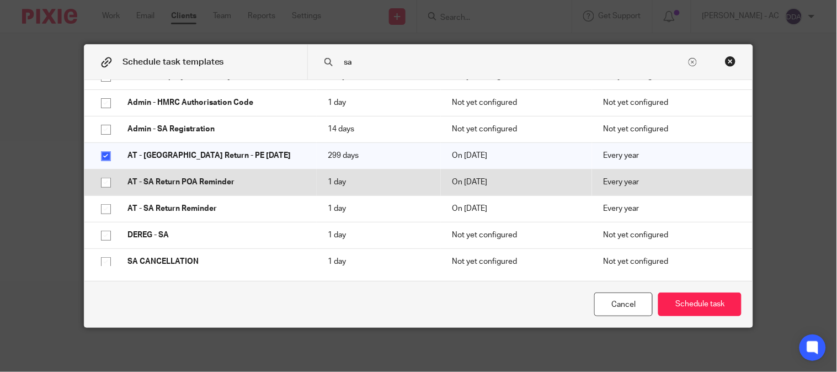
click at [235, 172] on td "AT - SA Return POA Reminder" at bounding box center [216, 182] width 200 height 26
checkbox input "true"
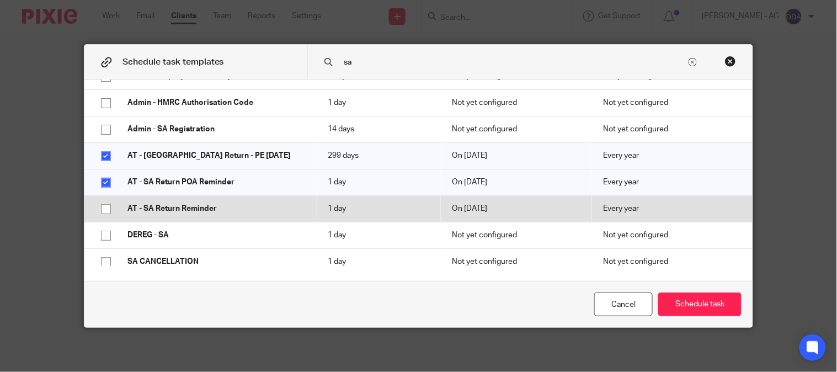
click at [209, 208] on p "AT - SA Return Reminder" at bounding box center [216, 208] width 178 height 11
checkbox input "true"
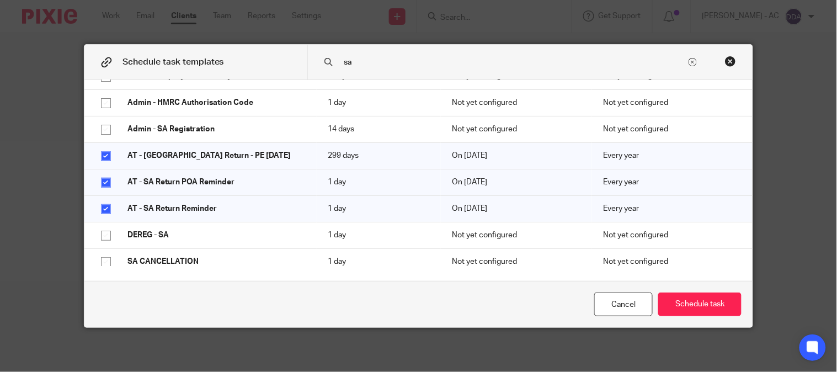
drag, startPoint x: 364, startPoint y: 61, endPoint x: 301, endPoint y: 58, distance: 62.9
click at [307, 61] on div "sa" at bounding box center [530, 62] width 446 height 35
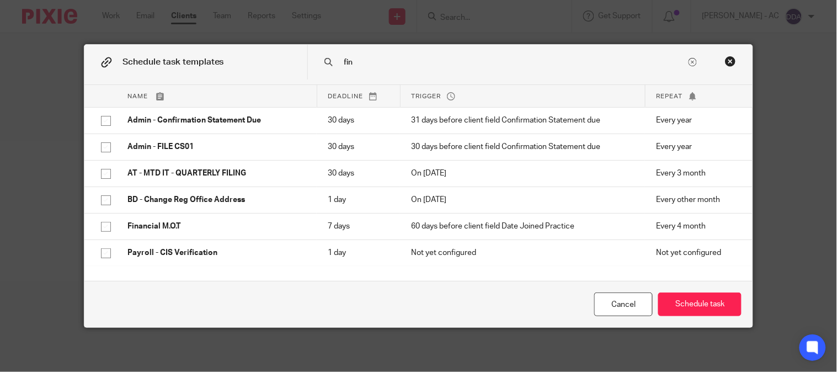
scroll to position [0, 0]
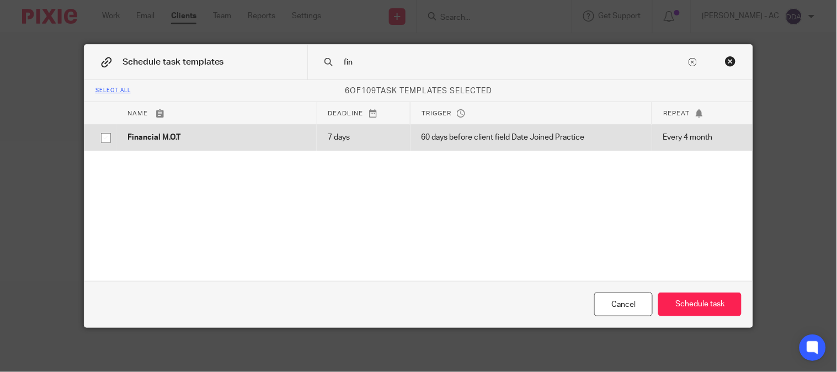
type input "fin"
click at [213, 142] on p "Financial M.O.T" at bounding box center [216, 137] width 178 height 11
checkbox input "true"
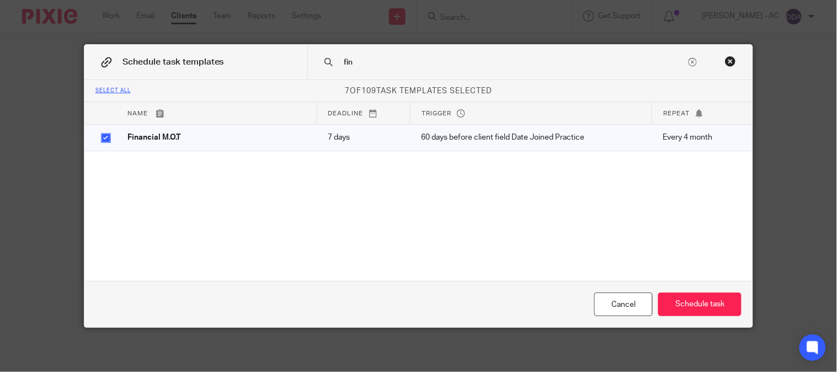
drag, startPoint x: 355, startPoint y: 62, endPoint x: 262, endPoint y: 56, distance: 92.9
click at [269, 57] on div "Schedule task templates fin" at bounding box center [418, 62] width 669 height 35
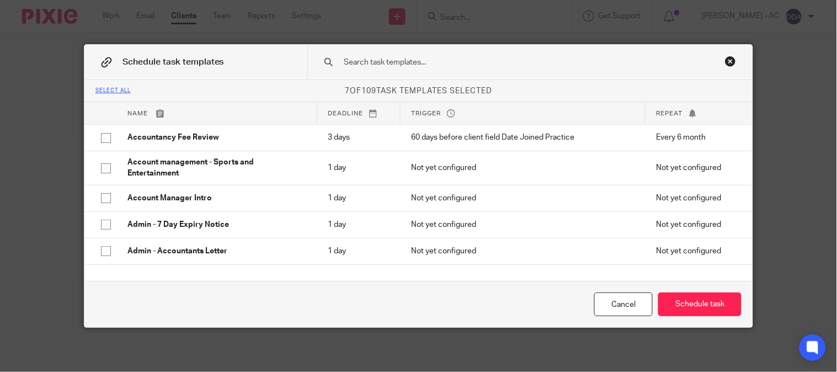
click at [387, 56] on input "text" at bounding box center [514, 62] width 343 height 12
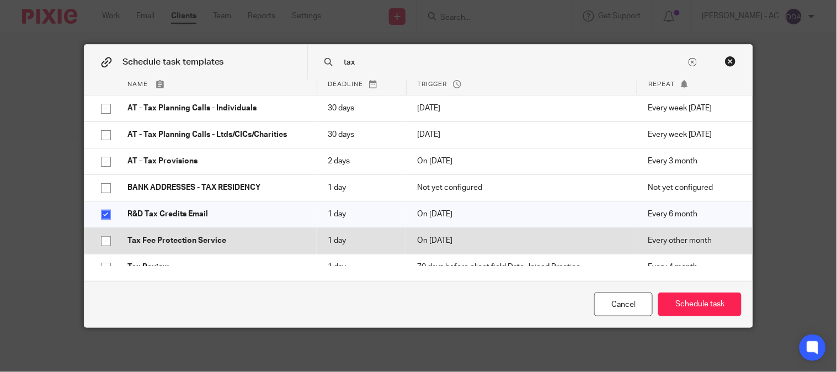
scroll to position [43, 0]
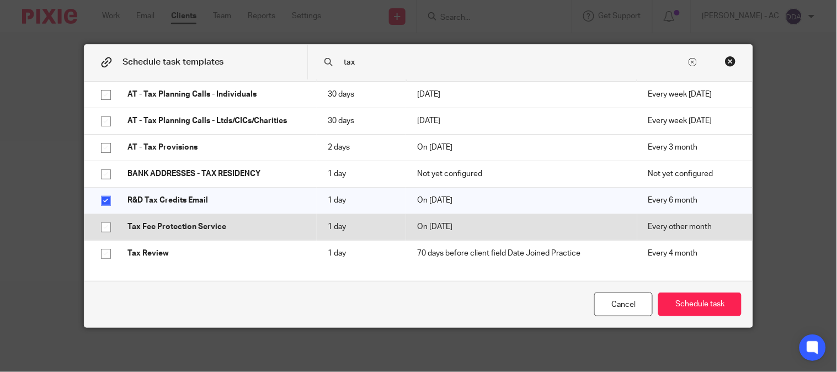
type input "tax"
click at [166, 231] on p "Tax Fee Protection Service" at bounding box center [216, 226] width 178 height 11
checkbox input "true"
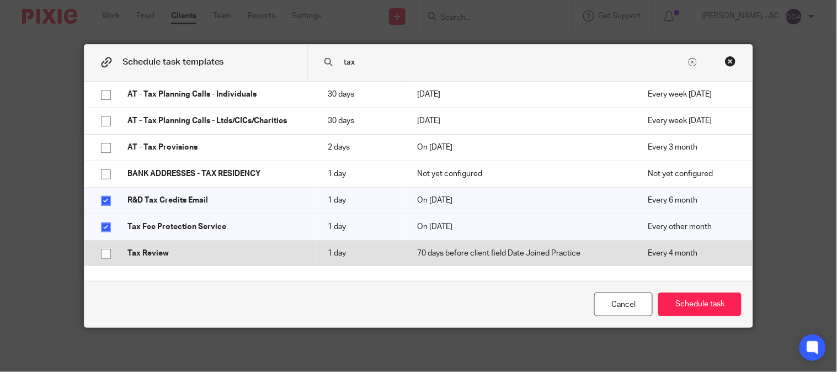
click at [163, 248] on p "Tax Review" at bounding box center [216, 253] width 178 height 11
checkbox input "true"
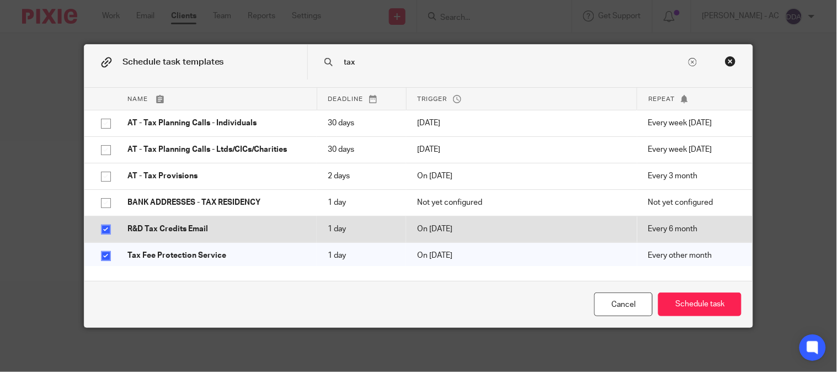
scroll to position [0, 0]
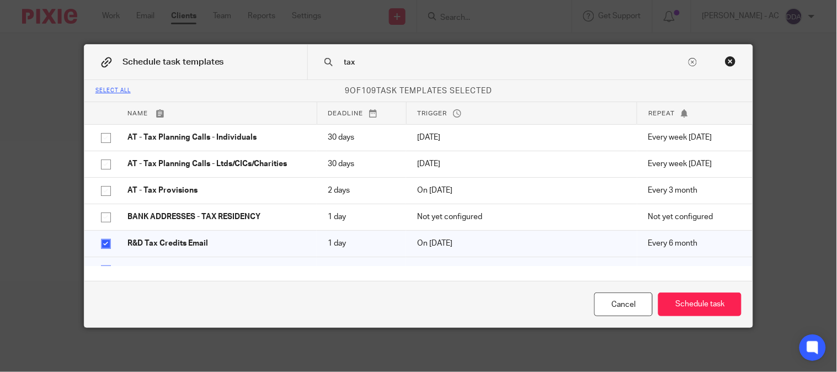
drag, startPoint x: 380, startPoint y: 60, endPoint x: 273, endPoint y: 49, distance: 107.0
click at [279, 50] on div "Schedule task templates tax" at bounding box center [418, 62] width 669 height 35
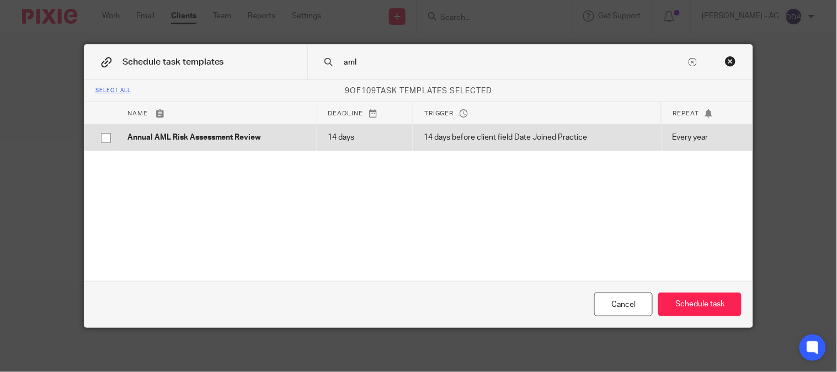
type input "aml"
click at [248, 138] on p "Annual AML Risk Assessment Review" at bounding box center [216, 137] width 178 height 11
checkbox input "true"
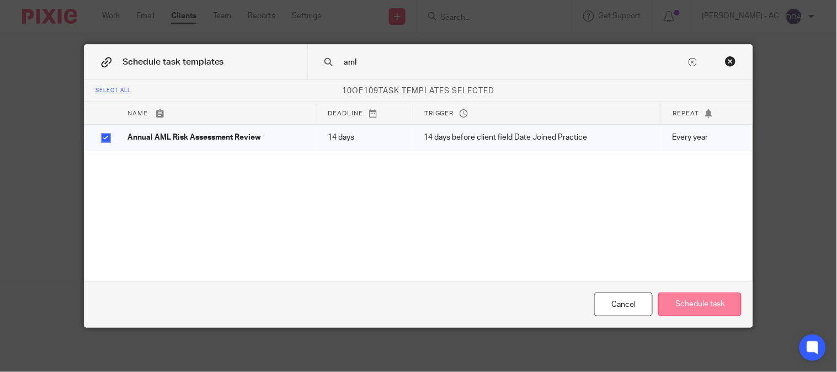
click at [670, 304] on button "Schedule task" at bounding box center [699, 304] width 83 height 24
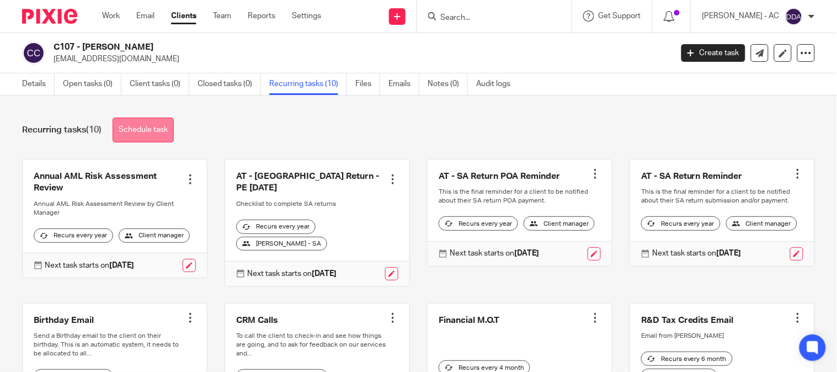
click at [146, 129] on link "Schedule task" at bounding box center [143, 129] width 61 height 25
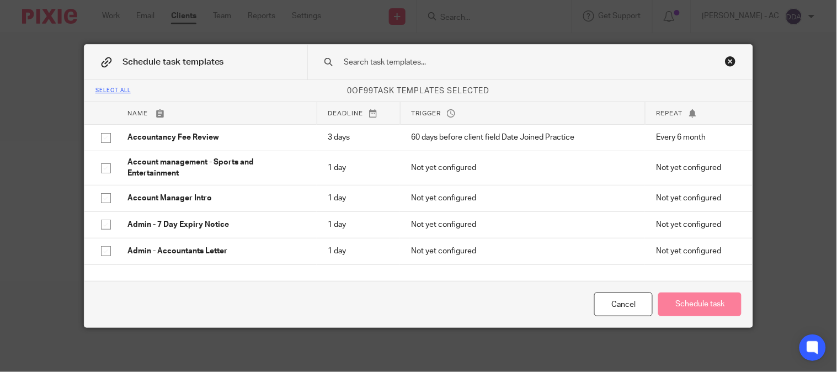
click at [363, 55] on div at bounding box center [530, 62] width 446 height 35
click at [368, 71] on div at bounding box center [530, 62] width 446 height 35
click at [373, 57] on input "text" at bounding box center [514, 62] width 343 height 12
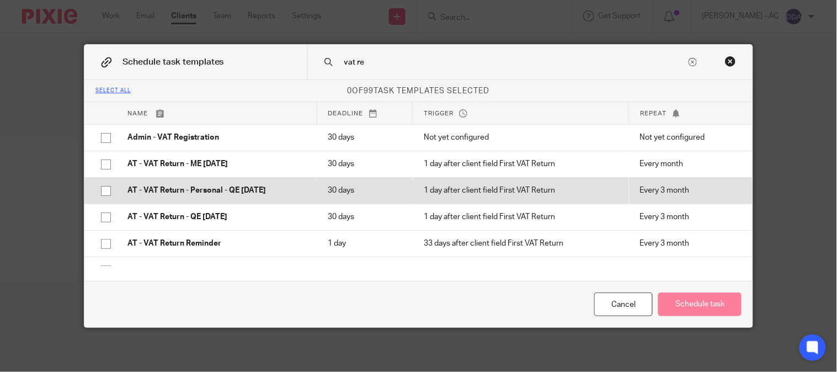
scroll to position [17, 0]
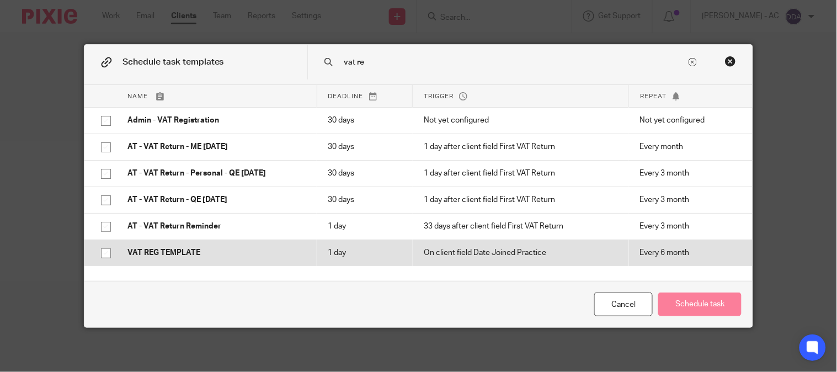
type input "vat re"
click at [242, 244] on td "VAT REG TEMPLATE" at bounding box center [216, 252] width 200 height 26
checkbox input "true"
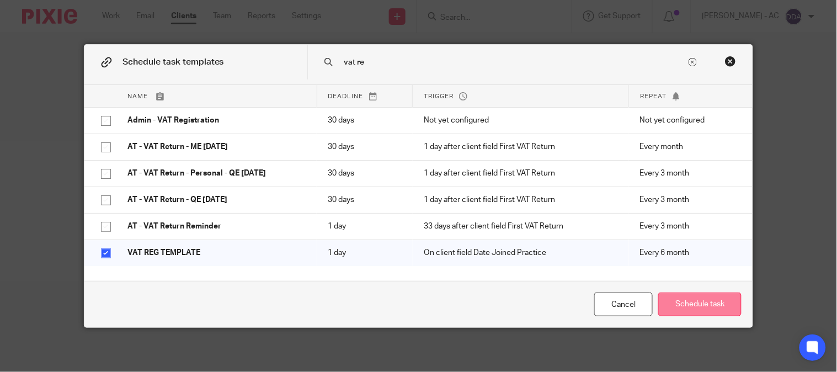
click at [685, 309] on button "Schedule task" at bounding box center [699, 304] width 83 height 24
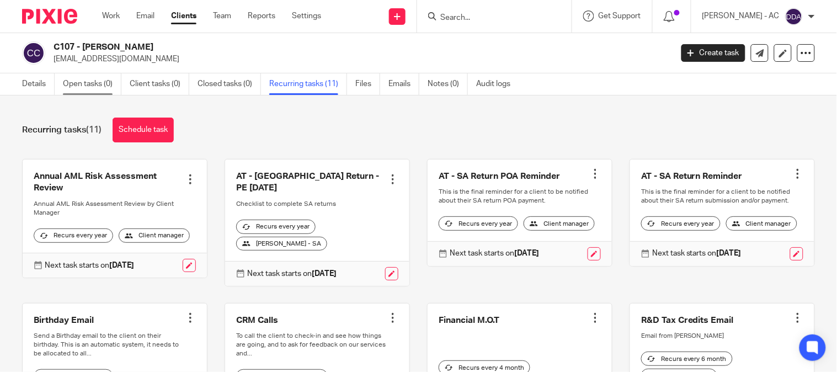
click at [70, 86] on link "Open tasks (0)" at bounding box center [92, 84] width 58 height 22
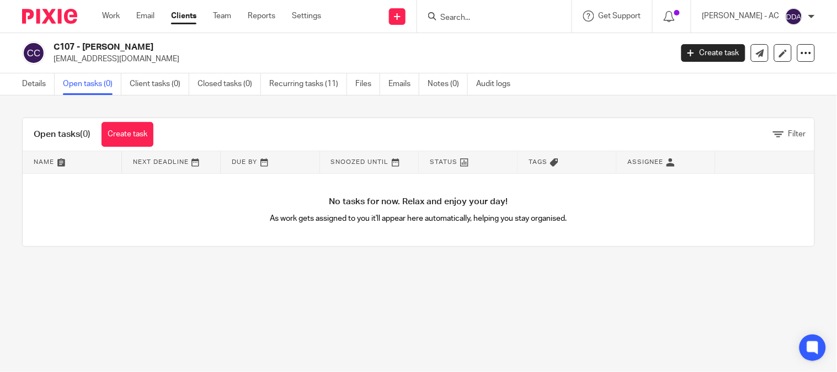
click at [97, 92] on link "Open tasks (0)" at bounding box center [92, 84] width 58 height 22
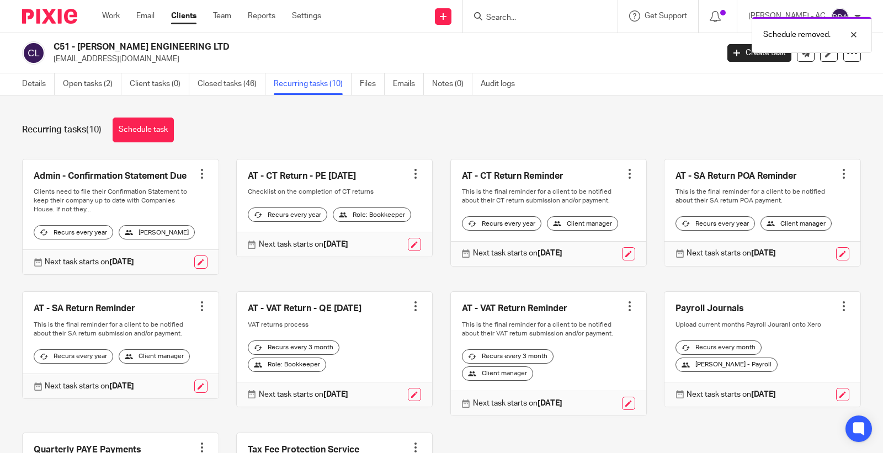
click at [196, 305] on div at bounding box center [201, 306] width 11 height 11
click at [150, 376] on span "Cancel schedule" at bounding box center [156, 377] width 58 height 8
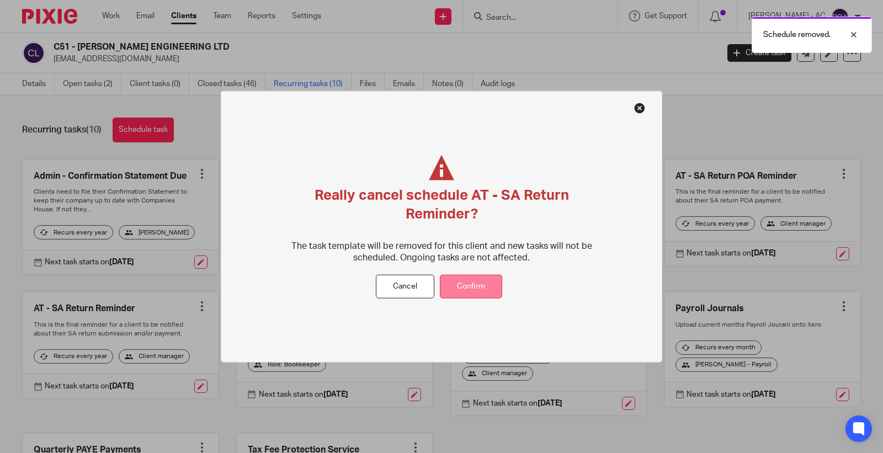
click at [467, 288] on button "Confirm" at bounding box center [471, 287] width 62 height 24
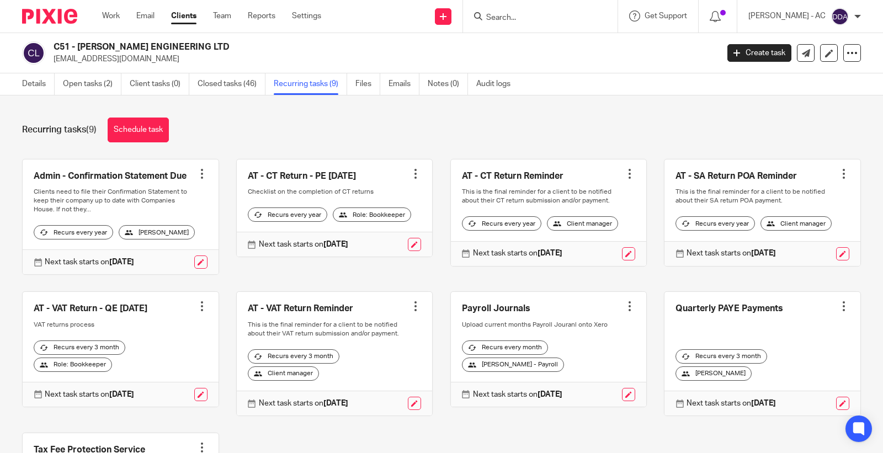
click at [838, 174] on div at bounding box center [843, 173] width 11 height 11
click at [776, 247] on button "Cancel schedule" at bounding box center [784, 244] width 88 height 14
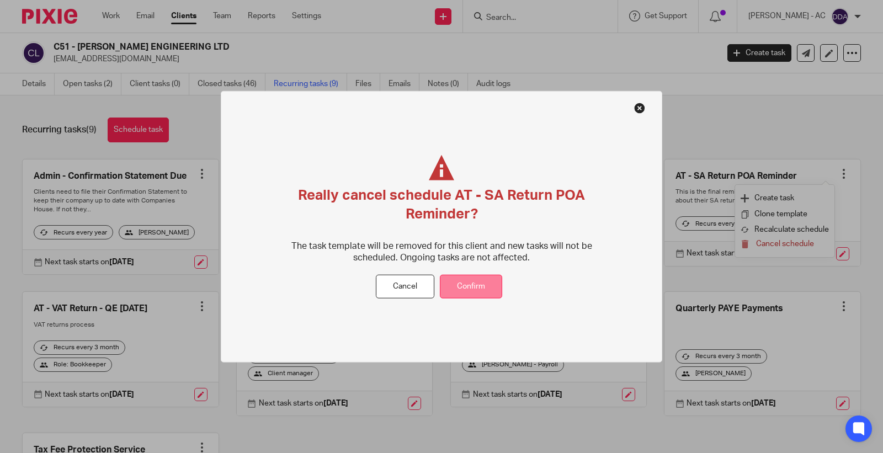
click at [469, 283] on button "Confirm" at bounding box center [471, 287] width 62 height 24
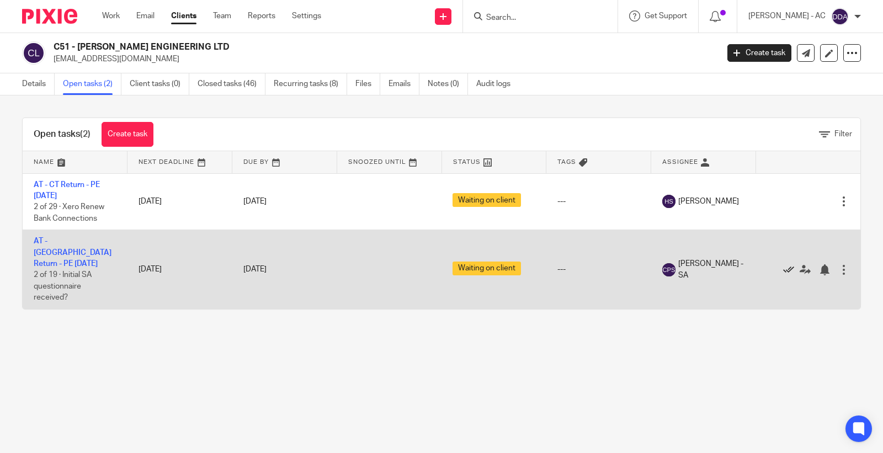
click at [783, 266] on icon at bounding box center [788, 269] width 11 height 11
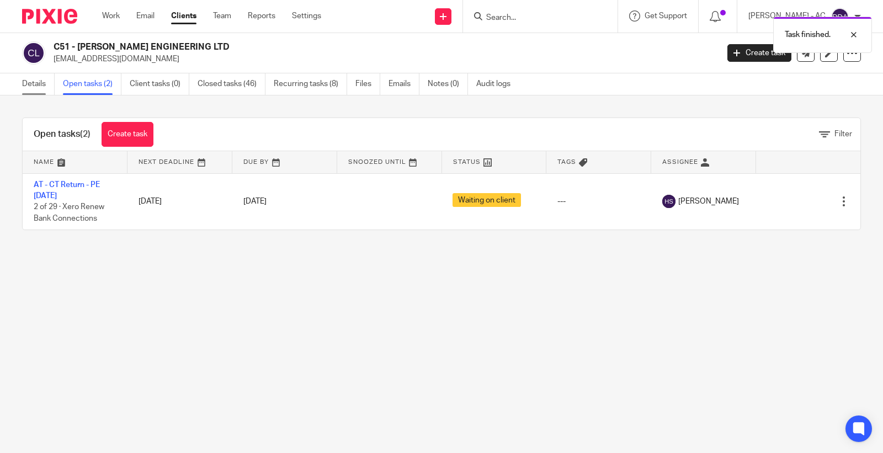
click at [45, 90] on link "Details" at bounding box center [38, 84] width 33 height 22
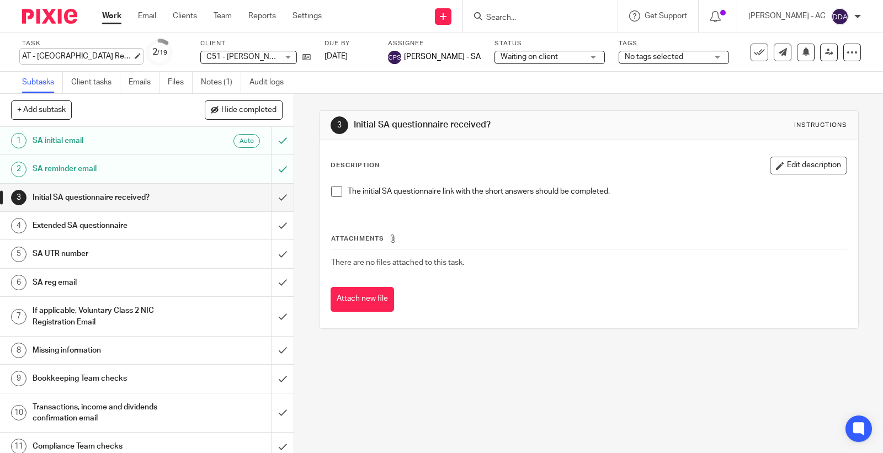
click at [99, 54] on div "AT - [GEOGRAPHIC_DATA] Return - PE [DATE] Save AT - [GEOGRAPHIC_DATA] Return - …" at bounding box center [77, 56] width 110 height 11
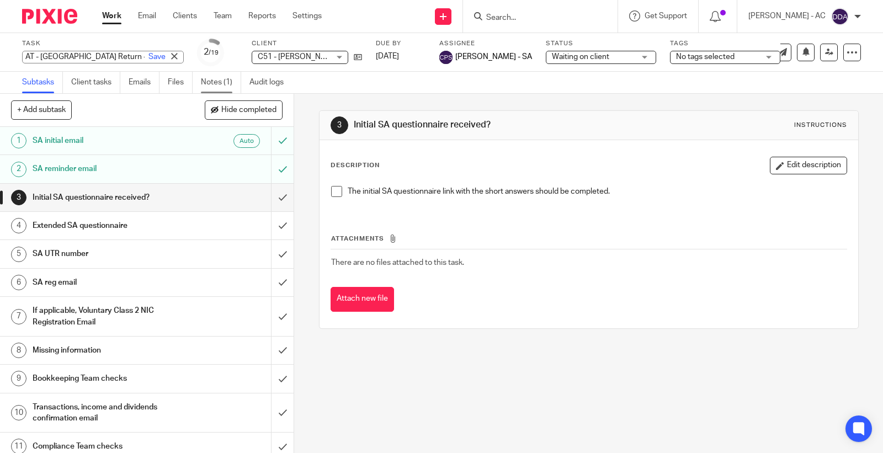
click at [213, 79] on link "Notes (1)" at bounding box center [221, 83] width 40 height 22
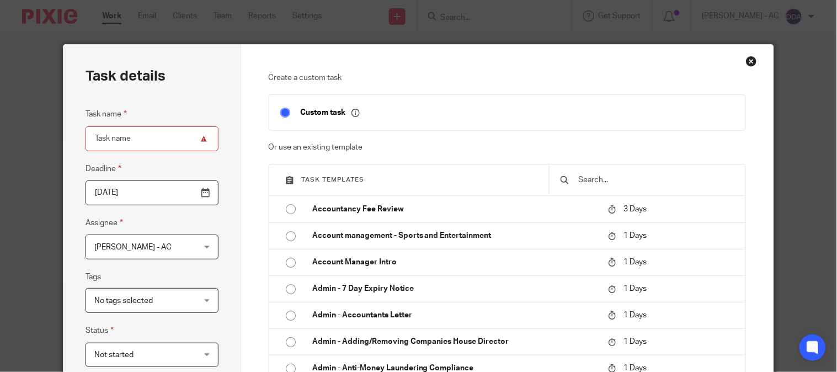
click at [616, 179] on input "text" at bounding box center [655, 180] width 157 height 12
paste input "AT - [GEOGRAPHIC_DATA] Return - PE [DATE]"
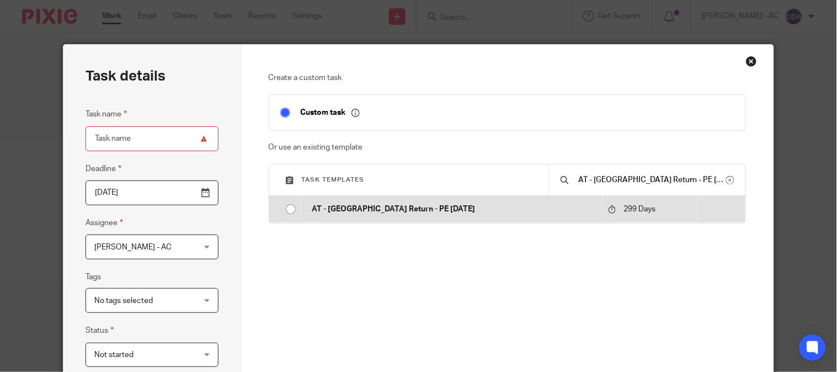
type input "AT - [GEOGRAPHIC_DATA] Return - PE [DATE]"
click at [439, 216] on td "AT - [GEOGRAPHIC_DATA] Return - PE [DATE]" at bounding box center [452, 209] width 302 height 26
type input "2026-07-10"
type input "AT - [GEOGRAPHIC_DATA] Return - PE [DATE]"
checkbox input "false"
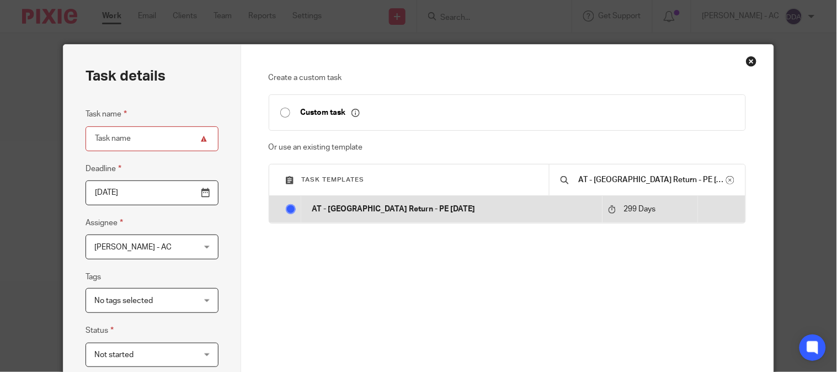
radio input "true"
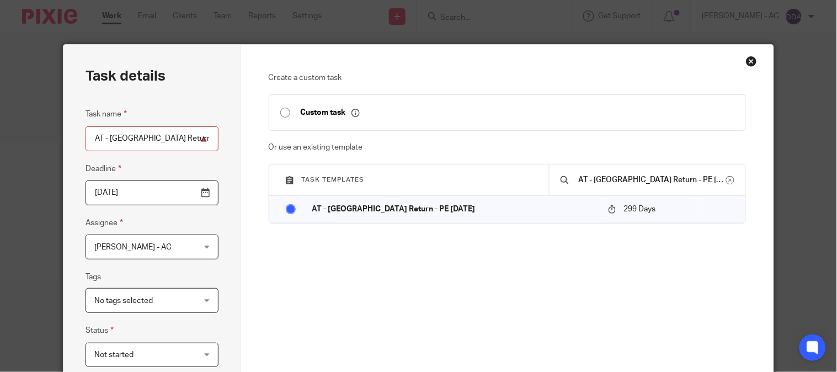
click at [175, 190] on input "2026-07-10" at bounding box center [152, 192] width 133 height 25
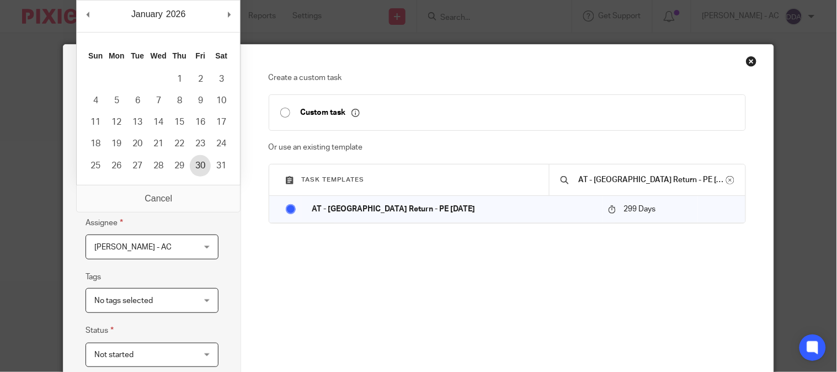
type input "2026-01-29"
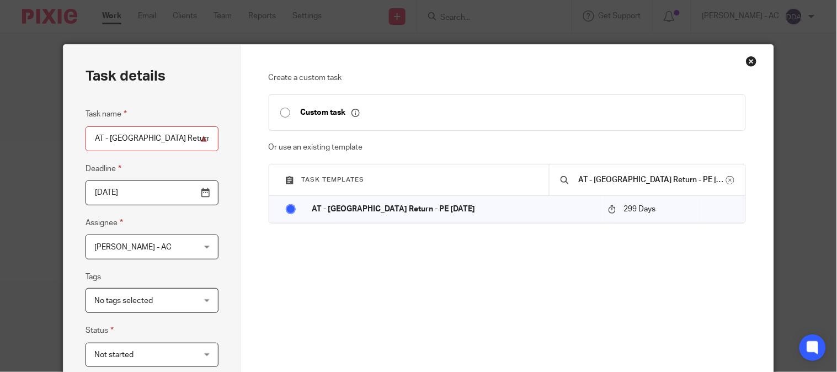
click at [145, 250] on span "[PERSON_NAME] - AC" at bounding box center [143, 246] width 99 height 23
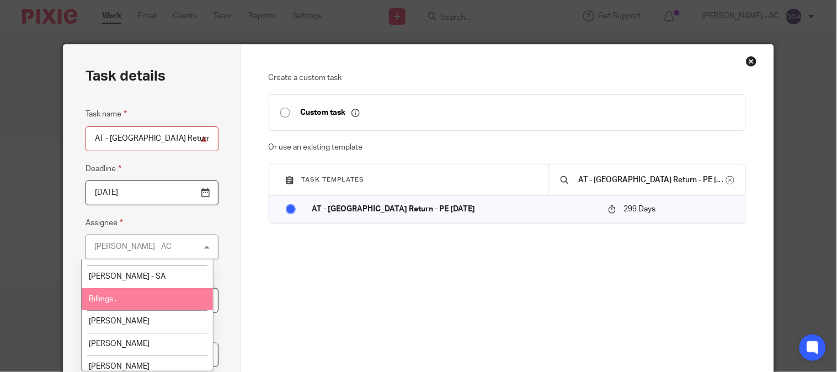
scroll to position [122, 0]
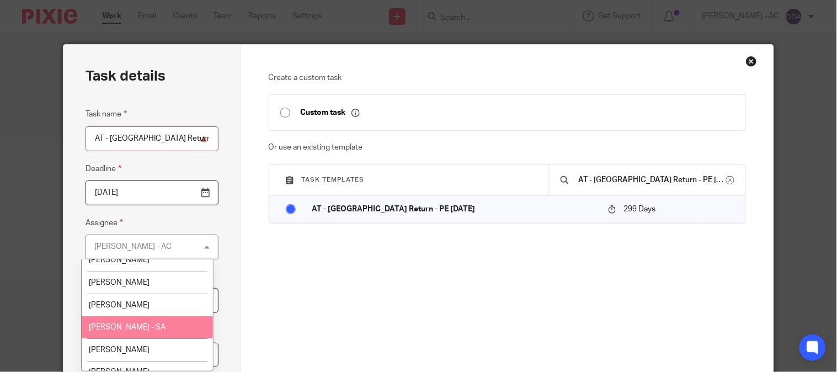
click at [132, 319] on li "[PERSON_NAME] - SA" at bounding box center [148, 327] width 132 height 23
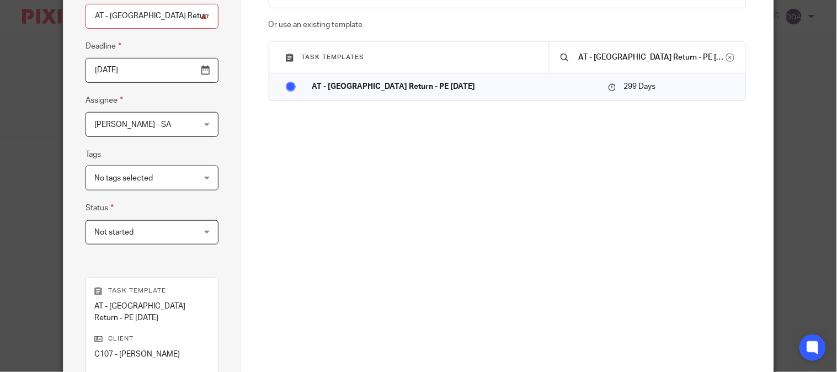
click at [133, 239] on span "Not started" at bounding box center [143, 232] width 99 height 23
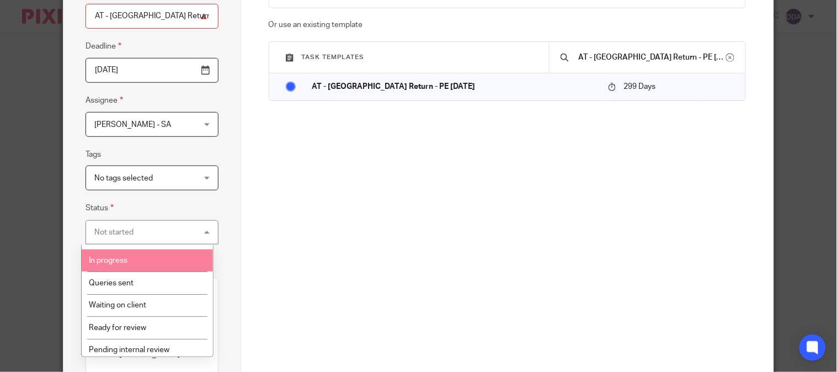
scroll to position [61, 0]
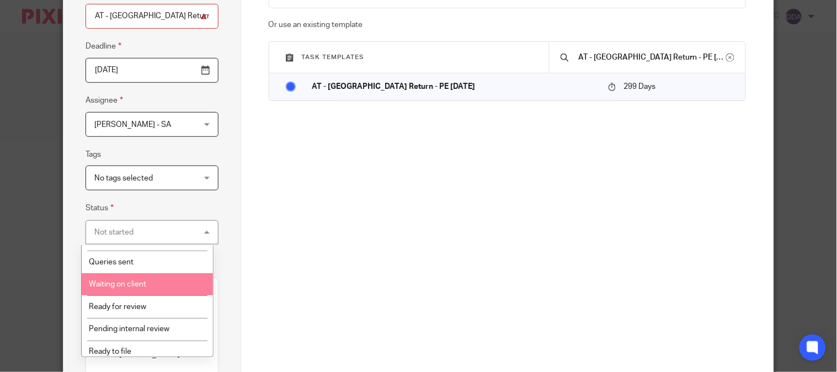
click at [152, 274] on li "Waiting on client" at bounding box center [148, 284] width 132 height 23
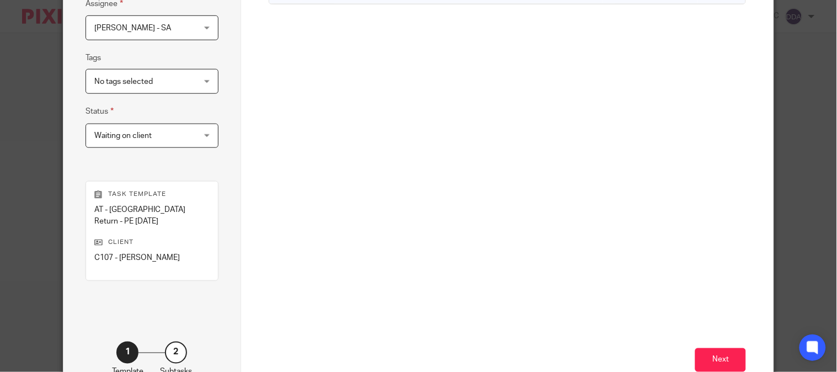
scroll to position [280, 0]
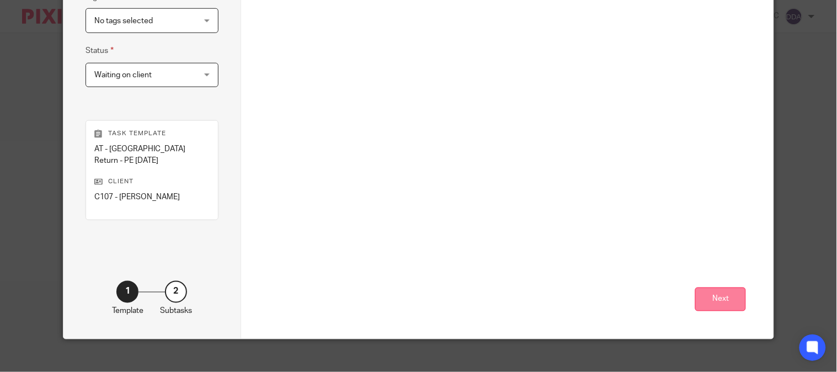
click at [715, 287] on button "Next" at bounding box center [720, 299] width 51 height 24
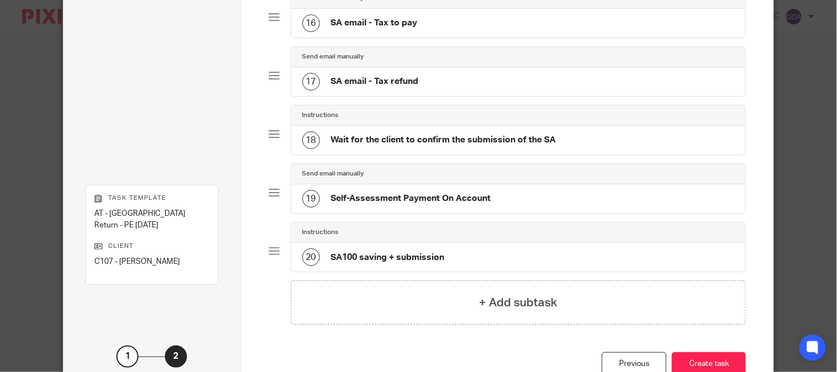
scroll to position [1016, 0]
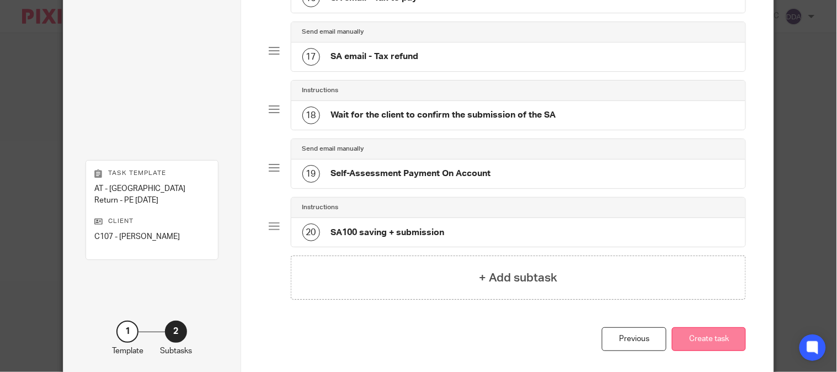
click at [697, 343] on button "Create task" at bounding box center [709, 339] width 74 height 24
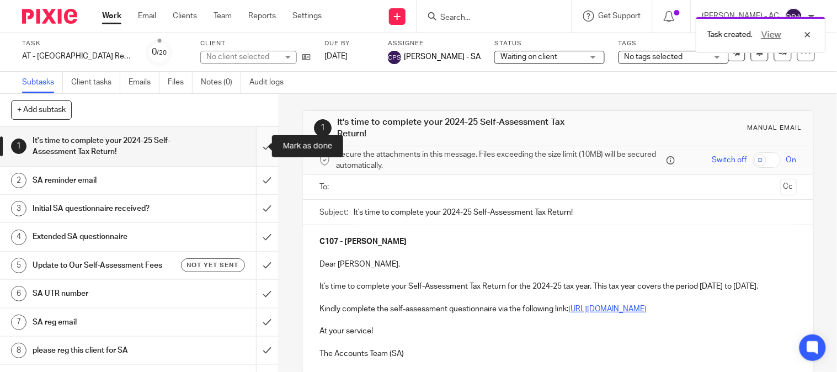
click at [254, 148] on input "submit" at bounding box center [139, 146] width 279 height 39
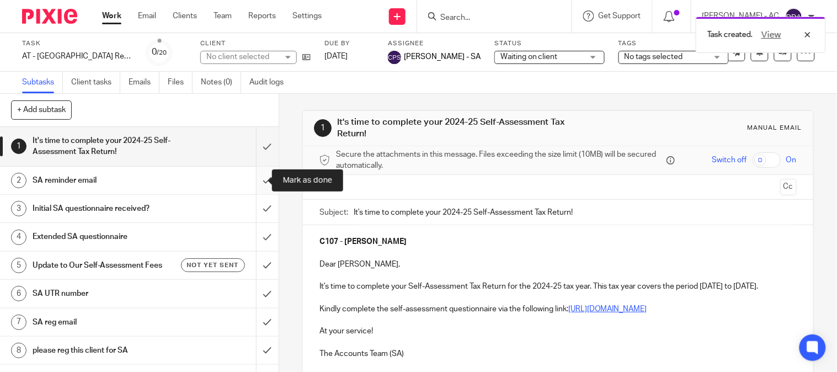
click at [258, 190] on input "submit" at bounding box center [139, 181] width 279 height 28
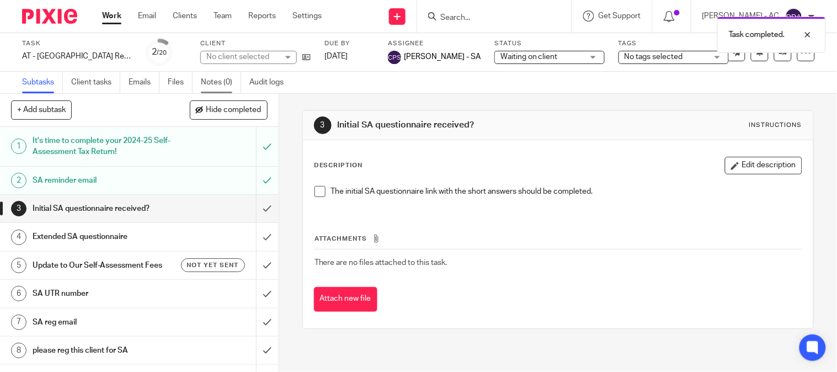
click at [212, 83] on link "Notes (0)" at bounding box center [221, 83] width 40 height 22
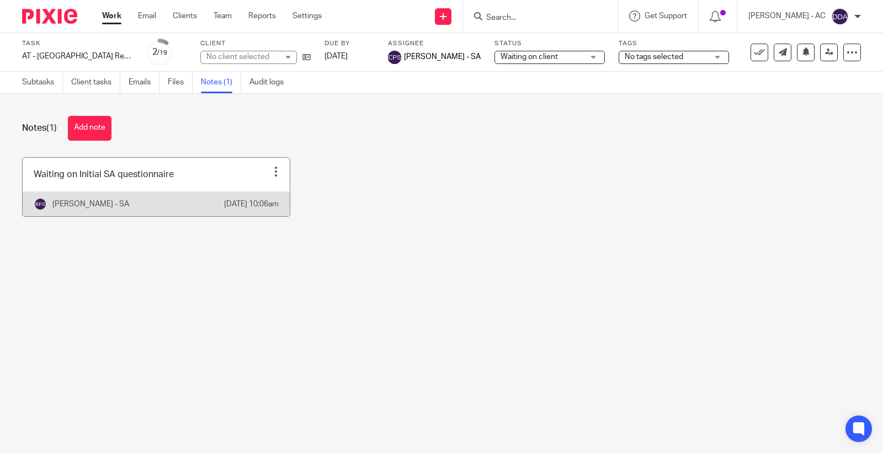
click at [203, 197] on link at bounding box center [156, 187] width 267 height 58
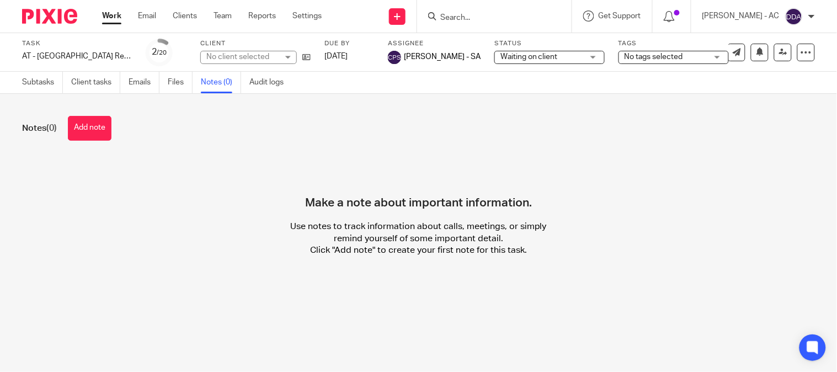
click at [91, 135] on button "Add note" at bounding box center [90, 128] width 44 height 25
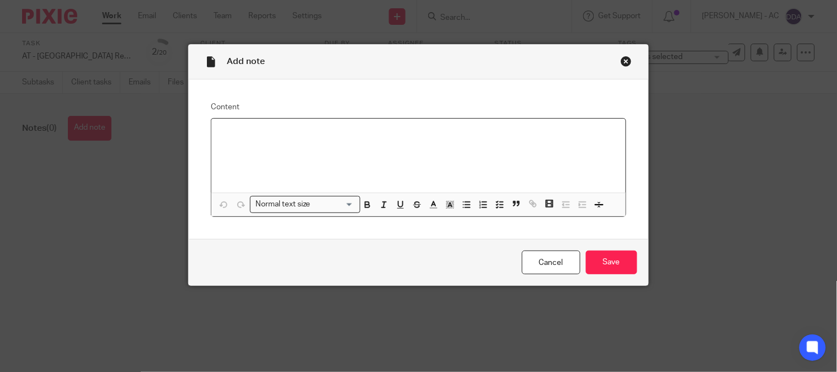
click at [362, 153] on div at bounding box center [418, 156] width 414 height 74
click at [596, 262] on input "Save" at bounding box center [611, 262] width 51 height 24
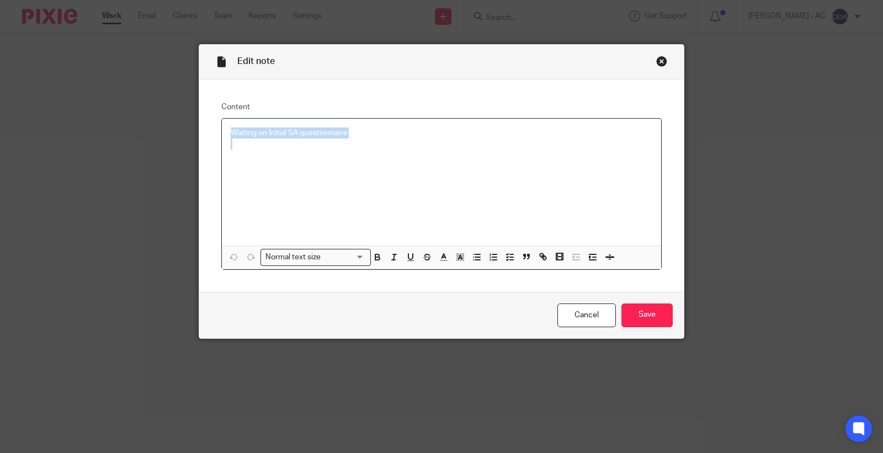
drag, startPoint x: 373, startPoint y: 143, endPoint x: 168, endPoint y: 94, distance: 211.0
click at [168, 95] on div "Edit note Content Waiting on Initial SA questionnaire Normal text size Loading.…" at bounding box center [441, 226] width 883 height 453
copy p "Waiting on Initial SA questionnaire"
click at [656, 57] on div "Close this dialog window" at bounding box center [661, 61] width 11 height 11
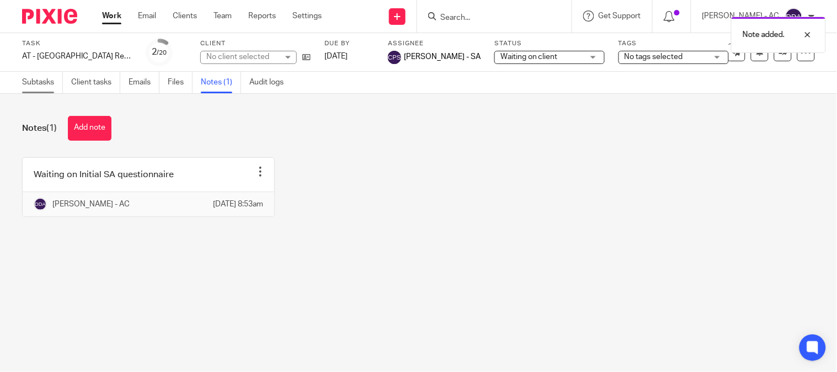
click at [47, 81] on link "Subtasks" at bounding box center [42, 83] width 41 height 22
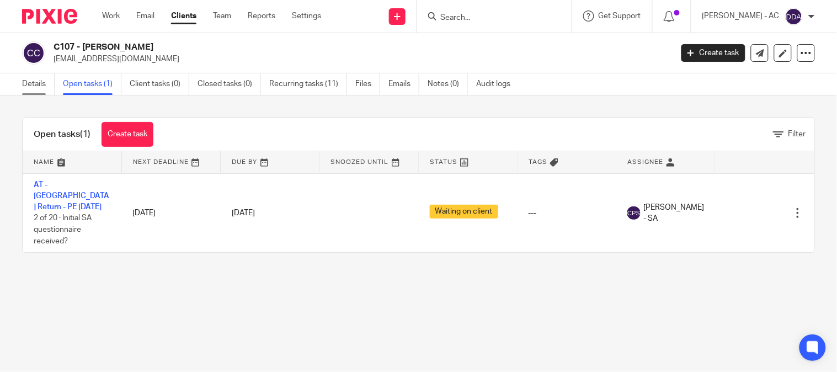
click at [29, 89] on link "Details" at bounding box center [38, 84] width 33 height 22
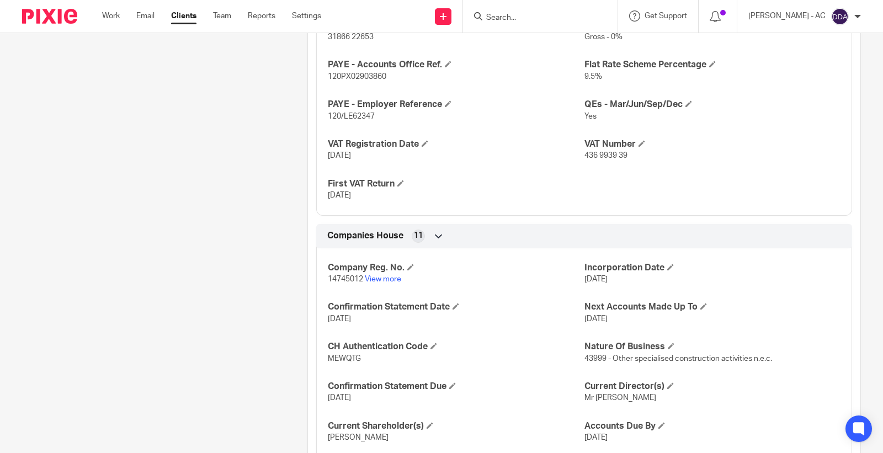
scroll to position [1014, 0]
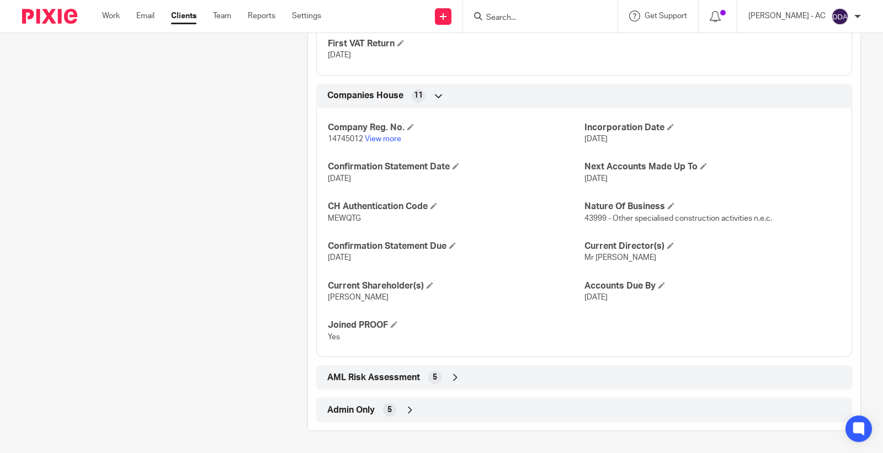
click at [370, 414] on span "Admin Only" at bounding box center [350, 410] width 47 height 12
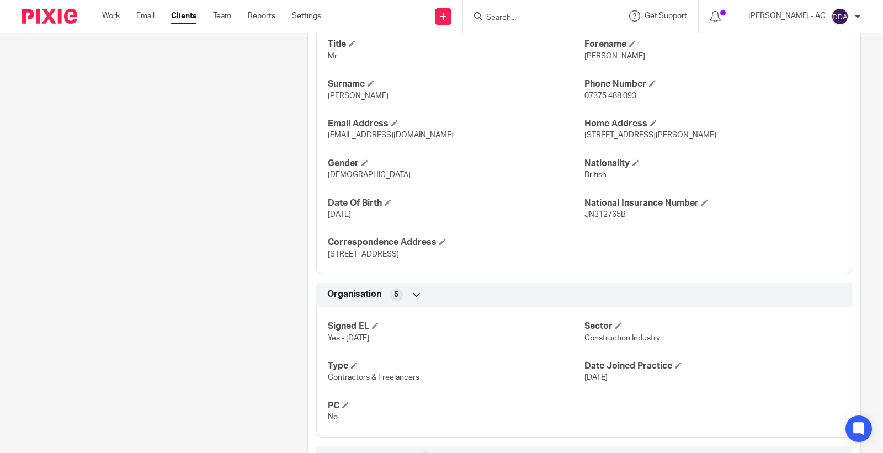
scroll to position [0, 0]
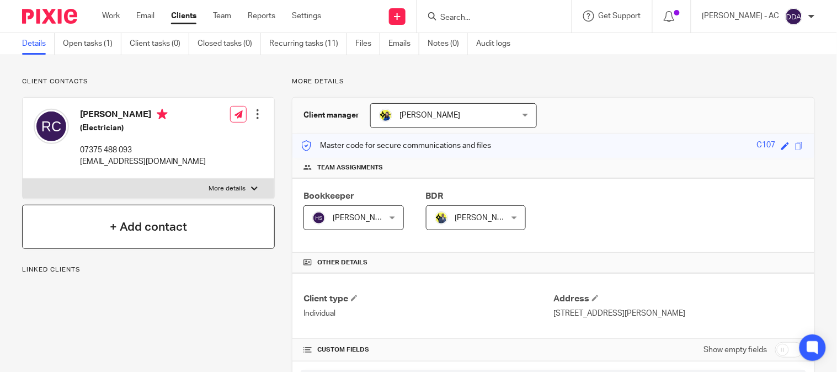
scroll to position [61, 0]
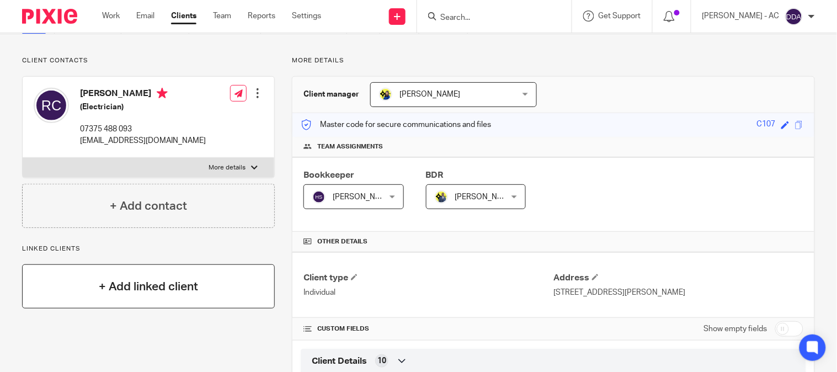
click at [90, 277] on div "+ Add linked client" at bounding box center [148, 286] width 253 height 44
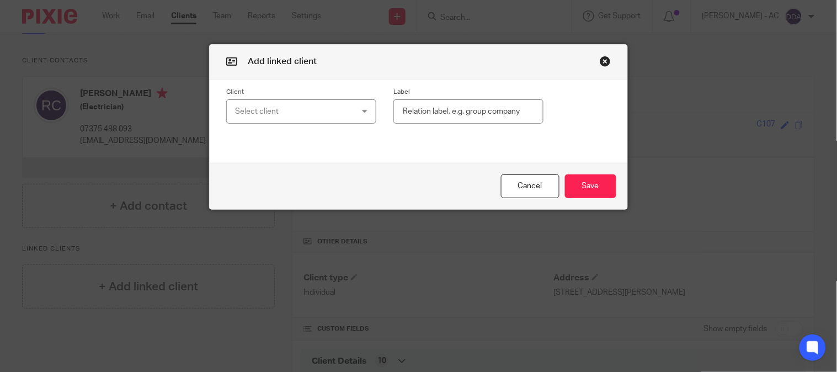
click at [258, 102] on div "Select client" at bounding box center [291, 111] width 113 height 23
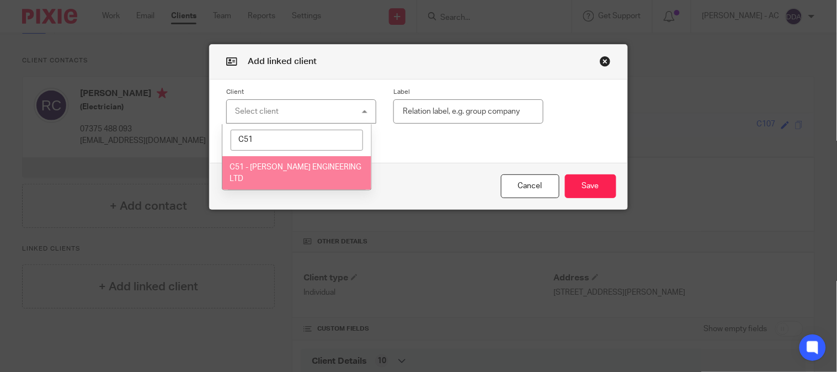
type input "C51"
click at [297, 162] on li "C51 - COULSON ENGINEERING LTD" at bounding box center [296, 173] width 149 height 34
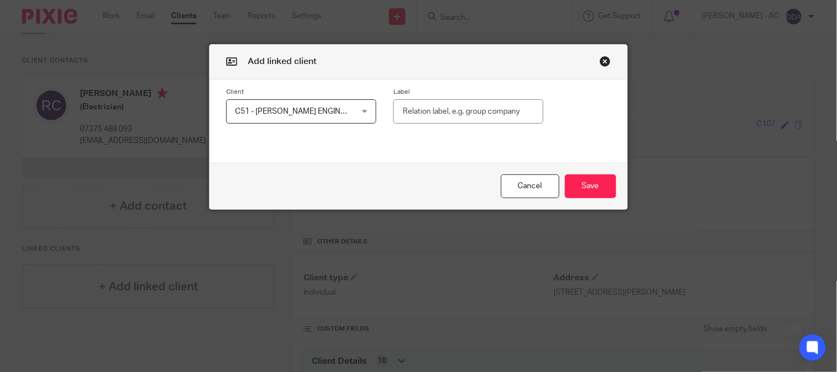
click at [468, 113] on input "text" at bounding box center [468, 111] width 150 height 25
click at [453, 113] on input "text" at bounding box center [468, 111] width 150 height 25
paste input "Shareholder (100%)"
type input "Shareholder (100%)"
click at [600, 188] on button "Save" at bounding box center [590, 186] width 51 height 24
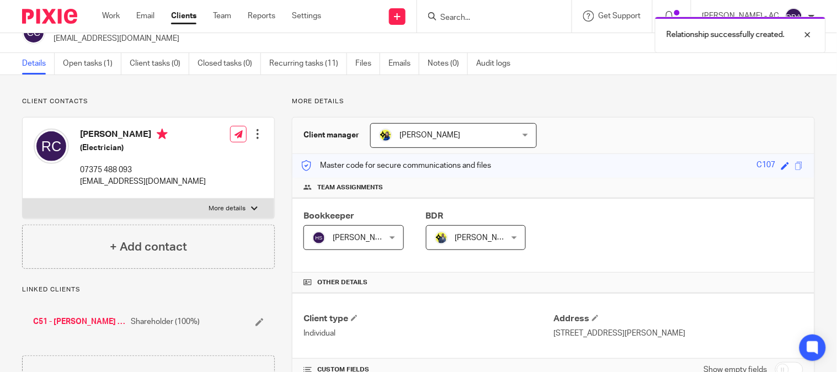
scroll to position [0, 0]
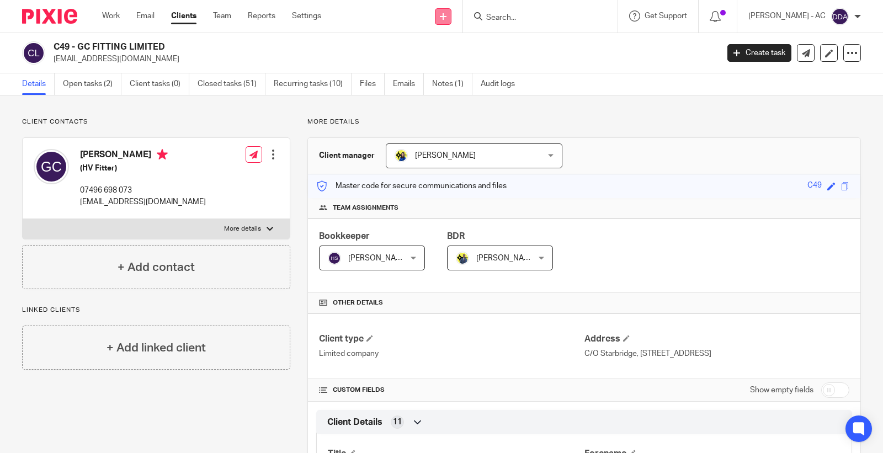
click at [446, 18] on icon at bounding box center [443, 16] width 7 height 7
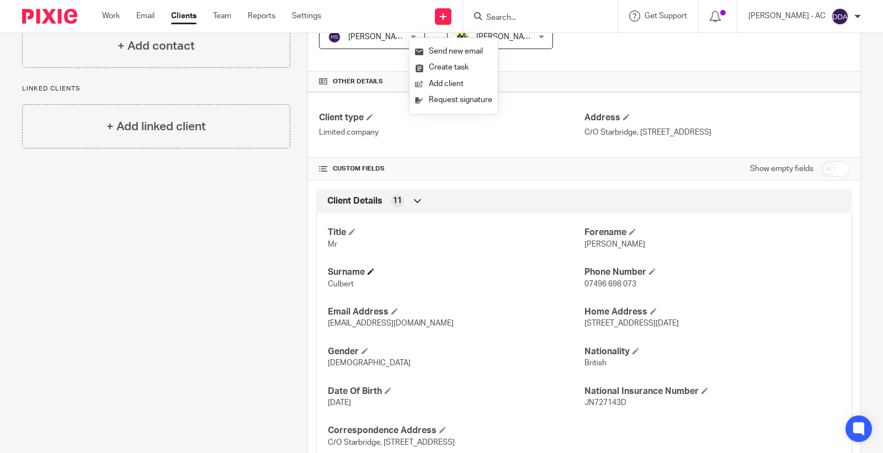
scroll to position [245, 0]
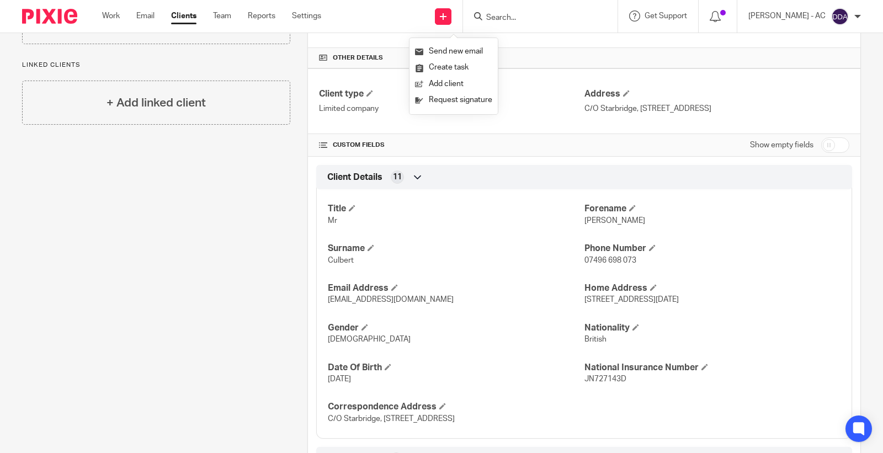
drag, startPoint x: 712, startPoint y: 304, endPoint x: 577, endPoint y: 303, distance: 134.6
click at [584, 303] on p "[STREET_ADDRESS][DATE]" at bounding box center [712, 299] width 256 height 11
copy span "[STREET_ADDRESS][DATE]"
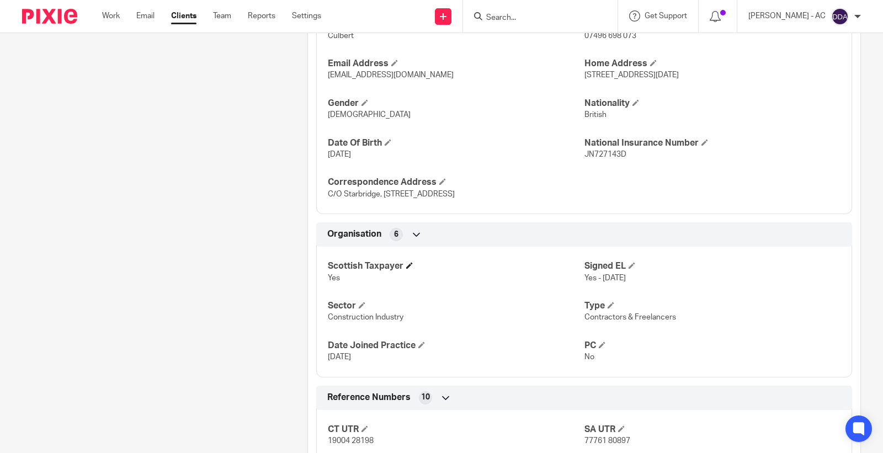
scroll to position [490, 0]
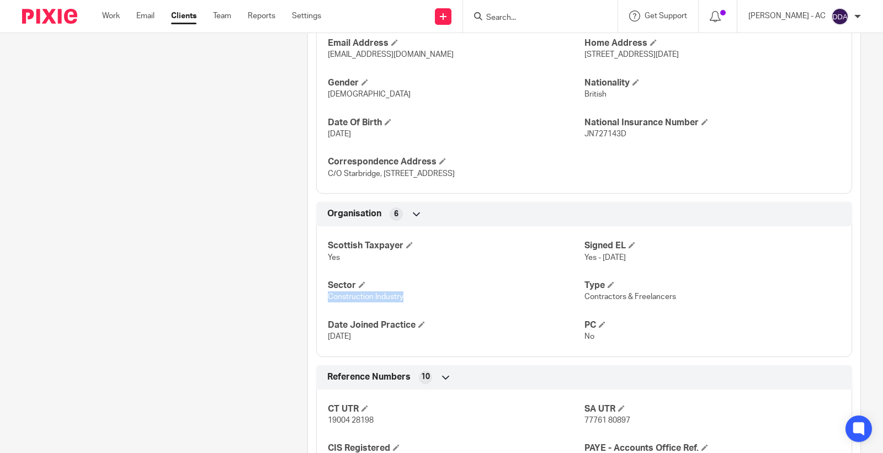
drag, startPoint x: 423, startPoint y: 304, endPoint x: 321, endPoint y: 299, distance: 102.2
click at [321, 299] on div "Scottish Taxpayer Yes Signed EL Yes - [DATE] Sector Construction Industry Type …" at bounding box center [584, 287] width 536 height 138
copy span "Construction Industry"
drag, startPoint x: 675, startPoint y: 296, endPoint x: 578, endPoint y: 300, distance: 96.6
click at [584, 300] on p "Contractors & Freelancers" at bounding box center [712, 296] width 256 height 11
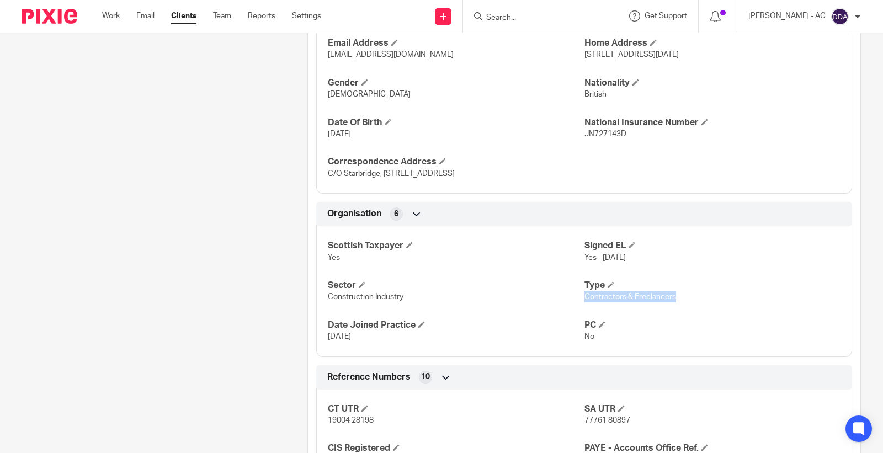
copy span "Contractors & Freelancers"
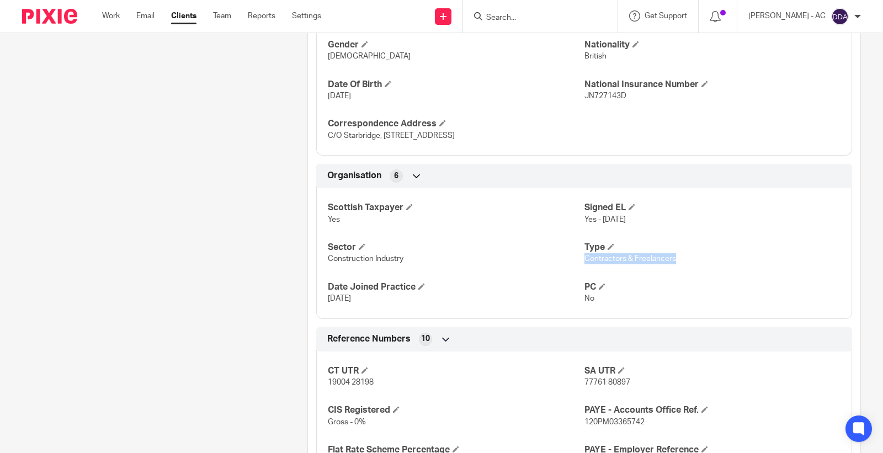
scroll to position [613, 0]
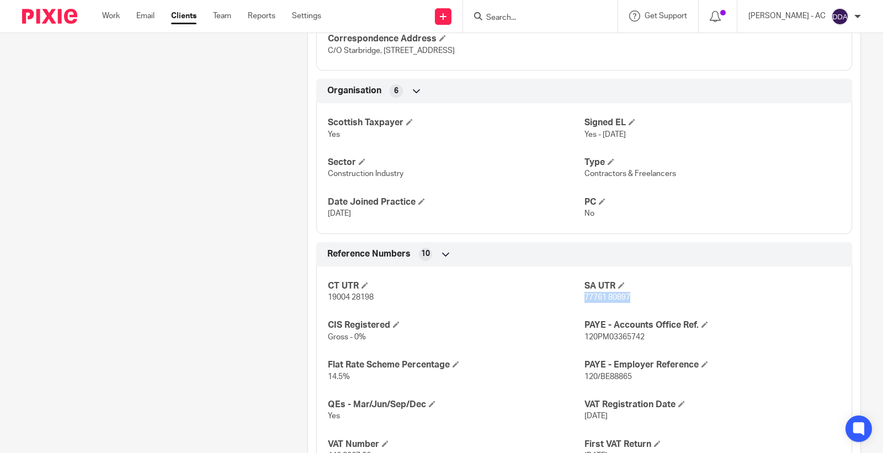
drag, startPoint x: 624, startPoint y: 301, endPoint x: 577, endPoint y: 300, distance: 47.4
click at [584, 300] on span "77761 80897" at bounding box center [607, 297] width 46 height 8
copy span "77761 80897"
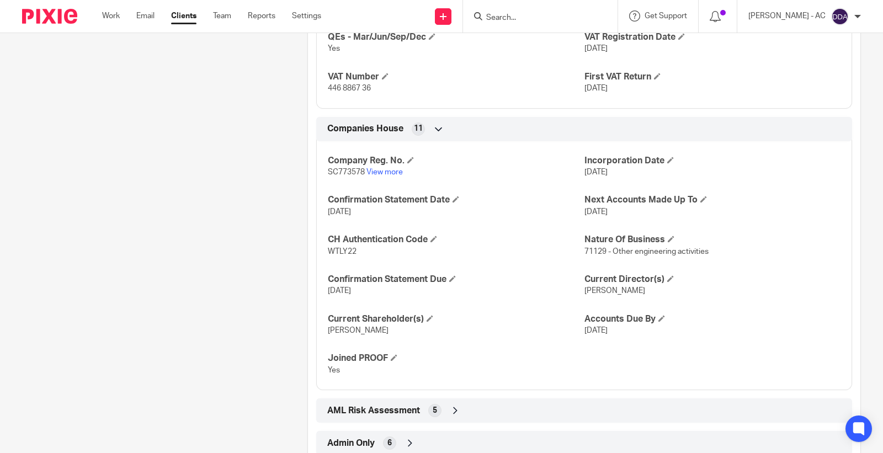
scroll to position [1014, 0]
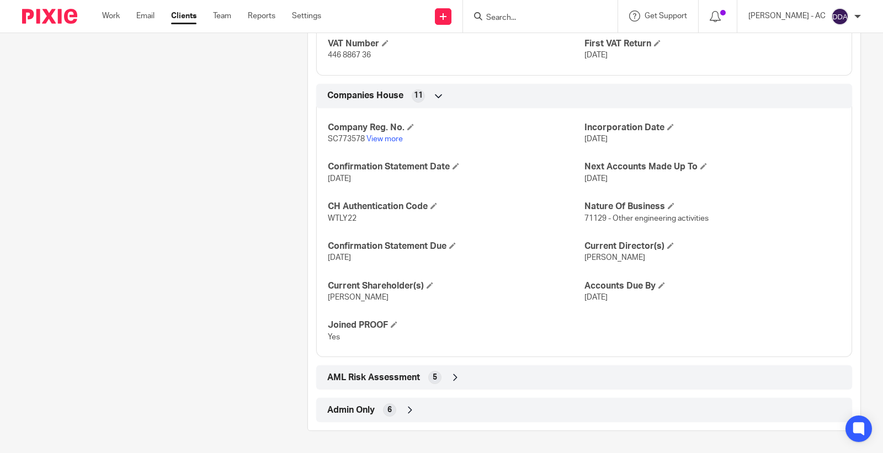
click at [367, 420] on div "Admin Only 6" at bounding box center [584, 410] width 536 height 24
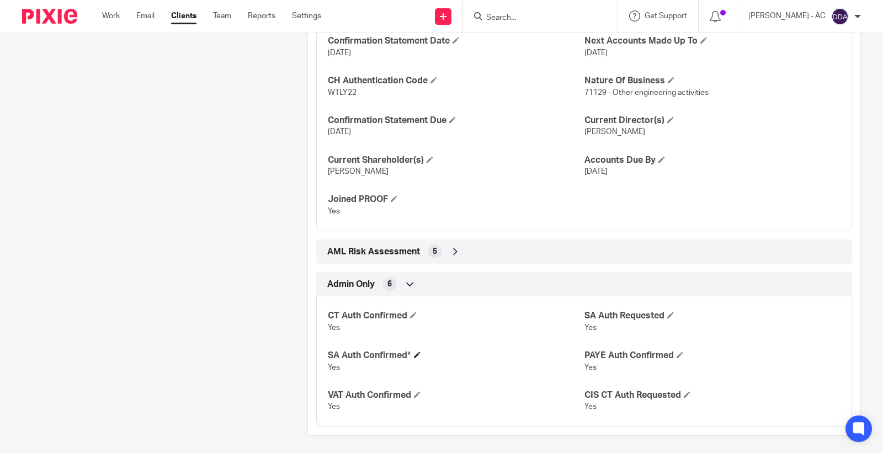
scroll to position [1145, 0]
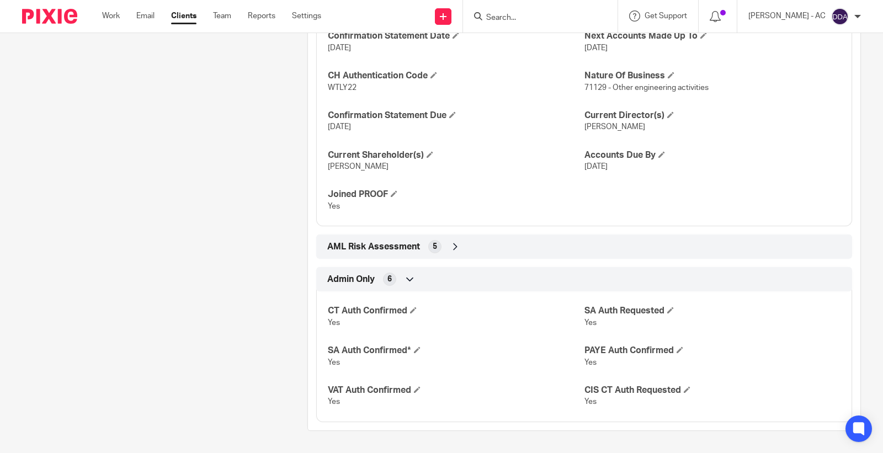
click at [586, 321] on span "Yes" at bounding box center [590, 323] width 12 height 8
click at [586, 322] on span "Yes" at bounding box center [590, 323] width 12 height 8
copy span "Yes"
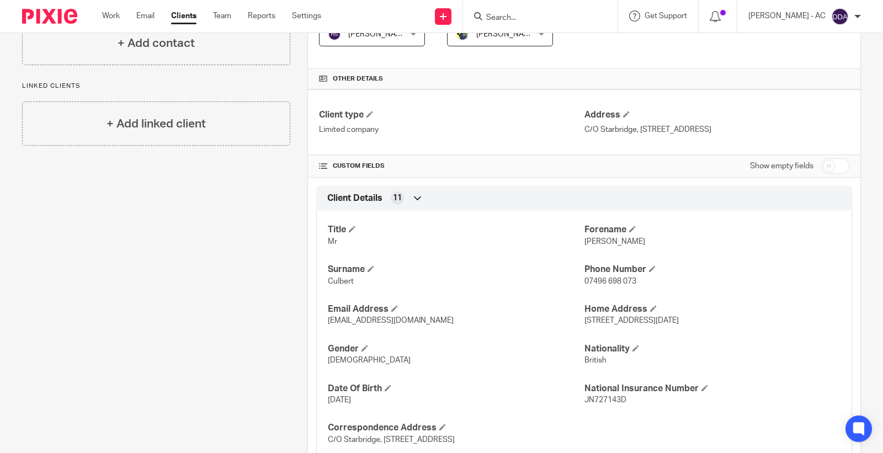
scroll to position [245, 0]
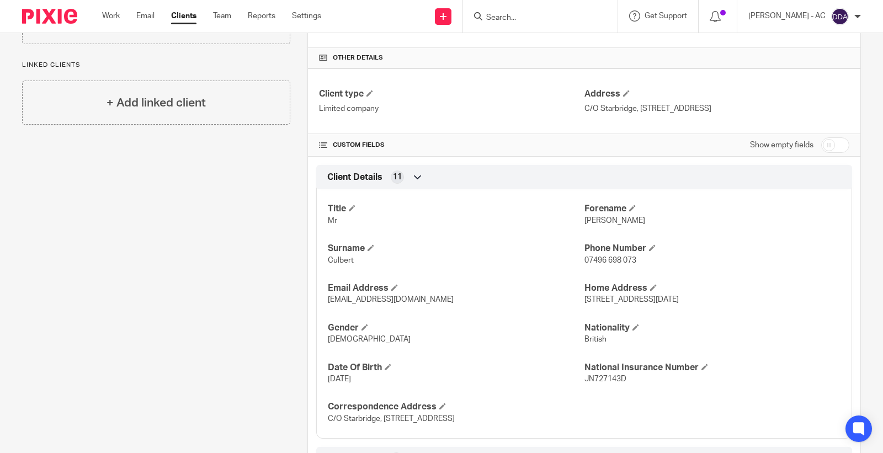
drag, startPoint x: 580, startPoint y: 301, endPoint x: 702, endPoint y: 309, distance: 122.2
click at [702, 309] on div "Title Mr Forename Gareth Surname Culbert Phone Number 07496 698 073 Email Addre…" at bounding box center [584, 310] width 536 height 258
copy span "73 Wardie Road, Glasgow, G34 9AD"
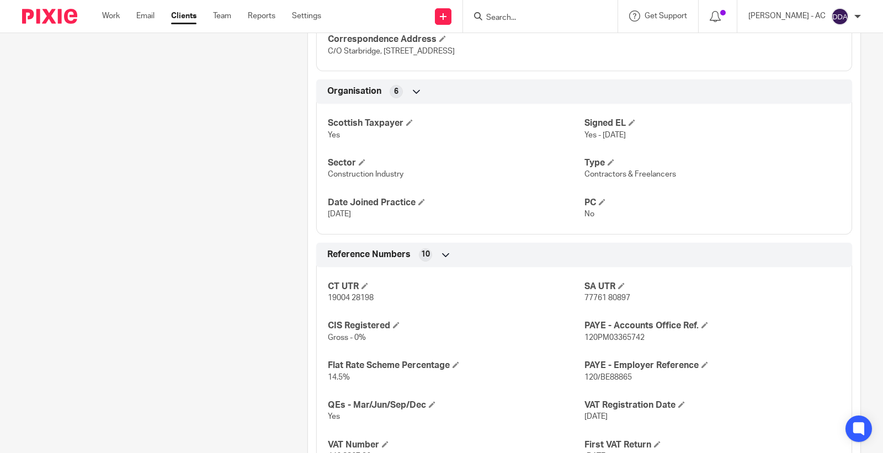
scroll to position [613, 0]
drag, startPoint x: 629, startPoint y: 302, endPoint x: 579, endPoint y: 307, distance: 49.9
click at [579, 307] on div "CT UTR 19004 28198 SA UTR 77761 80897 CIS Registered Gross - 0% PAYE - Accounts…" at bounding box center [584, 367] width 536 height 218
copy span "77761 80897"
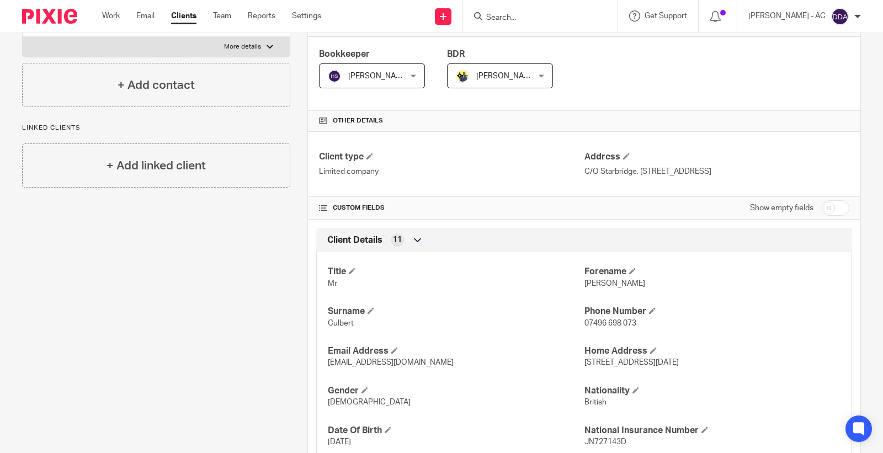
scroll to position [0, 0]
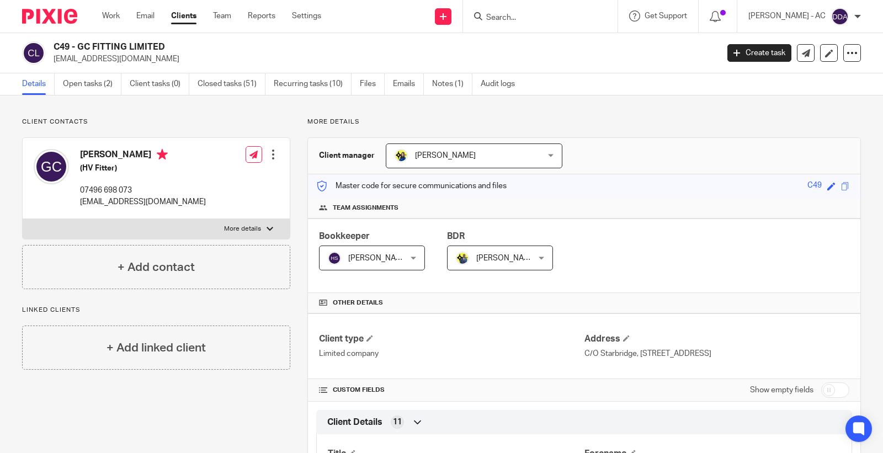
click at [271, 157] on div at bounding box center [273, 154] width 11 height 11
click at [223, 174] on link "Edit contact" at bounding box center [220, 179] width 105 height 16
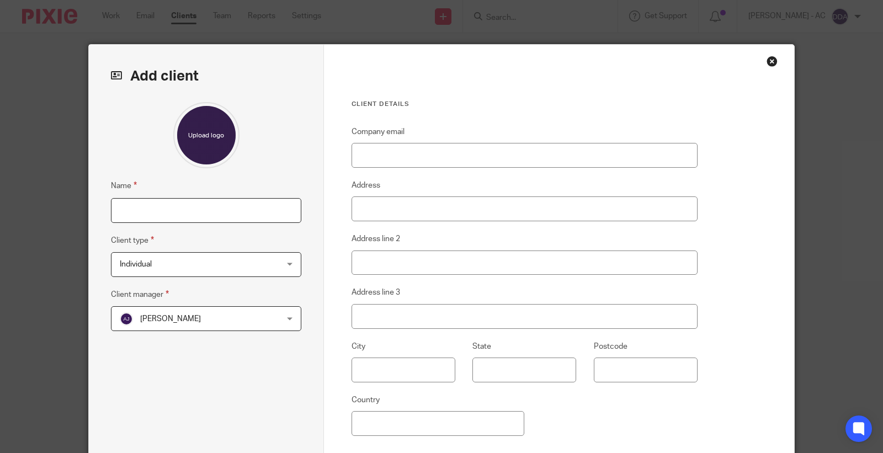
click at [225, 205] on input "Name" at bounding box center [206, 210] width 190 height 25
paste input "C105 - GARETH CULBERT"
type input "C105 - GARETH CULBERT"
click at [204, 316] on span "Abhay Jayswal" at bounding box center [192, 318] width 145 height 23
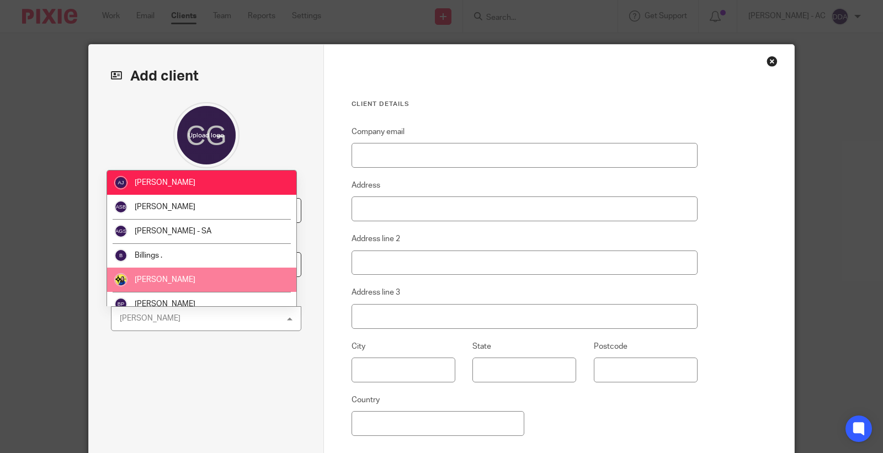
click at [209, 279] on li "Bobo Lee" at bounding box center [201, 280] width 189 height 24
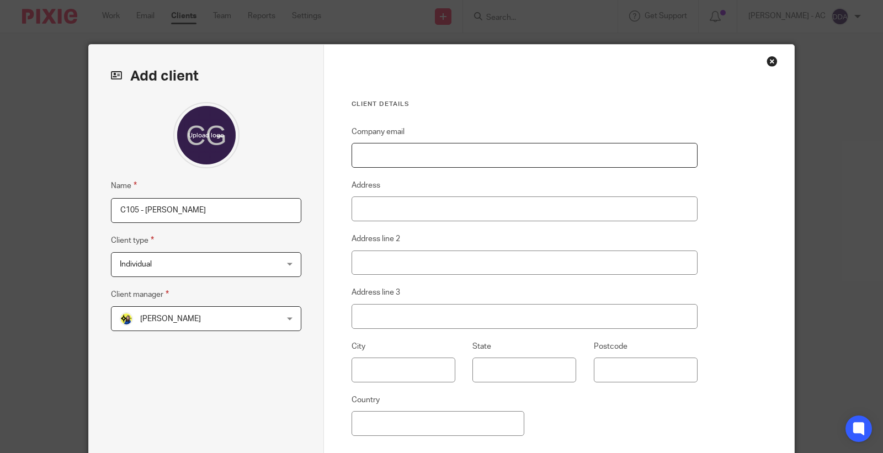
click at [445, 152] on input "Company email" at bounding box center [524, 155] width 346 height 25
paste input "[EMAIL_ADDRESS][DOMAIN_NAME]"
type input "[EMAIL_ADDRESS][DOMAIN_NAME]"
click at [375, 199] on input "Address" at bounding box center [524, 208] width 346 height 25
paste input "73 Wardie Road, Glasgow, G34 9AD"
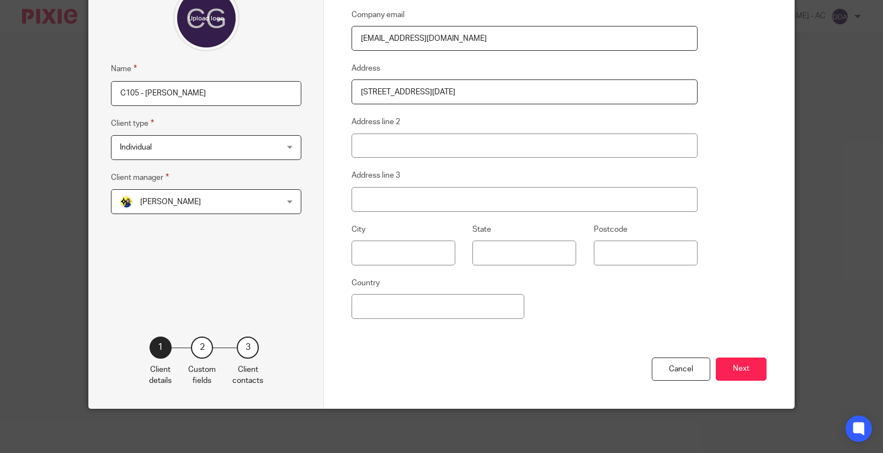
scroll to position [118, 0]
type input "73 Wardie Road, Glasgow, G34 9AD"
click at [737, 372] on button "Next" at bounding box center [740, 369] width 51 height 24
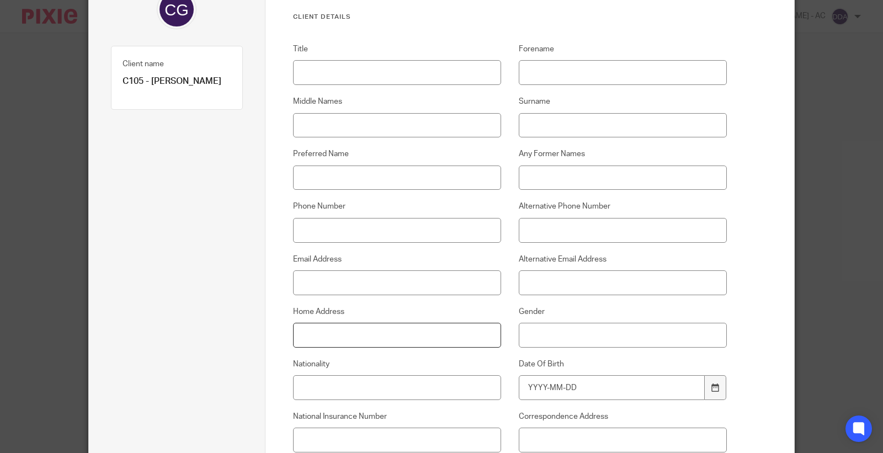
click at [335, 329] on input "Home Address" at bounding box center [397, 335] width 209 height 25
paste input "[STREET_ADDRESS][DATE]"
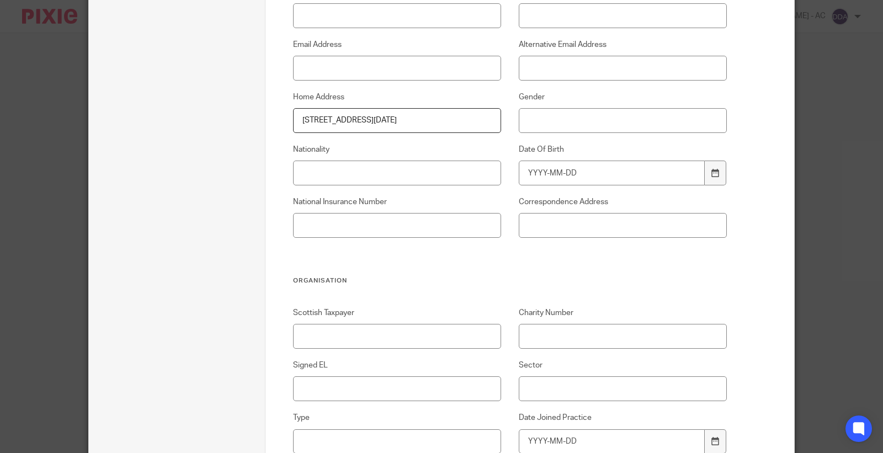
scroll to position [425, 0]
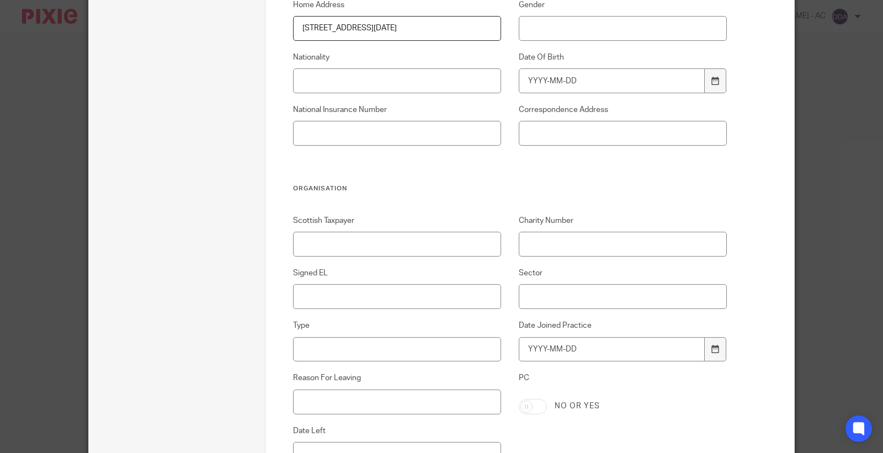
type input "[STREET_ADDRESS][DATE]"
click at [321, 241] on input "Scottish Taxpayer" at bounding box center [397, 244] width 209 height 25
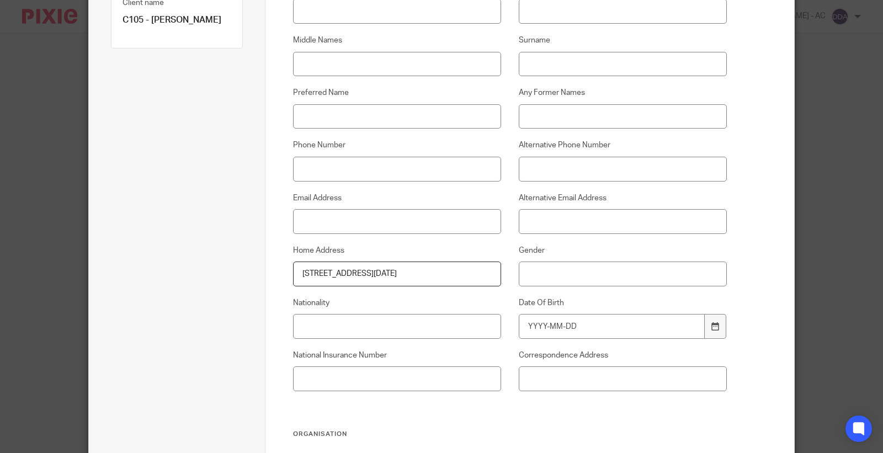
scroll to position [0, 0]
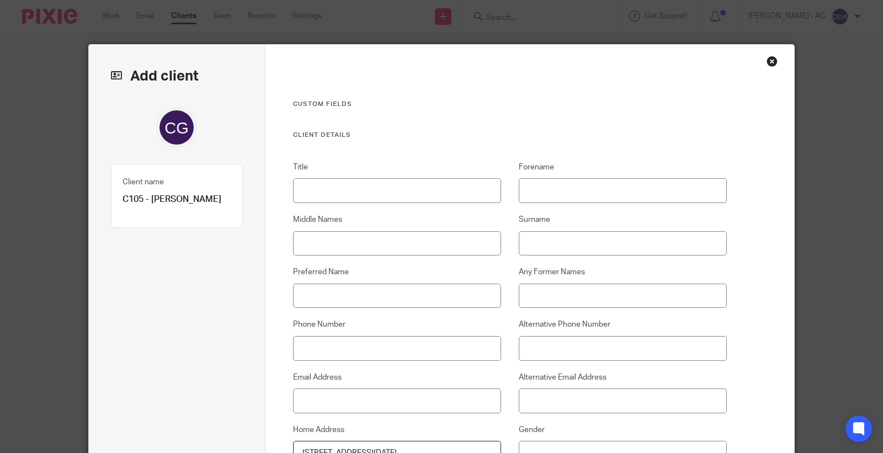
type input "Yes"
click at [327, 180] on input "Title" at bounding box center [397, 190] width 209 height 25
paste input "Mr"
type input "Mr"
click at [571, 195] on input "Forename" at bounding box center [623, 190] width 209 height 25
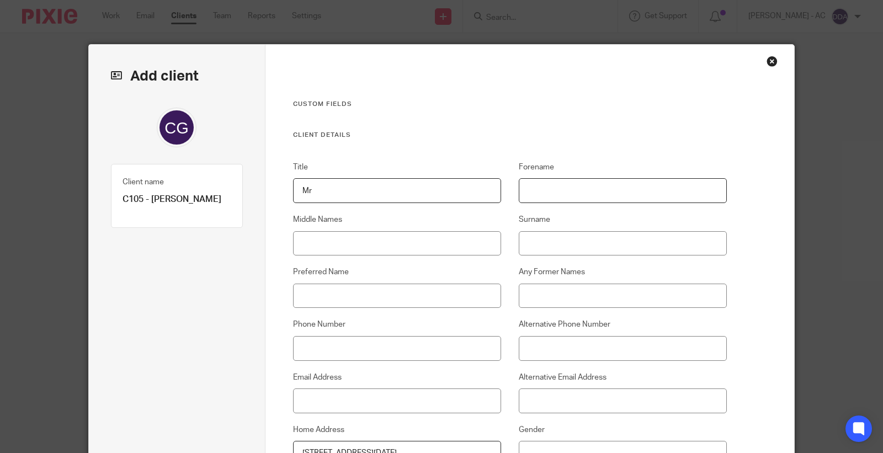
paste input "Gareth"
type input "Gareth"
click at [589, 244] on input "Surname" at bounding box center [623, 243] width 209 height 25
paste input "Culbert"
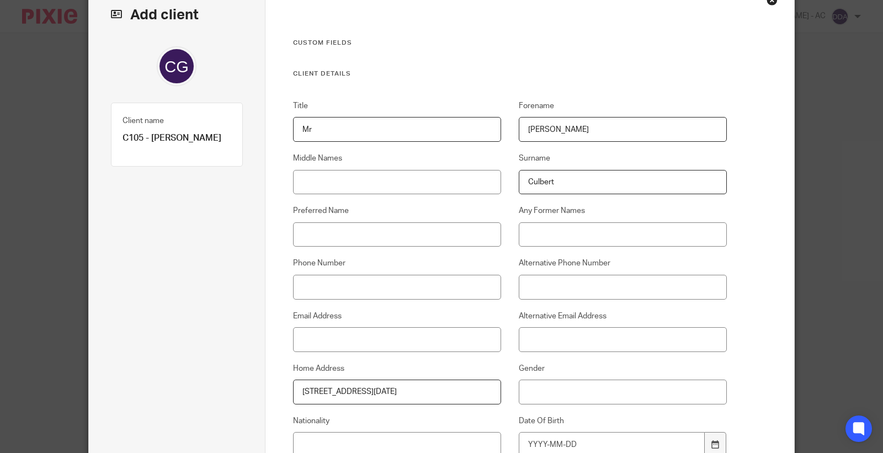
type input "Culbert"
click at [399, 285] on input "Phone Number" at bounding box center [397, 287] width 209 height 25
paste input "07496 698 073"
type input "07496 698 073"
click at [343, 339] on input "Email Address" at bounding box center [397, 339] width 209 height 25
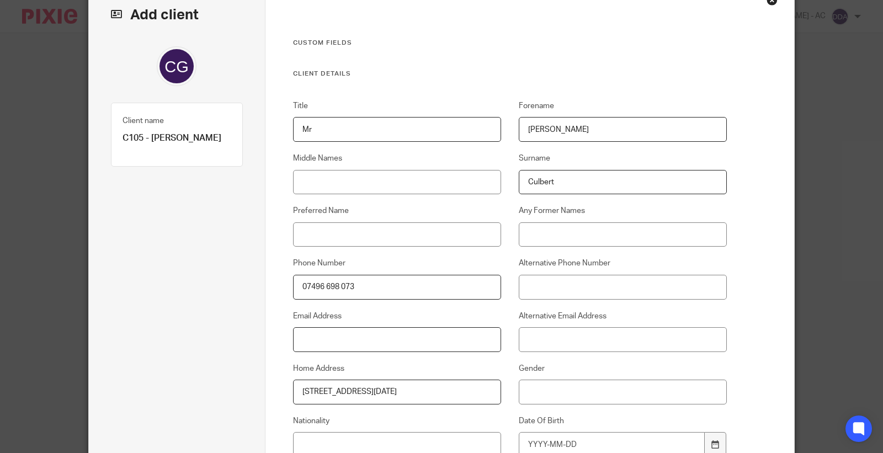
paste input "garethculbert2908@gmail.com"
type input "garethculbert2908@gmail.com"
drag, startPoint x: 562, startPoint y: 391, endPoint x: 562, endPoint y: 376, distance: 14.9
click at [563, 389] on input "Gender" at bounding box center [623, 392] width 209 height 25
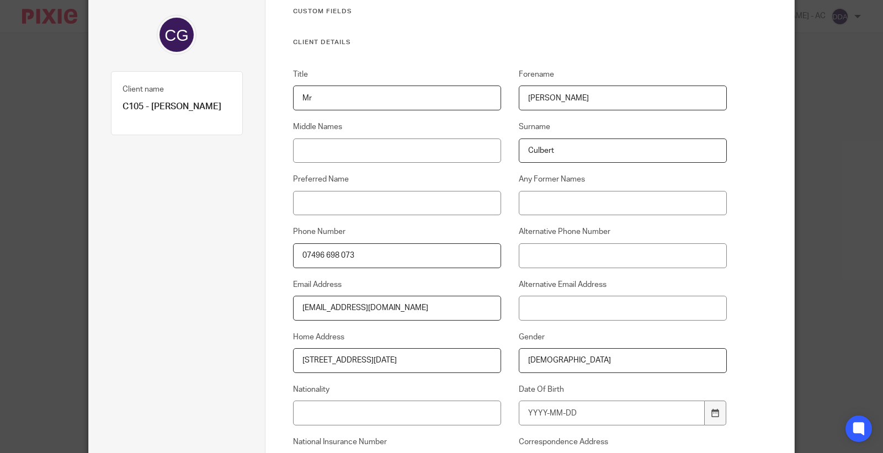
scroll to position [122, 0]
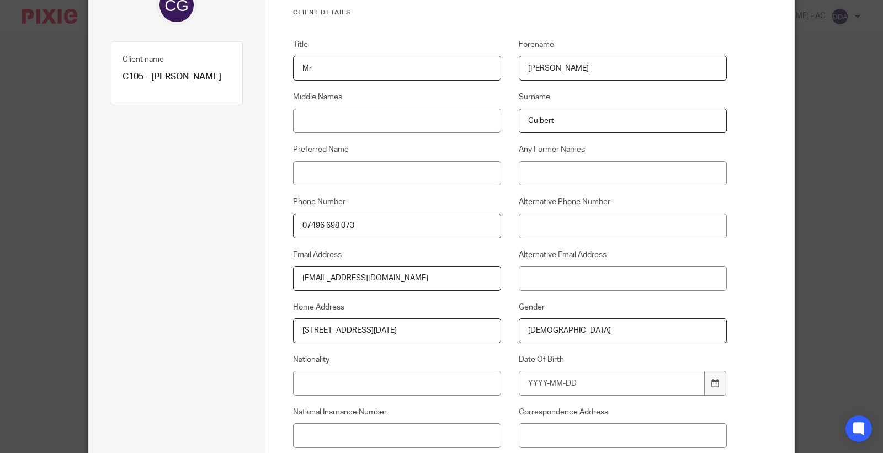
type input "[DEMOGRAPHIC_DATA]"
click at [423, 385] on input "Nationality" at bounding box center [397, 383] width 209 height 25
paste input "British"
type input "British"
click at [546, 378] on input "Date Of Birth" at bounding box center [612, 383] width 186 height 25
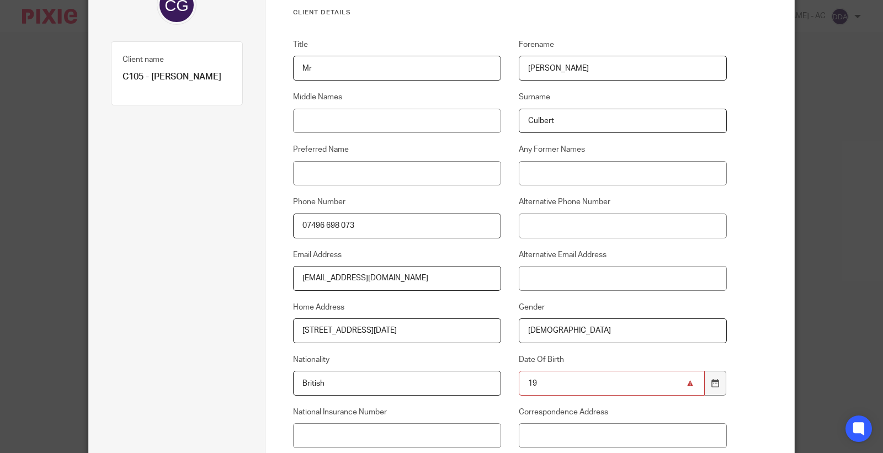
click at [565, 387] on input "19" at bounding box center [612, 383] width 186 height 25
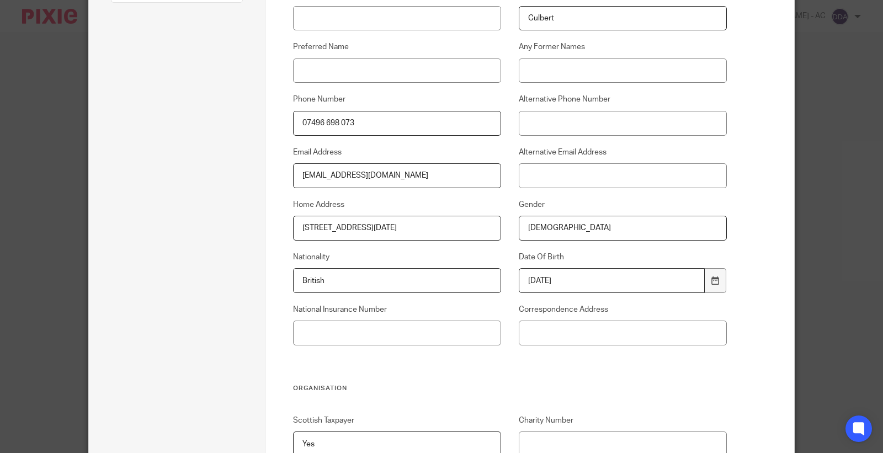
scroll to position [245, 0]
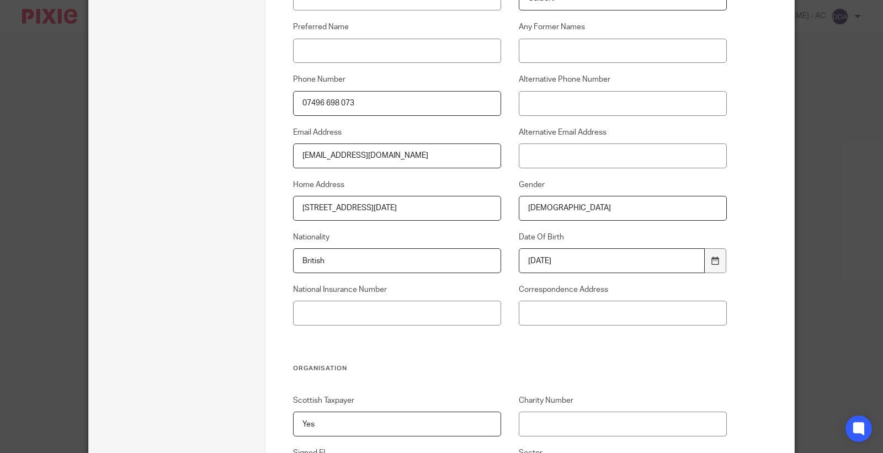
type input "1980-08-29"
click at [354, 307] on input "National Insurance Number" at bounding box center [397, 313] width 209 height 25
paste input "JN727143D"
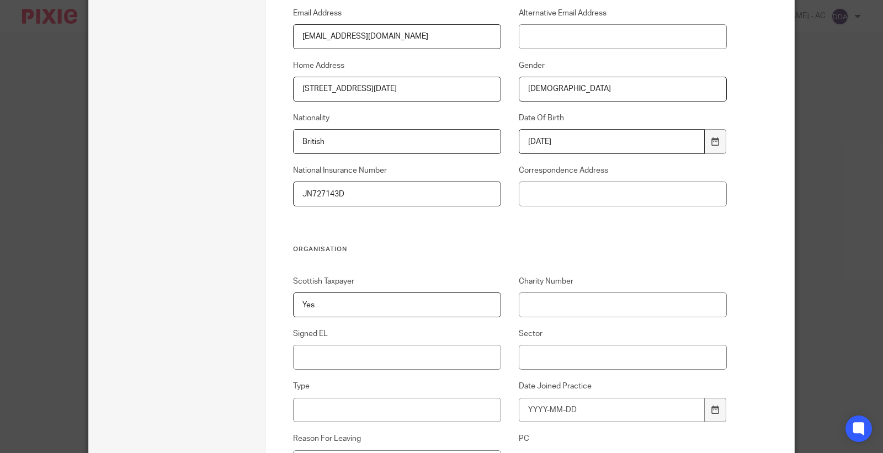
scroll to position [367, 0]
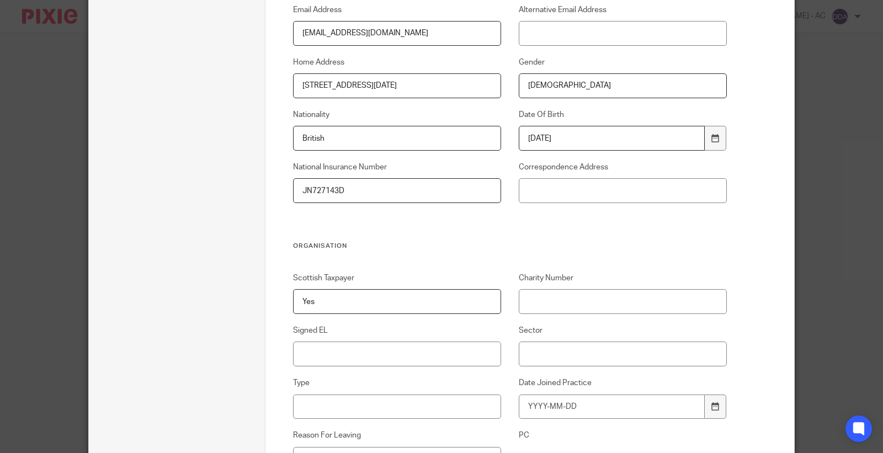
type input "JN727143D"
click at [391, 370] on div "Scottish Taxpayer Yes Charity Number Signed EL Sector Type Date Joined Practice…" at bounding box center [500, 417] width 451 height 290
click at [399, 346] on input "Signed EL" at bounding box center [397, 353] width 209 height 25
type input "N/A"
click at [549, 351] on input "Sector" at bounding box center [623, 353] width 209 height 25
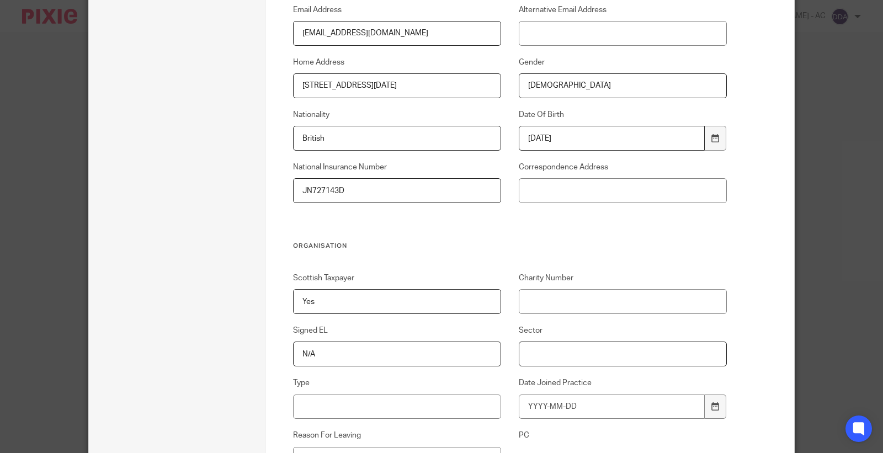
paste input "Construction Industry"
type input "Construction Industry"
click at [416, 404] on input "Type" at bounding box center [397, 406] width 209 height 25
paste input "Contractors & Freelancers"
type input "Contractors & Freelancers"
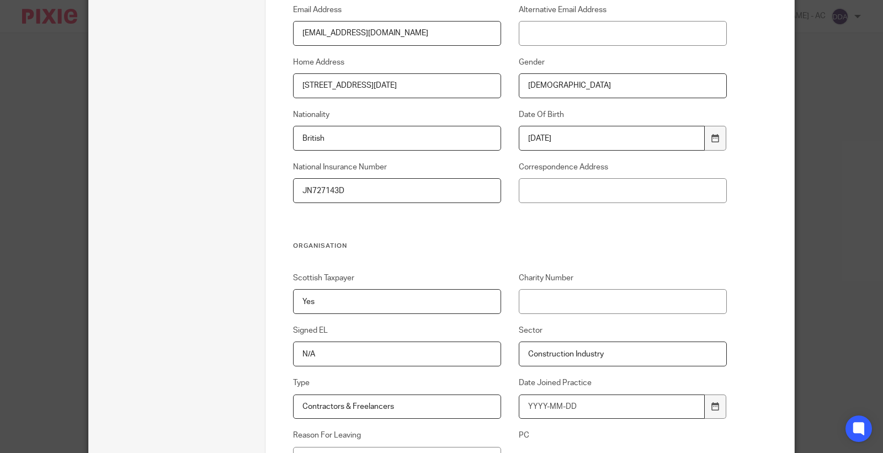
click at [584, 403] on input "Date Joined Practice" at bounding box center [612, 406] width 186 height 25
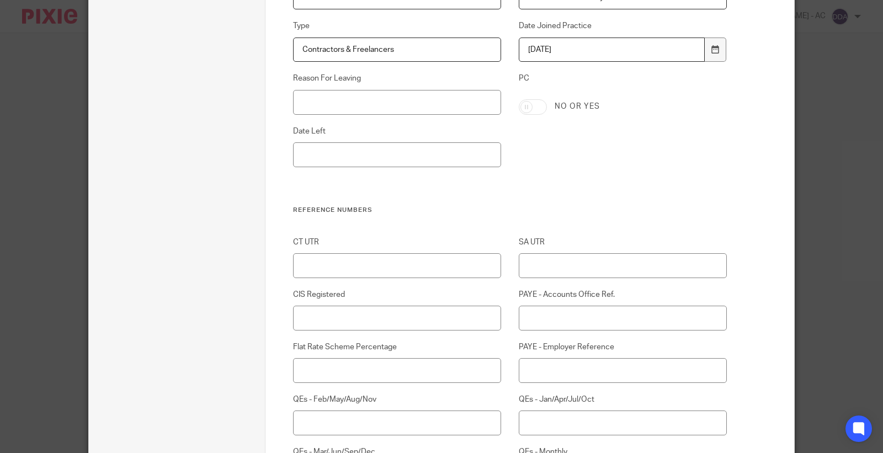
scroll to position [735, 0]
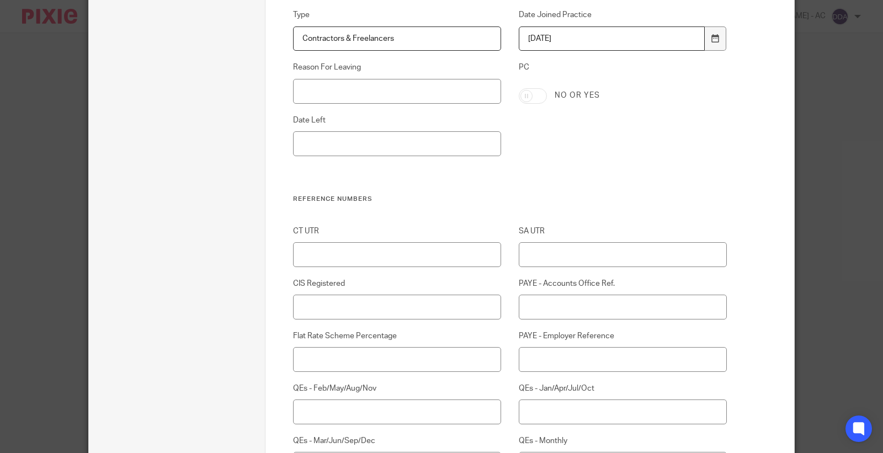
type input "2025-09-15"
click at [570, 258] on input "SA UTR" at bounding box center [623, 254] width 209 height 25
paste input "77761 80897"
type input "77761 80897"
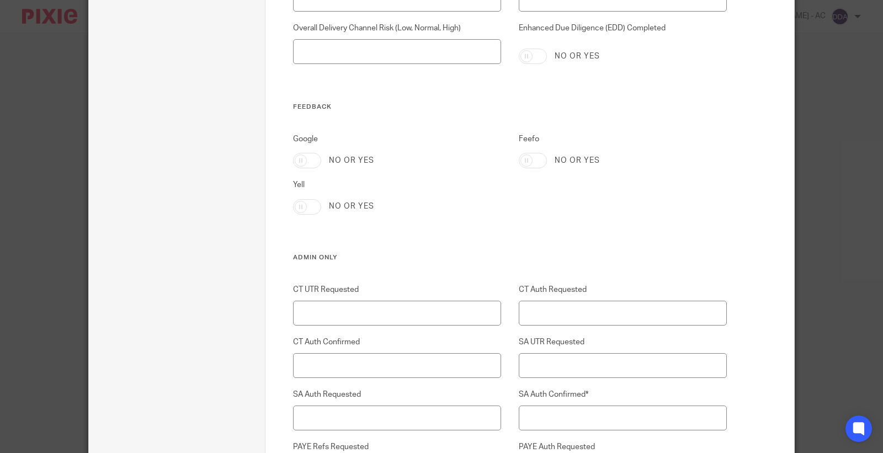
scroll to position [2329, 0]
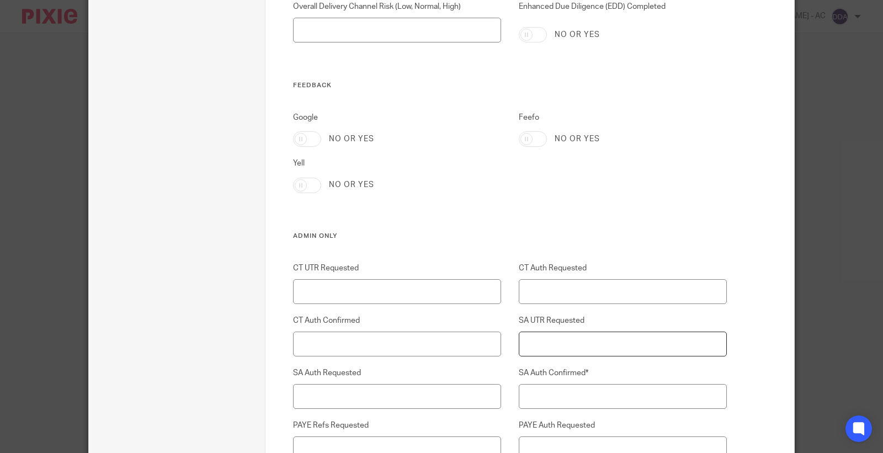
click at [571, 348] on input "SA UTR Requested" at bounding box center [623, 344] width 209 height 25
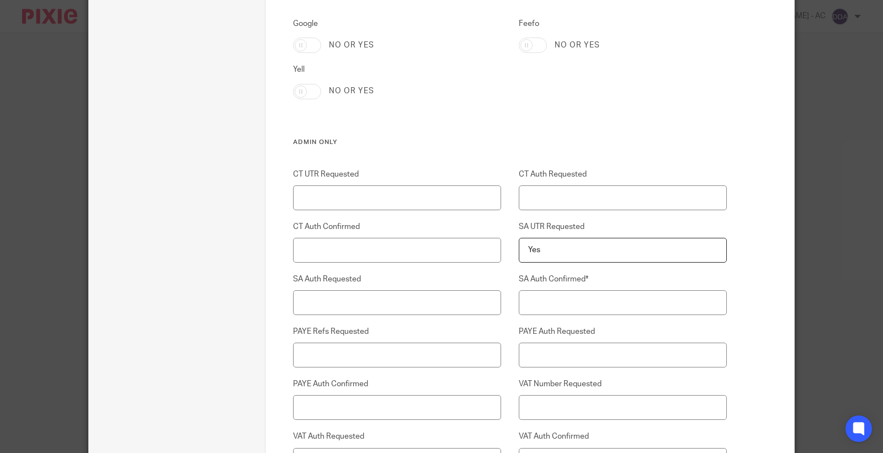
scroll to position [2451, 0]
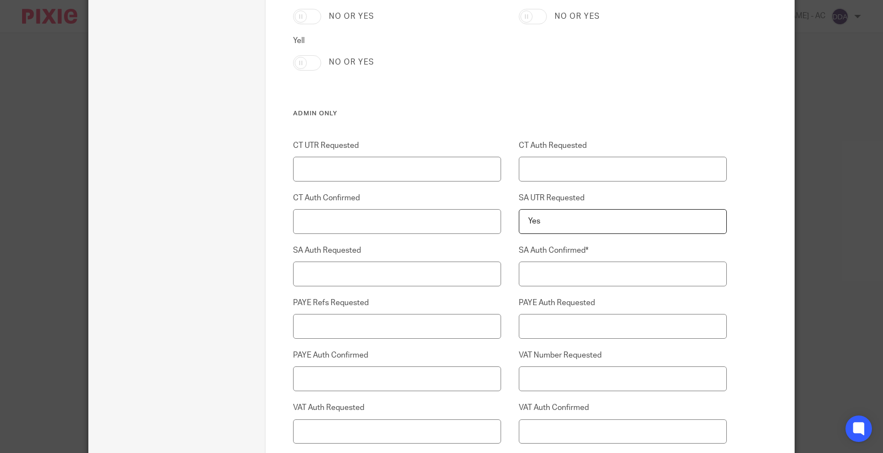
type input "Yes"
click at [572, 268] on input "SA Auth Confirmed*" at bounding box center [623, 273] width 209 height 25
paste input "Yes"
type input "Yes"
click at [348, 279] on input "SA Auth Requested" at bounding box center [397, 273] width 209 height 25
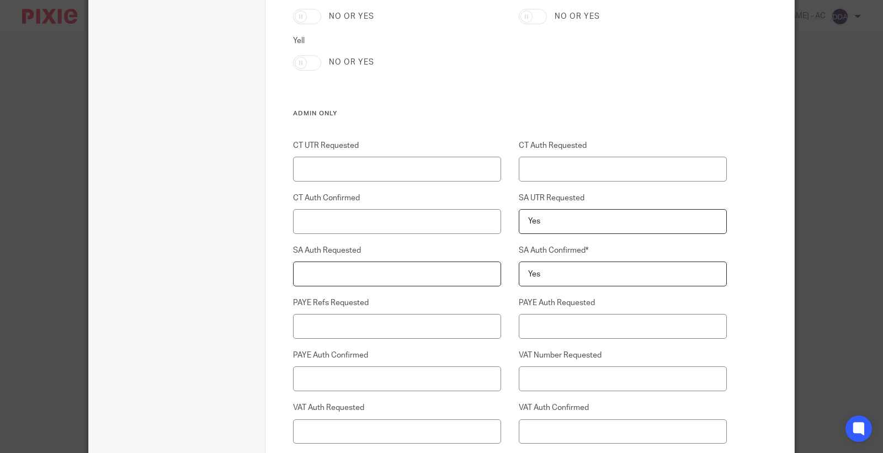
paste input "Yes"
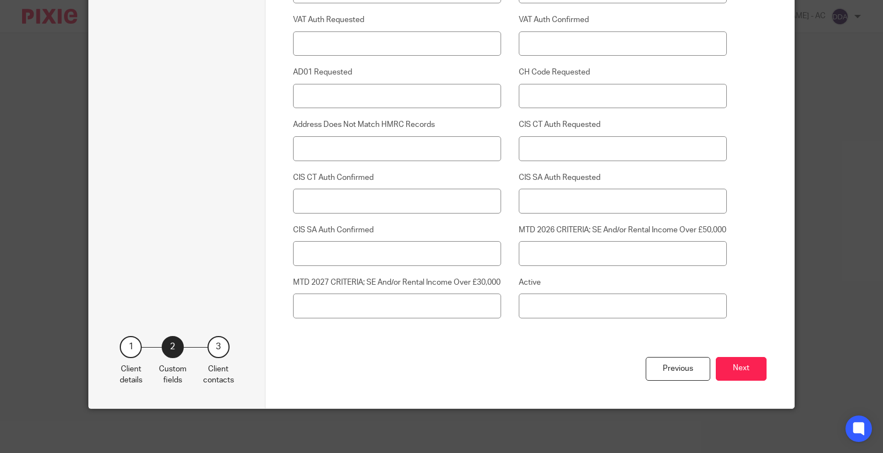
scroll to position [2861, 0]
type input "Yes"
click at [734, 357] on div "Previous Next" at bounding box center [530, 382] width 474 height 51
click at [731, 364] on button "Next" at bounding box center [740, 369] width 51 height 24
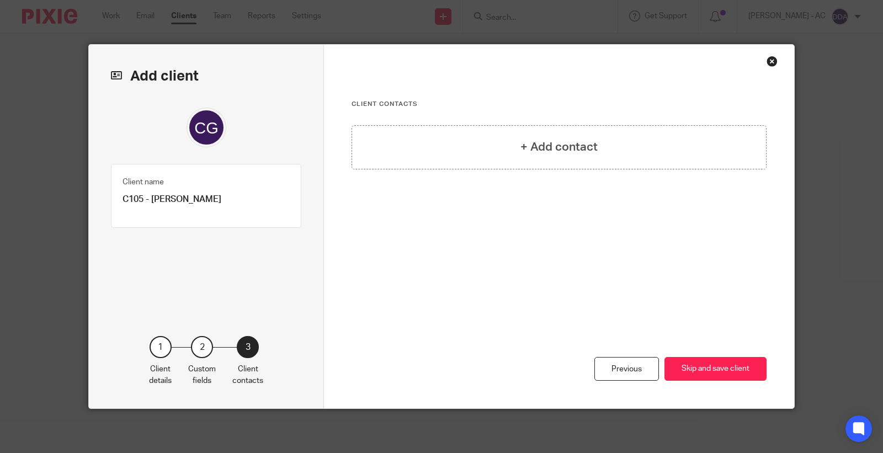
scroll to position [0, 0]
click at [576, 148] on h4 "+ Add contact" at bounding box center [558, 146] width 77 height 17
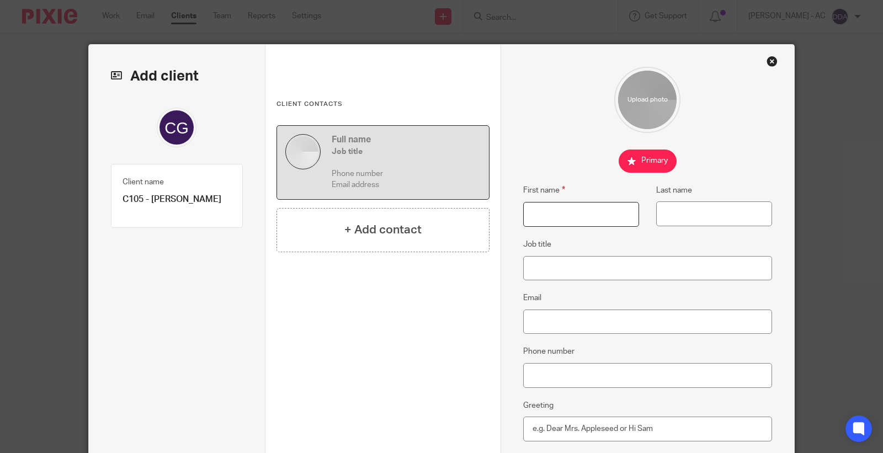
click at [543, 213] on input "First name" at bounding box center [581, 214] width 116 height 25
paste input "Gareth"
type input "Gareth"
click at [685, 210] on input "Last name" at bounding box center [714, 213] width 116 height 25
paste input "Culbert"
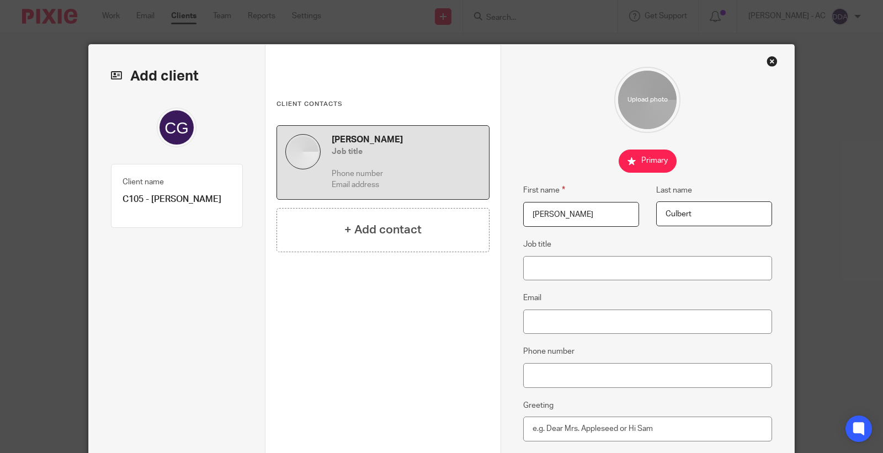
type input "Culbert"
click at [541, 260] on input "Job title" at bounding box center [647, 268] width 249 height 25
paste input "HV Fitter"
type input "HV Fitter"
click at [553, 322] on input "Email" at bounding box center [647, 321] width 249 height 25
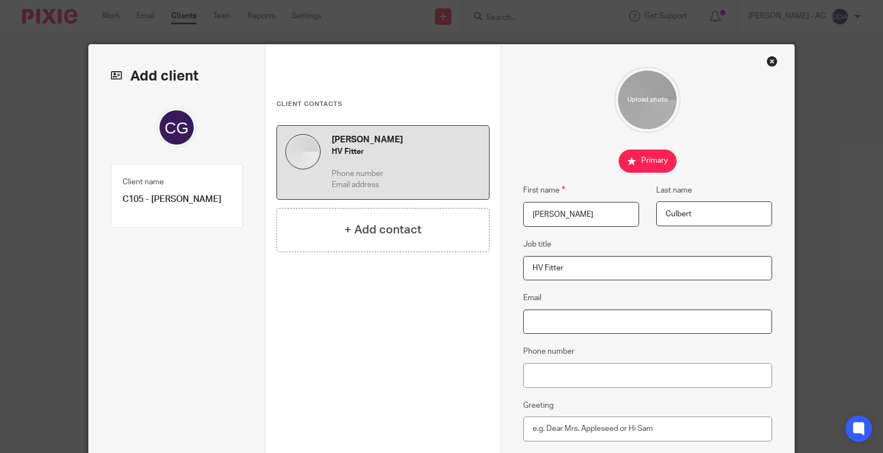
paste input "garethculbert2908@gmail.com"
type input "garethculbert2908@gmail.com"
click at [543, 370] on input "Phone number" at bounding box center [647, 375] width 249 height 25
paste input "07496 698 073"
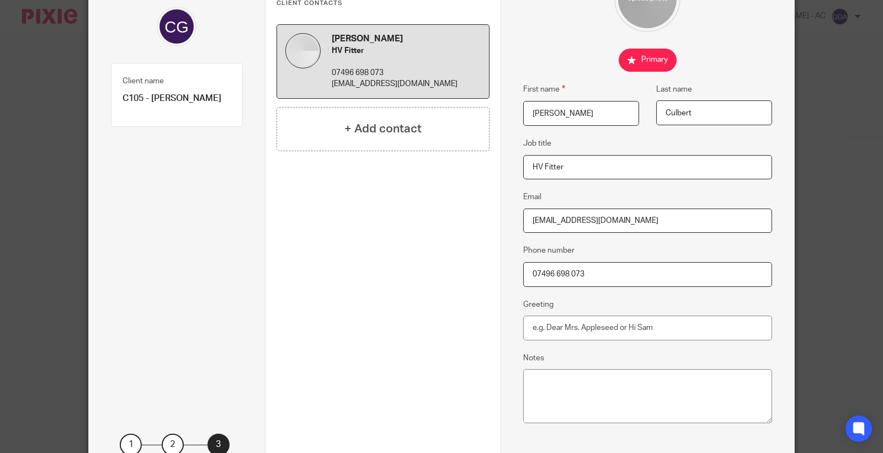
scroll to position [122, 0]
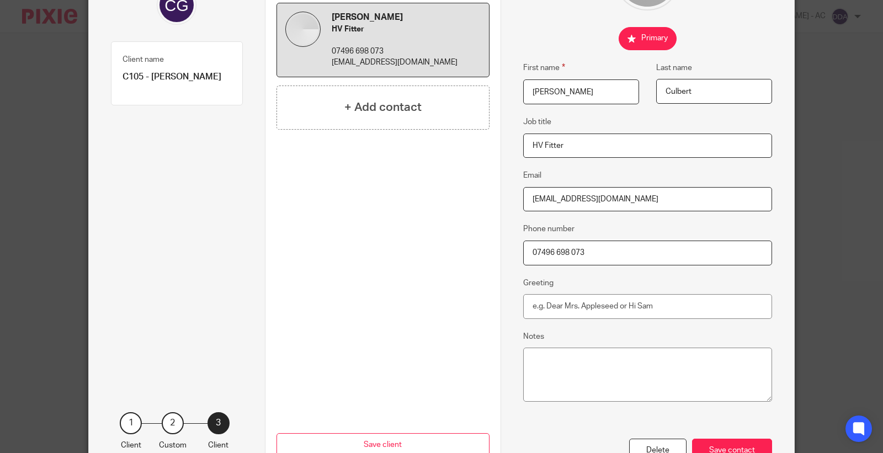
click at [527, 255] on input "07496 698 073" at bounding box center [647, 253] width 249 height 25
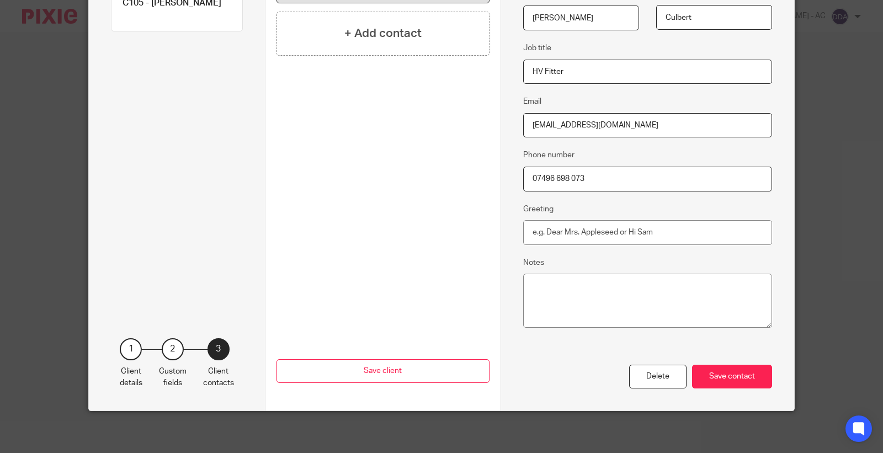
scroll to position [199, 0]
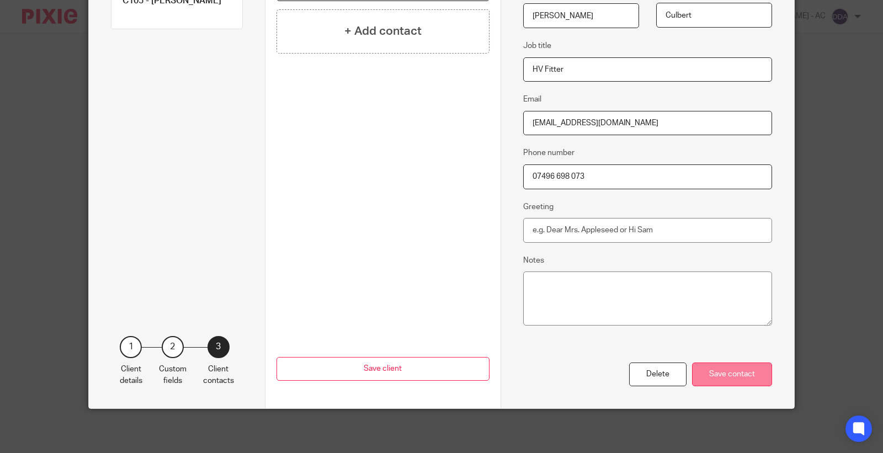
type input "07496 698 073"
click at [707, 382] on div "Save contact" at bounding box center [732, 374] width 80 height 24
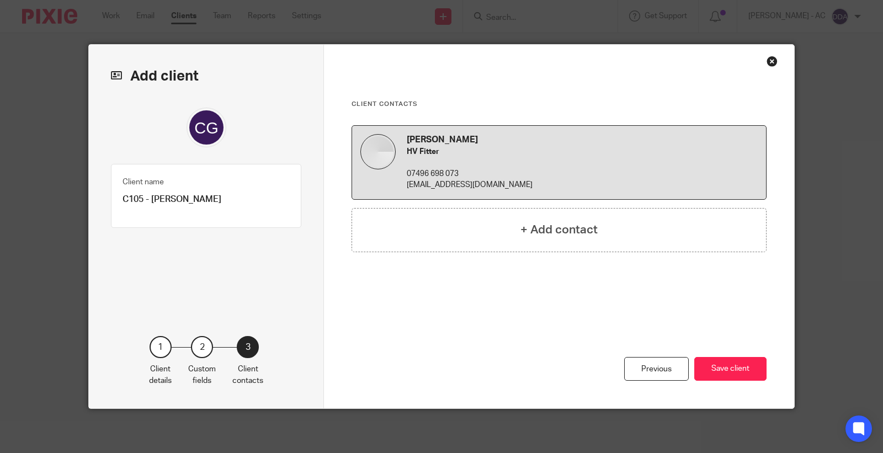
scroll to position [0, 0]
click at [706, 373] on button "Save client" at bounding box center [730, 369] width 72 height 24
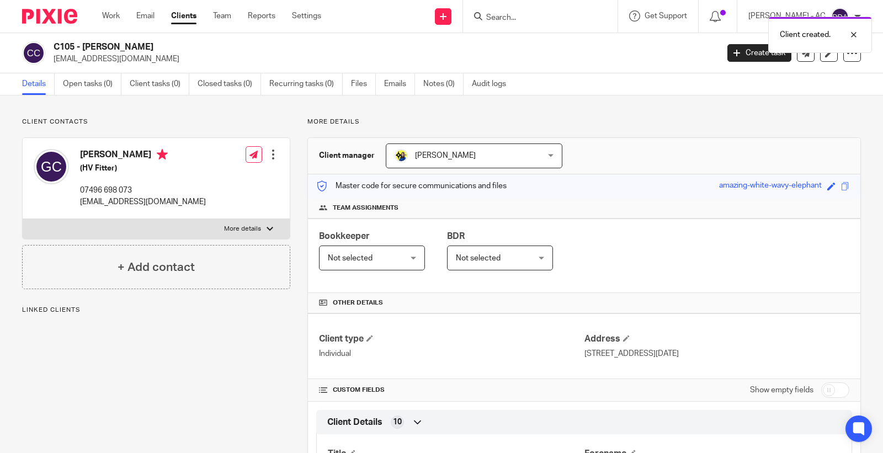
click at [354, 260] on span "Not selected" at bounding box center [350, 258] width 45 height 8
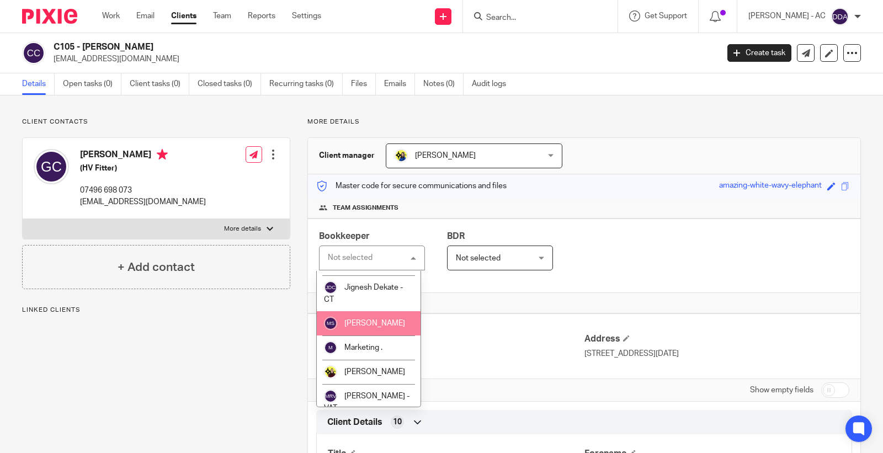
scroll to position [306, 0]
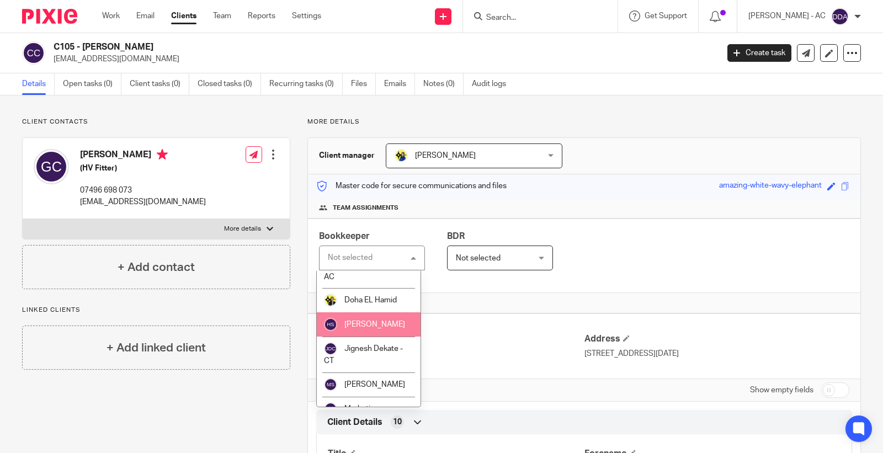
click at [368, 329] on li "[PERSON_NAME]" at bounding box center [369, 324] width 104 height 24
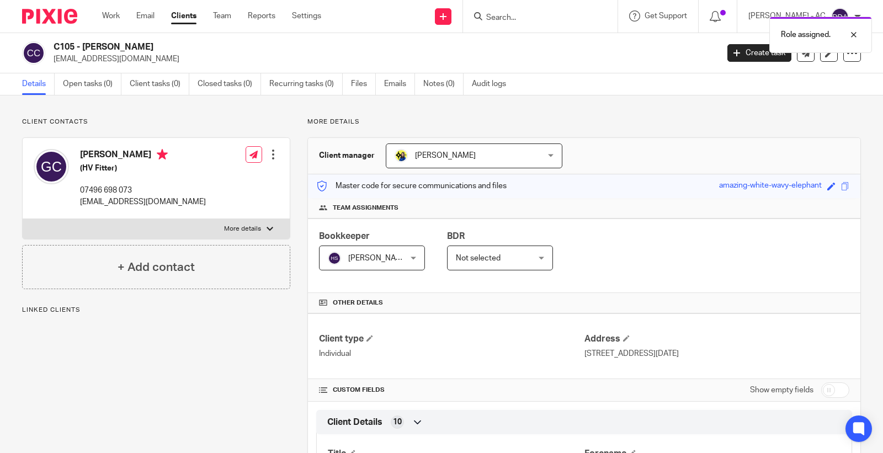
click at [815, 185] on div "Save amazing-white-wavy-elephant" at bounding box center [778, 186] width 119 height 13
click at [827, 189] on span at bounding box center [831, 186] width 8 height 8
type input "amazing-white-wavy-elephant"
paste input "text"
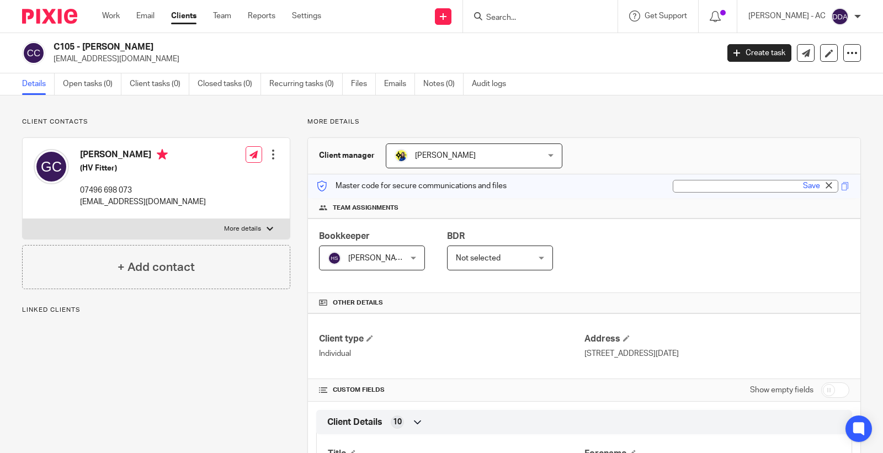
click at [691, 182] on input "text" at bounding box center [754, 186] width 165 height 13
paste input "C105"
type input "C105"
click at [803, 183] on link "Save" at bounding box center [811, 185] width 17 height 11
type input "C105"
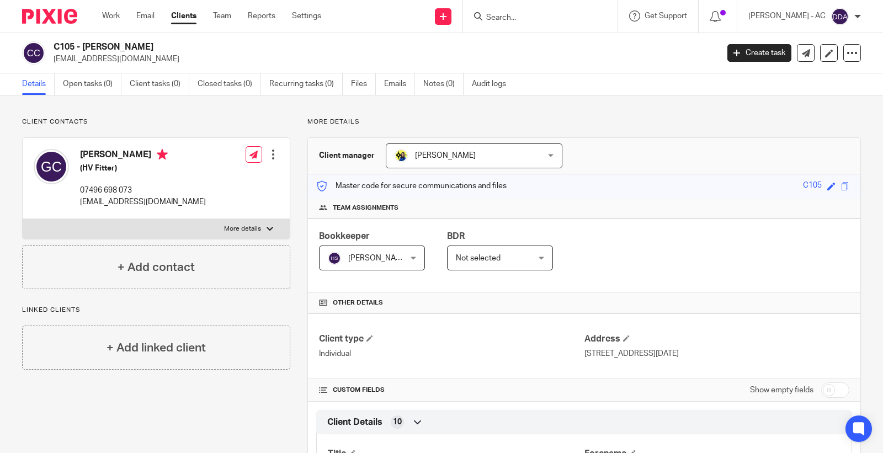
click at [459, 277] on div "Bookkeeper Harsh Sharma Harsh Sharma Not selected Abhay Jayswal Akhil Siby - Bi…" at bounding box center [584, 255] width 552 height 74
click at [493, 257] on span "Not selected" at bounding box center [478, 258] width 45 height 8
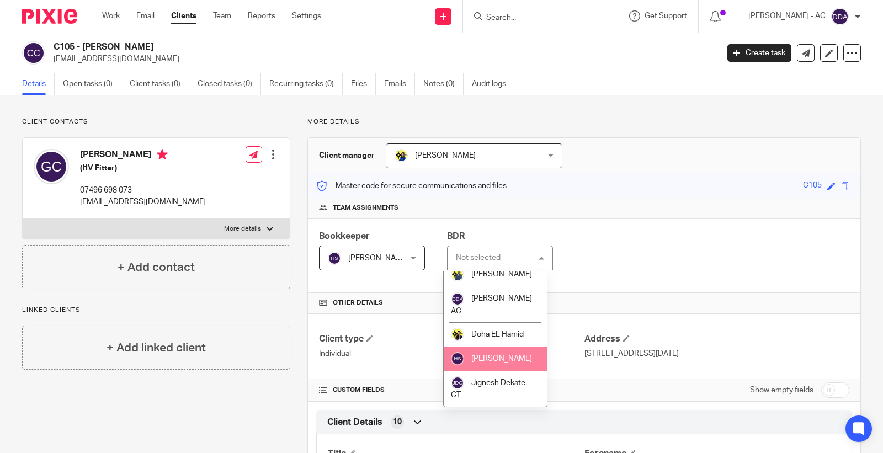
scroll to position [245, 0]
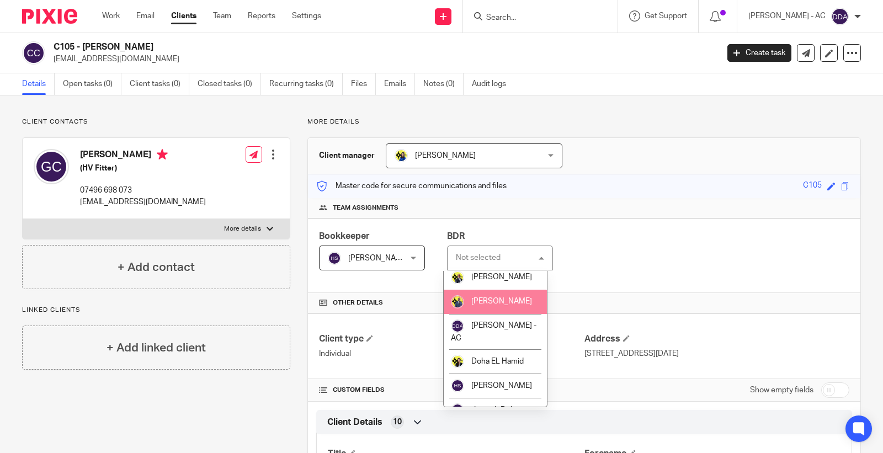
click at [473, 314] on li "Dennis Roehr" at bounding box center [495, 302] width 104 height 24
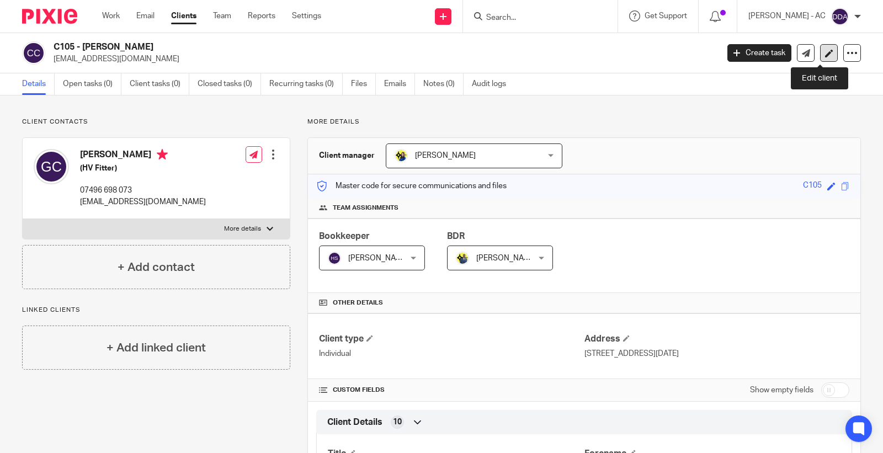
click at [820, 56] on link at bounding box center [829, 53] width 18 height 18
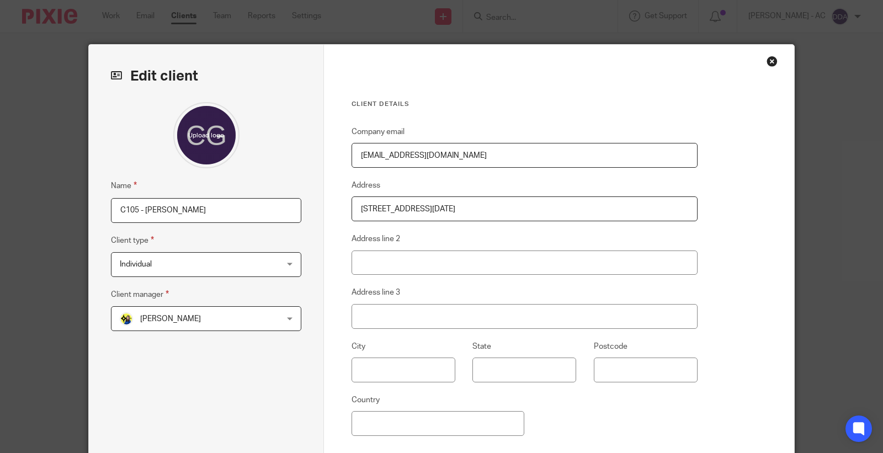
click at [768, 62] on div "Close this dialog window" at bounding box center [771, 61] width 11 height 11
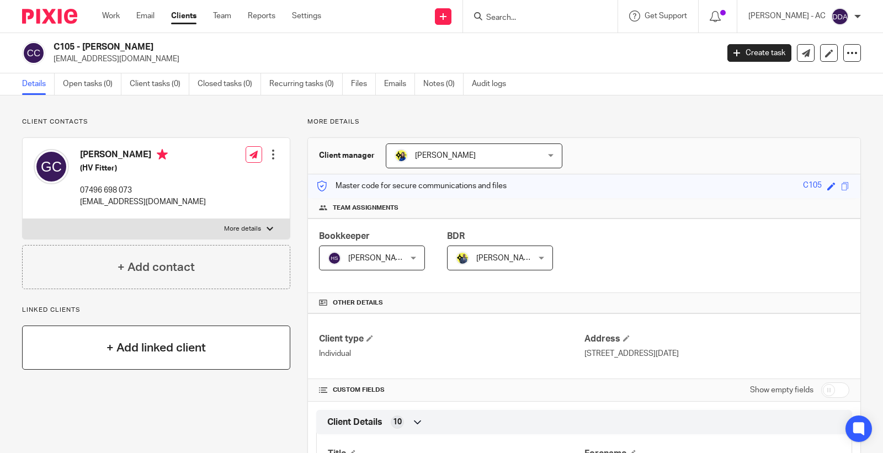
click at [129, 341] on h4 "+ Add linked client" at bounding box center [155, 347] width 99 height 17
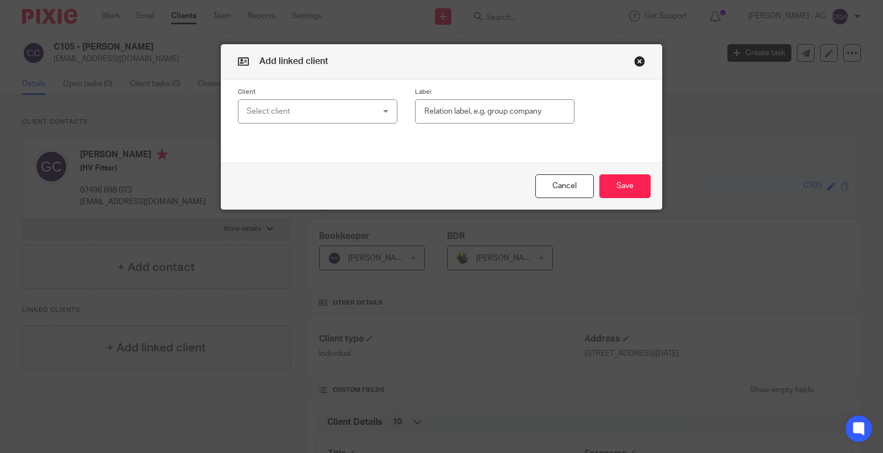
click at [250, 116] on div "Select client" at bounding box center [307, 111] width 120 height 23
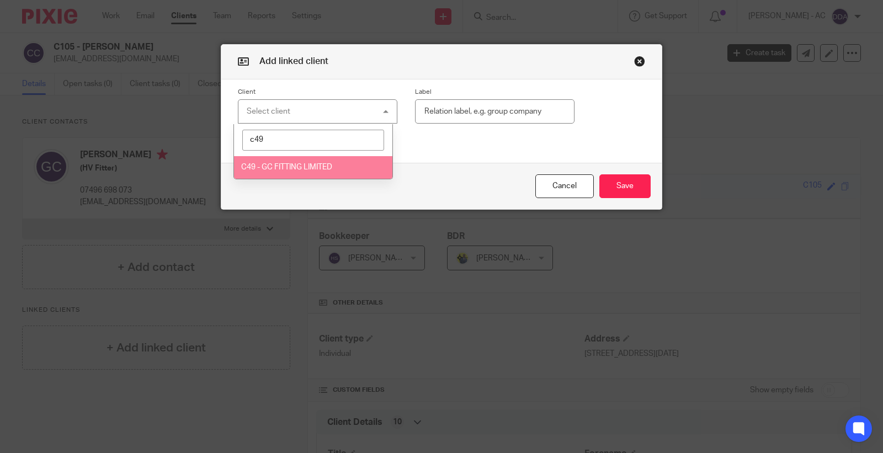
type input "c49"
click at [279, 166] on span "C49 - GC FITTING LIMITED" at bounding box center [286, 167] width 91 height 8
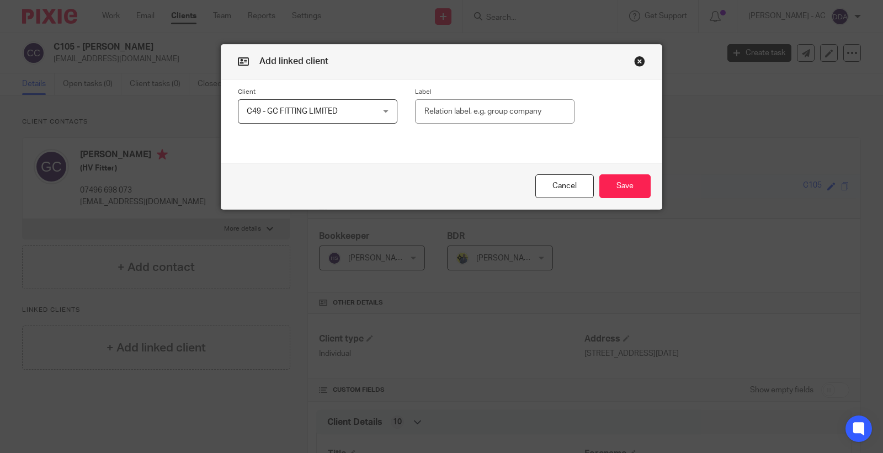
click at [459, 111] on input "text" at bounding box center [494, 111] width 159 height 25
paste input "Shareholder (100%)"
type input "Shareholder (100%)"
click at [614, 183] on button "Save" at bounding box center [624, 186] width 51 height 24
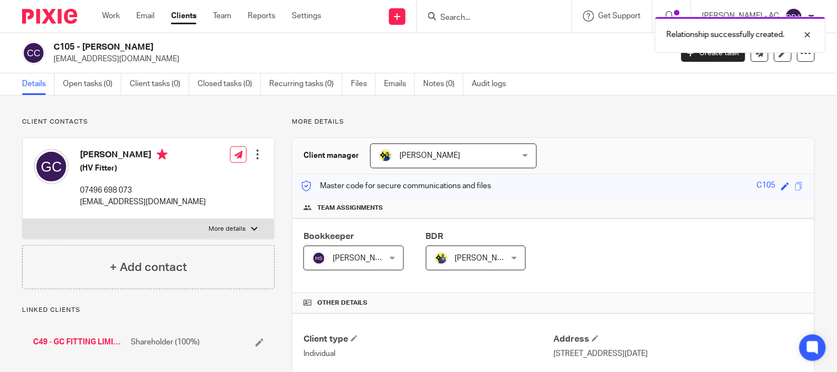
click at [255, 156] on div at bounding box center [257, 154] width 11 height 11
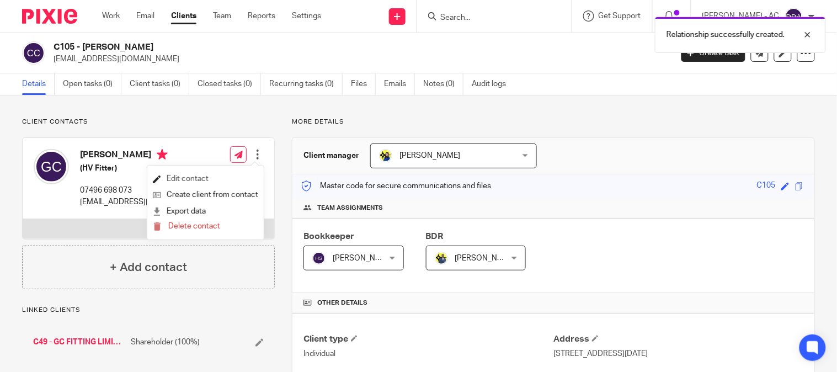
click at [205, 177] on link "Edit contact" at bounding box center [205, 179] width 105 height 16
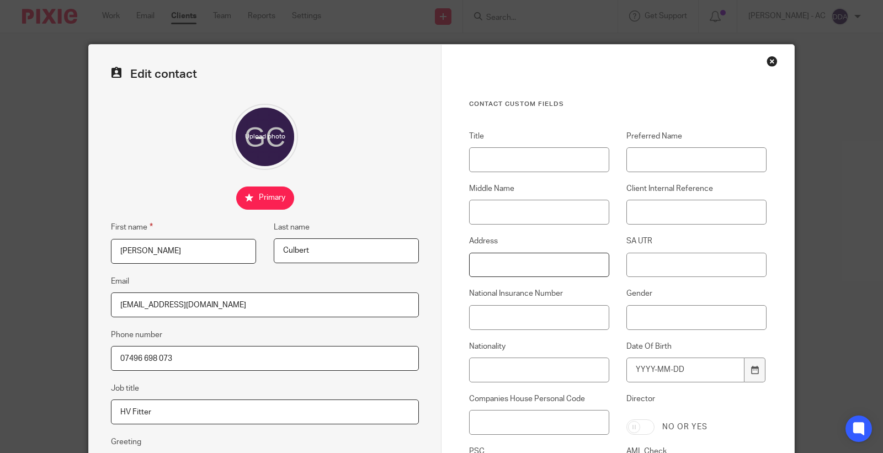
click at [563, 253] on input "Address" at bounding box center [539, 265] width 140 height 25
paste input "[STREET_ADDRESS][DATE]"
type input "73 Wardie Road, Glasgow, G34 9AD"
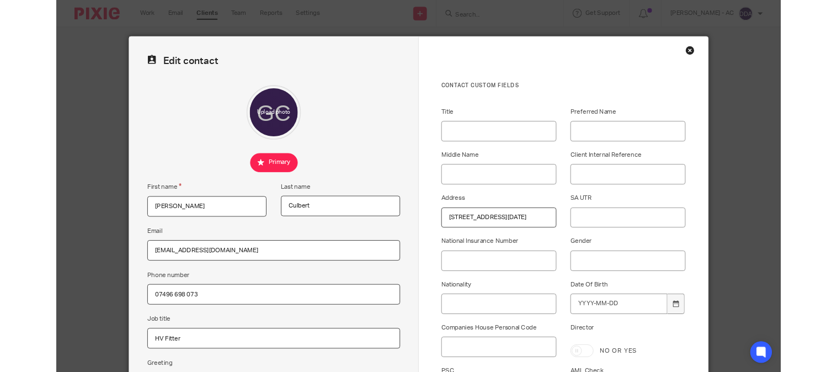
scroll to position [0, 0]
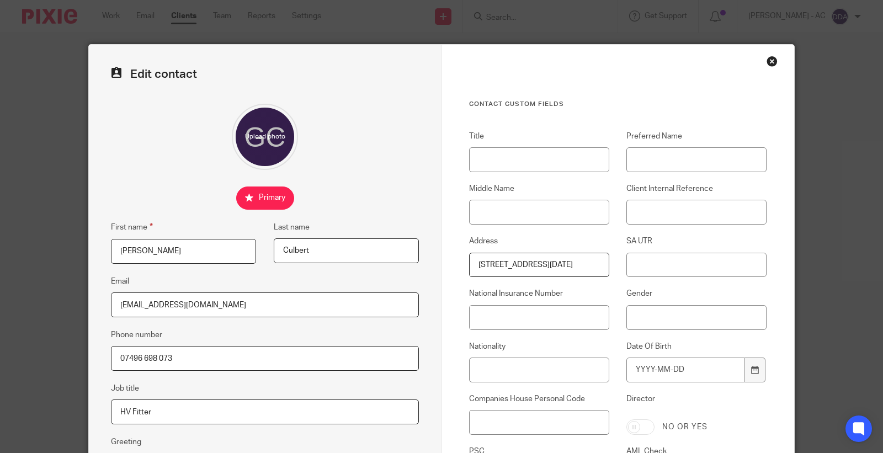
drag, startPoint x: 645, startPoint y: 285, endPoint x: 674, endPoint y: 268, distance: 33.4
click at [647, 284] on div "Title Preferred Name Middle Name Client Internal Reference Address 73 Wardie Ro…" at bounding box center [609, 337] width 314 height 413
click at [675, 268] on input "SA UTR" at bounding box center [696, 265] width 140 height 25
paste input "77761 80897"
type input "77761 80897"
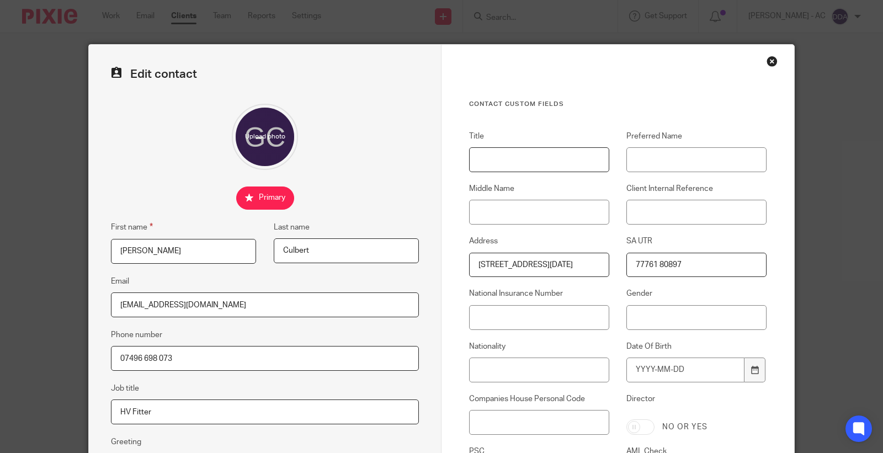
click at [499, 157] on input "Title" at bounding box center [539, 159] width 140 height 25
paste input "Mr"
type input "Mr"
click at [694, 211] on input "Client Internal Reference" at bounding box center [696, 212] width 140 height 25
paste input "C105"
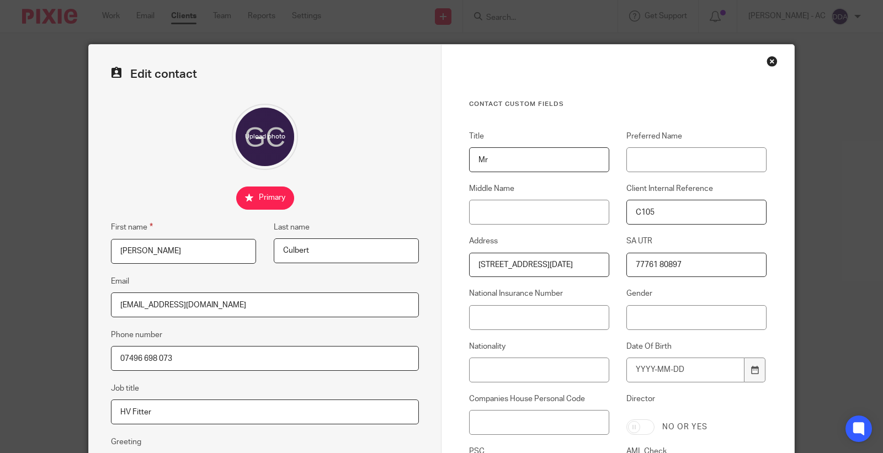
type input "C105"
click at [531, 309] on input "National Insurance Number" at bounding box center [539, 317] width 140 height 25
paste input "JN727143D"
type input "JN727143D"
click at [562, 357] on input "Nationality" at bounding box center [539, 369] width 140 height 25
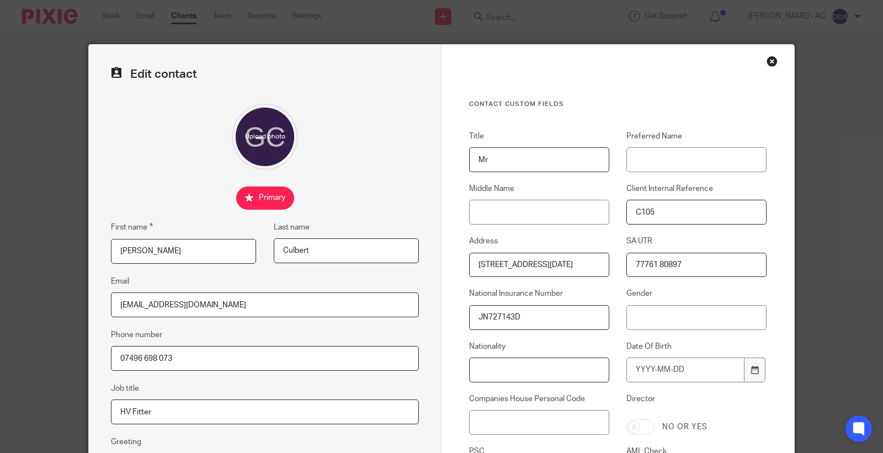
paste input "British"
type input "British"
click at [645, 306] on input "Gender" at bounding box center [696, 317] width 140 height 25
type input "Male"
click at [656, 367] on input "Date Of Birth" at bounding box center [685, 369] width 118 height 25
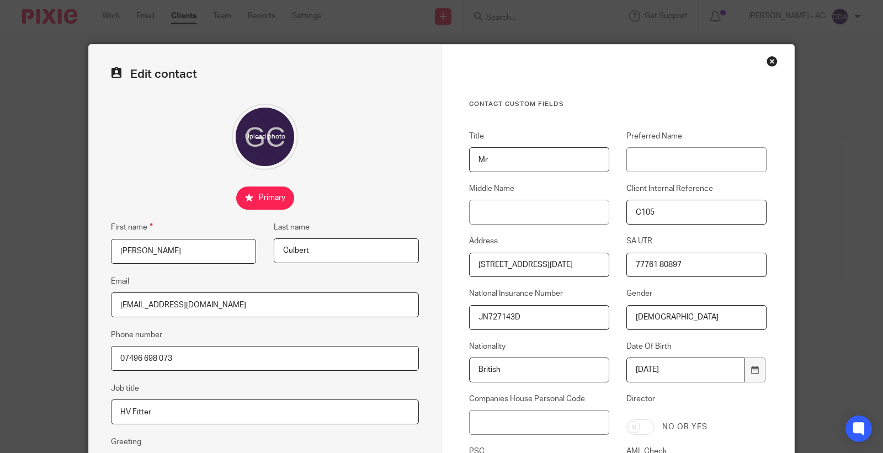
type input "1980-08-29"
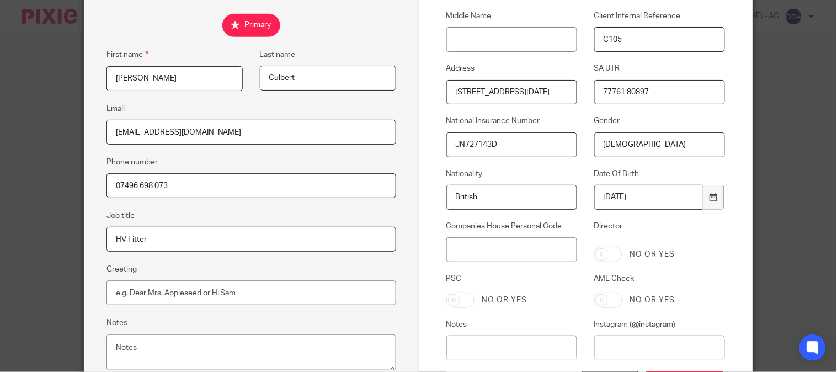
scroll to position [184, 0]
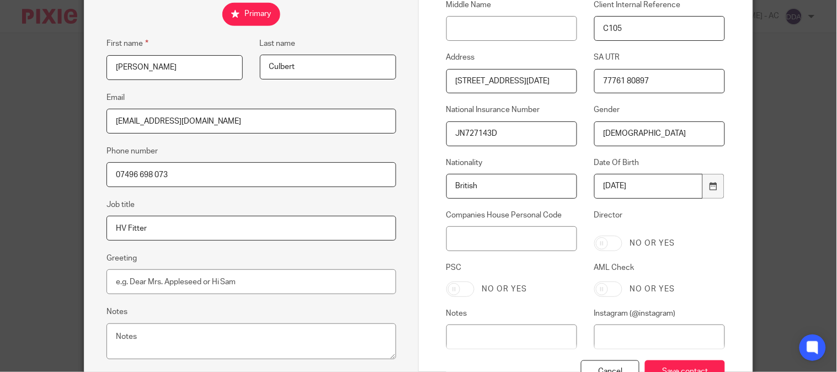
click at [601, 285] on input "AML Check" at bounding box center [608, 288] width 28 height 15
checkbox input "true"
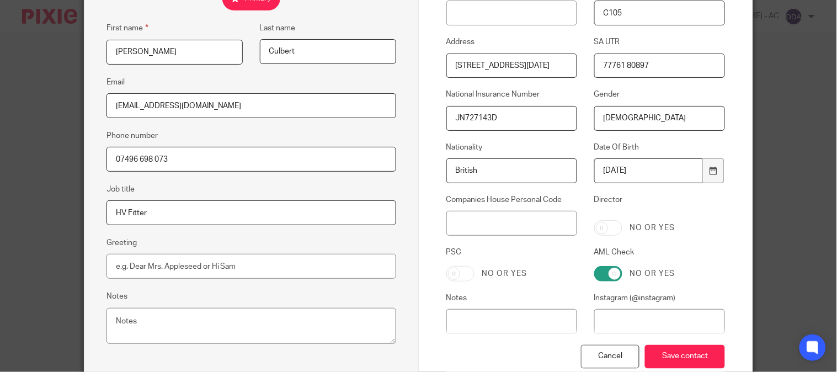
scroll to position [268, 0]
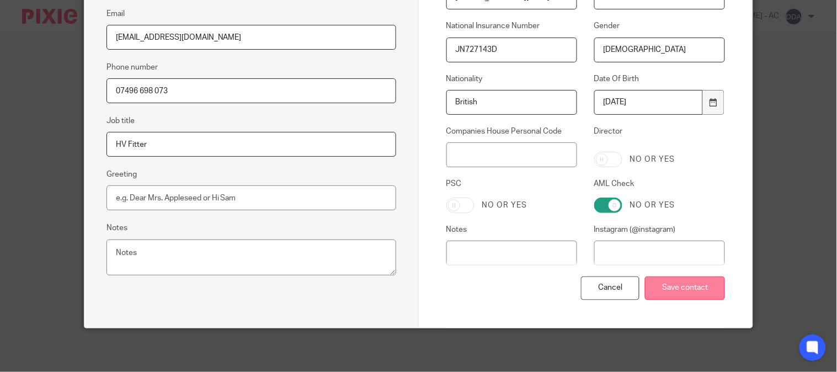
click at [651, 285] on input "Save contact" at bounding box center [685, 288] width 80 height 24
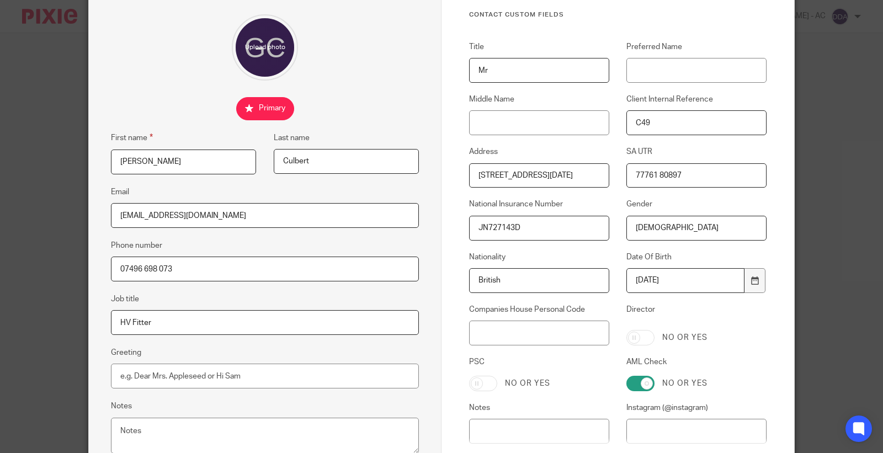
scroll to position [61, 0]
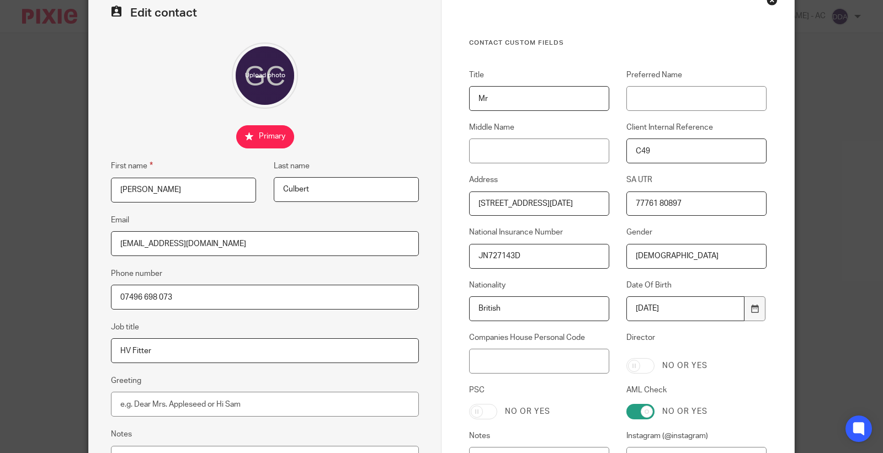
drag, startPoint x: 712, startPoint y: 196, endPoint x: 539, endPoint y: 191, distance: 172.7
click at [541, 191] on div "Title Mr Preferred Name Middle Name Client Internal Reference C49 Address 73 Wa…" at bounding box center [609, 276] width 314 height 413
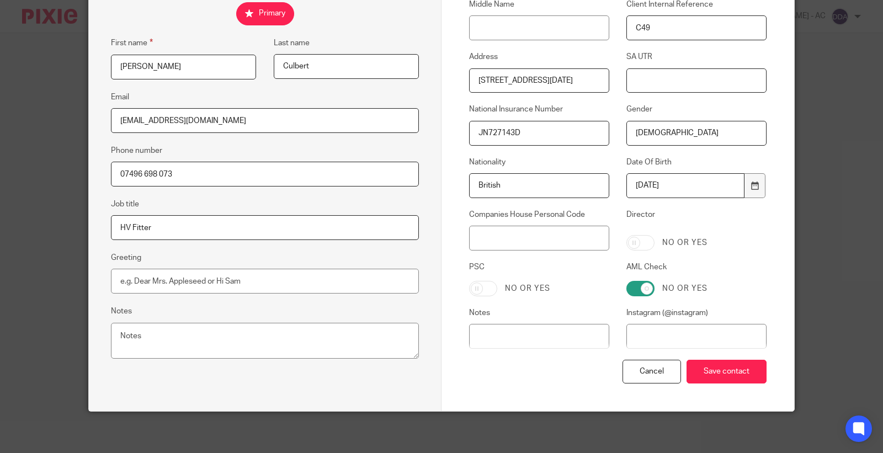
scroll to position [186, 0]
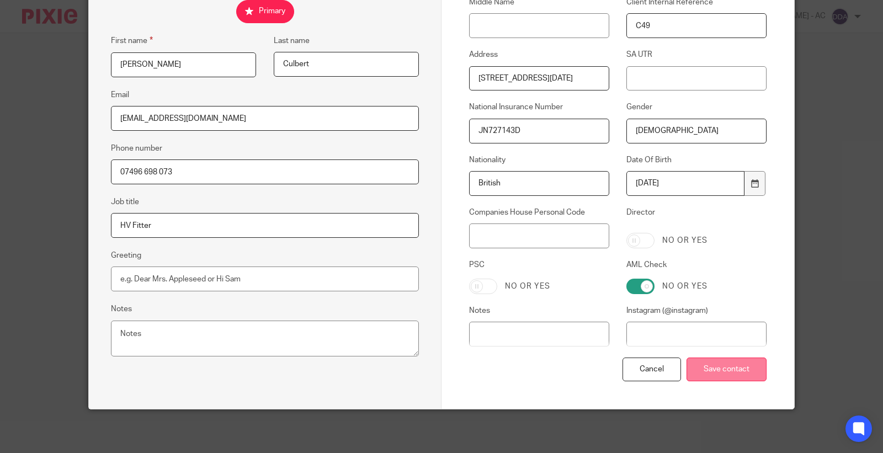
click at [717, 366] on input "Save contact" at bounding box center [726, 369] width 80 height 24
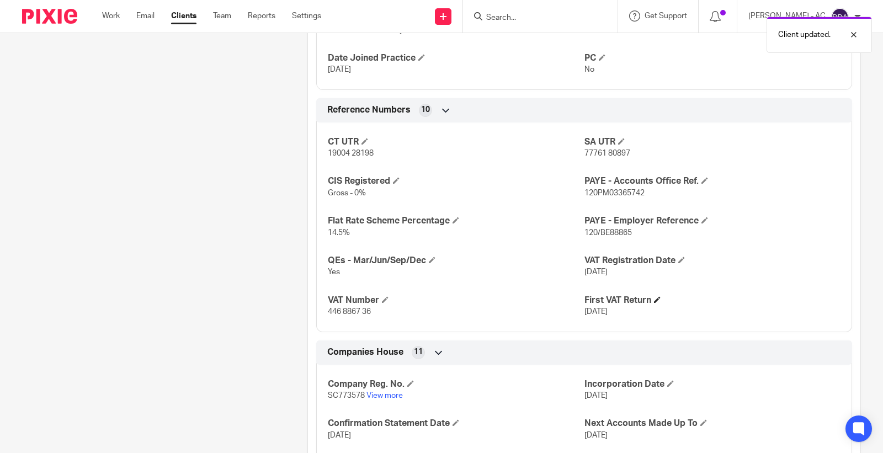
scroll to position [735, 0]
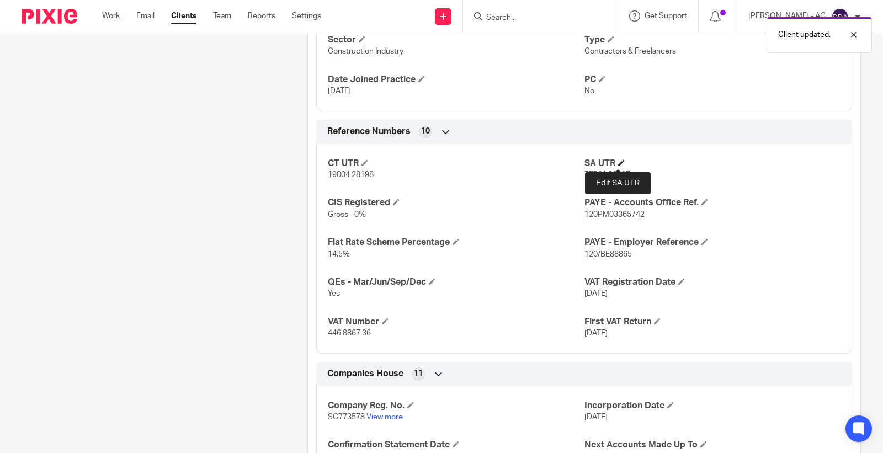
click at [618, 162] on span at bounding box center [621, 162] width 7 height 7
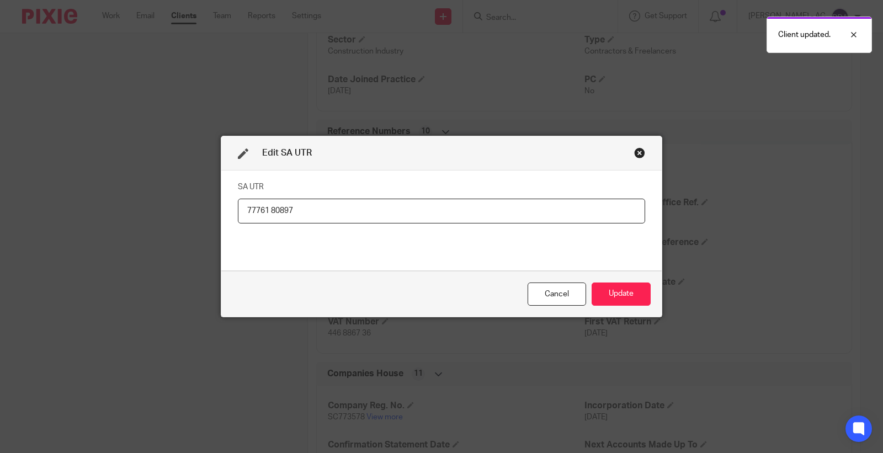
drag, startPoint x: 348, startPoint y: 209, endPoint x: 122, endPoint y: 214, distance: 225.1
click at [126, 213] on div "Edit SA UTR SA UTR 77761 80897 Cancel Update" at bounding box center [441, 226] width 883 height 453
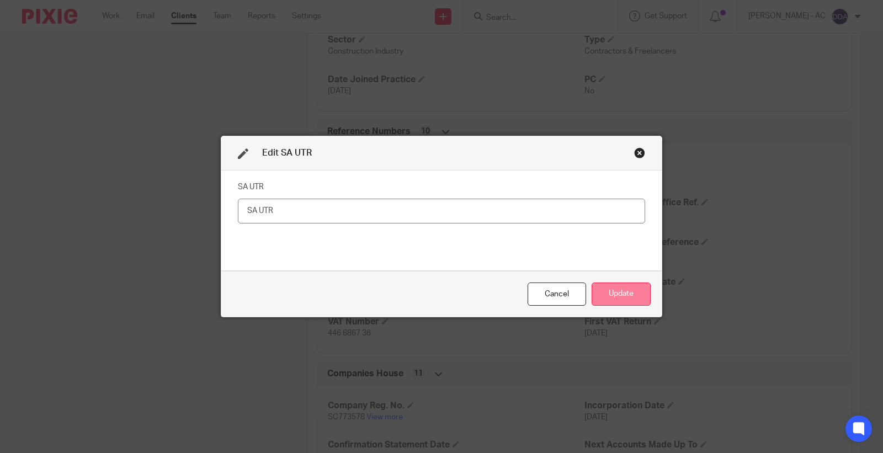
click at [616, 300] on button "Update" at bounding box center [620, 294] width 59 height 24
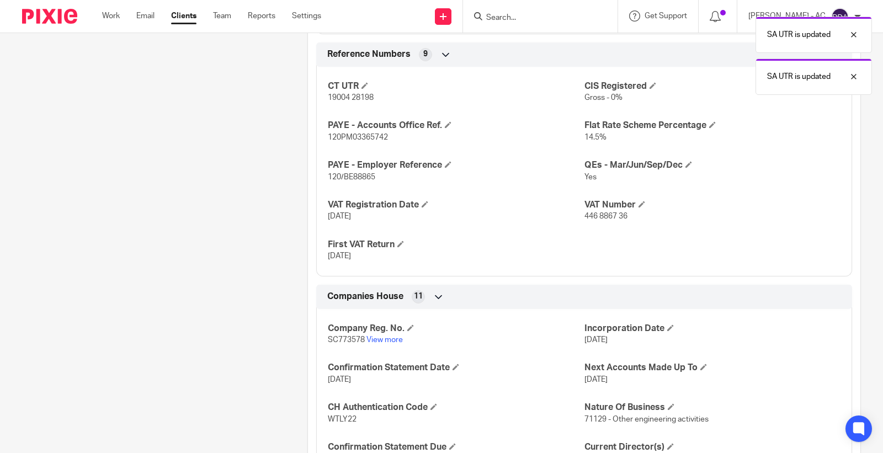
scroll to position [1014, 0]
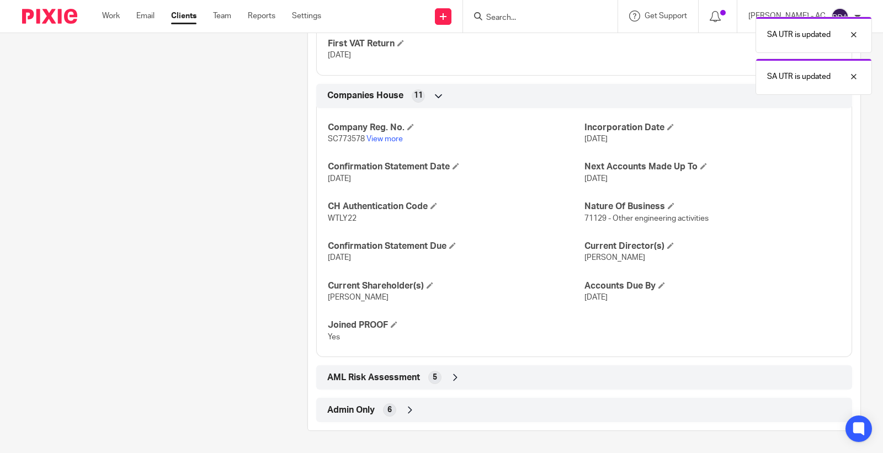
click at [417, 407] on div "Admin Only 6" at bounding box center [583, 409] width 519 height 19
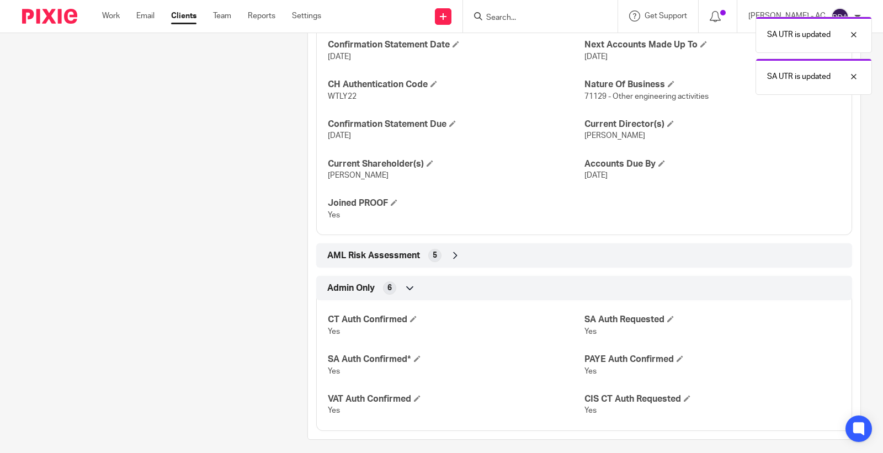
scroll to position [1145, 0]
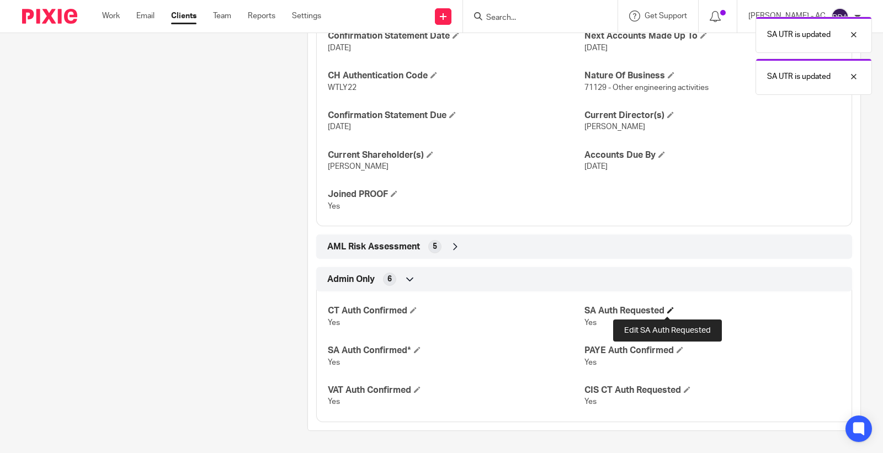
click at [667, 312] on span at bounding box center [670, 310] width 7 height 7
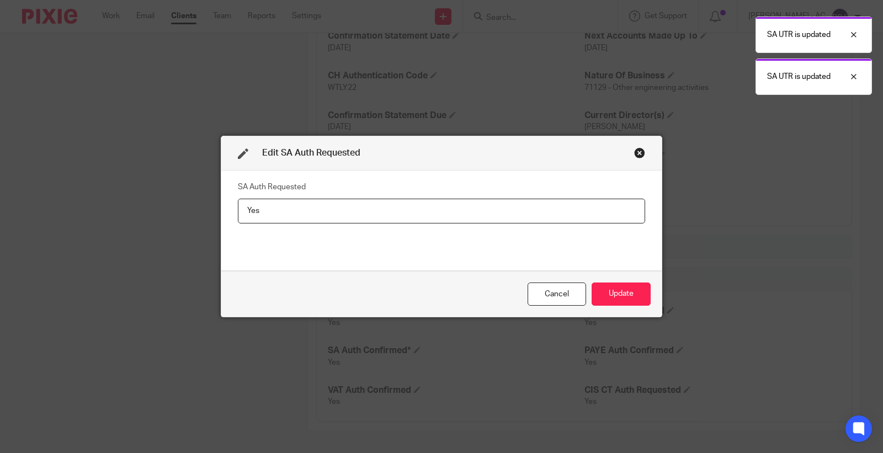
drag, startPoint x: 189, startPoint y: 223, endPoint x: 165, endPoint y: 222, distance: 23.2
click at [165, 222] on div "Edit SA Auth Requested SA Auth Requested Yes Cancel Update" at bounding box center [441, 226] width 883 height 453
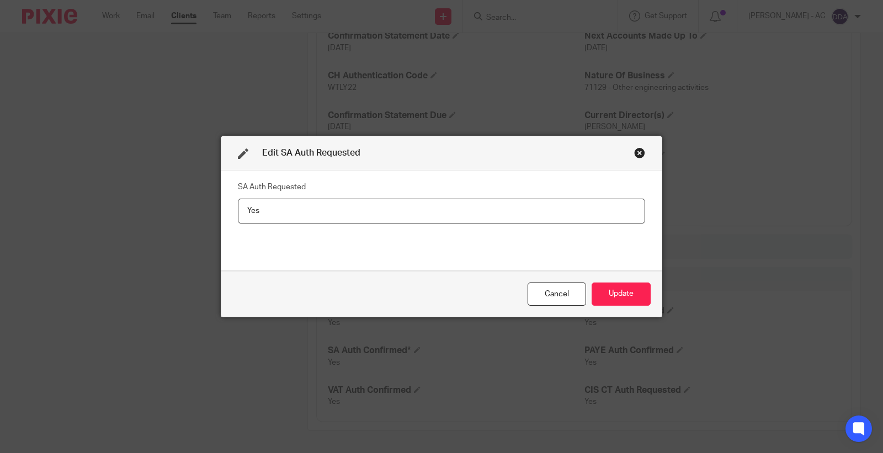
click at [264, 212] on input "Yes" at bounding box center [441, 211] width 407 height 25
drag, startPoint x: 266, startPoint y: 212, endPoint x: 179, endPoint y: 217, distance: 86.7
click at [179, 217] on div "Edit SA Auth Requested SA Auth Requested Yes Cancel Update" at bounding box center [441, 226] width 883 height 453
click at [608, 291] on button "Update" at bounding box center [620, 294] width 59 height 24
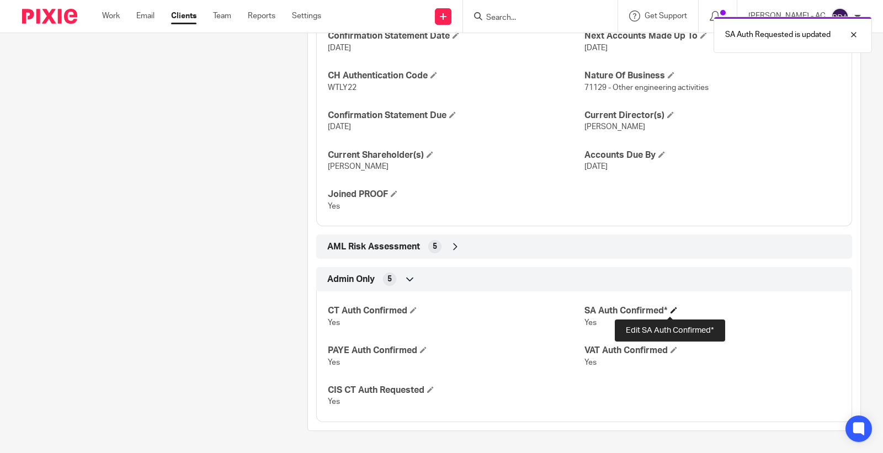
click at [671, 311] on span at bounding box center [673, 310] width 7 height 7
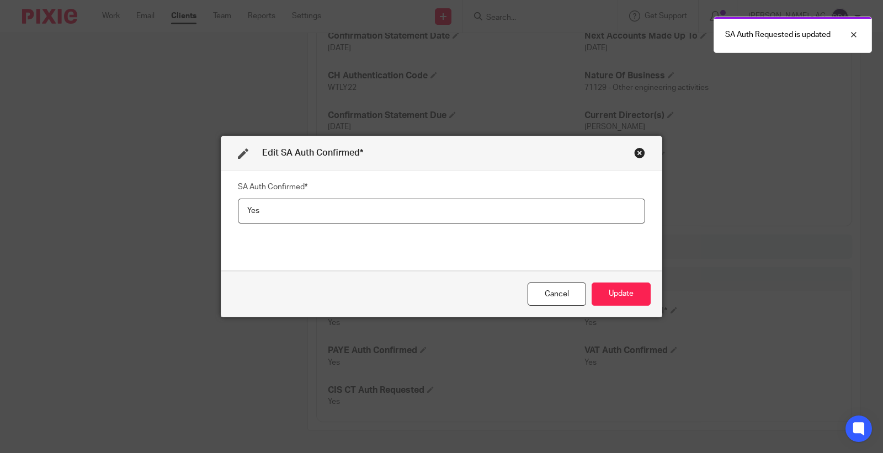
drag, startPoint x: 261, startPoint y: 219, endPoint x: 189, endPoint y: 223, distance: 72.4
click at [190, 223] on div "Edit SA Auth Confirmed* SA Auth Confirmed* Yes Cancel Update" at bounding box center [441, 226] width 883 height 453
click at [624, 290] on button "Update" at bounding box center [620, 294] width 59 height 24
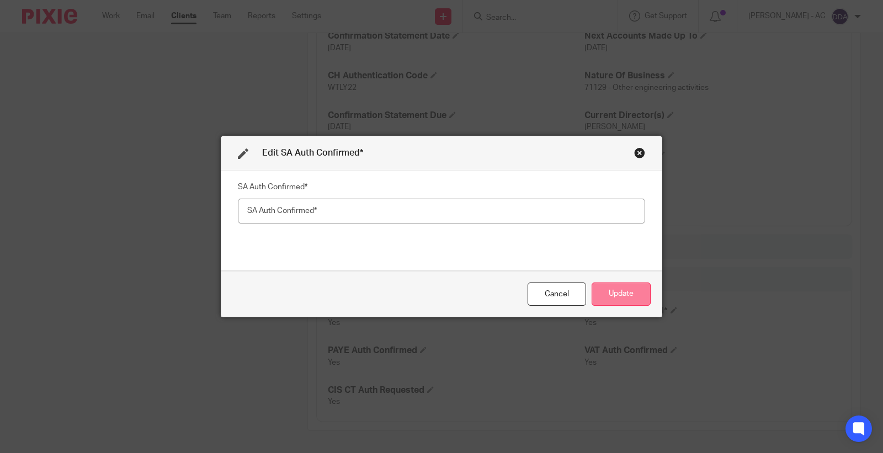
click at [624, 290] on button "Update" at bounding box center [620, 294] width 59 height 24
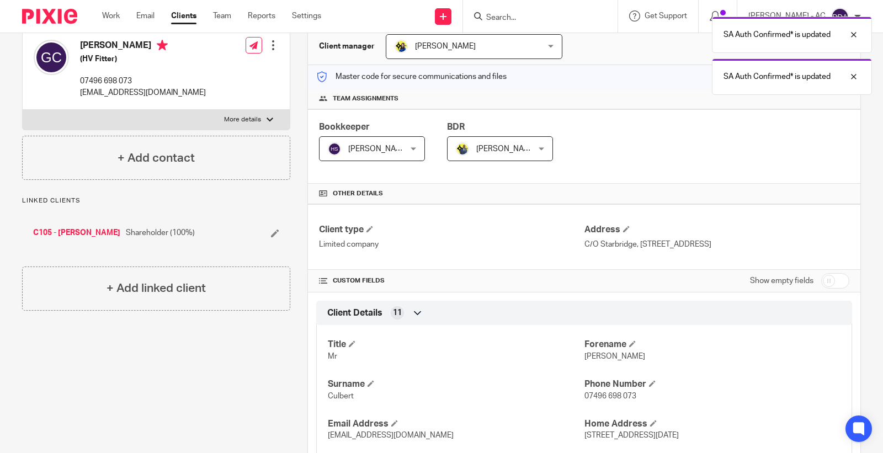
scroll to position [0, 0]
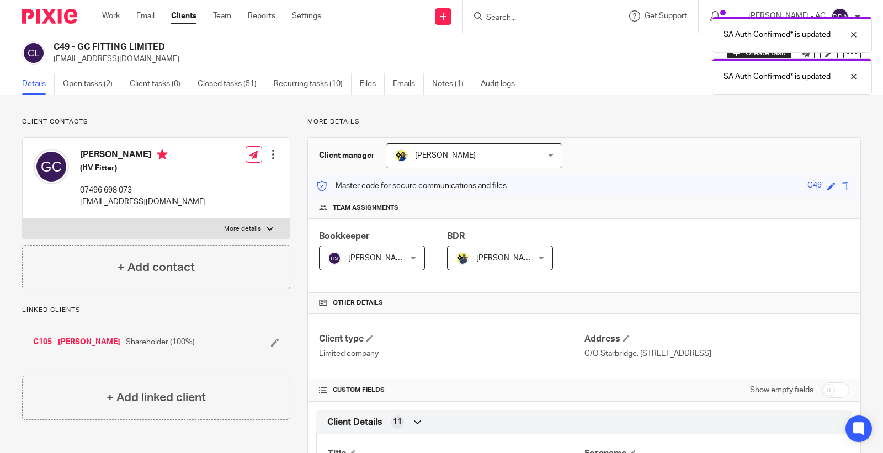
click at [455, 92] on div "SA Auth Confirmed* is updated SA Auth Confirmed* is updated" at bounding box center [656, 53] width 430 height 84
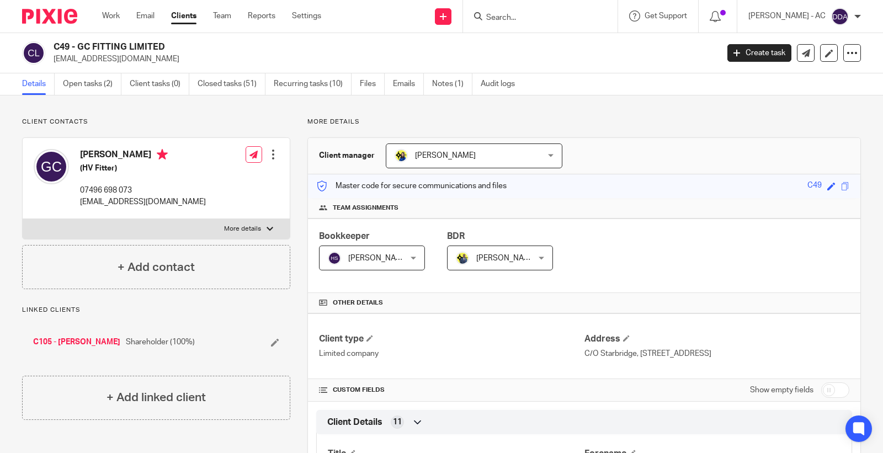
click at [457, 91] on div "SA Auth Confirmed* is updated SA Auth Confirmed* is updated" at bounding box center [656, 53] width 430 height 84
click at [457, 80] on link "Notes (1)" at bounding box center [452, 84] width 40 height 22
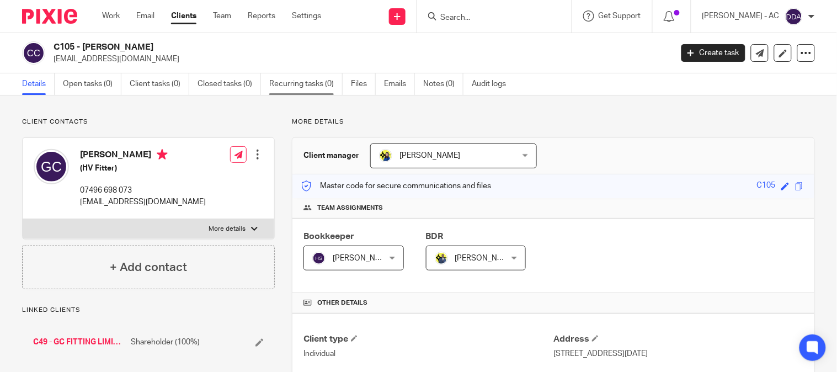
click at [324, 84] on link "Recurring tasks (0)" at bounding box center [305, 84] width 73 height 22
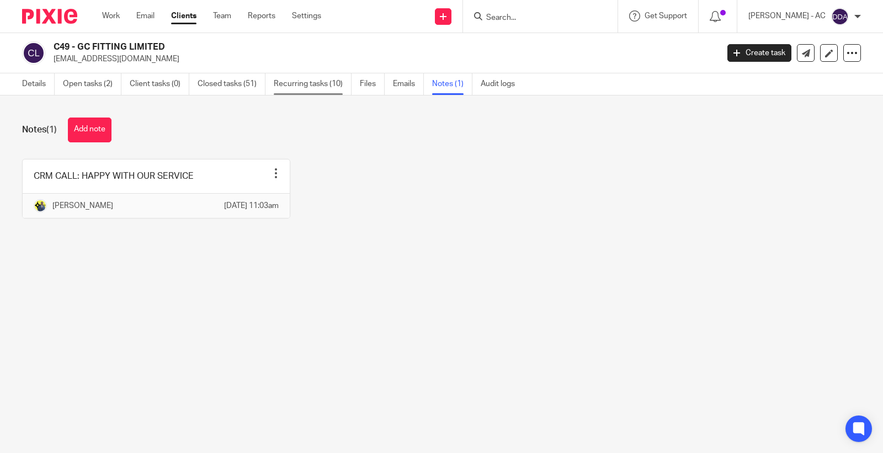
click at [312, 85] on link "Recurring tasks (10)" at bounding box center [313, 84] width 78 height 22
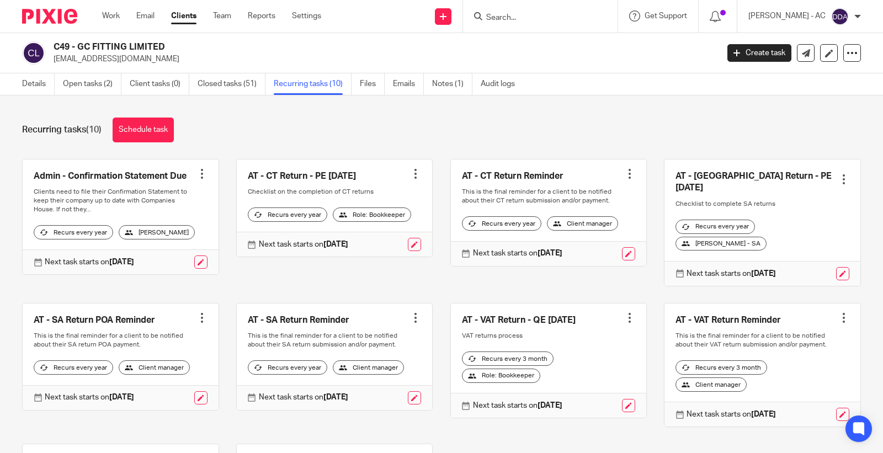
click at [838, 174] on div at bounding box center [843, 179] width 11 height 11
click at [780, 239] on button "Cancel schedule" at bounding box center [784, 244] width 88 height 14
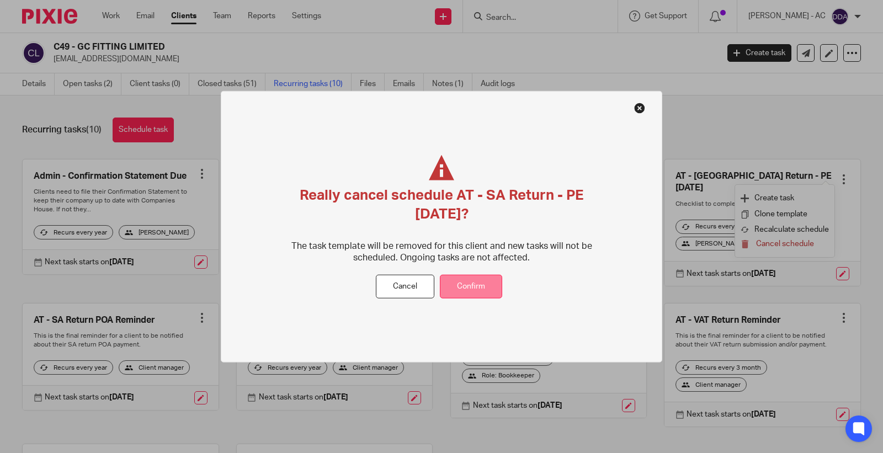
click at [488, 287] on button "Confirm" at bounding box center [471, 287] width 62 height 24
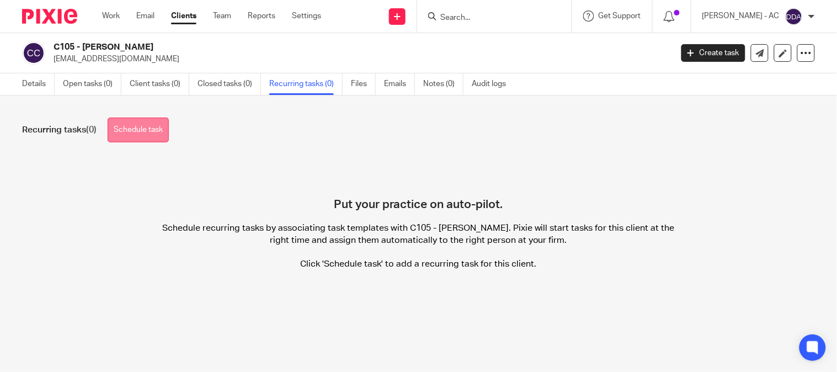
click at [152, 130] on link "Schedule task" at bounding box center [138, 129] width 61 height 25
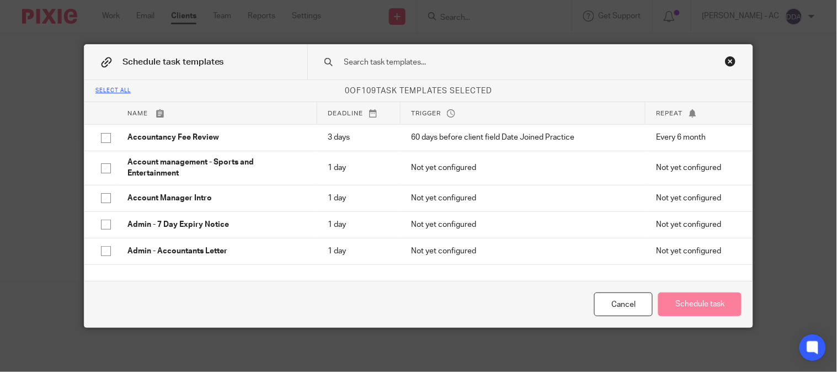
click at [418, 67] on input "text" at bounding box center [514, 62] width 343 height 12
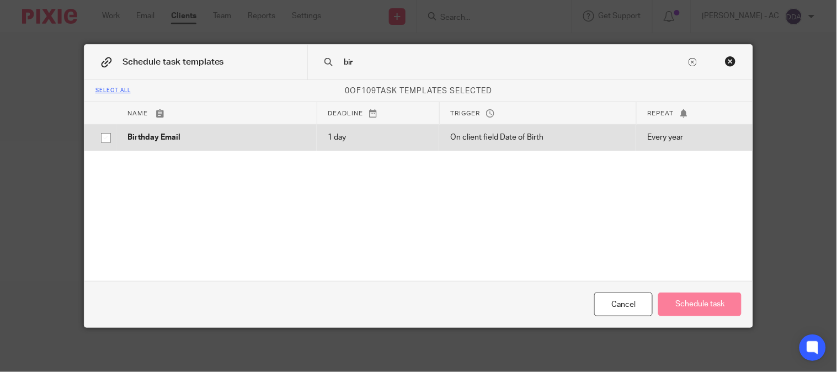
type input "bir"
click at [335, 130] on td "1 day" at bounding box center [378, 137] width 122 height 26
checkbox input "true"
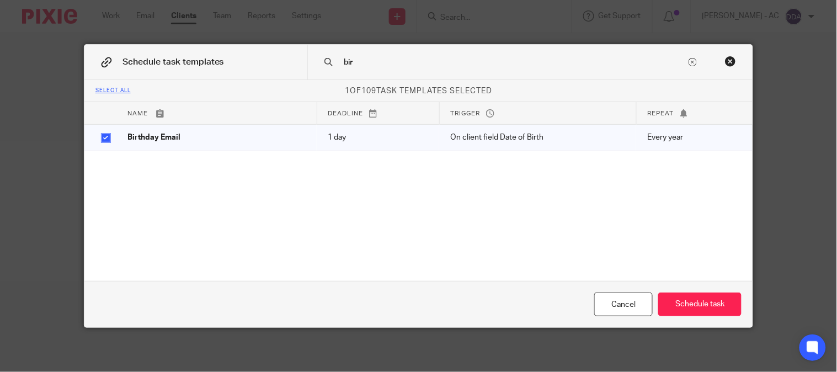
drag, startPoint x: 364, startPoint y: 59, endPoint x: 269, endPoint y: 63, distance: 95.5
click at [276, 65] on div "Schedule task templates bir" at bounding box center [418, 62] width 669 height 35
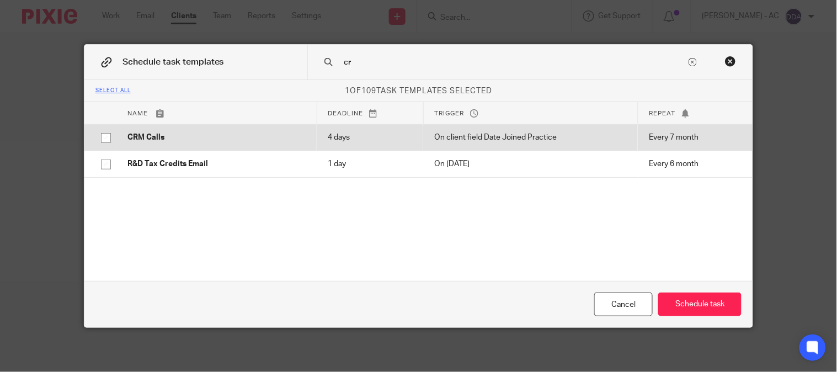
type input "cr"
click at [243, 132] on p "CRM Calls" at bounding box center [216, 137] width 178 height 11
checkbox input "true"
drag, startPoint x: 221, startPoint y: 157, endPoint x: 266, endPoint y: 134, distance: 50.8
click at [220, 158] on td "R&D Tax Credits Email" at bounding box center [216, 164] width 200 height 26
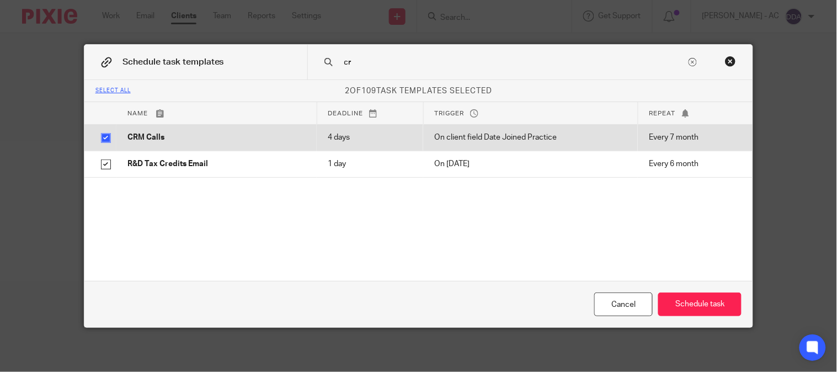
checkbox input "true"
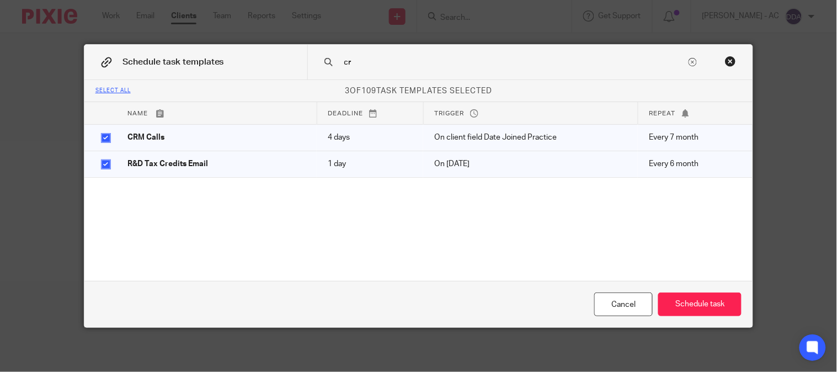
drag, startPoint x: 360, startPoint y: 65, endPoint x: 307, endPoint y: 65, distance: 52.4
click at [307, 65] on div "cr" at bounding box center [530, 62] width 446 height 35
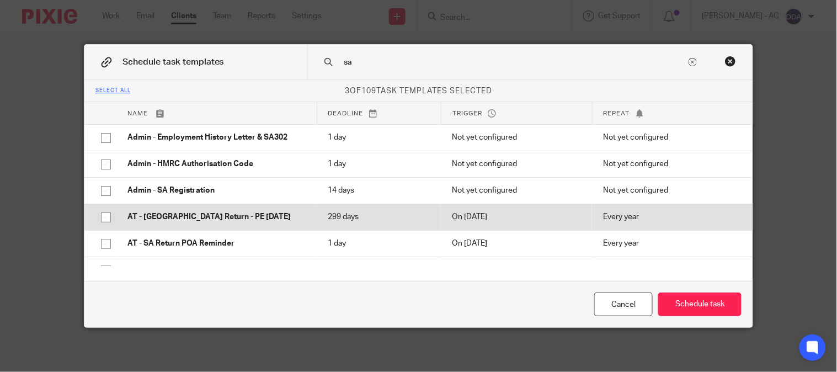
type input "sa"
click at [184, 214] on p "AT - SA Return - PE 05-04-2025" at bounding box center [216, 216] width 178 height 11
checkbox input "true"
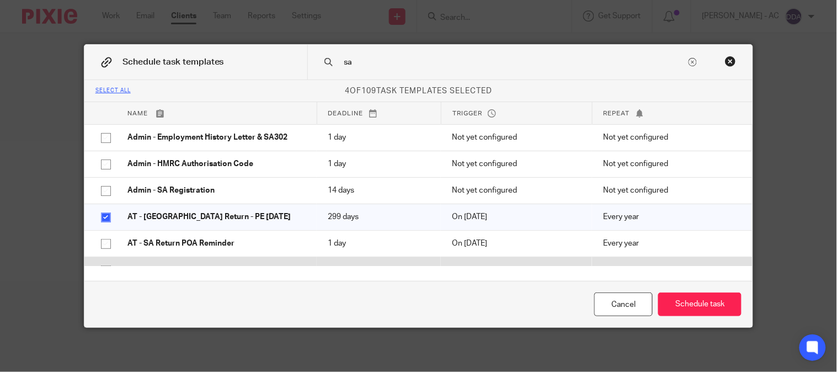
click at [164, 257] on td "AT - SA Return Reminder" at bounding box center [216, 270] width 200 height 26
checkbox input "true"
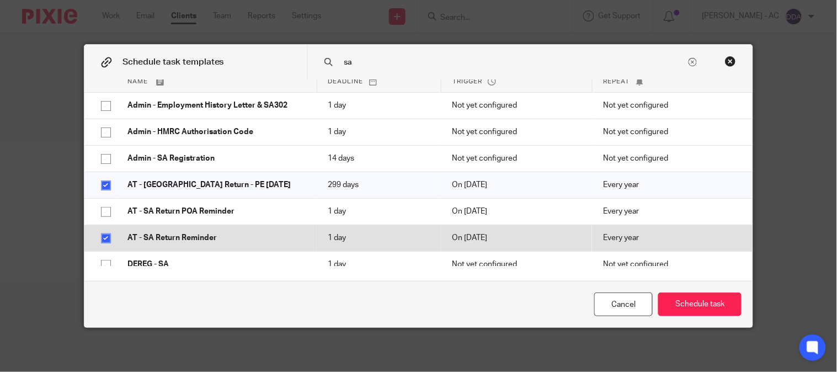
scroll to position [61, 0]
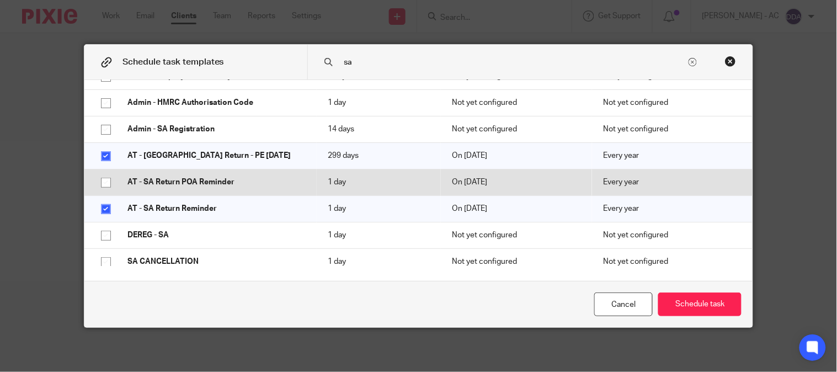
click at [197, 178] on p "AT - SA Return POA Reminder" at bounding box center [216, 182] width 178 height 11
checkbox input "true"
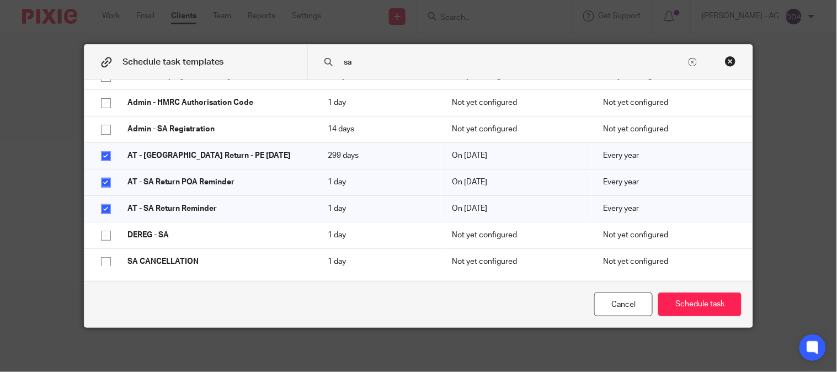
drag, startPoint x: 370, startPoint y: 61, endPoint x: 282, endPoint y: 72, distance: 88.5
click at [295, 72] on div "Schedule task templates sa" at bounding box center [418, 62] width 669 height 35
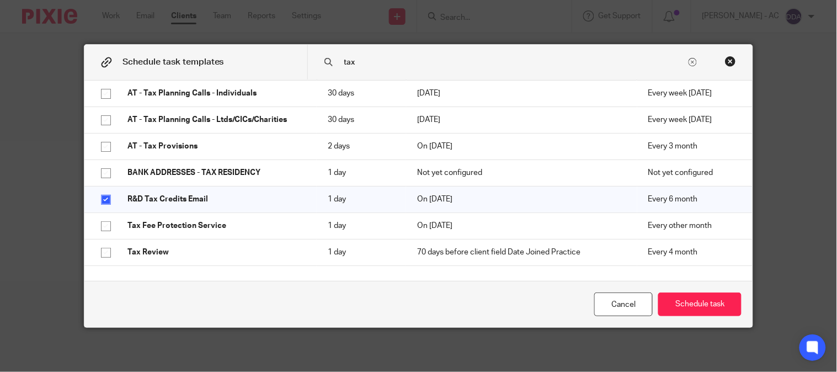
scroll to position [43, 0]
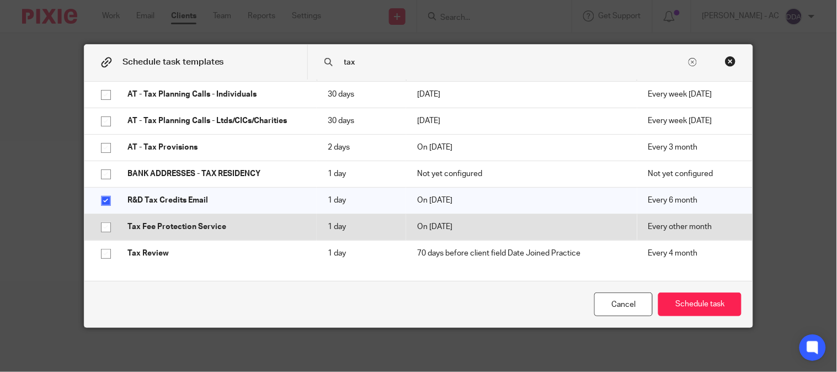
type input "tax"
click at [204, 225] on p "Tax Fee Protection Service" at bounding box center [216, 226] width 178 height 11
checkbox input "true"
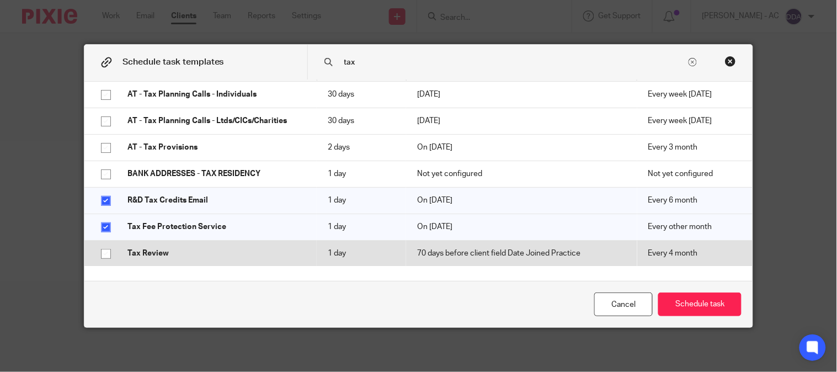
click at [164, 252] on p "Tax Review" at bounding box center [216, 253] width 178 height 11
checkbox input "true"
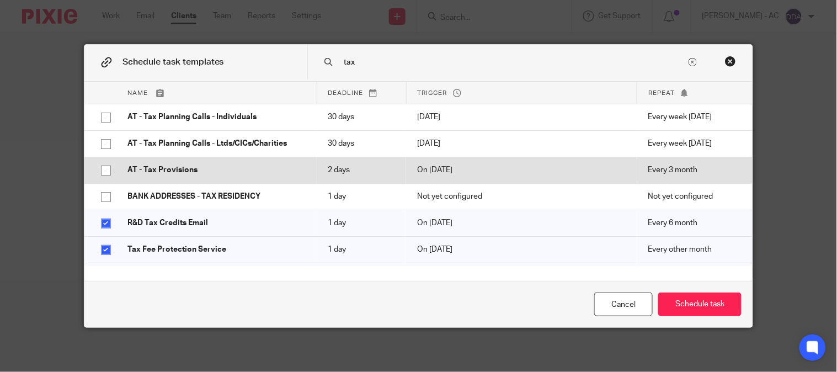
scroll to position [0, 0]
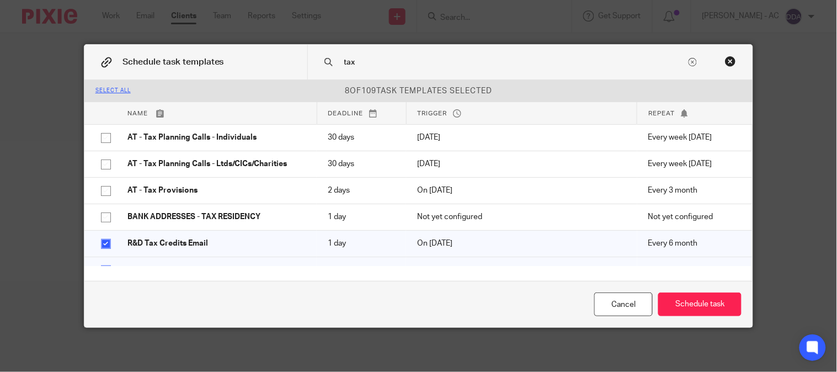
drag, startPoint x: 388, startPoint y: 63, endPoint x: 285, endPoint y: 81, distance: 104.7
click at [285, 81] on div "Schedule task templates tax Select all 8 of 109 task templates selected Name De…" at bounding box center [418, 186] width 669 height 282
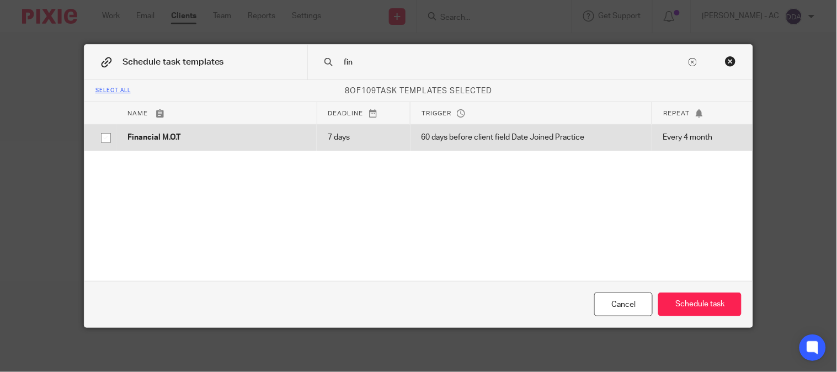
type input "fin"
click at [252, 144] on td "Financial M.O.T" at bounding box center [216, 137] width 200 height 26
checkbox input "true"
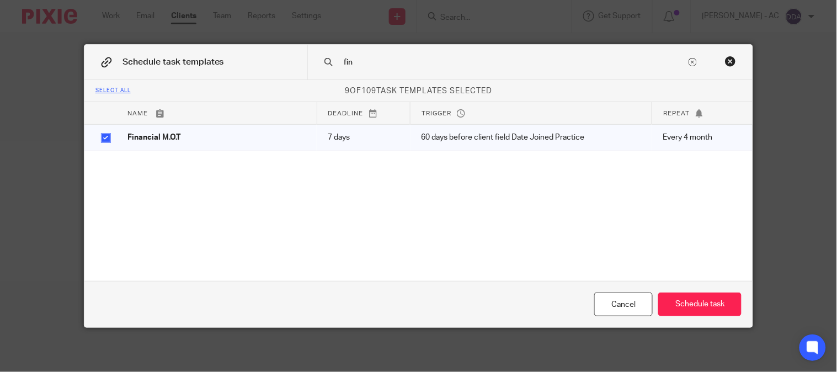
drag, startPoint x: 359, startPoint y: 68, endPoint x: 309, endPoint y: 73, distance: 49.3
click at [311, 72] on div "fin" at bounding box center [530, 62] width 446 height 35
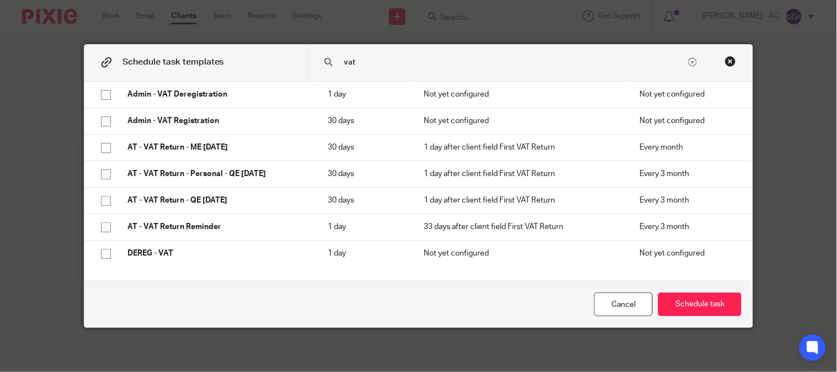
scroll to position [96, 0]
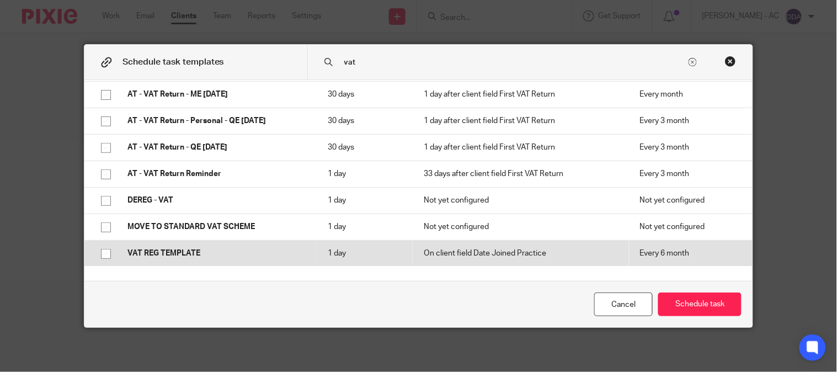
type input "vat"
click at [201, 243] on td "VAT REG TEMPLATE" at bounding box center [216, 253] width 200 height 26
checkbox input "true"
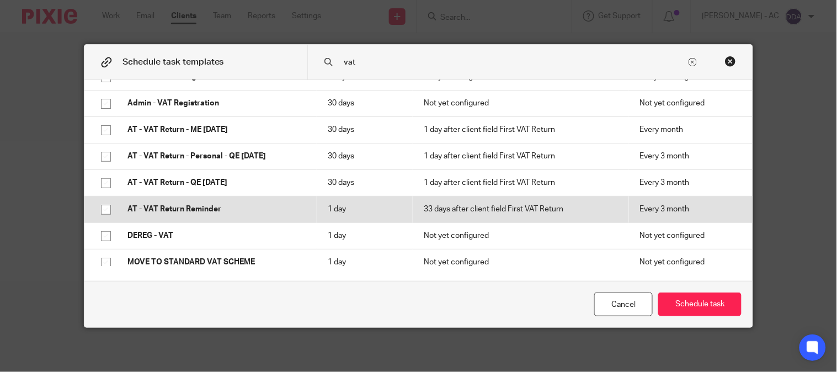
scroll to position [0, 0]
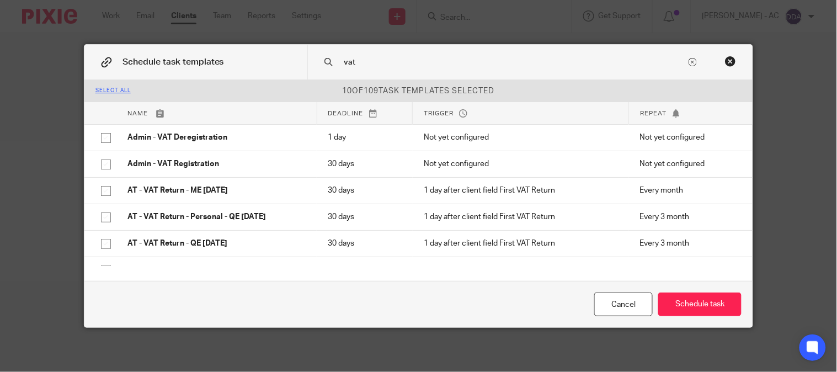
drag, startPoint x: 345, startPoint y: 71, endPoint x: 188, endPoint y: 82, distance: 157.0
click at [191, 82] on div "Schedule task templates vat Select all 10 of 109 task templates selected Name D…" at bounding box center [418, 186] width 669 height 282
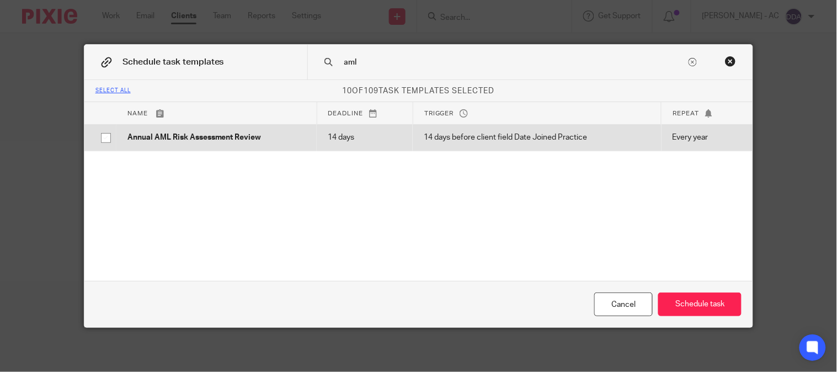
type input "aml"
click at [211, 146] on td "Annual AML Risk Assessment Review" at bounding box center [216, 137] width 200 height 26
checkbox input "true"
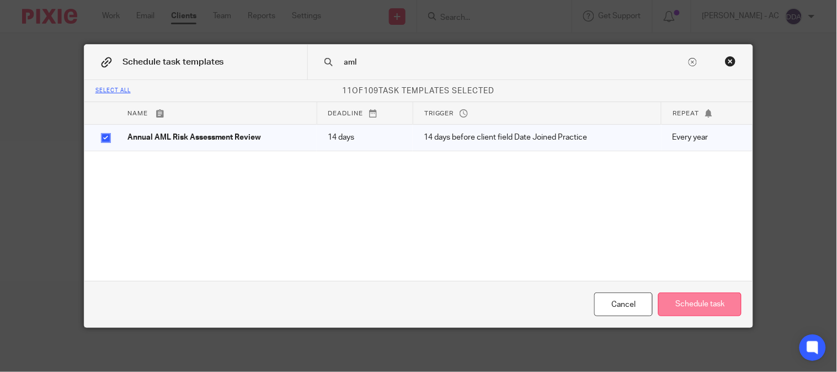
click at [687, 293] on button "Schedule task" at bounding box center [699, 304] width 83 height 24
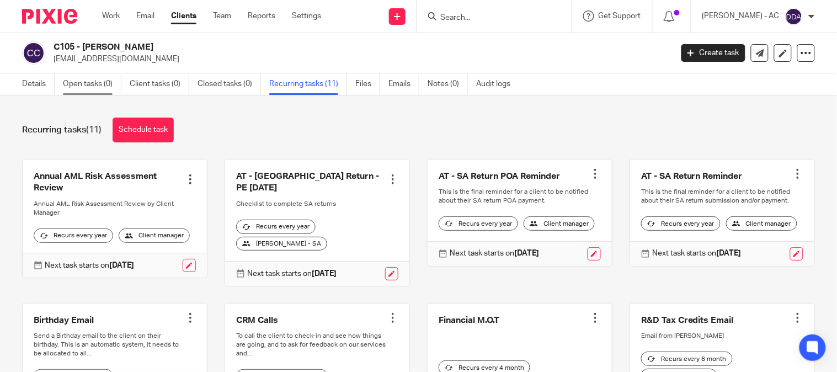
click at [97, 84] on link "Open tasks (0)" at bounding box center [92, 84] width 58 height 22
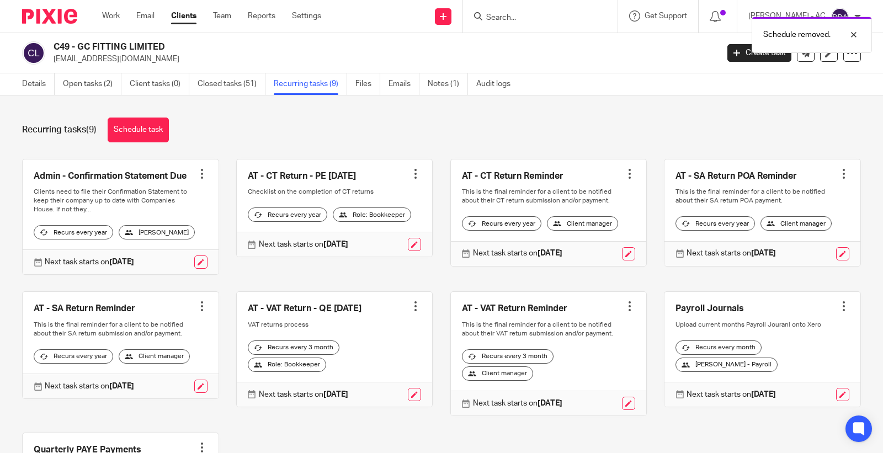
click at [824, 167] on link at bounding box center [762, 212] width 196 height 106
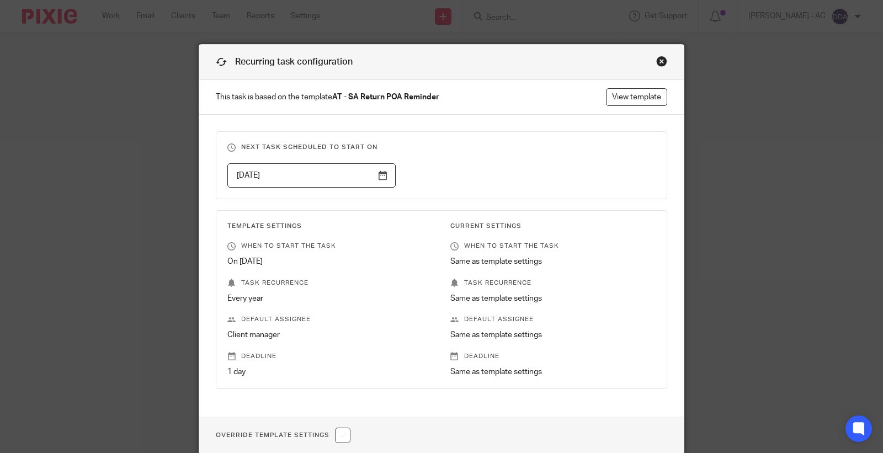
click at [659, 62] on div "Close this dialog window" at bounding box center [661, 61] width 11 height 11
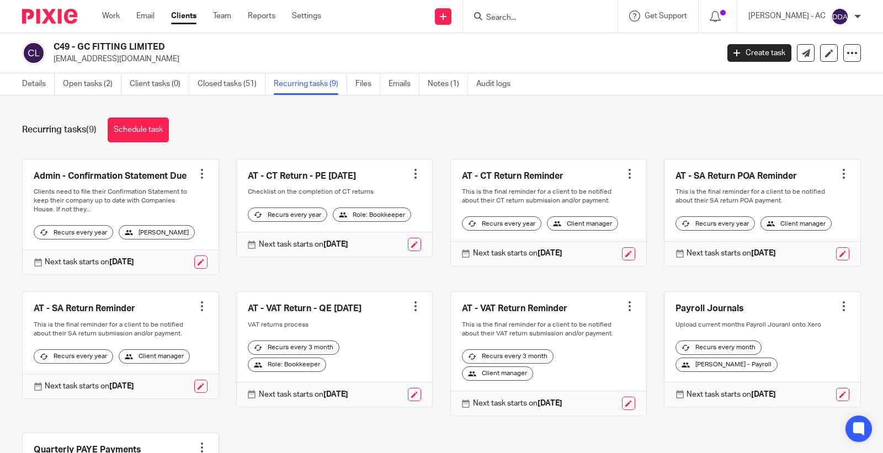
click at [838, 168] on div at bounding box center [843, 173] width 11 height 11
click at [787, 248] on button "Cancel schedule" at bounding box center [784, 244] width 88 height 14
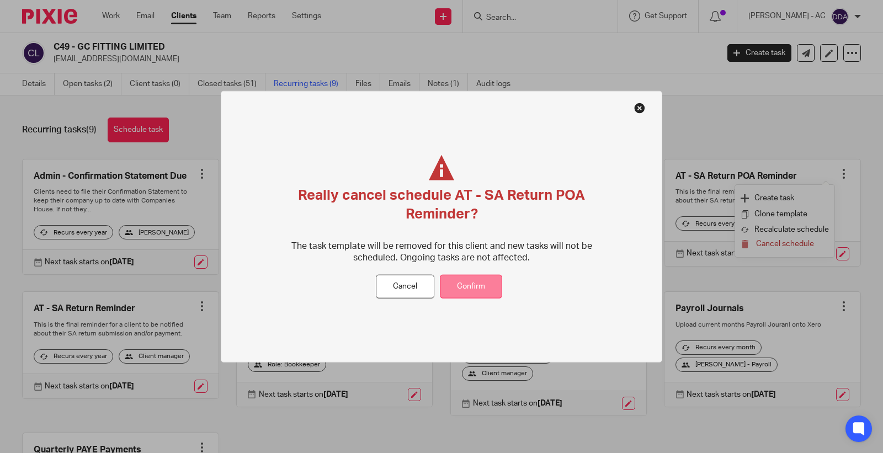
click at [484, 279] on button "Confirm" at bounding box center [471, 287] width 62 height 24
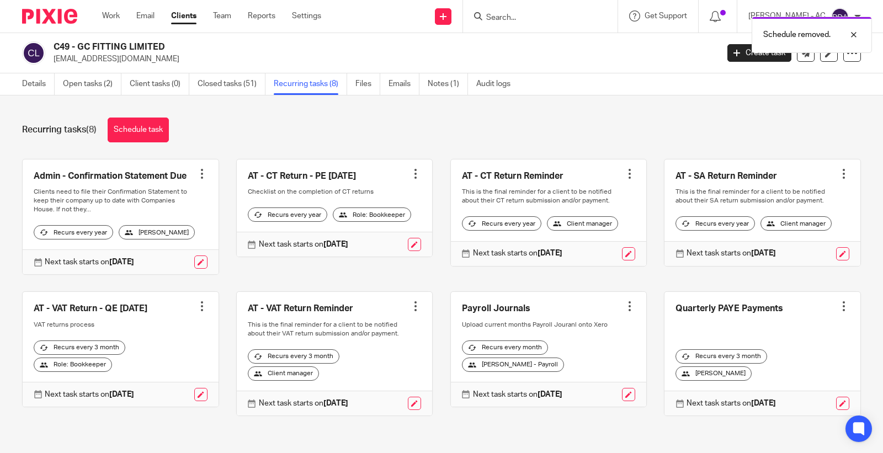
click at [838, 172] on div at bounding box center [843, 173] width 11 height 11
click at [779, 241] on span "Cancel schedule" at bounding box center [785, 244] width 58 height 8
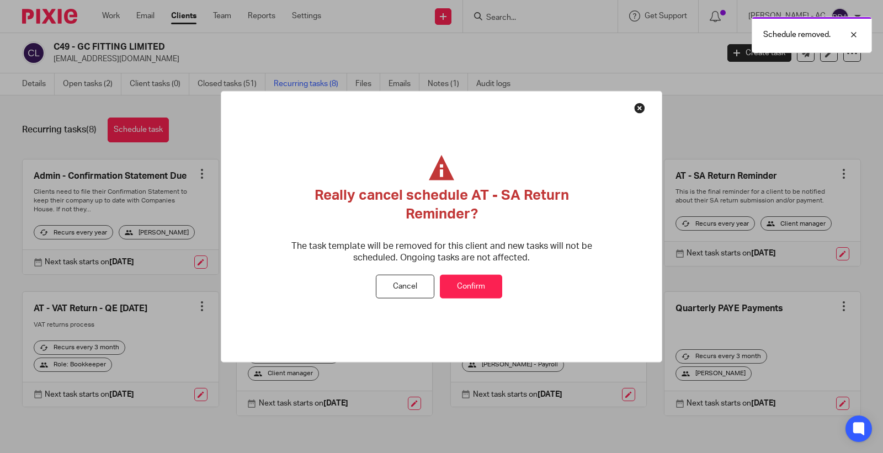
click at [468, 287] on button "Confirm" at bounding box center [471, 287] width 62 height 24
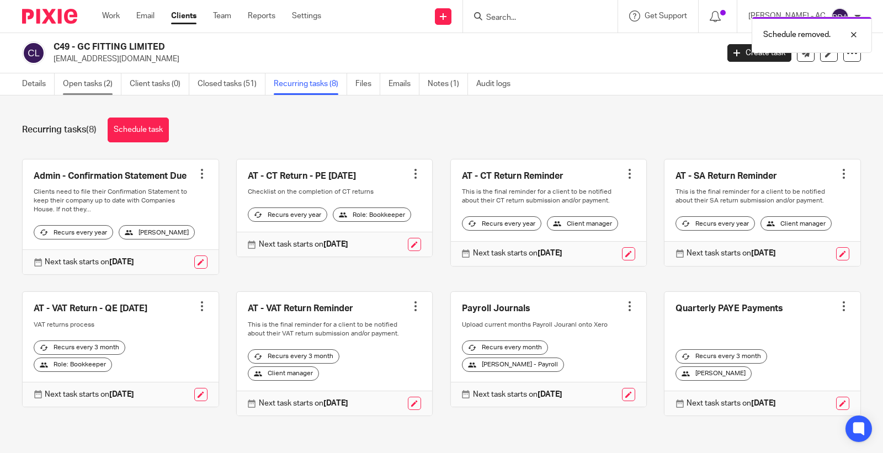
click at [108, 81] on link "Open tasks (2)" at bounding box center [92, 84] width 58 height 22
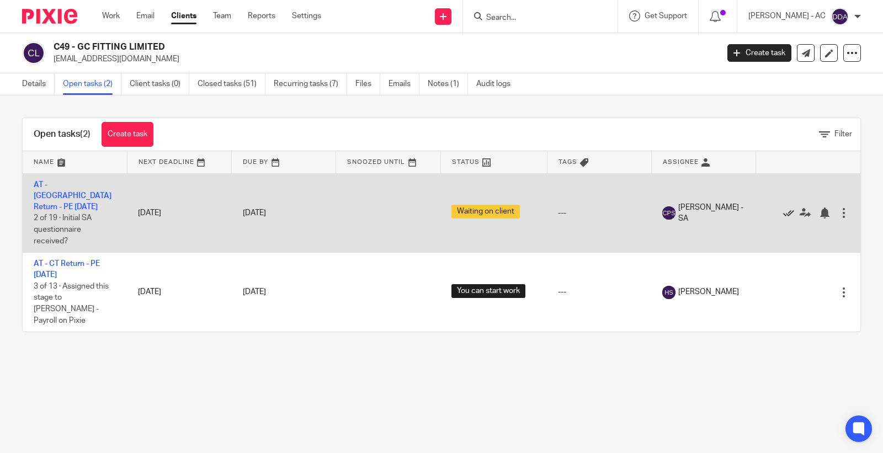
click at [783, 209] on icon at bounding box center [788, 212] width 11 height 11
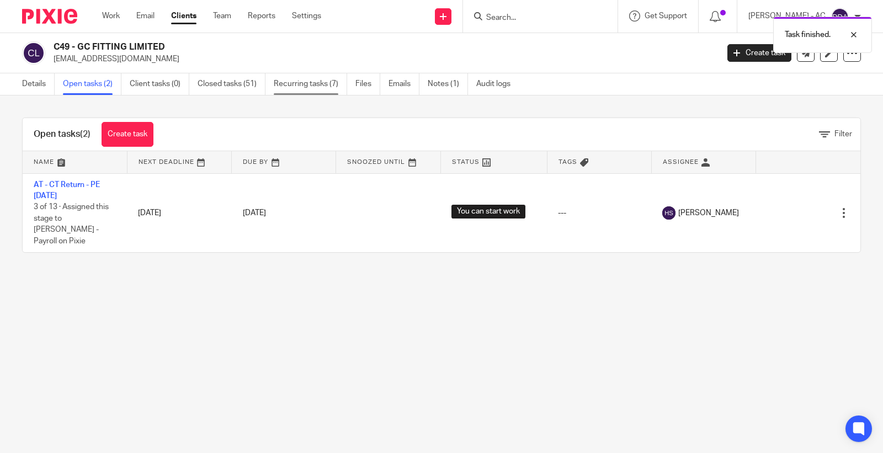
click at [321, 87] on link "Recurring tasks (7)" at bounding box center [310, 84] width 73 height 22
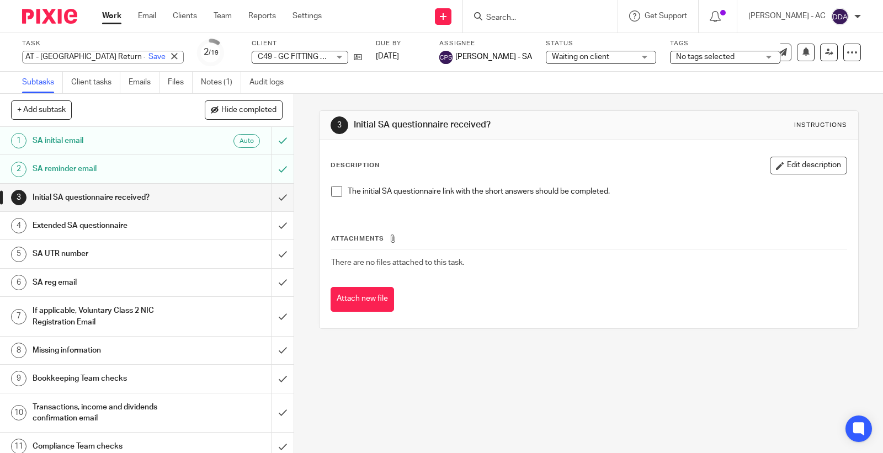
click at [118, 50] on div "Task AT - SA Return - PE 05-04-2025 Save AT - SA Return - PE 05-04-2025" at bounding box center [103, 52] width 162 height 26
click at [213, 83] on link "Notes (1)" at bounding box center [221, 83] width 40 height 22
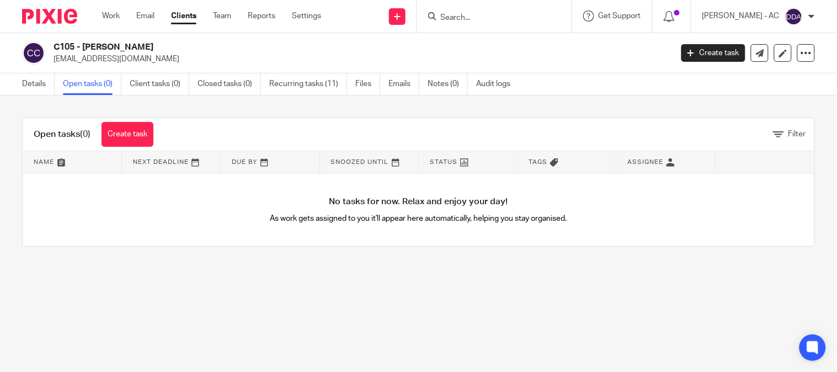
click at [82, 79] on link "Open tasks (0)" at bounding box center [92, 84] width 58 height 22
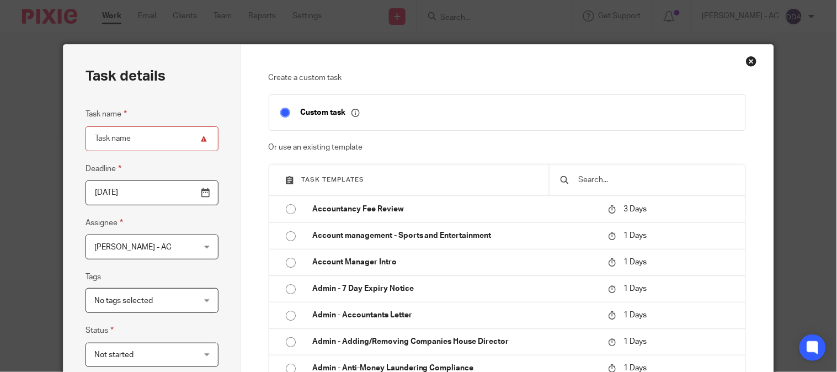
click at [634, 178] on input "text" at bounding box center [655, 180] width 157 height 12
paste input "AT - [GEOGRAPHIC_DATA] Return - PE [DATE]"
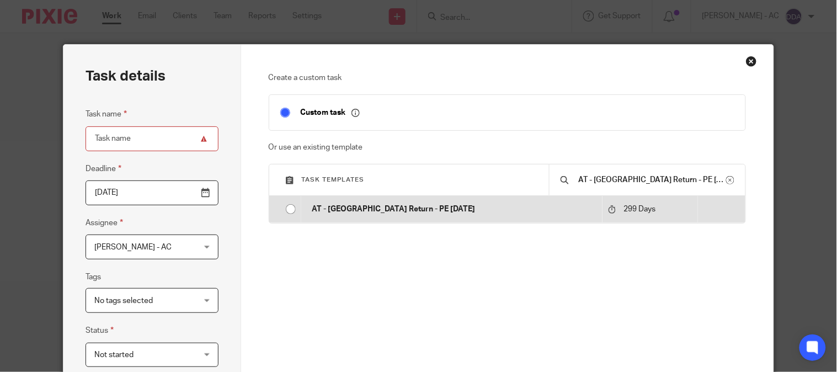
type input "AT - [GEOGRAPHIC_DATA] Return - PE [DATE]"
click at [359, 216] on td "AT - SA Return - PE 05-04-2025" at bounding box center [452, 209] width 302 height 26
type input "2026-07-10"
type input "AT - SA Return - PE 05-04-2025"
checkbox input "false"
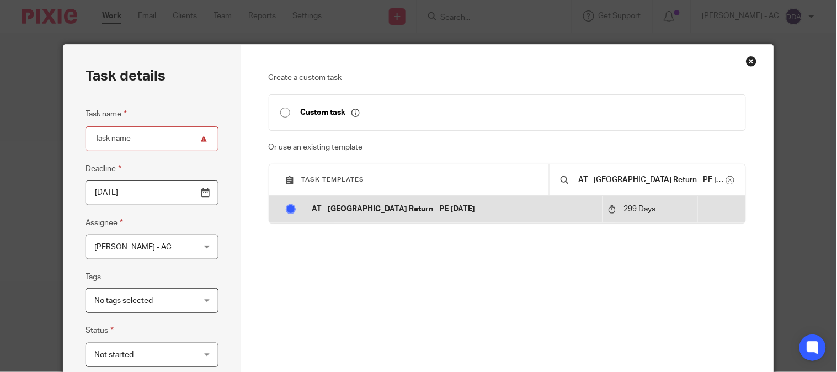
radio input "true"
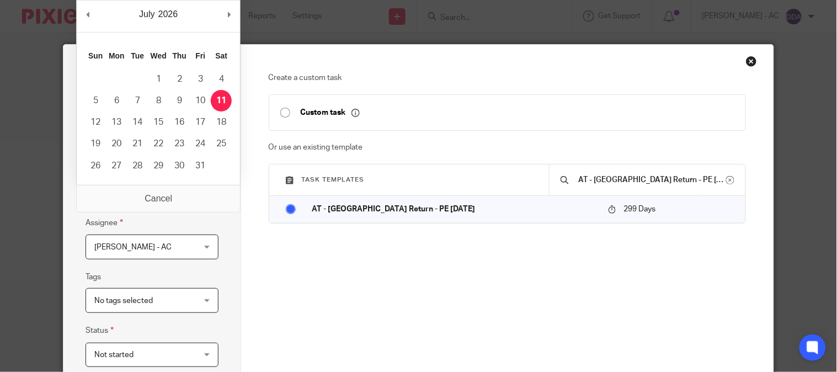
click at [125, 191] on input "2026-07-10" at bounding box center [152, 192] width 133 height 25
type input "2026-01-29"
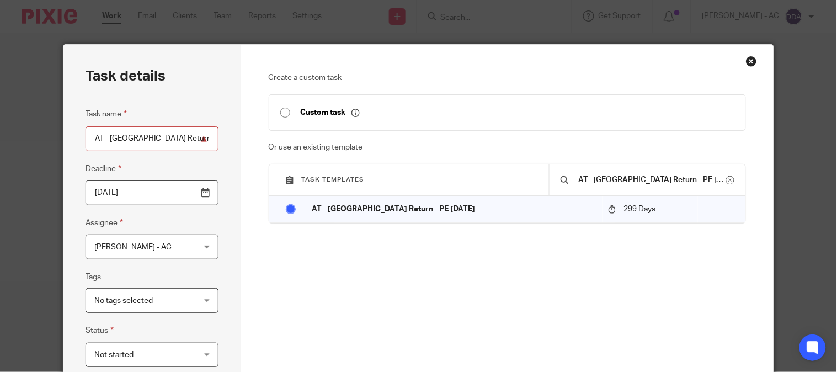
click at [173, 245] on span "[PERSON_NAME] - AC" at bounding box center [143, 246] width 99 height 23
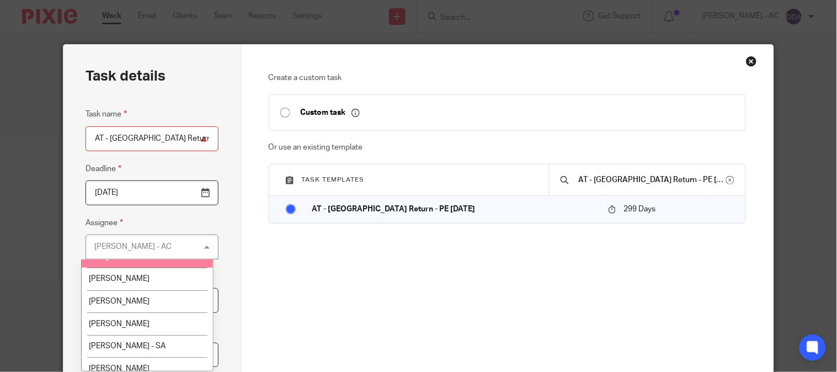
scroll to position [122, 0]
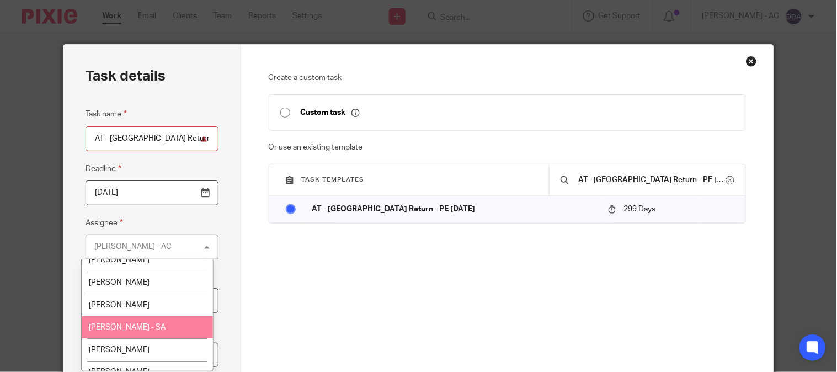
click at [141, 327] on span "Chirag Patoliya - SA" at bounding box center [127, 327] width 77 height 8
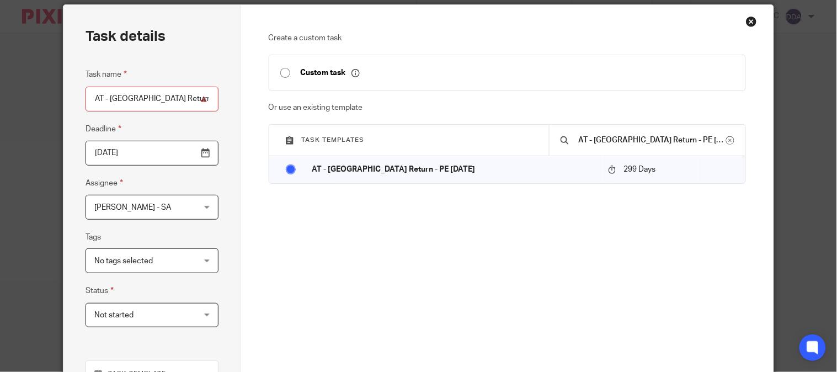
scroll to position [61, 0]
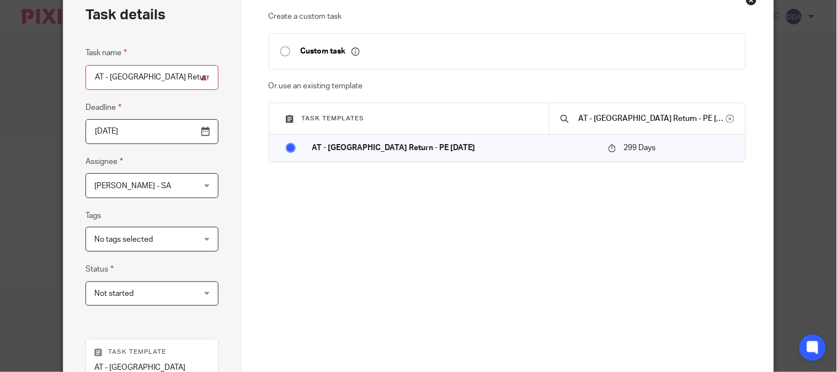
click at [141, 290] on span "Not started" at bounding box center [143, 293] width 99 height 23
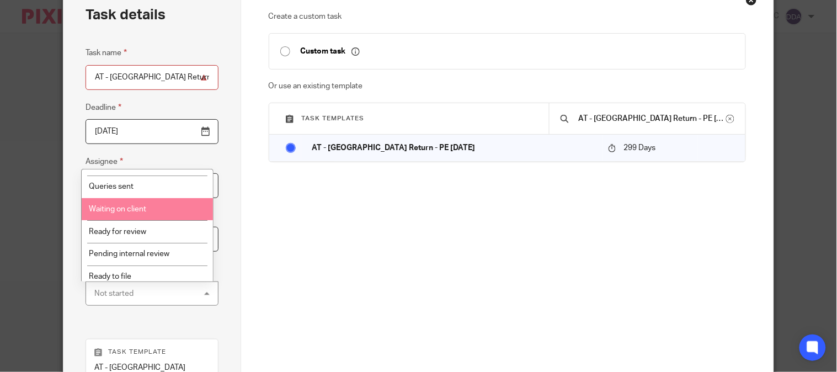
click at [134, 202] on li "Waiting on client" at bounding box center [148, 209] width 132 height 23
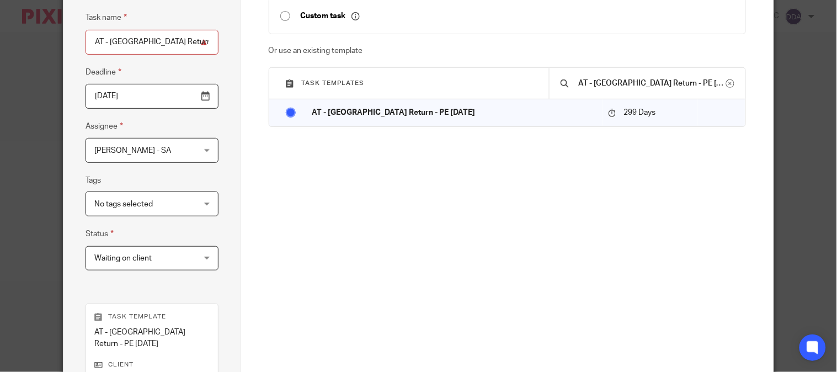
scroll to position [280, 0]
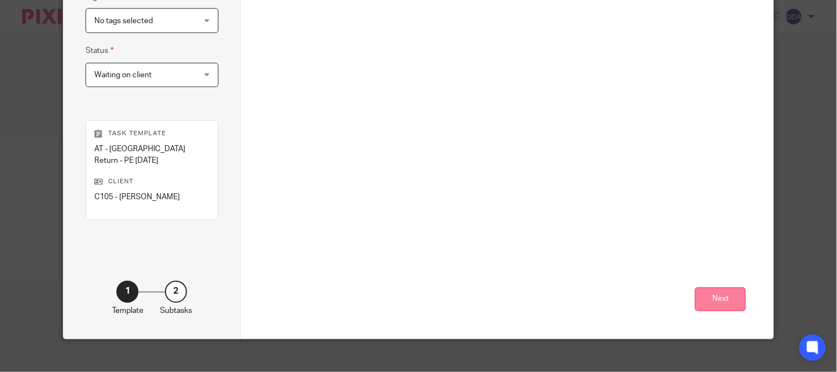
click at [698, 287] on button "Next" at bounding box center [720, 299] width 51 height 24
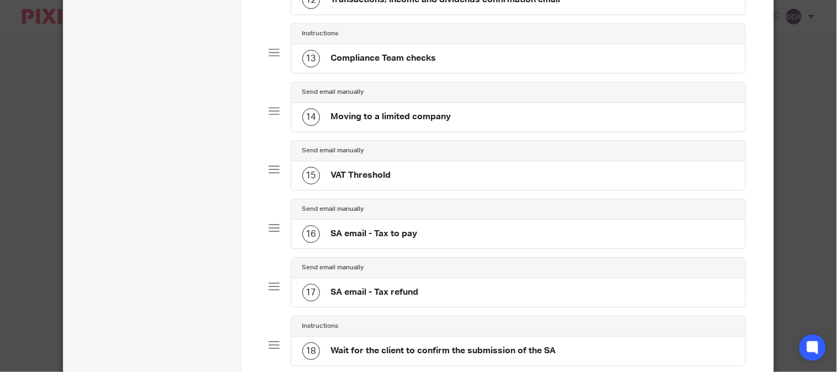
scroll to position [1071, 0]
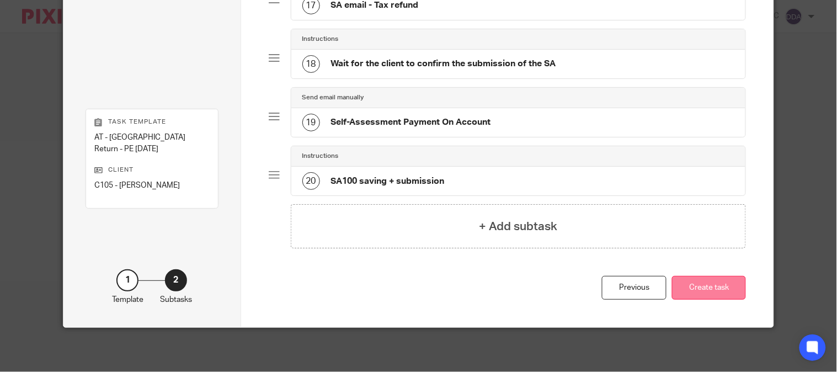
click at [687, 288] on button "Create task" at bounding box center [709, 288] width 74 height 24
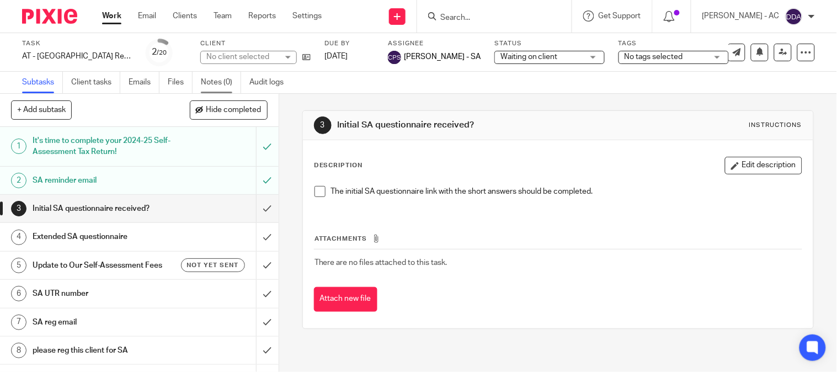
drag, startPoint x: 0, startPoint y: 0, endPoint x: 223, endPoint y: 83, distance: 238.2
click at [223, 83] on link "Notes (0)" at bounding box center [221, 83] width 40 height 22
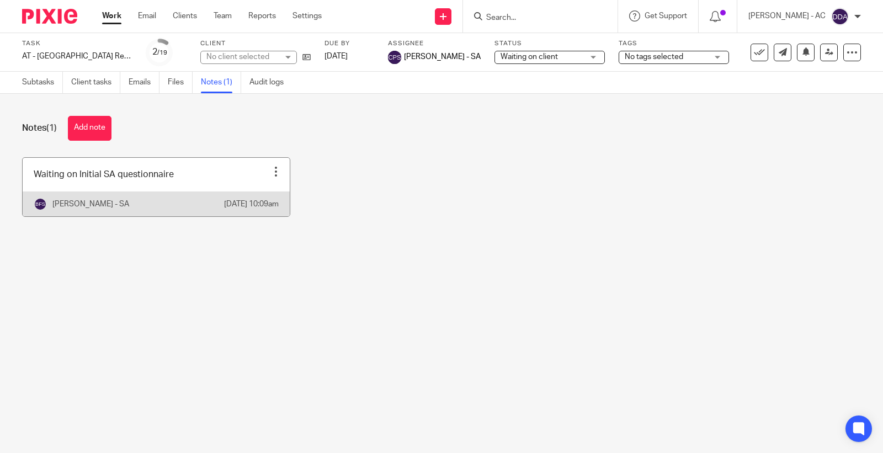
click at [227, 169] on link at bounding box center [156, 187] width 267 height 58
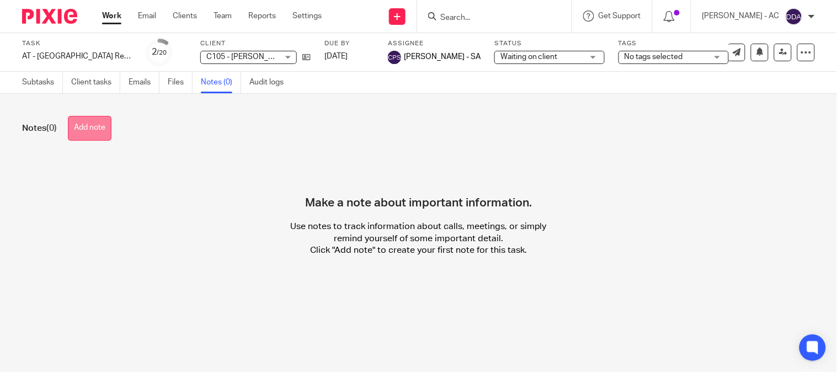
click at [88, 129] on button "Add note" at bounding box center [90, 128] width 44 height 25
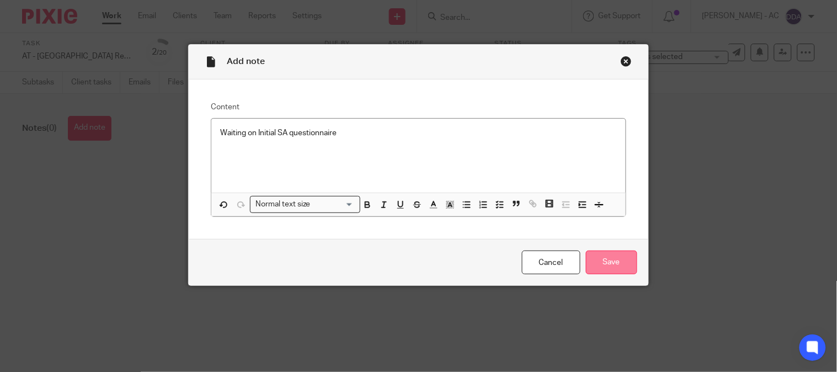
click at [605, 263] on input "Save" at bounding box center [611, 262] width 51 height 24
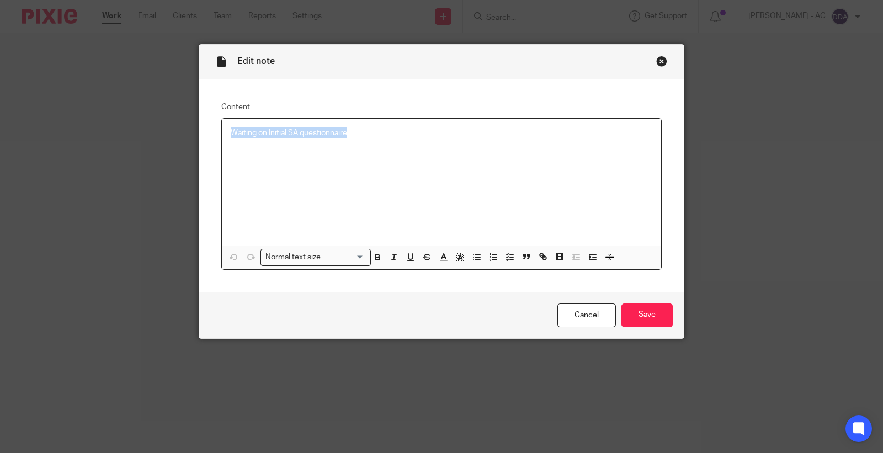
drag, startPoint x: 368, startPoint y: 130, endPoint x: 214, endPoint y: 130, distance: 154.5
click at [214, 130] on div "Content Waiting on Initial SA questionnaire Normal text size Loading... Remove …" at bounding box center [441, 185] width 484 height 212
copy p "Waiting on Initial SA questionnaire"
click at [656, 62] on div "Close this dialog window" at bounding box center [661, 61] width 11 height 11
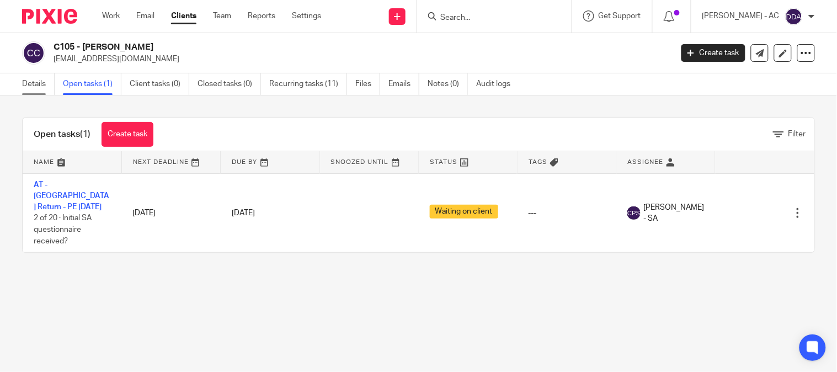
click at [38, 79] on link "Details" at bounding box center [38, 84] width 33 height 22
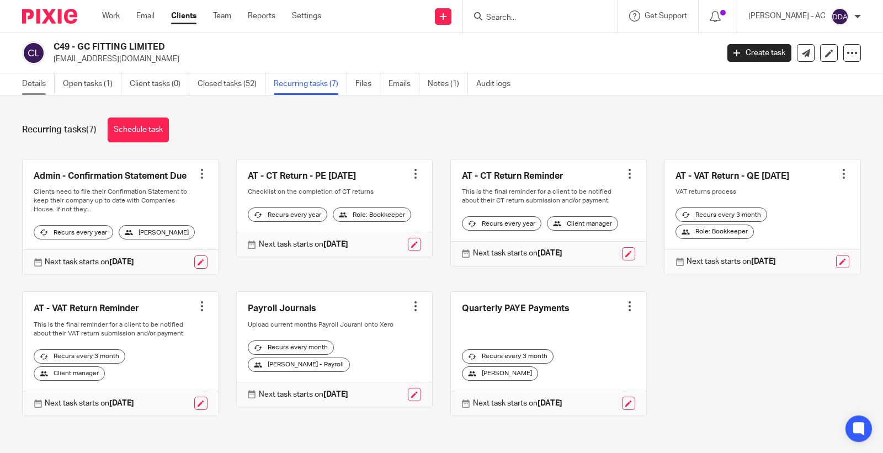
click at [36, 88] on link "Details" at bounding box center [38, 84] width 33 height 22
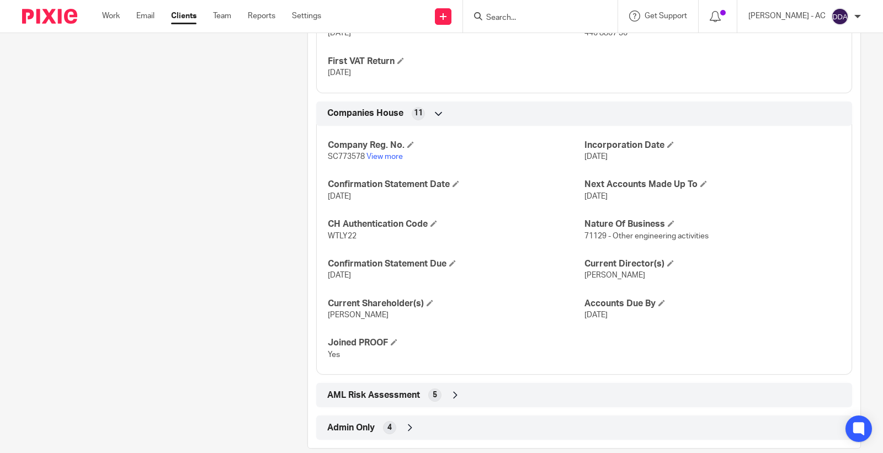
scroll to position [1014, 0]
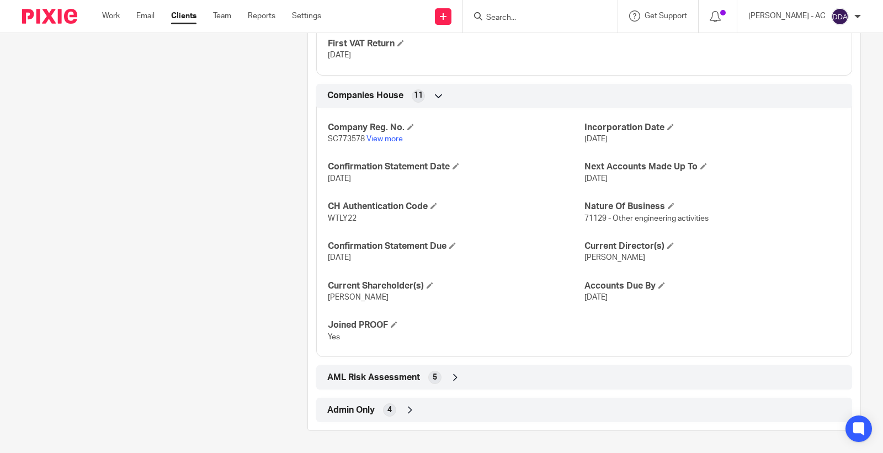
click at [406, 405] on icon at bounding box center [409, 409] width 11 height 11
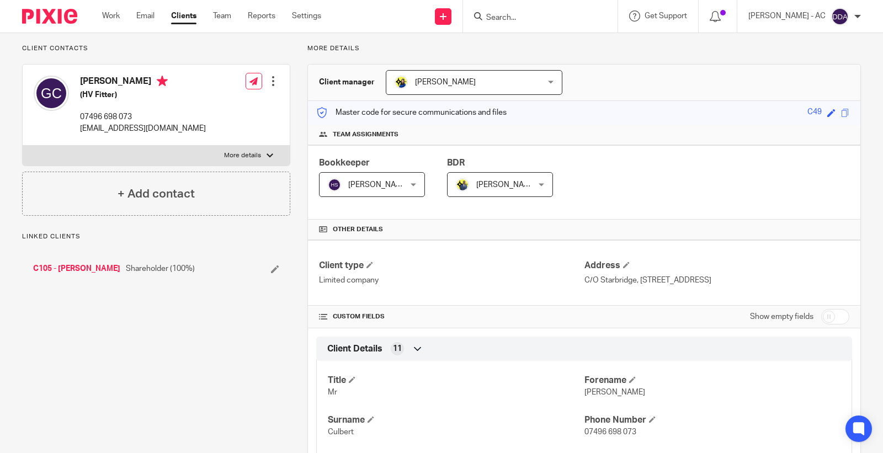
scroll to position [0, 0]
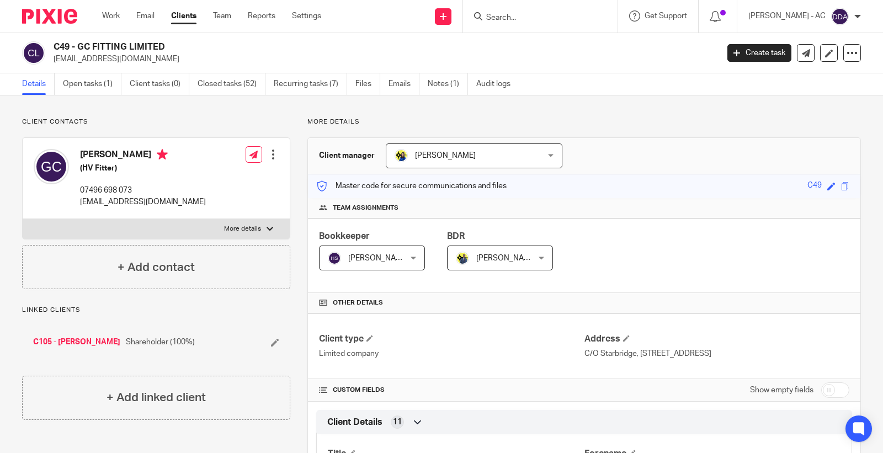
click at [274, 156] on div at bounding box center [273, 154] width 11 height 11
click at [205, 180] on link "Edit contact" at bounding box center [220, 179] width 105 height 16
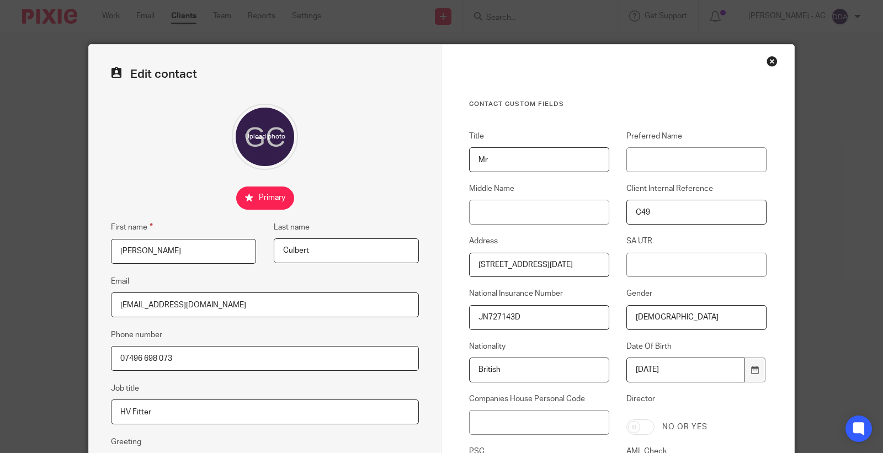
click at [767, 60] on div "Close this dialog window" at bounding box center [771, 61] width 11 height 11
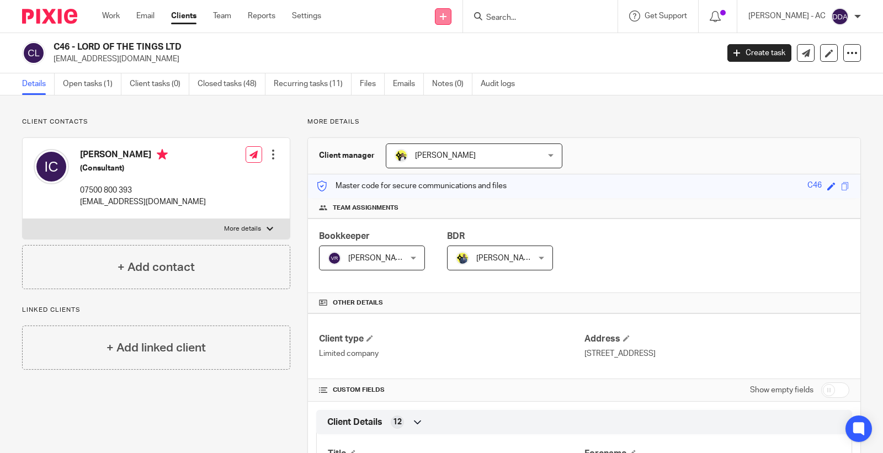
click at [446, 19] on icon at bounding box center [443, 16] width 7 height 7
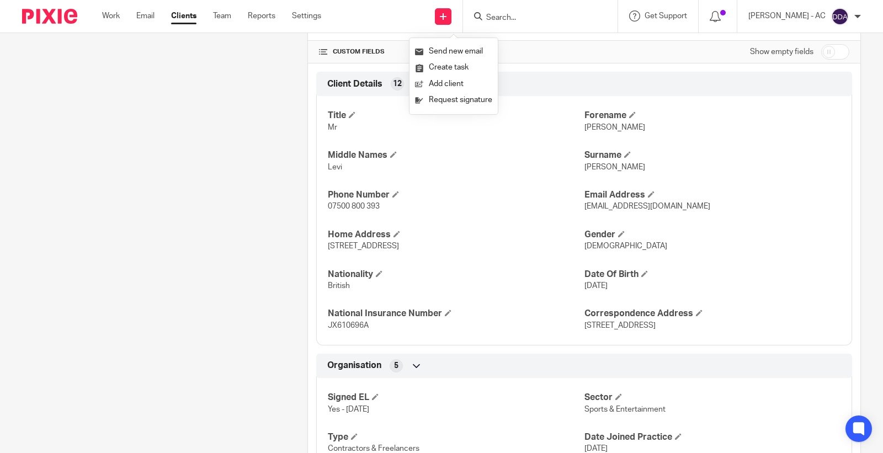
scroll to position [429, 0]
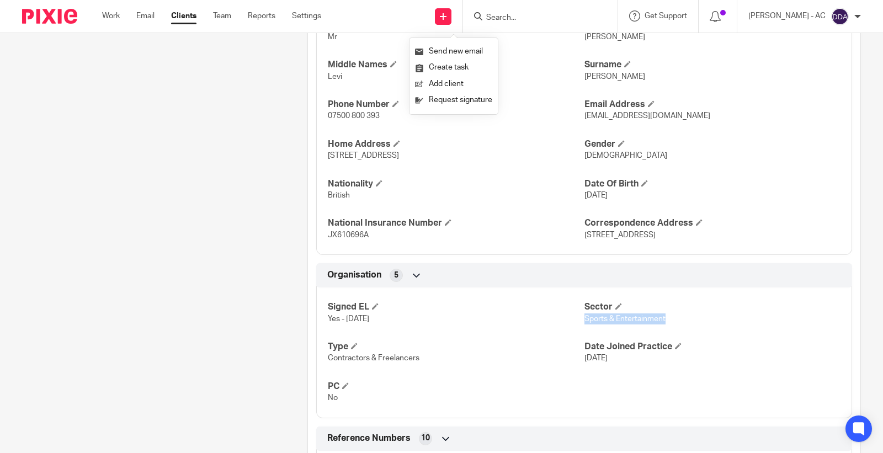
drag, startPoint x: 584, startPoint y: 322, endPoint x: 660, endPoint y: 324, distance: 76.7
click at [660, 324] on p "Sports & Entertainment" at bounding box center [712, 318] width 256 height 11
copy span "Sports & Entertainment"
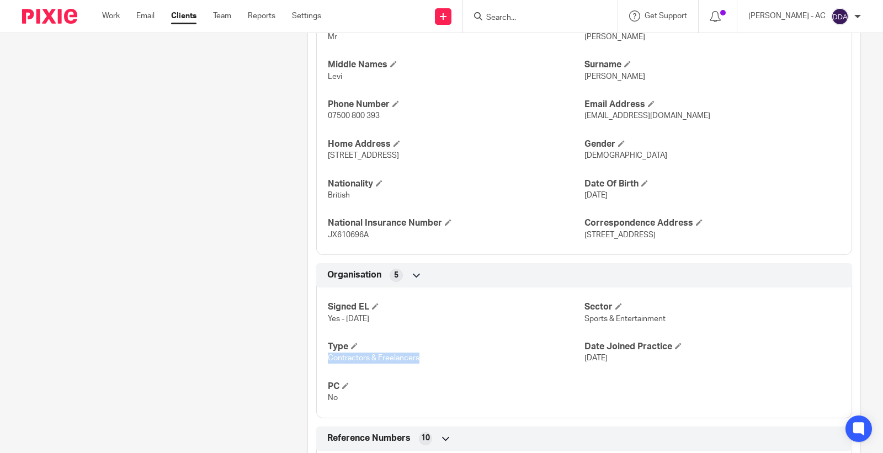
drag, startPoint x: 418, startPoint y: 365, endPoint x: 325, endPoint y: 367, distance: 92.1
click at [325, 367] on div "Signed EL Yes - 05-10-2022 Sector Sports & Entertainment Type Contractors & Fre…" at bounding box center [584, 348] width 536 height 138
copy span "Contractors & Freelancers"
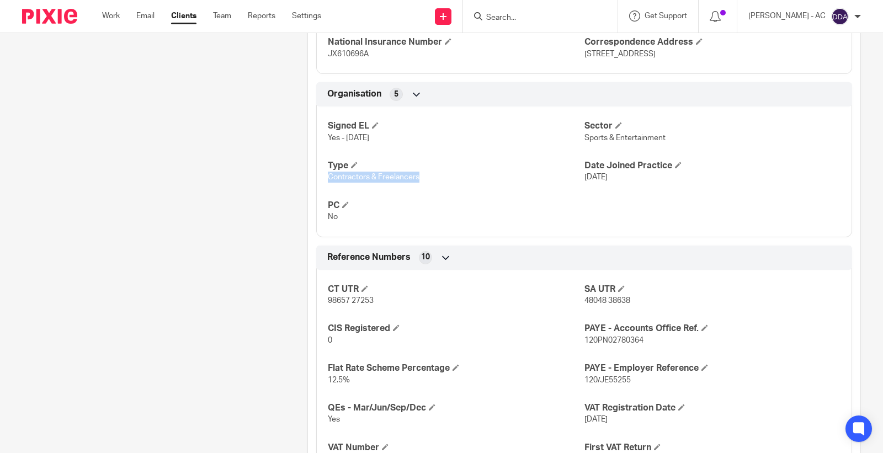
scroll to position [613, 0]
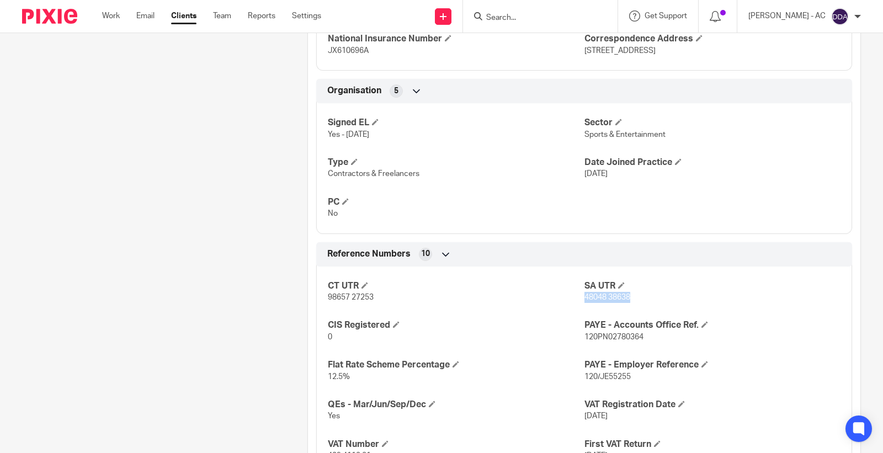
drag, startPoint x: 626, startPoint y: 298, endPoint x: 580, endPoint y: 304, distance: 46.7
click at [580, 304] on div "CT UTR 98657 27253 SA UTR 48048 38638 CIS Registered 0 PAYE - Accounts Office R…" at bounding box center [584, 367] width 536 height 218
copy span "48048 38638"
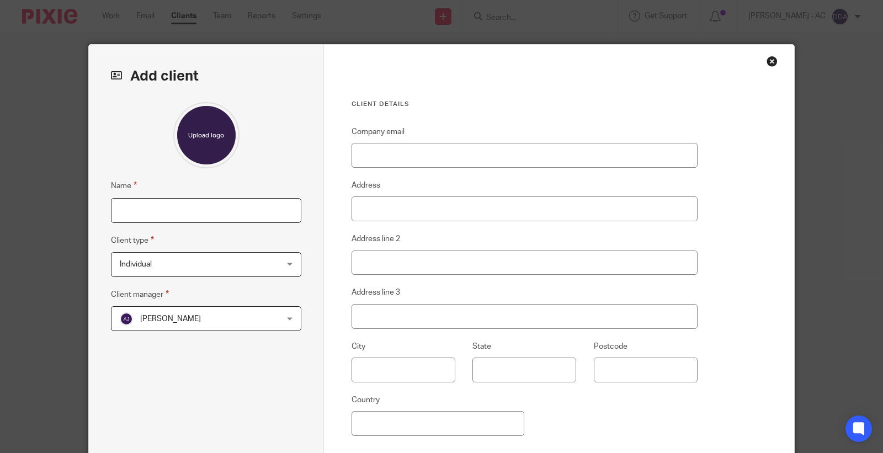
click at [223, 212] on input "Name" at bounding box center [206, 210] width 190 height 25
paste input "C104 - [PERSON_NAME]"
type input "C104 - [PERSON_NAME]"
click at [216, 258] on span "Individual" at bounding box center [192, 264] width 145 height 23
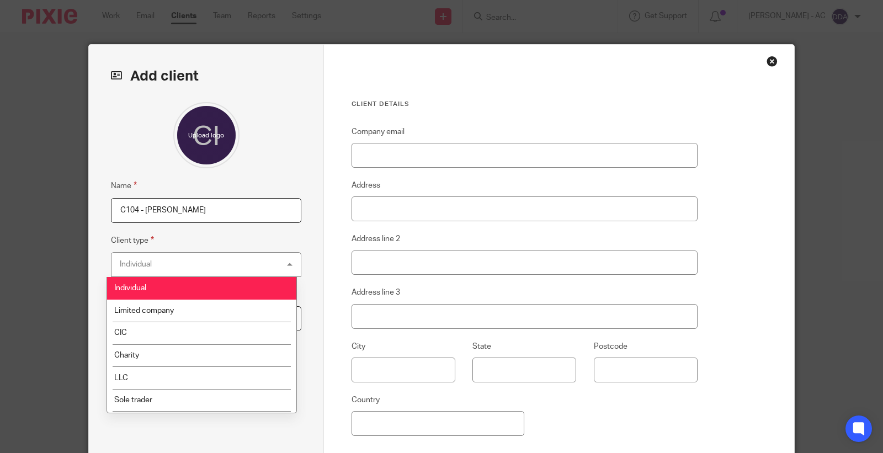
click at [216, 258] on div "Individual Individual" at bounding box center [206, 264] width 190 height 25
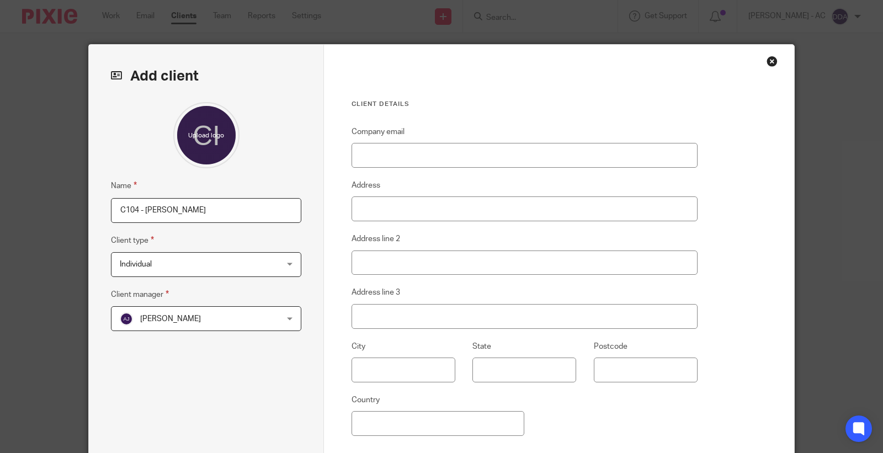
click at [173, 323] on span "[PERSON_NAME]" at bounding box center [192, 318] width 145 height 23
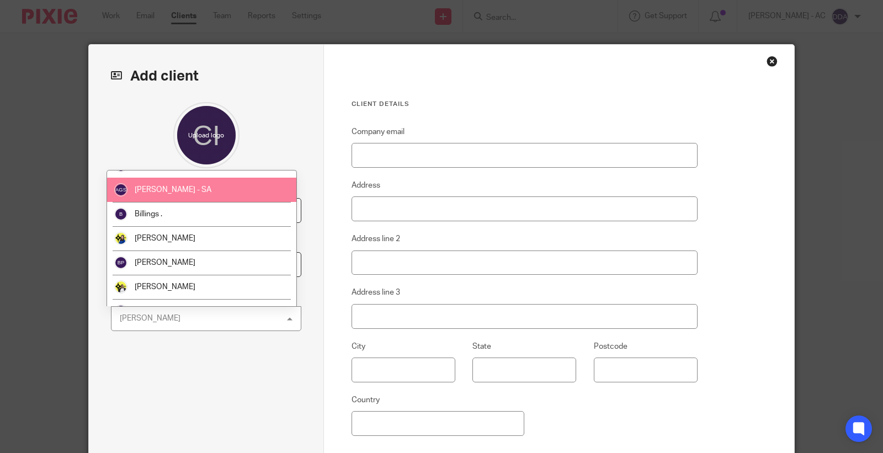
scroll to position [61, 0]
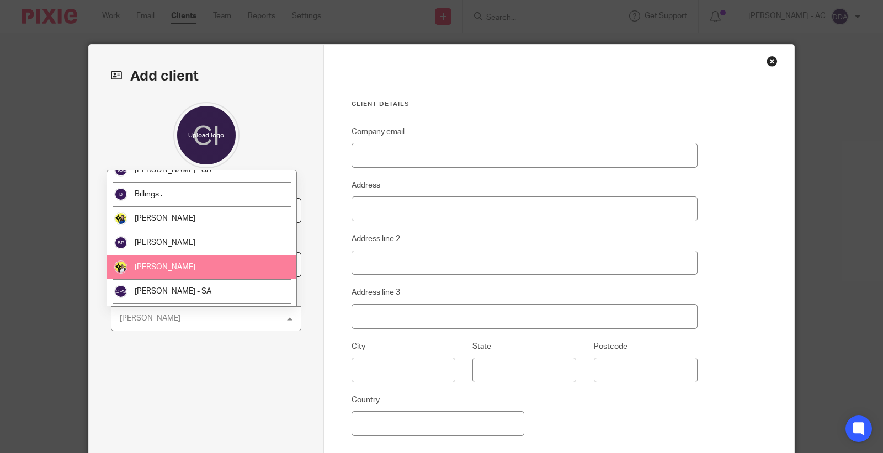
click at [191, 264] on span "[PERSON_NAME]" at bounding box center [165, 267] width 61 height 8
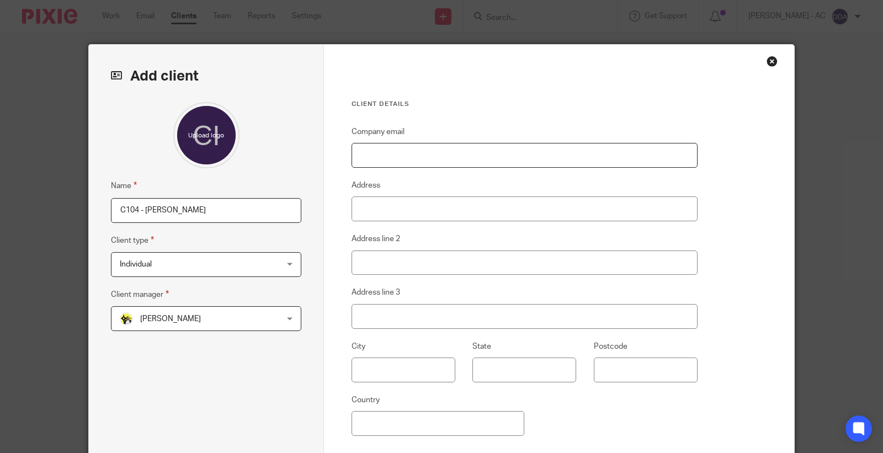
click at [547, 147] on input "Company email" at bounding box center [524, 155] width 346 height 25
paste input "[EMAIL_ADDRESS][DOMAIN_NAME]"
type input "[EMAIL_ADDRESS][DOMAIN_NAME]"
click at [410, 202] on input "Address" at bounding box center [524, 208] width 346 height 25
paste input "[STREET_ADDRESS]"
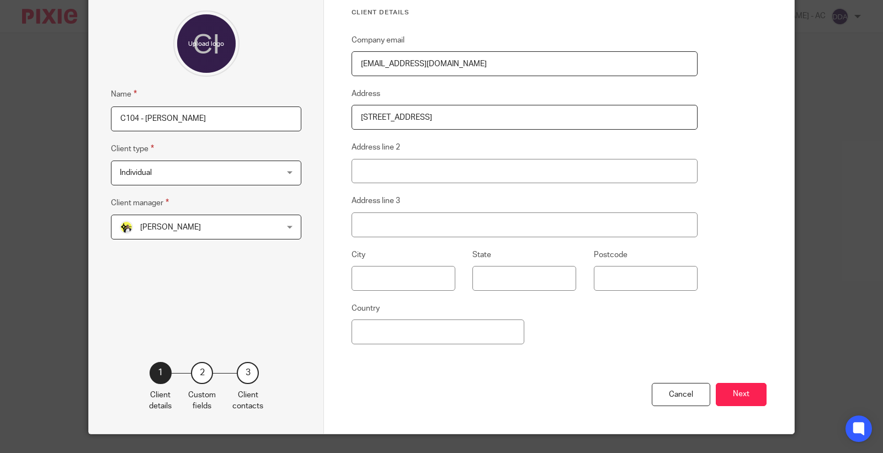
scroll to position [118, 0]
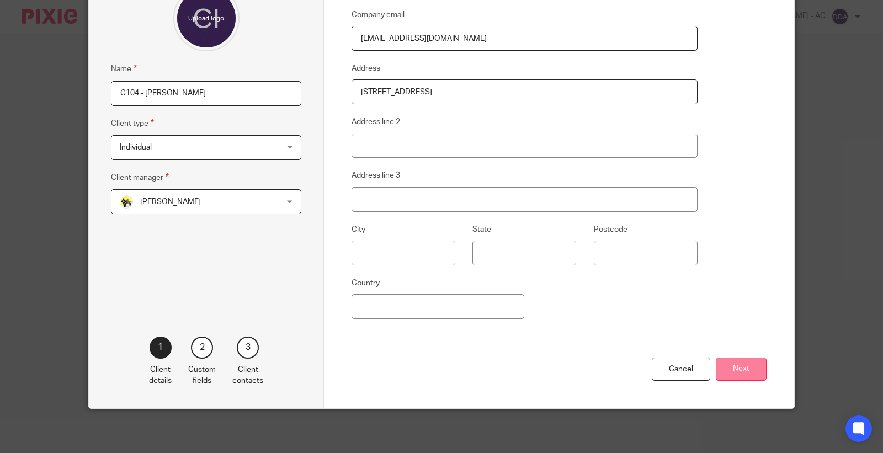
type input "[STREET_ADDRESS]"
click at [727, 368] on button "Next" at bounding box center [740, 369] width 51 height 24
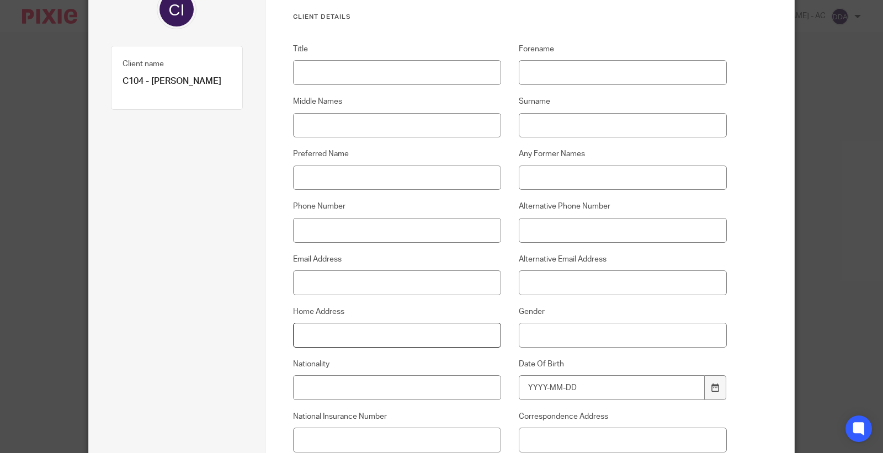
click at [359, 323] on input "Home Address" at bounding box center [397, 335] width 209 height 25
paste input "[STREET_ADDRESS]"
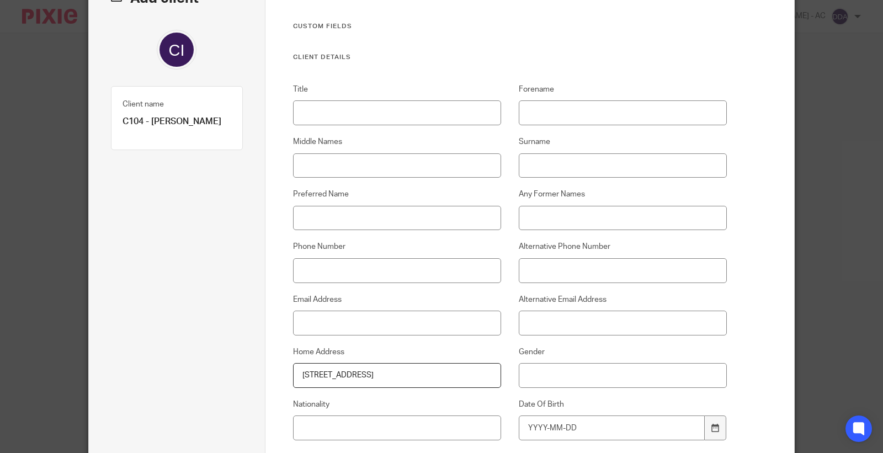
scroll to position [57, 0]
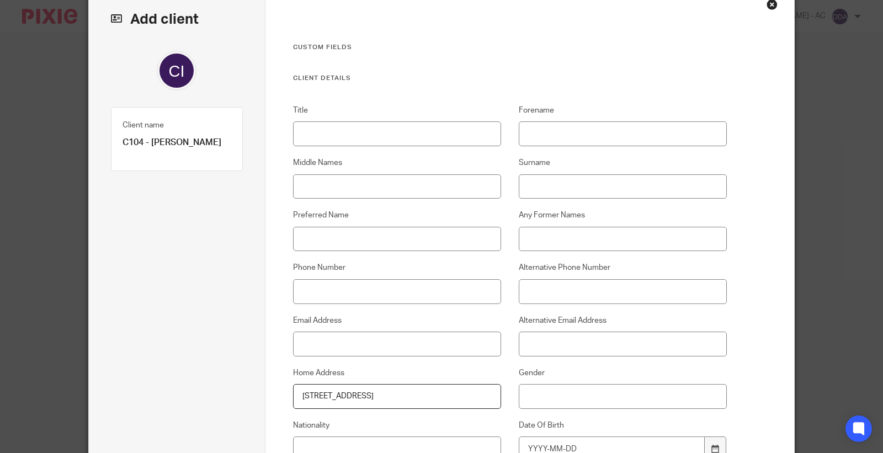
type input "[STREET_ADDRESS]"
click at [378, 133] on input "Title" at bounding box center [397, 133] width 209 height 25
paste input "Mr"
type input "Mr"
click at [558, 135] on input "Forename" at bounding box center [623, 133] width 209 height 25
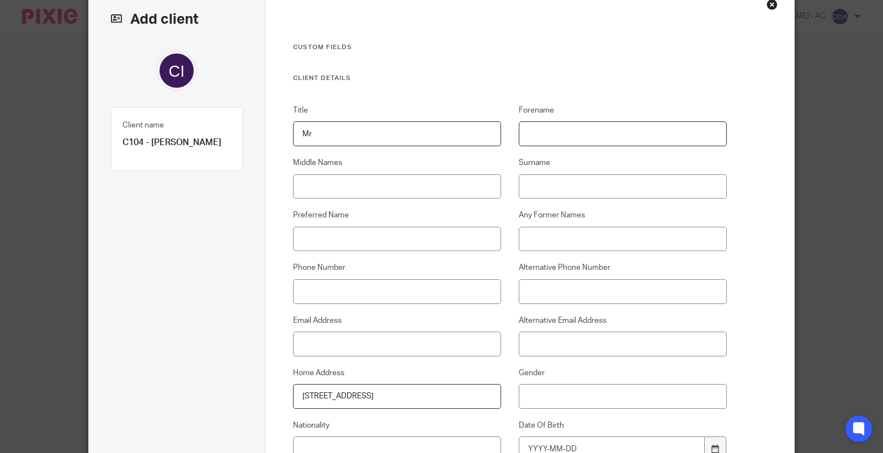
paste input "[PERSON_NAME]"
type input "[PERSON_NAME]"
click at [349, 185] on input "Middle Names" at bounding box center [397, 186] width 209 height 25
paste input "Levi"
type input "Levi"
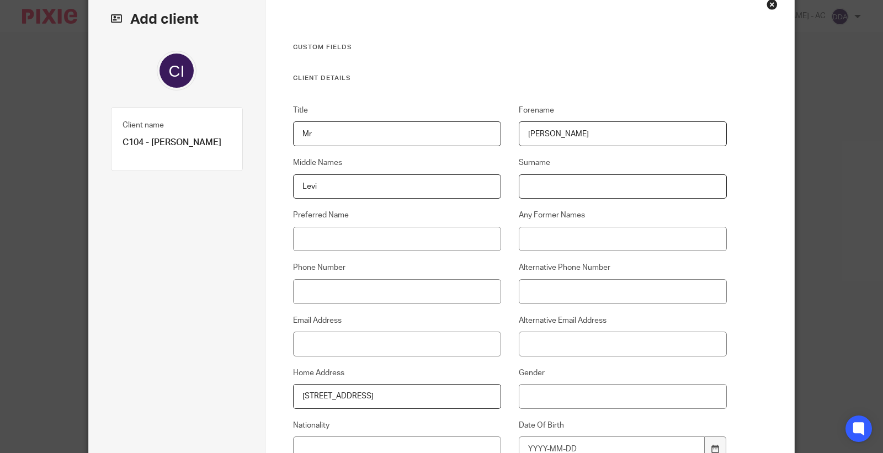
click at [581, 186] on input "Surname" at bounding box center [623, 186] width 209 height 25
paste input "[PERSON_NAME]"
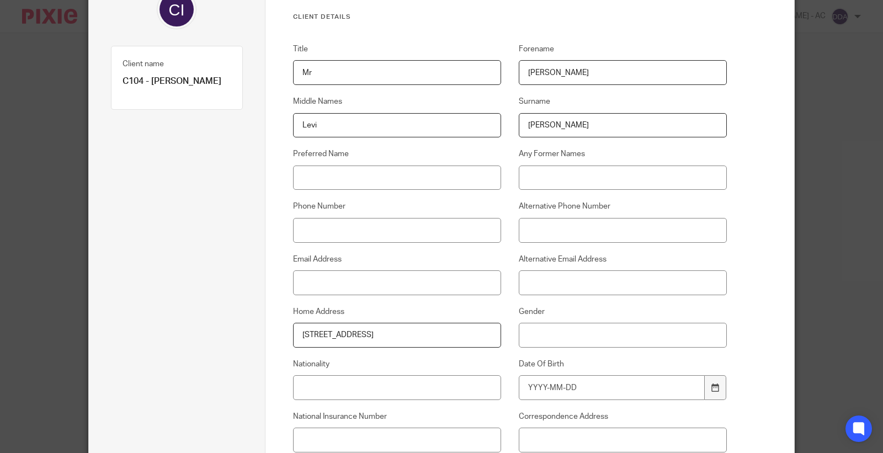
type input "[PERSON_NAME]"
click at [348, 232] on input "Phone Number" at bounding box center [397, 230] width 209 height 25
paste input "07500 800 393"
type input "07500 800 393"
click at [366, 282] on input "Email Address" at bounding box center [397, 282] width 209 height 25
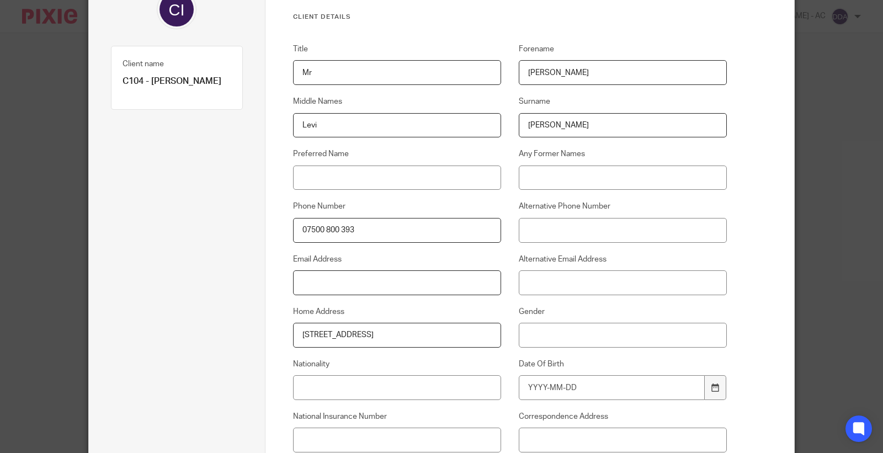
paste input "[EMAIL_ADDRESS][DOMAIN_NAME]"
type input "[EMAIL_ADDRESS][DOMAIN_NAME]"
click at [597, 335] on input "Gender" at bounding box center [623, 335] width 209 height 25
type input "[DEMOGRAPHIC_DATA]"
click at [398, 386] on input "Nationality" at bounding box center [397, 387] width 209 height 25
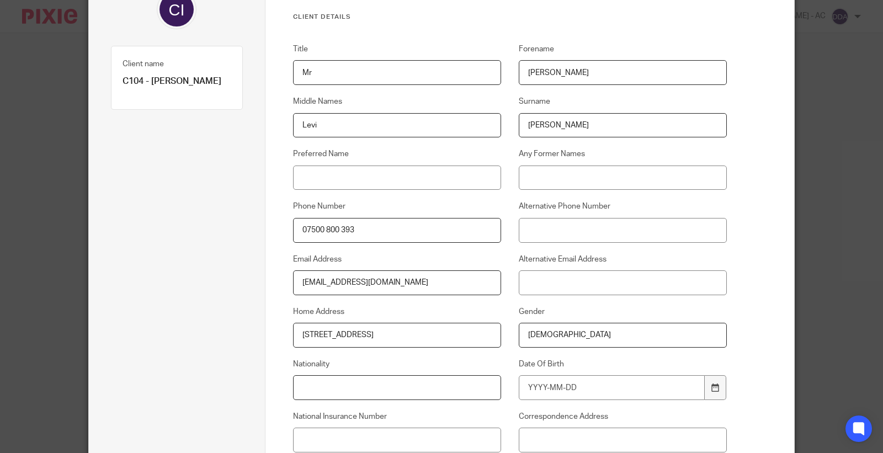
paste input "British"
type input "British"
click at [557, 384] on input "Date Of Birth" at bounding box center [612, 387] width 186 height 25
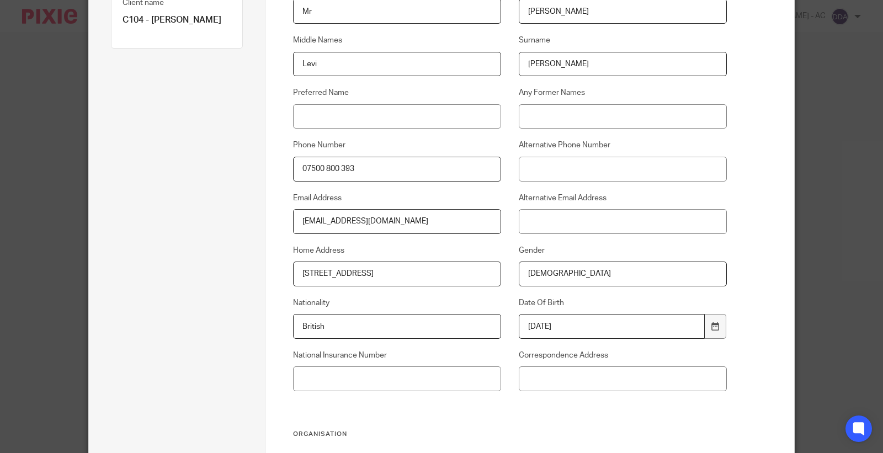
type input "1996-11-05"
click at [402, 378] on input "National Insurance Number" at bounding box center [397, 378] width 209 height 25
paste input "JX610696A"
type input "JX610696A"
click at [539, 325] on input "1996-11-05" at bounding box center [612, 326] width 186 height 25
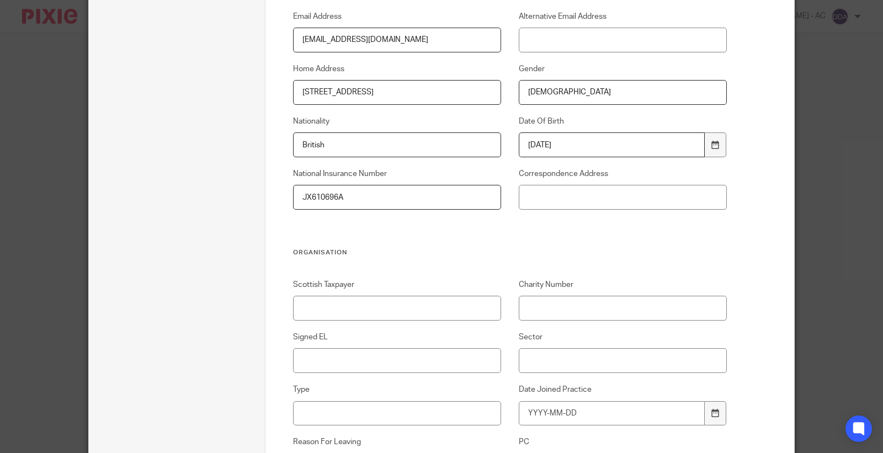
scroll to position [363, 0]
type input "1993-11-05"
click at [343, 346] on input "Signed EL" at bounding box center [397, 358] width 209 height 25
type input "N/A"
click at [573, 365] on input "Sector" at bounding box center [623, 358] width 209 height 25
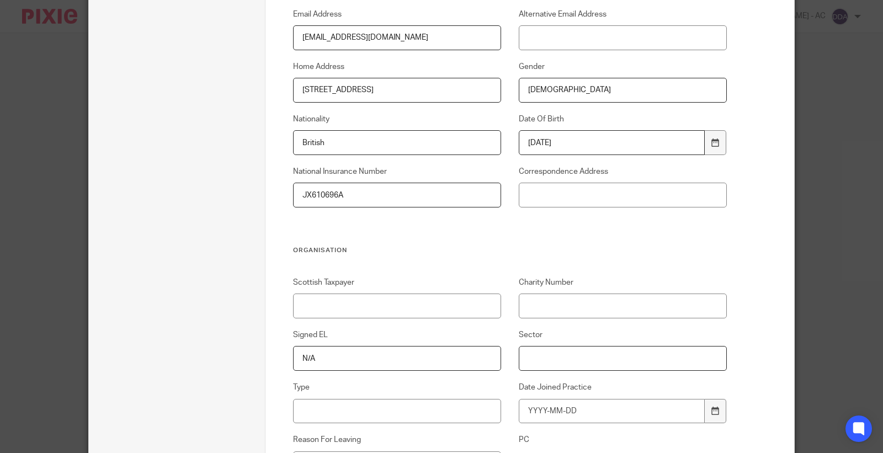
paste input "Sports & Entertainment"
type input "Sports & Entertainment"
click at [404, 401] on input "Type" at bounding box center [397, 411] width 209 height 25
paste input "Contractors & Freelancers"
type input "Contractors & Freelancers"
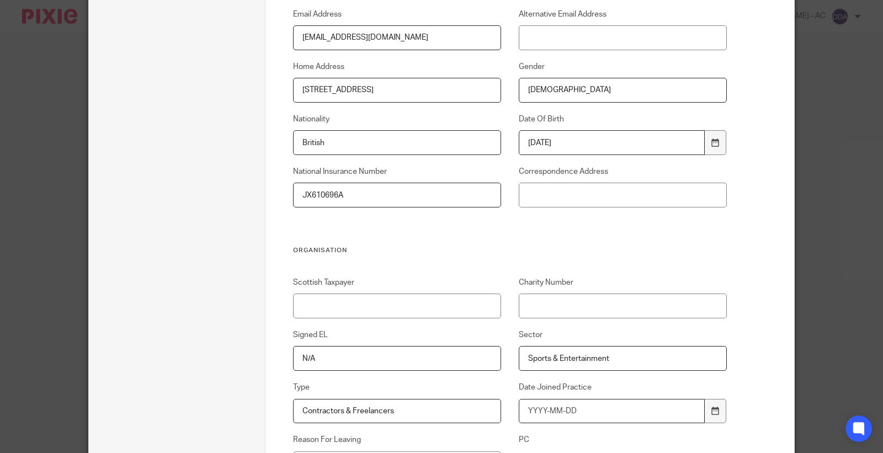
click at [553, 413] on input "Date Joined Practice" at bounding box center [612, 411] width 186 height 25
type input "2025-09-15"
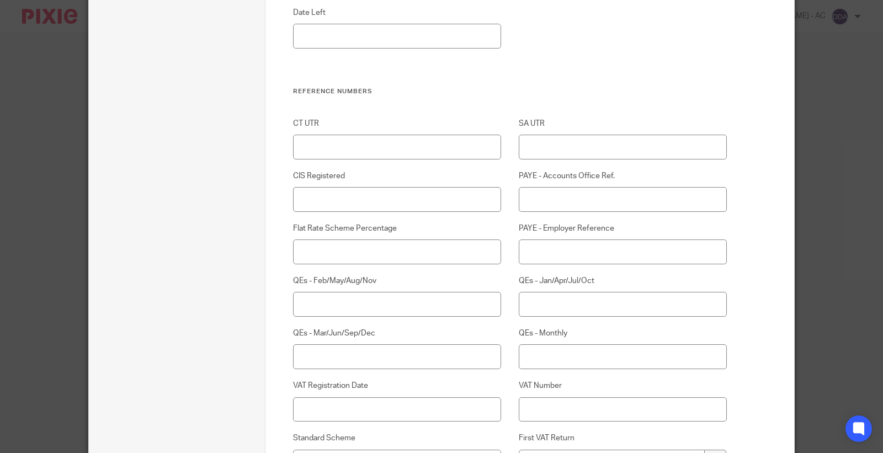
scroll to position [853, 0]
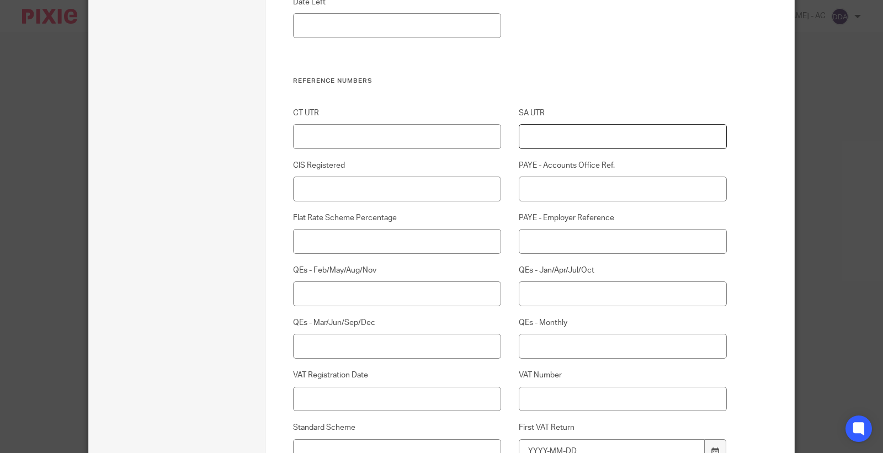
click at [528, 127] on input "SA UTR" at bounding box center [623, 136] width 209 height 25
paste input "48048 38638"
type input "48048 38638"
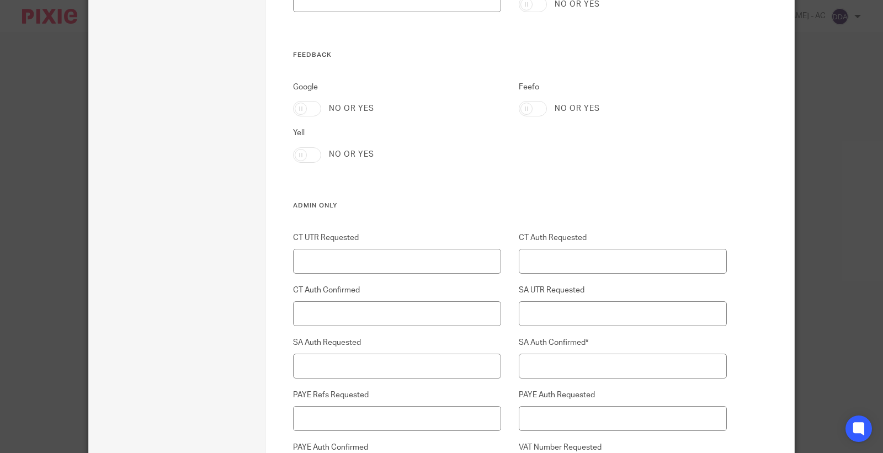
scroll to position [2447, 0]
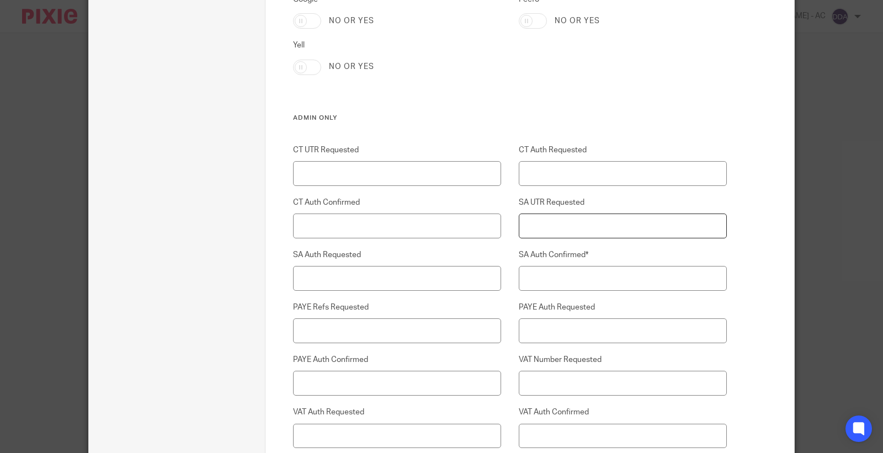
click at [551, 224] on input "SA UTR Requested" at bounding box center [623, 225] width 209 height 25
click at [554, 265] on div "SA Auth Confirmed*" at bounding box center [614, 269] width 226 height 41
click at [436, 290] on input "SA Auth Requested" at bounding box center [397, 278] width 209 height 25
type input "Yes"
click at [599, 283] on input "SA Auth Confirmed*" at bounding box center [623, 278] width 209 height 25
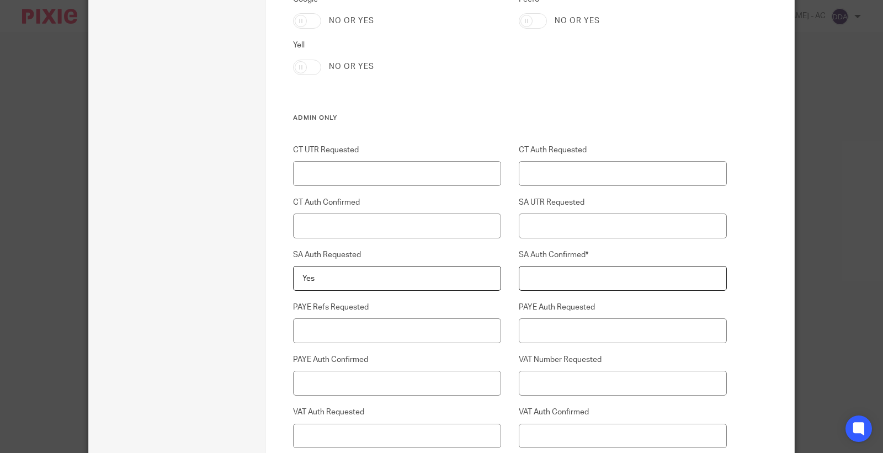
paste input "Yes"
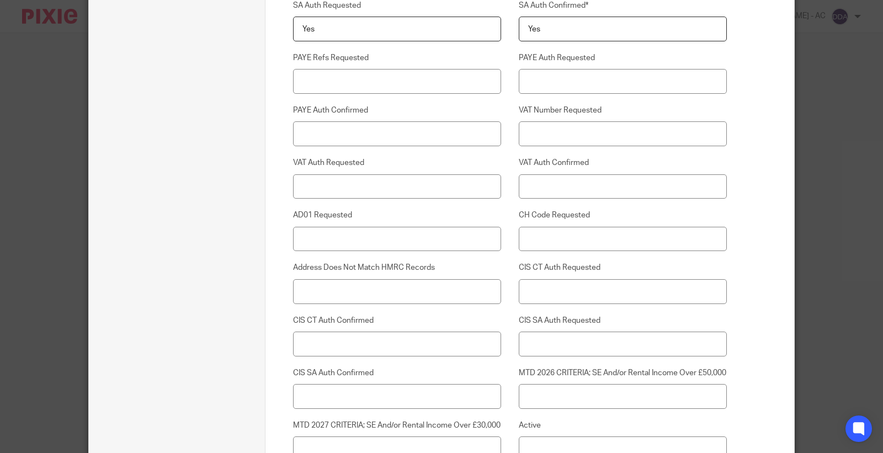
scroll to position [2861, 0]
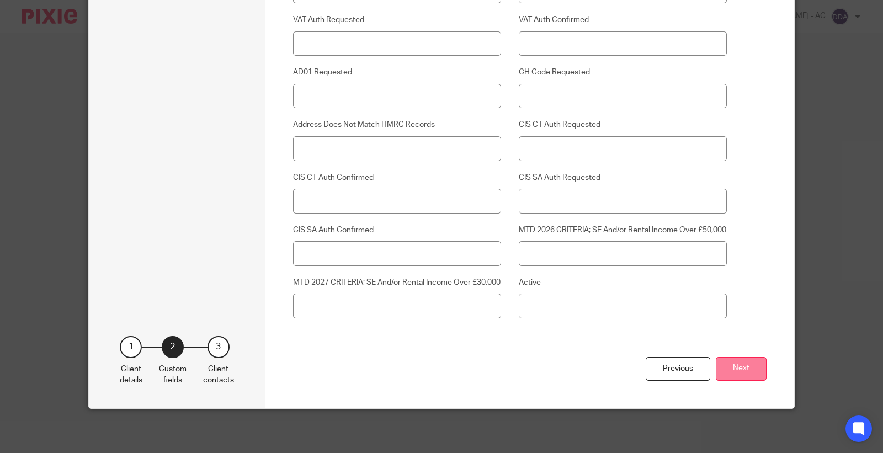
type input "Yes"
click at [731, 376] on button "Next" at bounding box center [740, 369] width 51 height 24
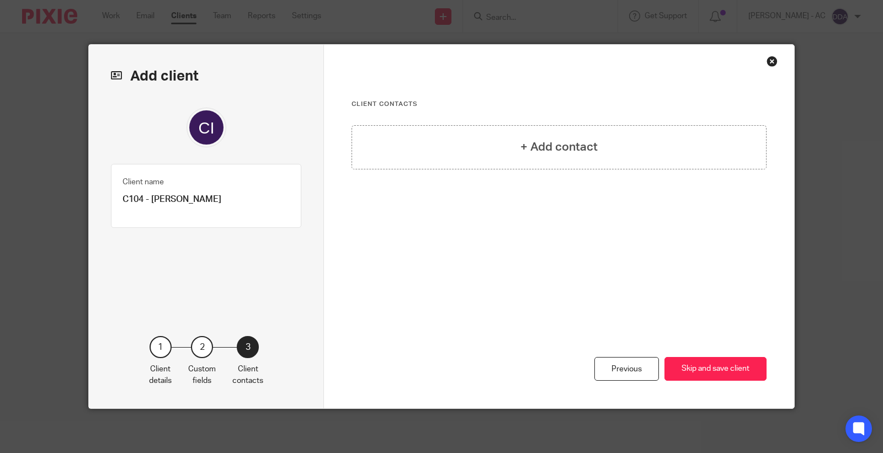
scroll to position [0, 0]
click at [575, 131] on div "+ Add contact" at bounding box center [558, 147] width 415 height 44
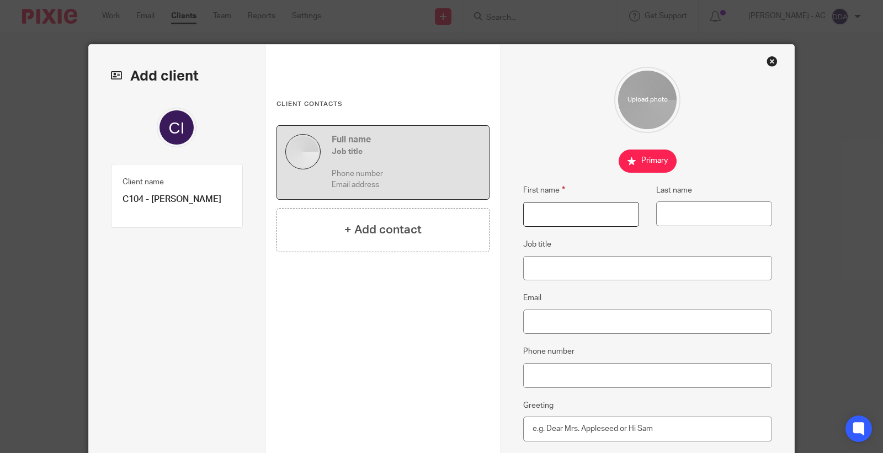
click at [555, 222] on input "First name" at bounding box center [581, 214] width 116 height 25
paste input "[PERSON_NAME]"
type input "[PERSON_NAME]"
click at [681, 212] on input "Last name" at bounding box center [714, 213] width 116 height 25
paste input "[PERSON_NAME]"
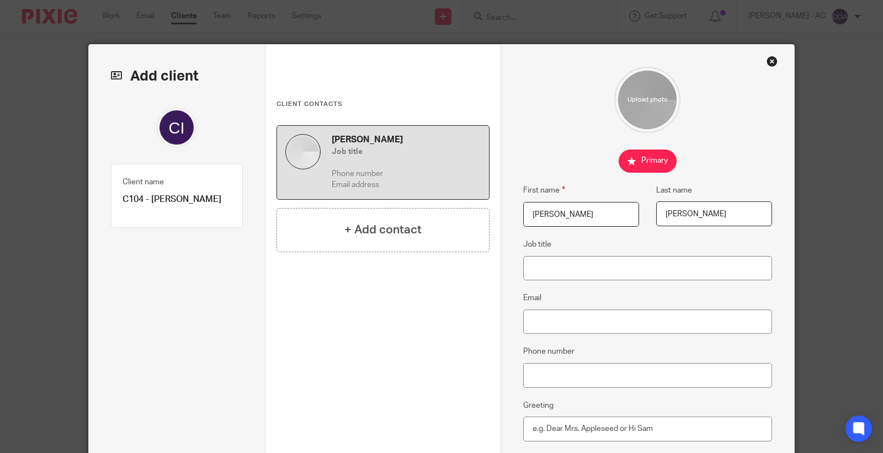
type input "[PERSON_NAME]"
click at [576, 264] on input "Job title" at bounding box center [647, 268] width 249 height 25
paste input "Consultant"
type input "Consultant"
click at [559, 317] on input "Email" at bounding box center [647, 321] width 249 height 25
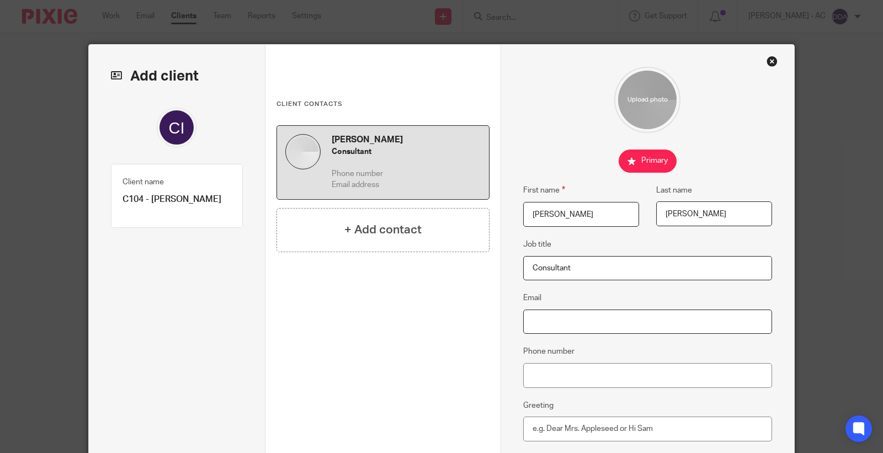
paste input "[EMAIL_ADDRESS][DOMAIN_NAME]"
type input "[EMAIL_ADDRESS][DOMAIN_NAME]"
click at [567, 372] on input "Phone number" at bounding box center [647, 375] width 249 height 25
paste input "07500 800 393"
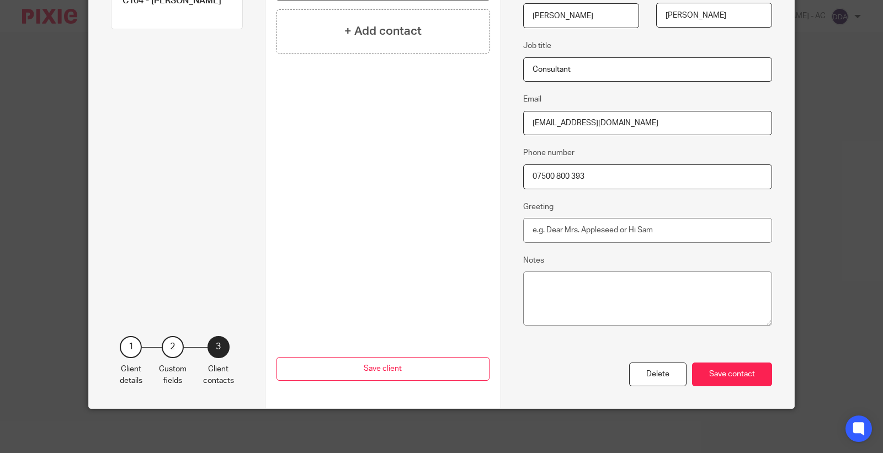
scroll to position [199, 0]
type input "07500 800 393"
click at [738, 368] on div "Save contact" at bounding box center [732, 374] width 80 height 24
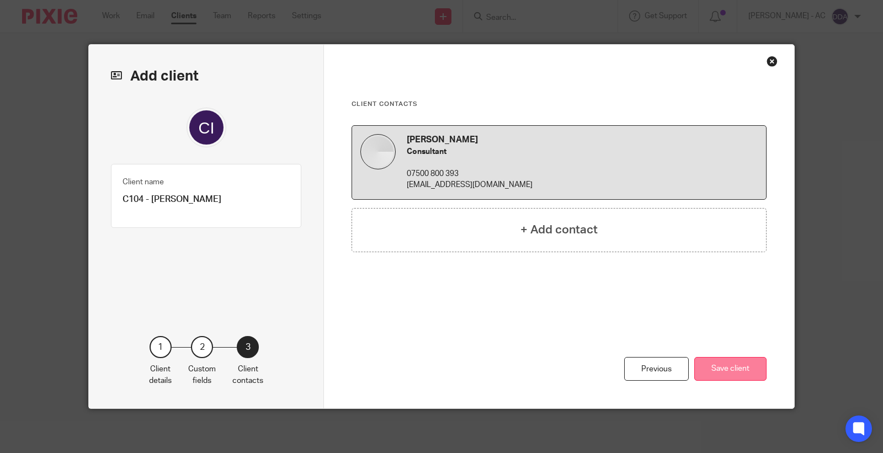
click at [717, 366] on button "Save client" at bounding box center [730, 369] width 72 height 24
